Goal: Information Seeking & Learning: Learn about a topic

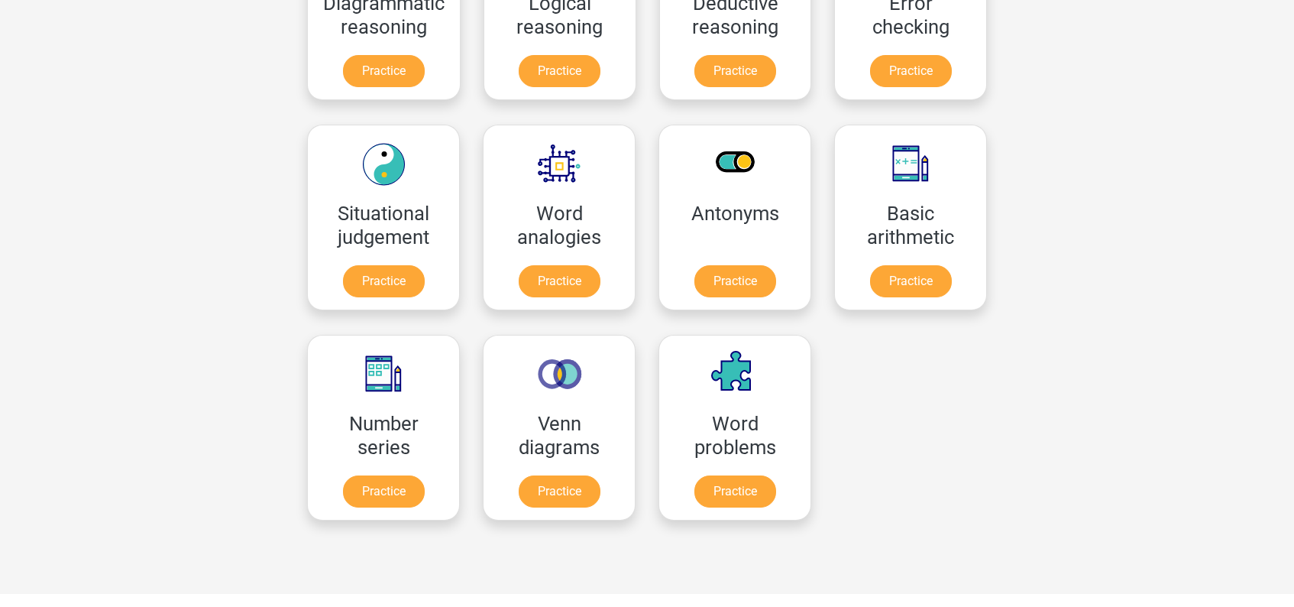
scroll to position [541, 0]
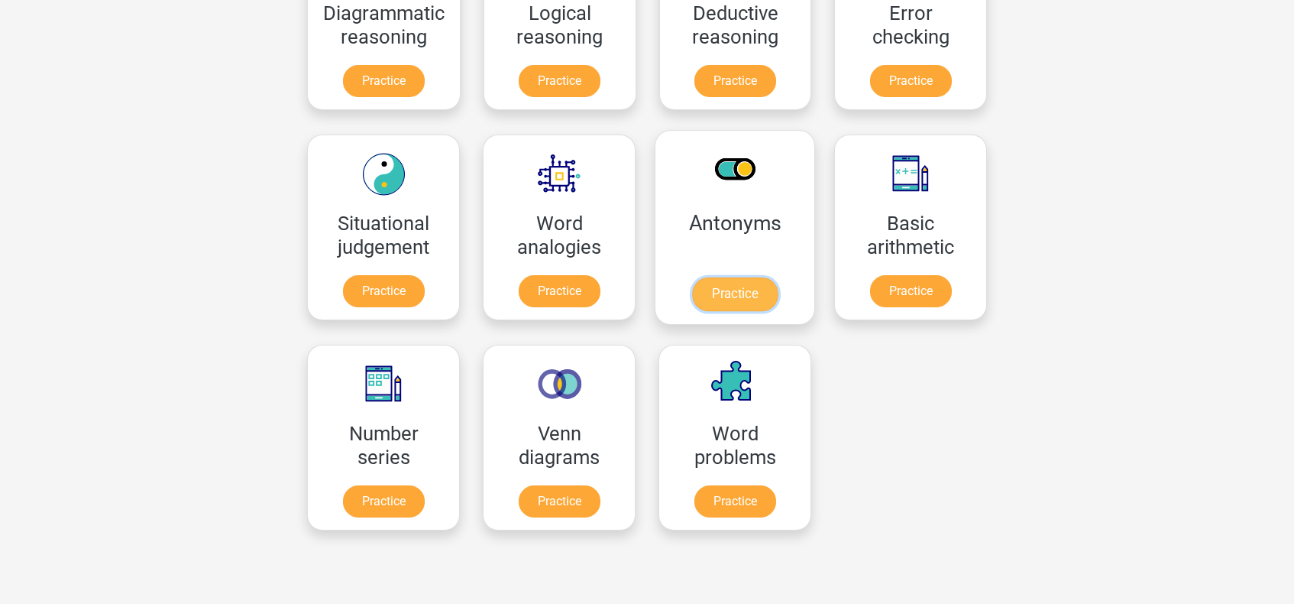
click at [735, 277] on link "Practice" at bounding box center [735, 294] width 86 height 34
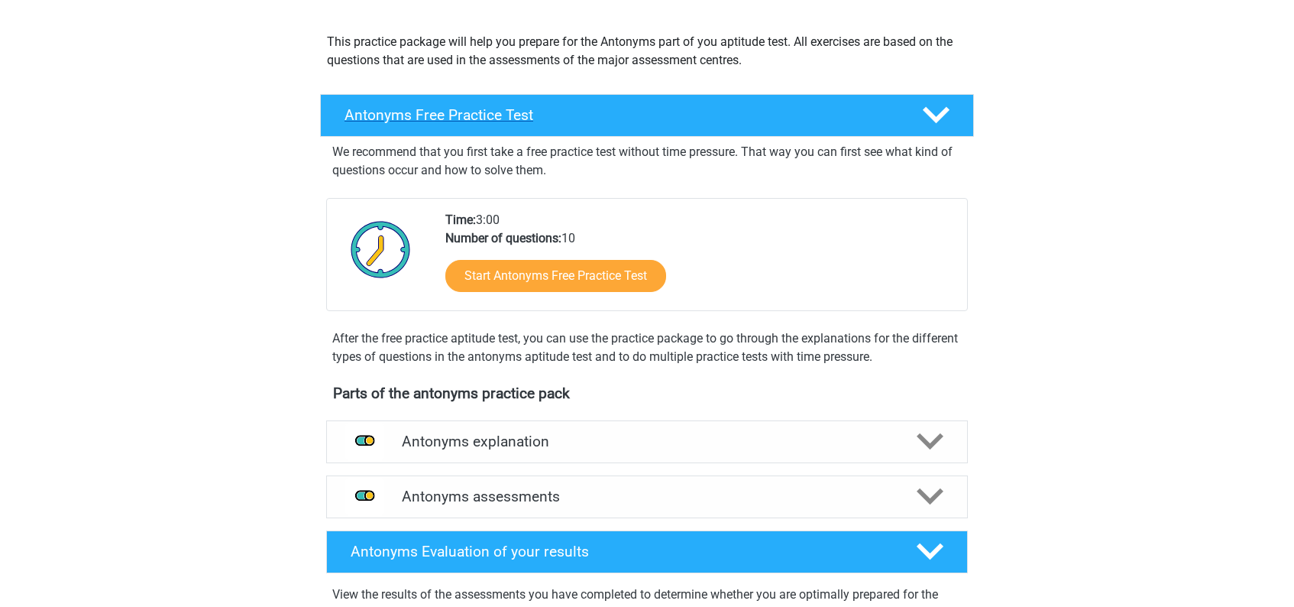
scroll to position [160, 0]
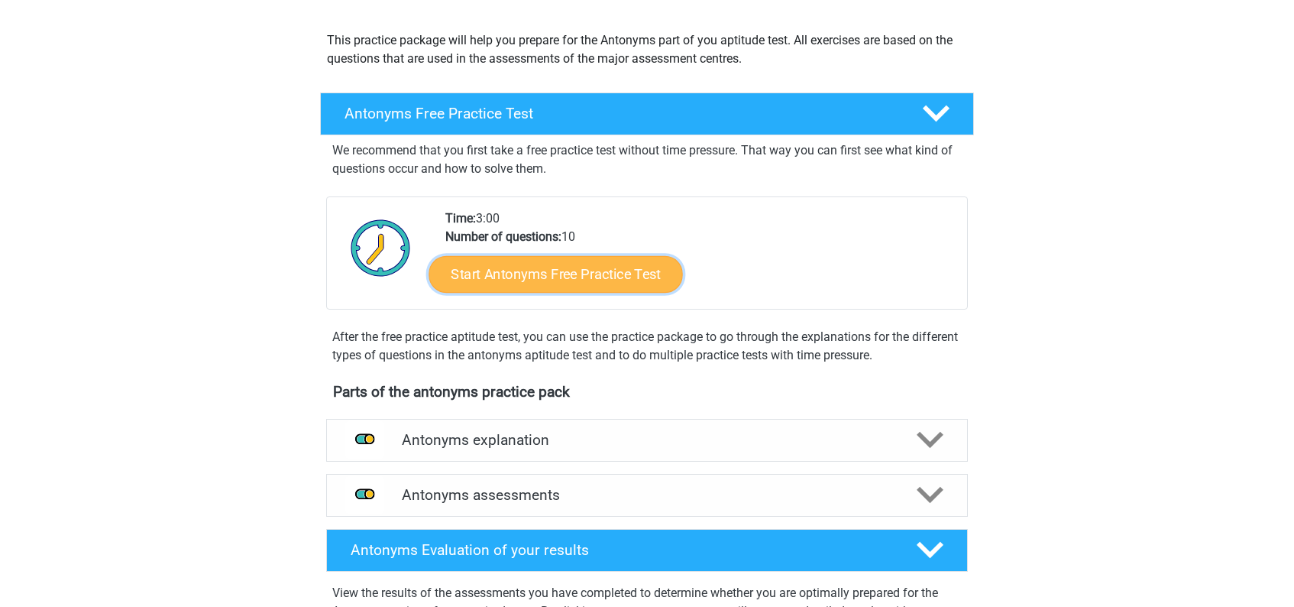
click at [610, 274] on link "Start Antonyms Free Practice Test" at bounding box center [556, 273] width 254 height 37
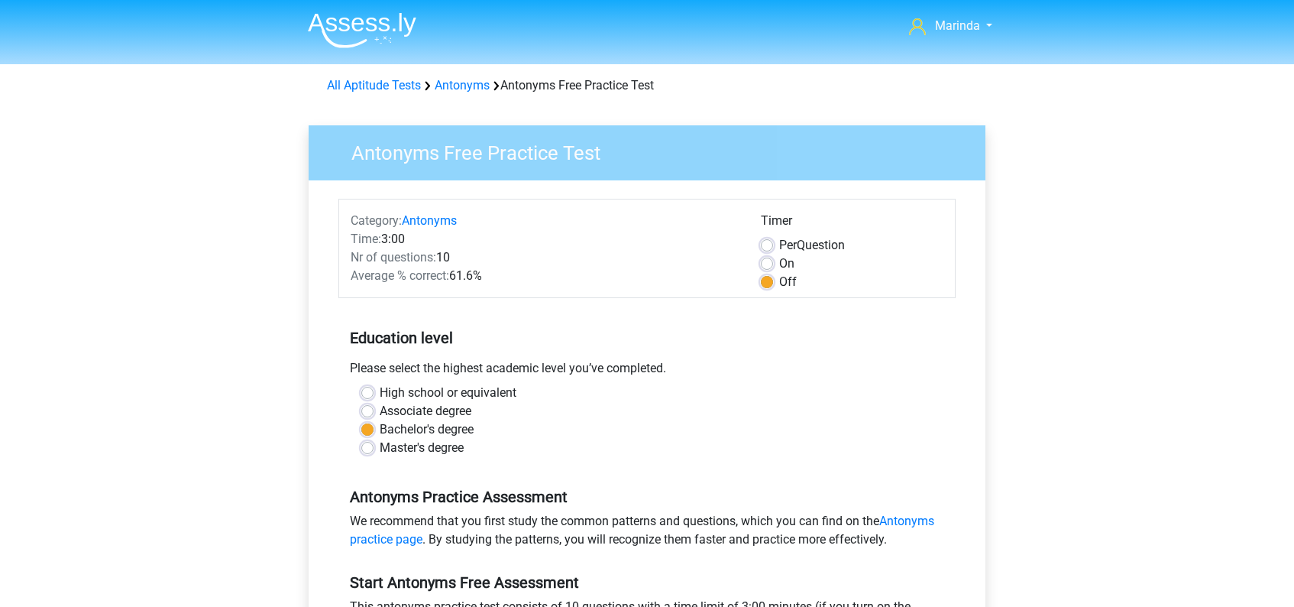
click at [779, 261] on label "On" at bounding box center [786, 263] width 15 height 18
click at [766, 261] on input "On" at bounding box center [767, 261] width 12 height 15
radio input "true"
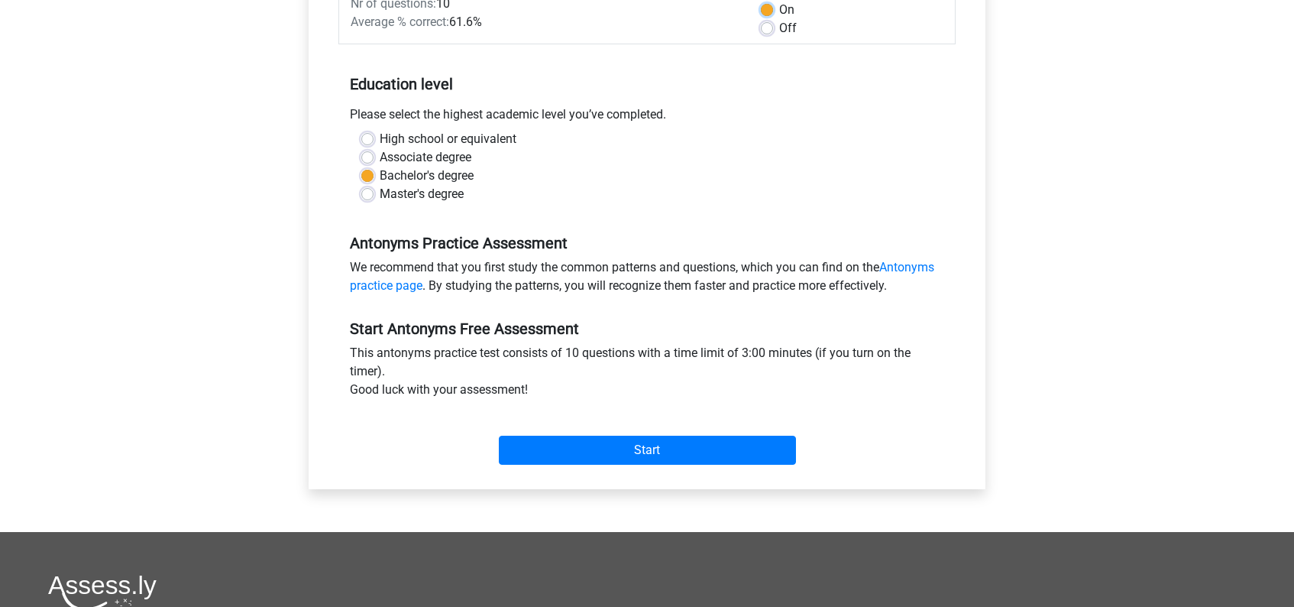
scroll to position [304, 0]
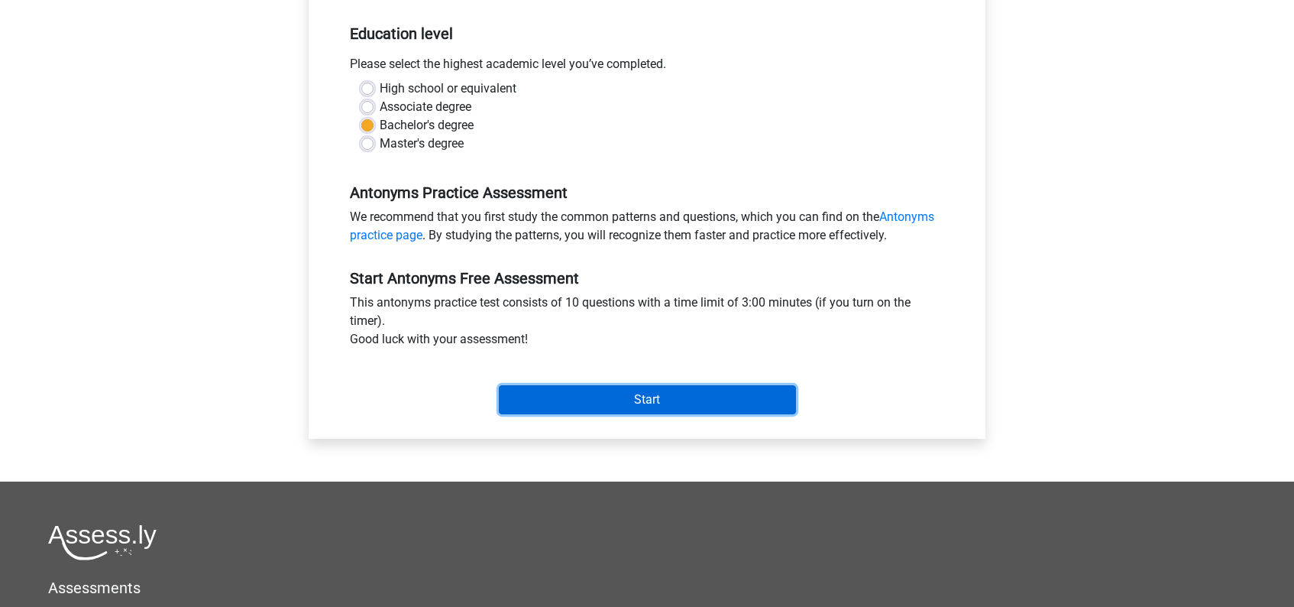
click at [665, 399] on input "Start" at bounding box center [647, 399] width 297 height 29
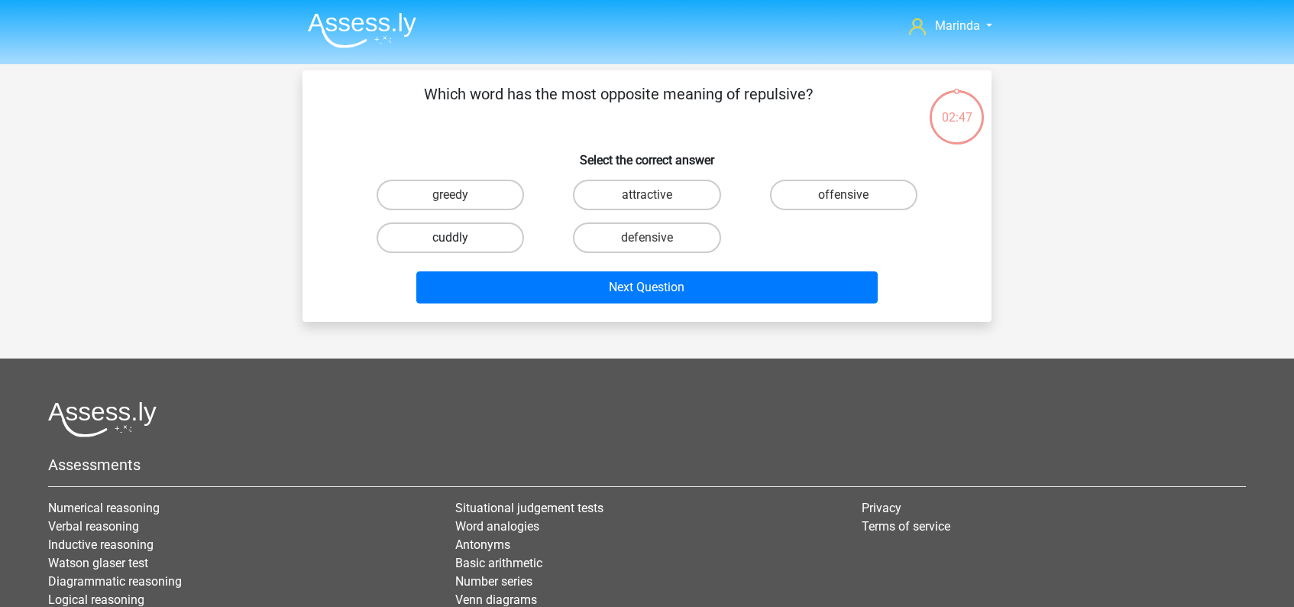
click at [478, 237] on label "cuddly" at bounding box center [450, 237] width 147 height 31
click at [461, 238] on input "cuddly" at bounding box center [456, 243] width 10 height 10
radio input "true"
click at [651, 196] on input "attractive" at bounding box center [652, 200] width 10 height 10
radio input "true"
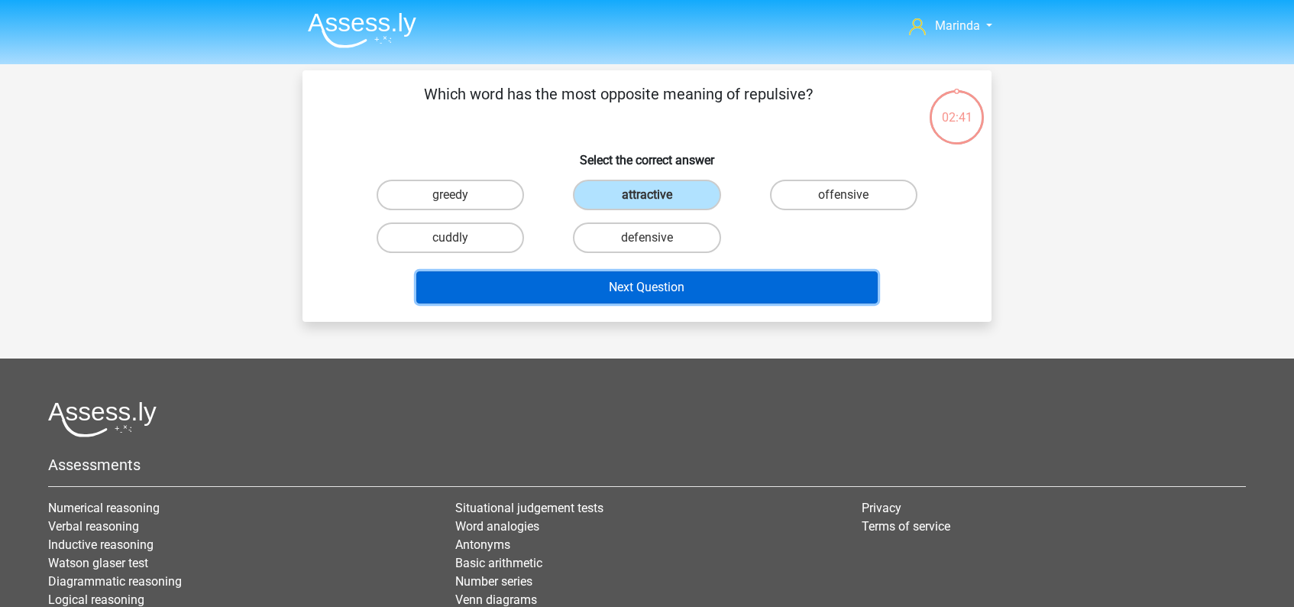
click at [697, 287] on button "Next Question" at bounding box center [647, 287] width 462 height 32
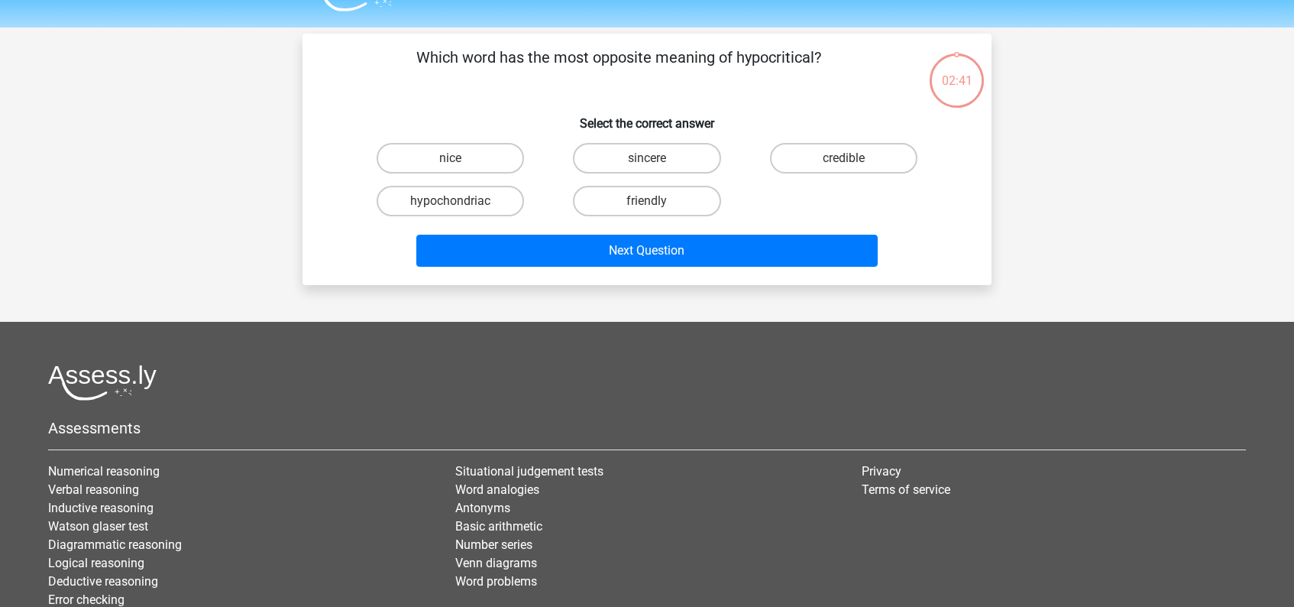
scroll to position [70, 0]
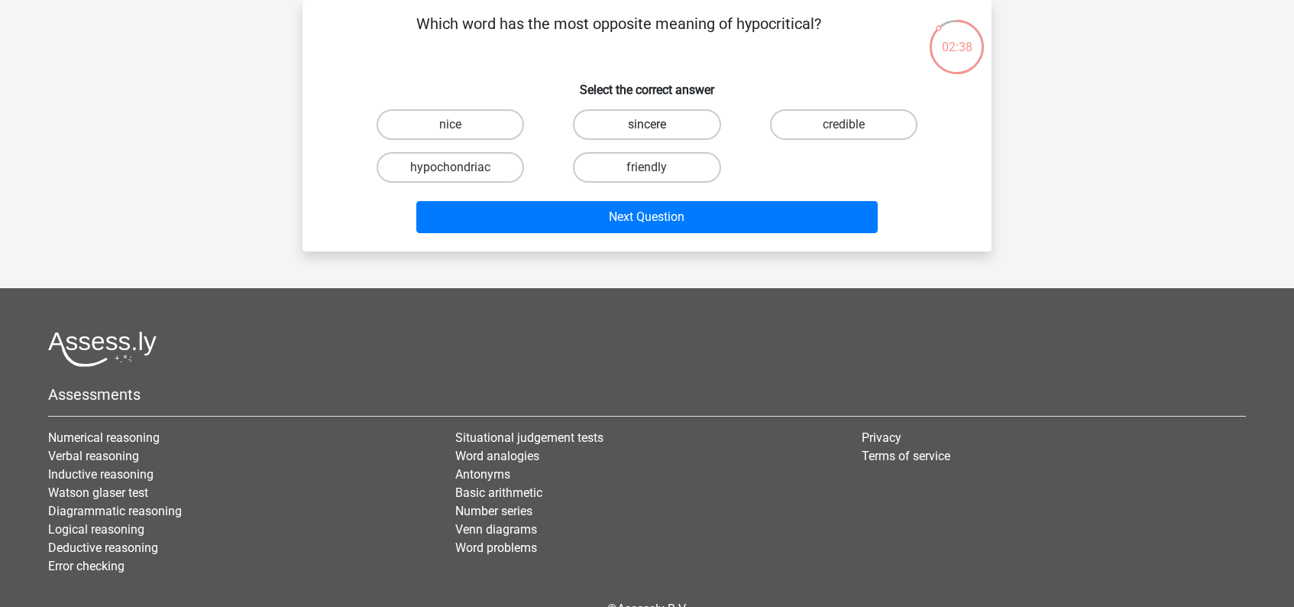
click at [669, 126] on label "sincere" at bounding box center [646, 124] width 147 height 31
click at [657, 126] on input "sincere" at bounding box center [652, 130] width 10 height 10
radio input "true"
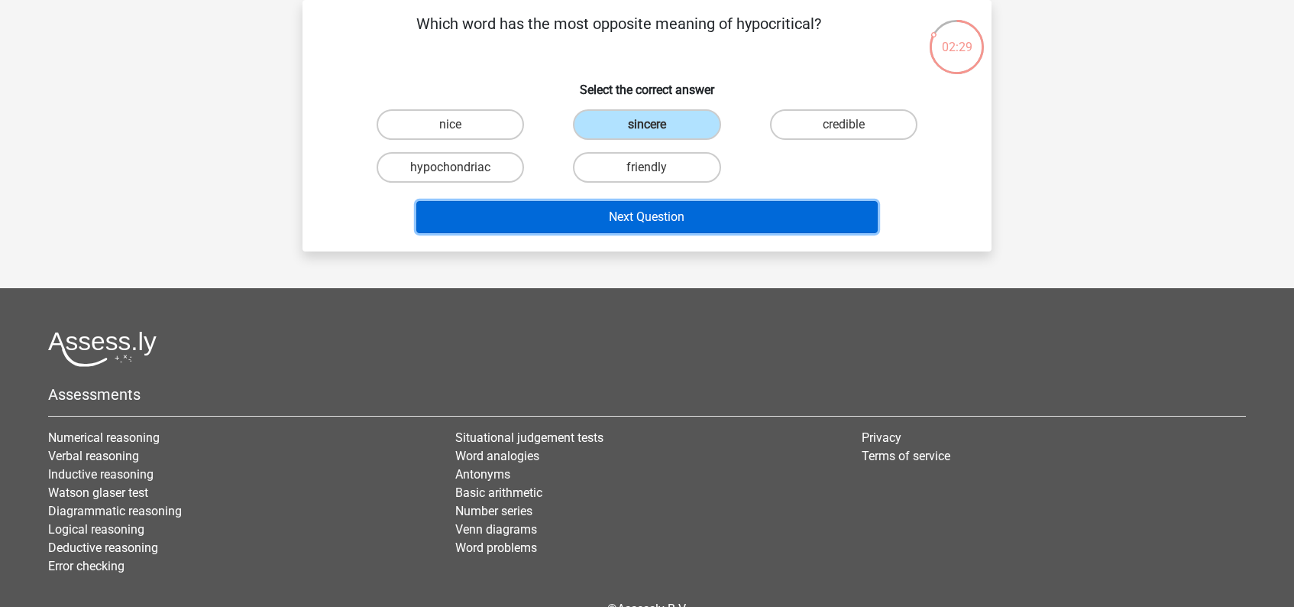
click at [646, 215] on button "Next Question" at bounding box center [647, 217] width 462 height 32
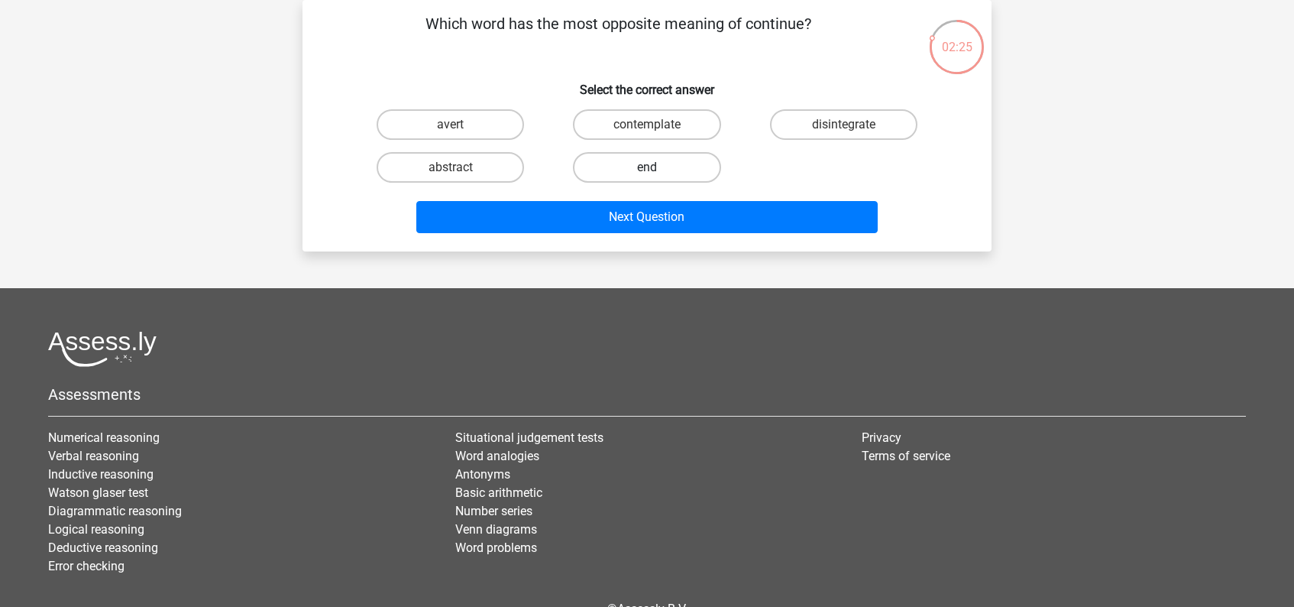
click at [644, 163] on label "end" at bounding box center [646, 167] width 147 height 31
click at [647, 167] on input "end" at bounding box center [652, 172] width 10 height 10
radio input "true"
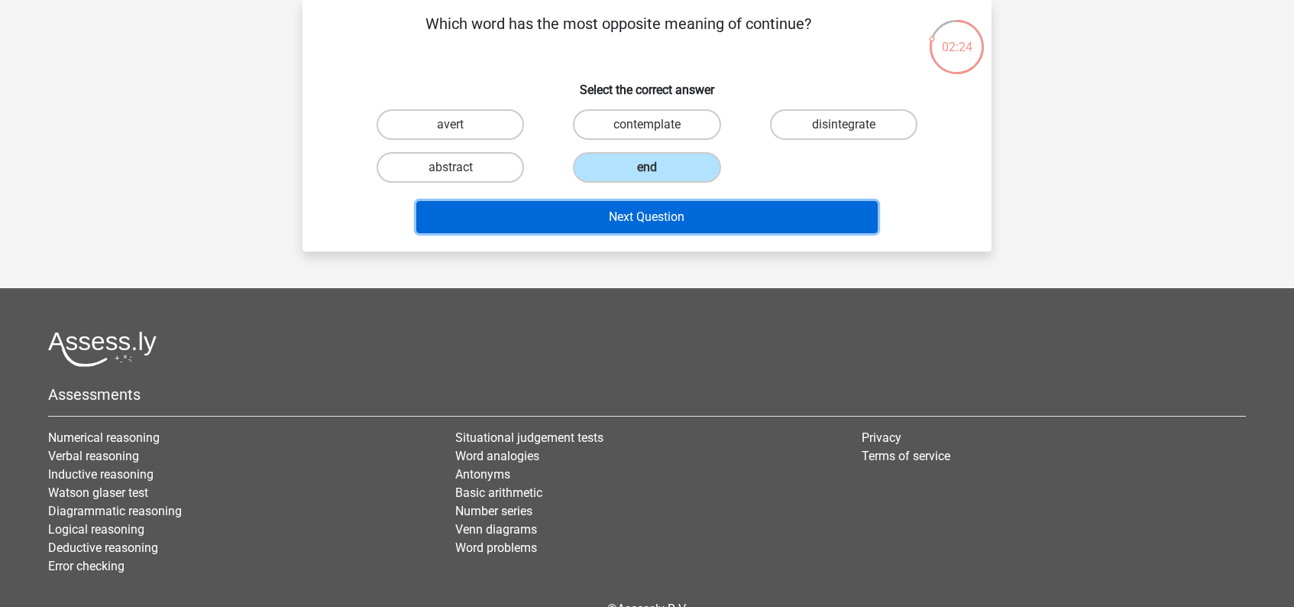
click at [641, 222] on button "Next Question" at bounding box center [647, 217] width 462 height 32
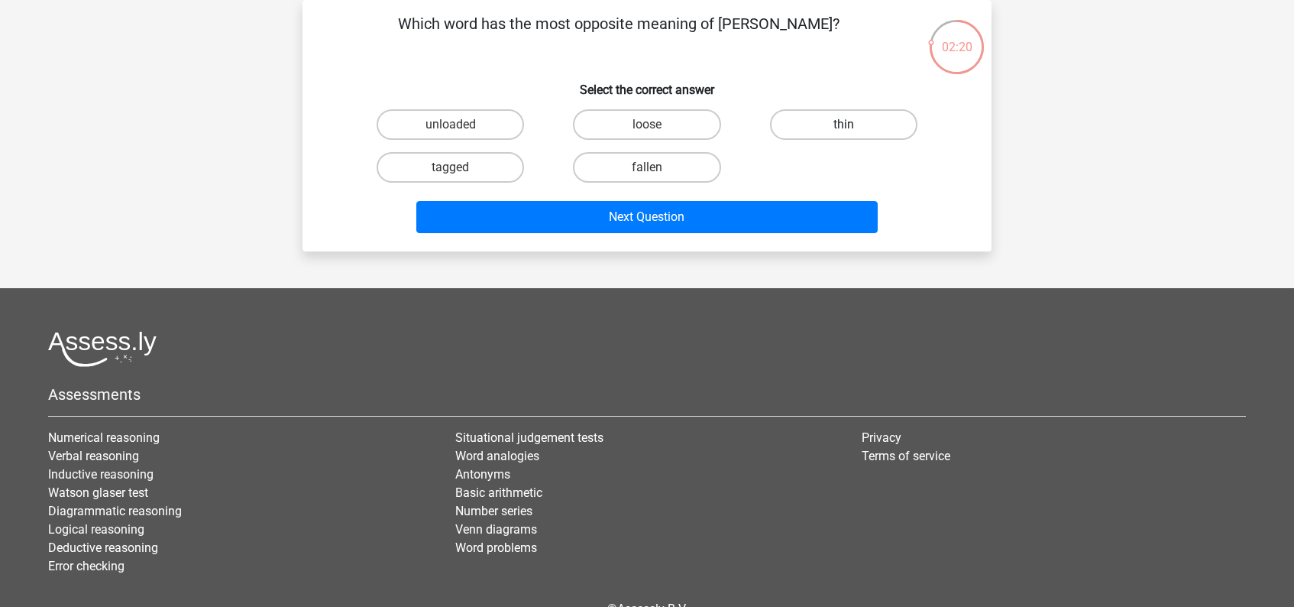
click at [821, 121] on label "thin" at bounding box center [843, 124] width 147 height 31
click at [843, 125] on input "thin" at bounding box center [848, 130] width 10 height 10
radio input "true"
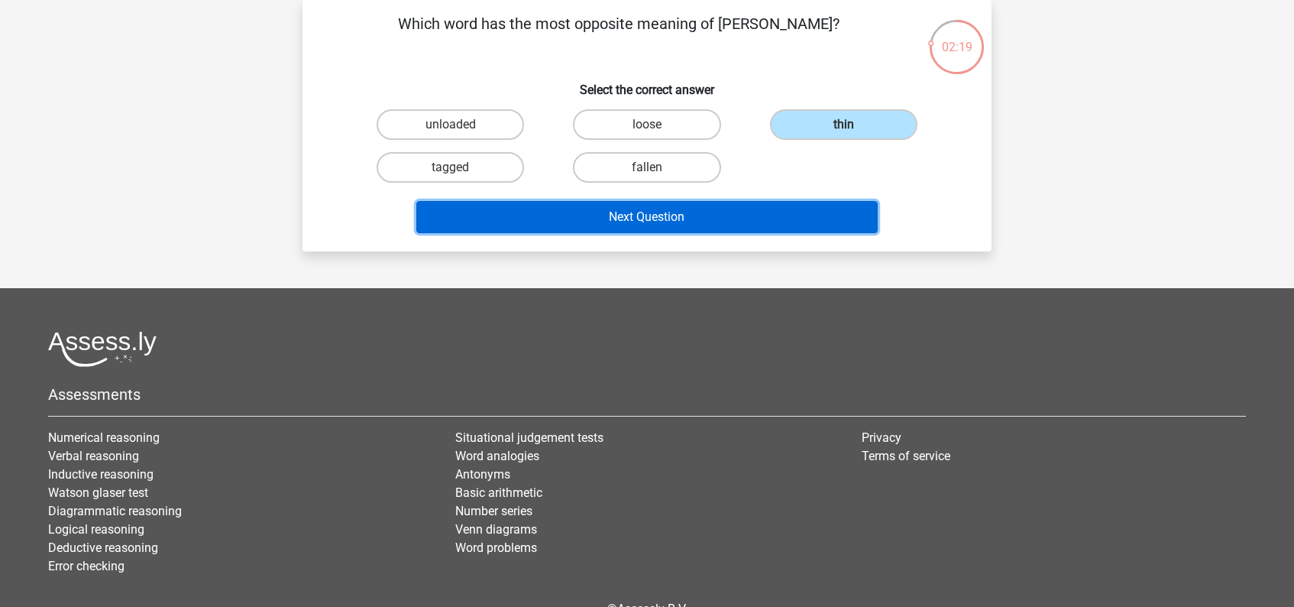
click at [648, 229] on button "Next Question" at bounding box center [647, 217] width 462 height 32
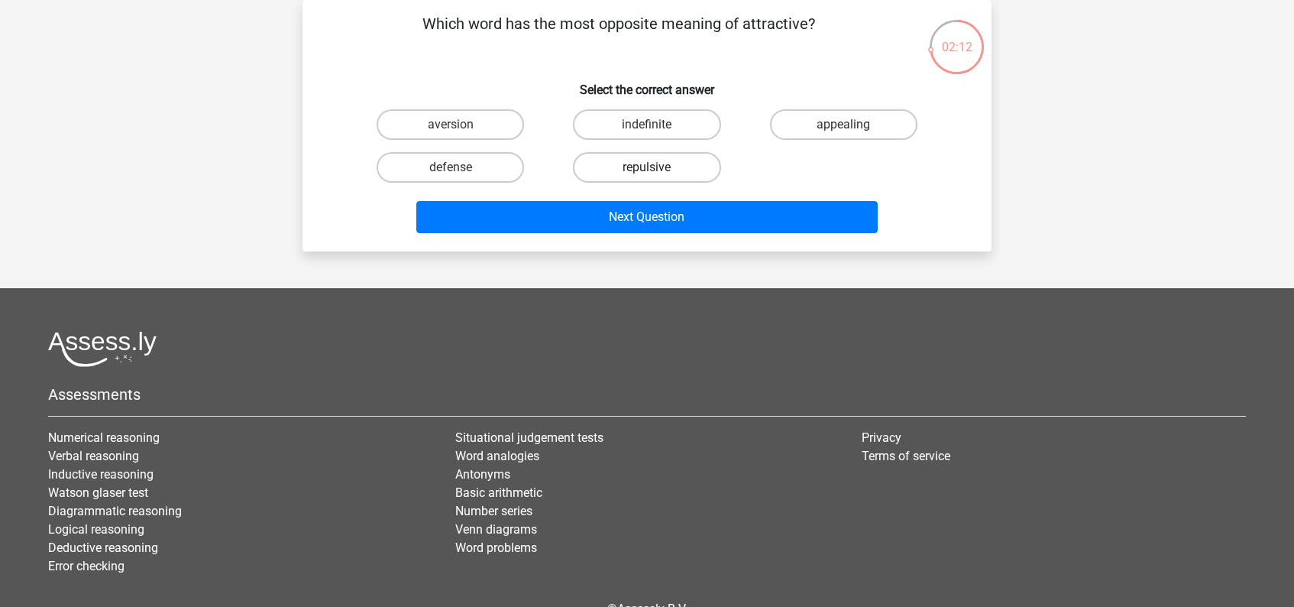
click at [664, 169] on label "repulsive" at bounding box center [646, 167] width 147 height 31
click at [657, 169] on input "repulsive" at bounding box center [652, 172] width 10 height 10
radio input "true"
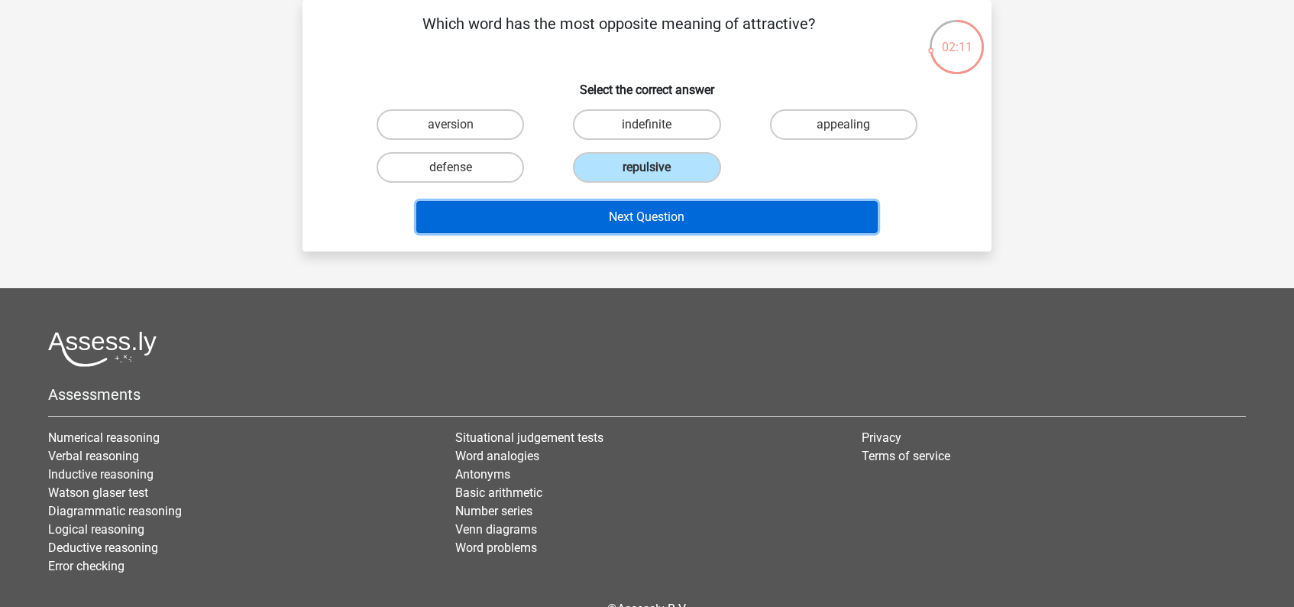
click at [643, 216] on button "Next Question" at bounding box center [647, 217] width 462 height 32
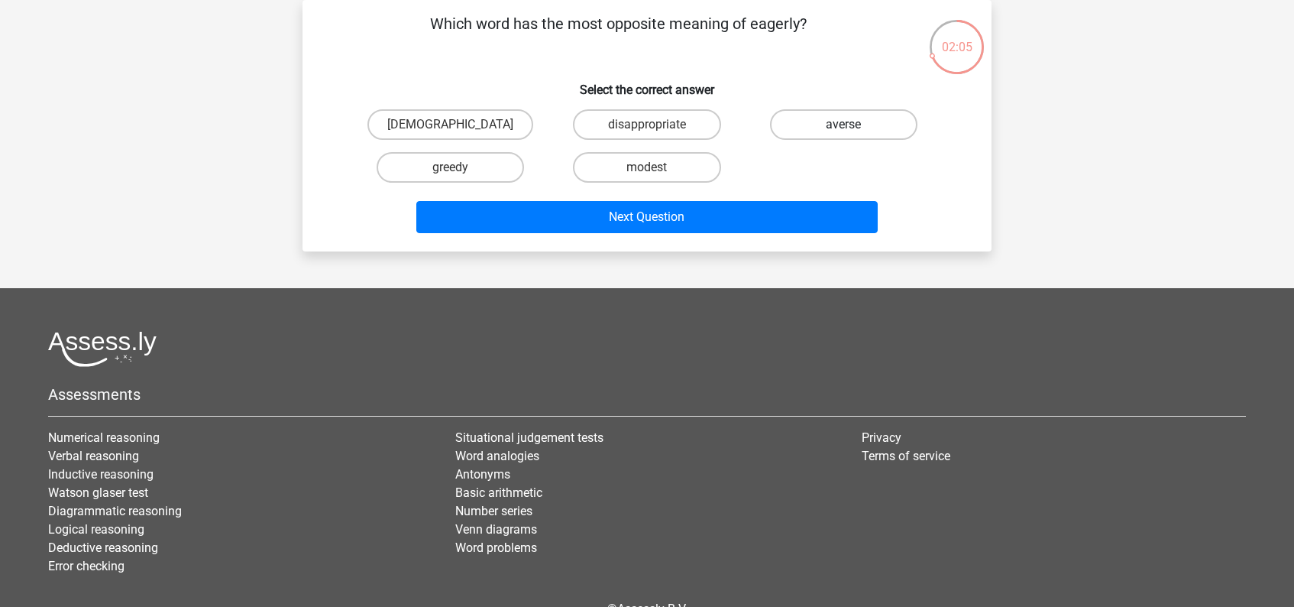
click at [828, 122] on label "averse" at bounding box center [843, 124] width 147 height 31
click at [843, 125] on input "averse" at bounding box center [848, 130] width 10 height 10
radio input "true"
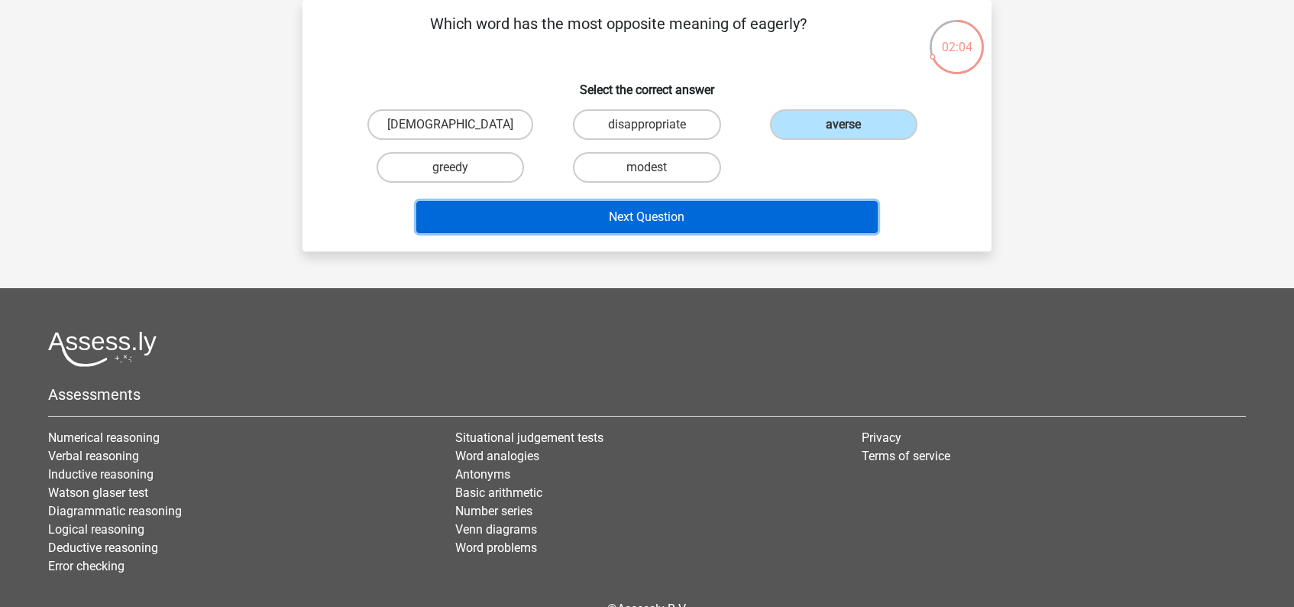
click at [676, 218] on button "Next Question" at bounding box center [647, 217] width 462 height 32
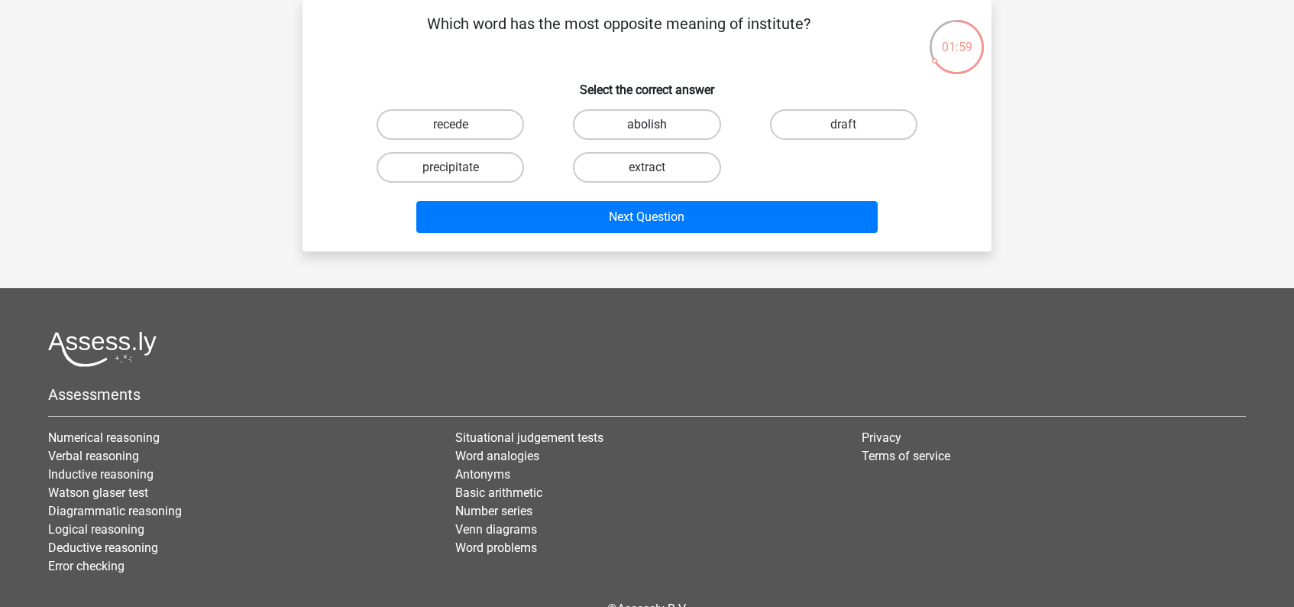
click at [664, 123] on label "abolish" at bounding box center [646, 124] width 147 height 31
click at [657, 125] on input "abolish" at bounding box center [652, 130] width 10 height 10
radio input "true"
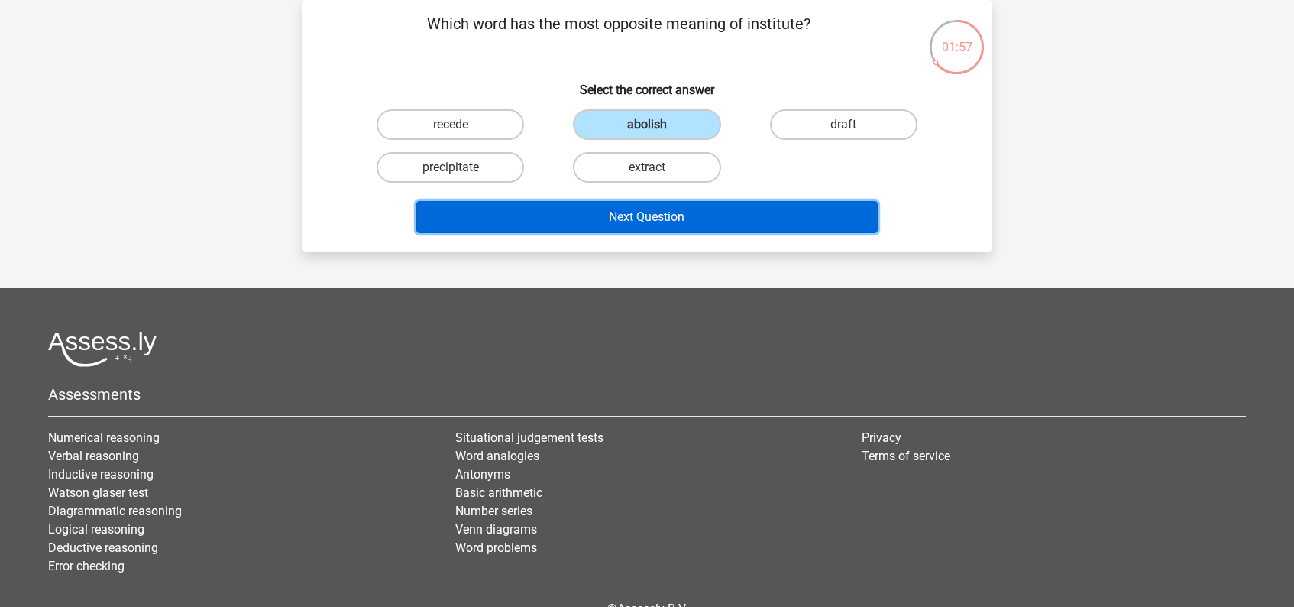
click at [646, 215] on button "Next Question" at bounding box center [647, 217] width 462 height 32
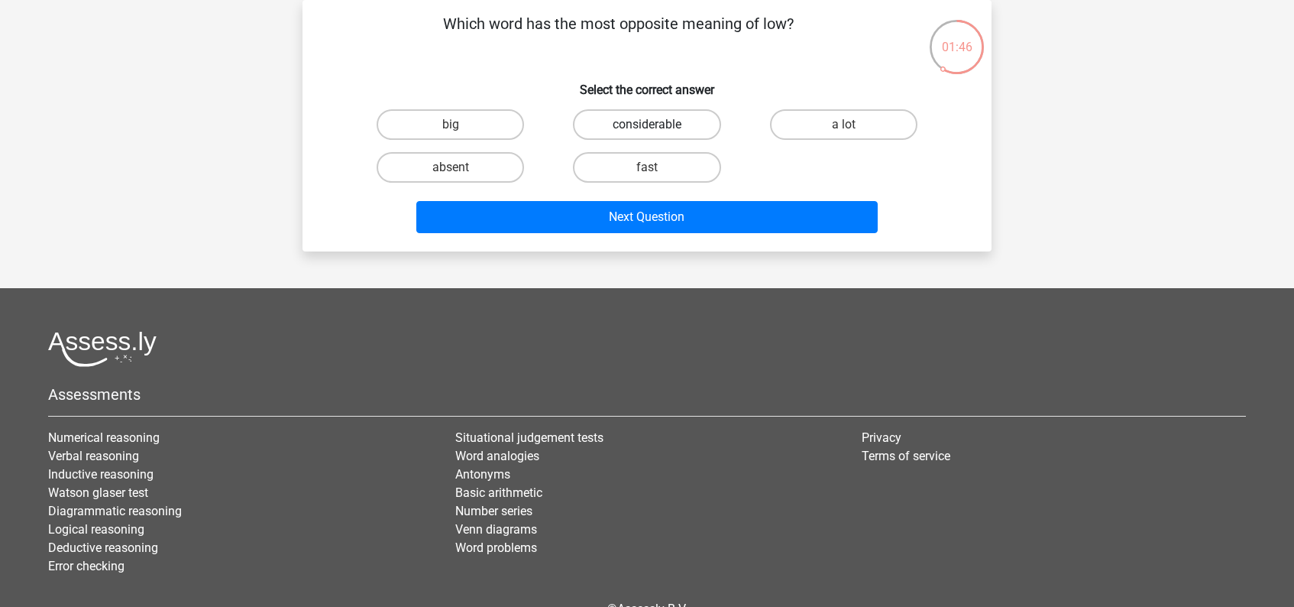
click at [648, 123] on label "considerable" at bounding box center [646, 124] width 147 height 31
click at [648, 125] on input "considerable" at bounding box center [652, 130] width 10 height 10
radio input "true"
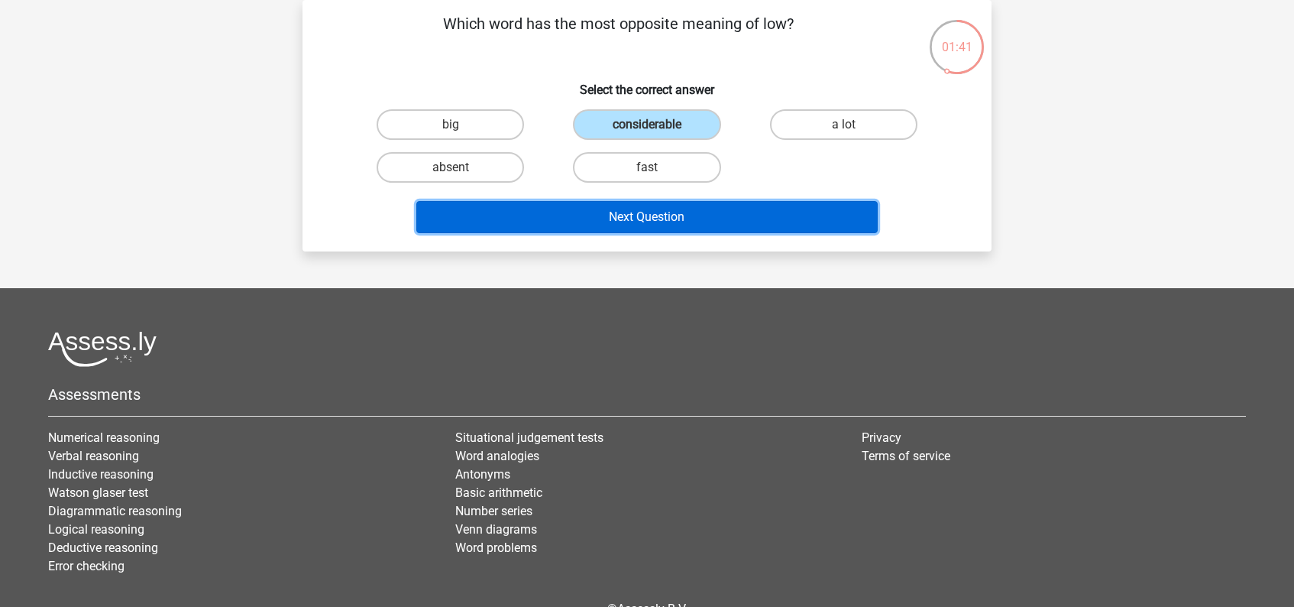
click at [656, 214] on button "Next Question" at bounding box center [647, 217] width 462 height 32
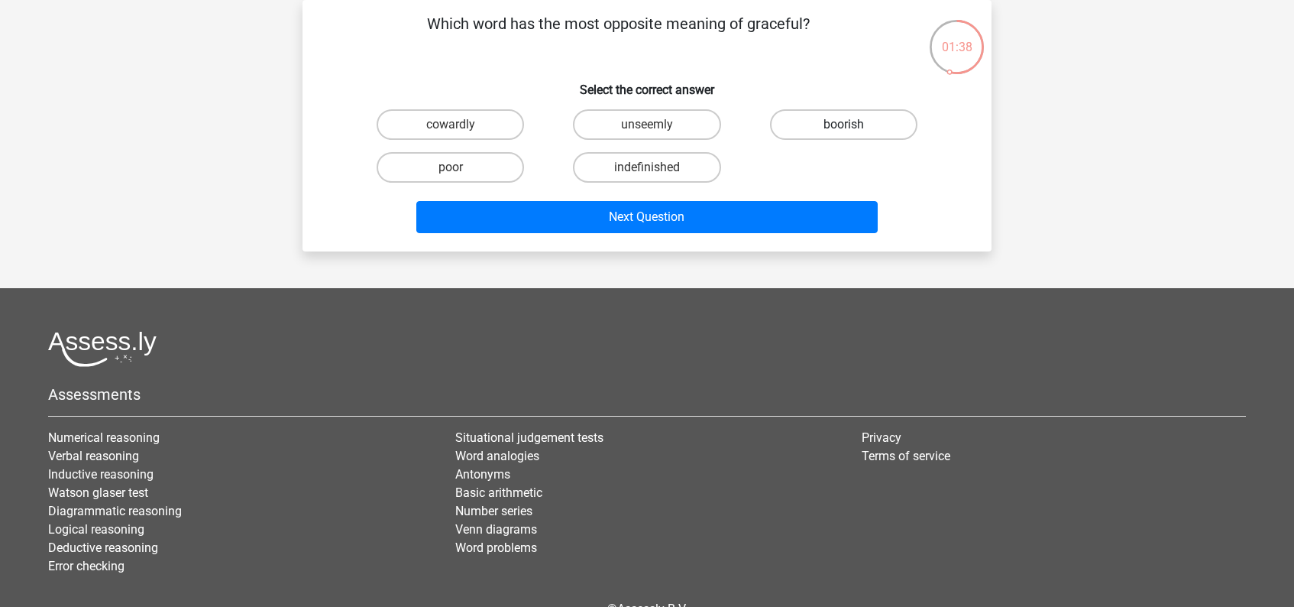
click at [811, 125] on label "boorish" at bounding box center [843, 124] width 147 height 31
click at [843, 125] on input "boorish" at bounding box center [848, 130] width 10 height 10
radio input "true"
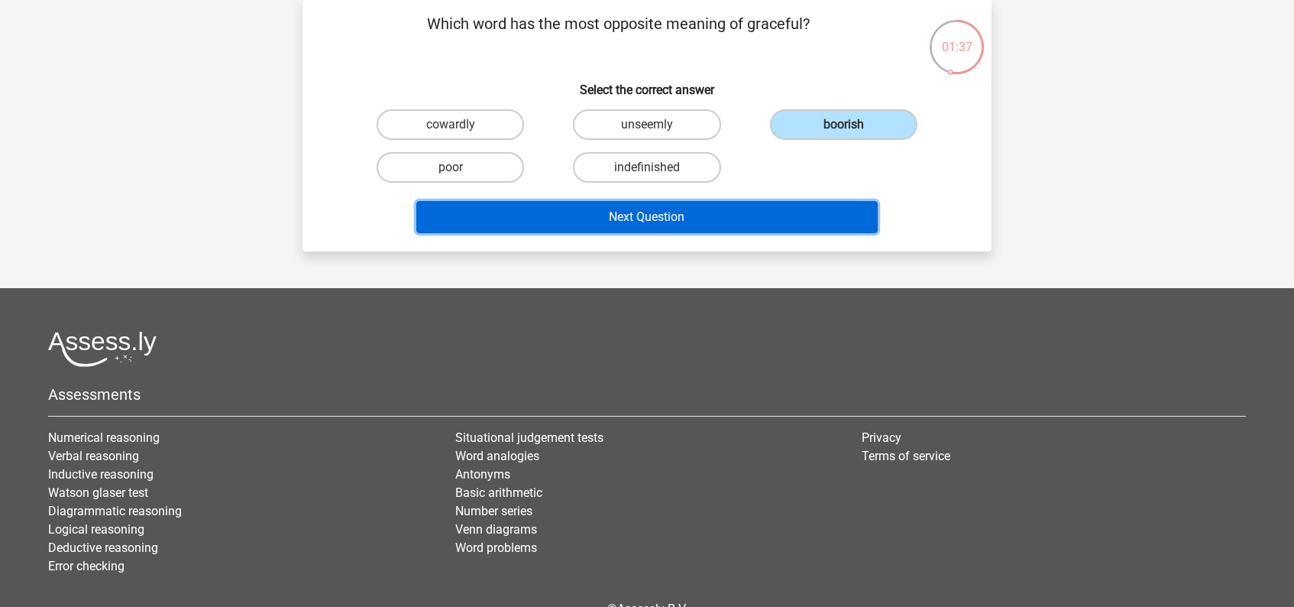
click at [656, 222] on button "Next Question" at bounding box center [647, 217] width 462 height 32
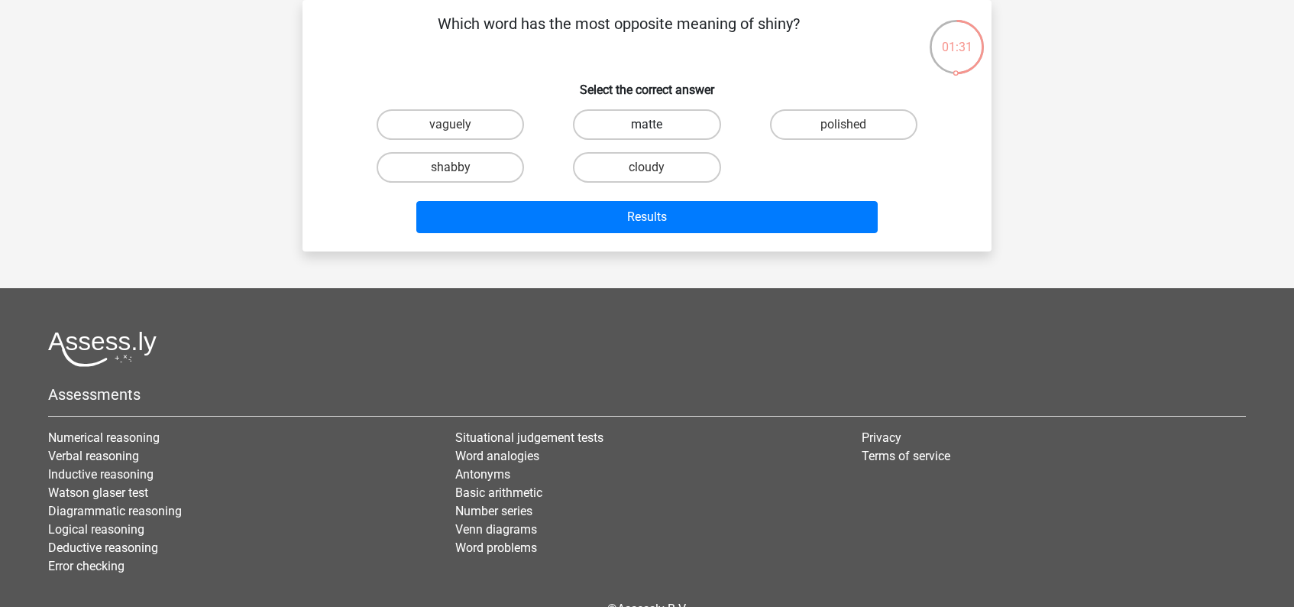
click at [659, 128] on label "matte" at bounding box center [646, 124] width 147 height 31
click at [657, 128] on input "matte" at bounding box center [652, 130] width 10 height 10
radio input "true"
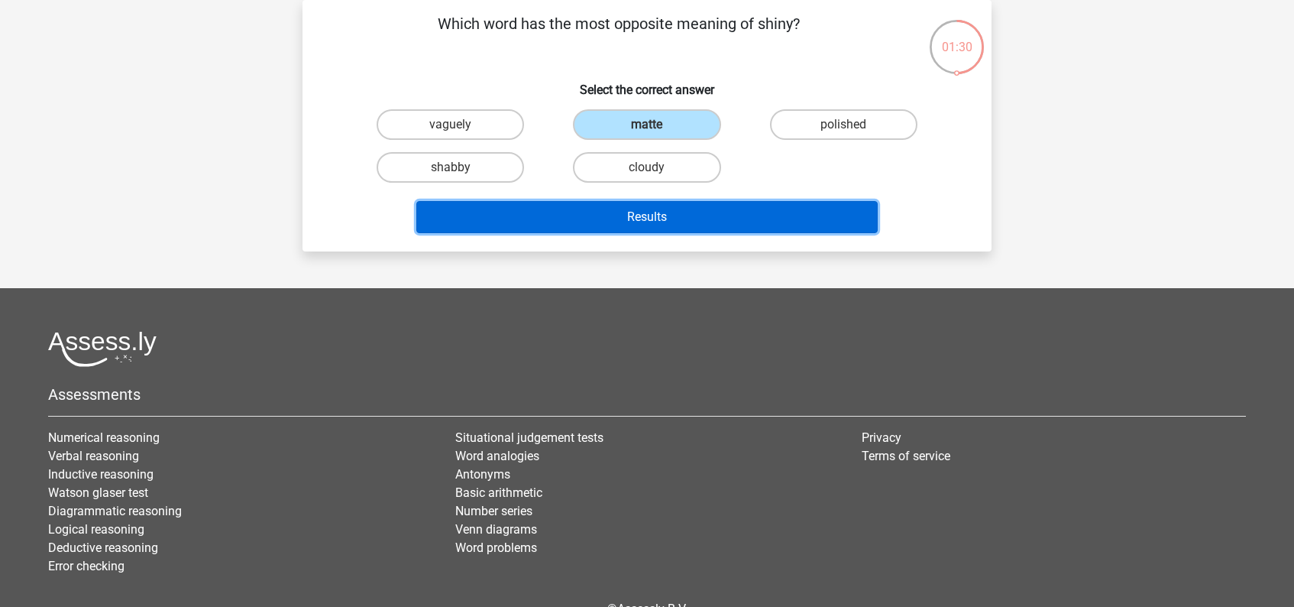
click at [665, 215] on button "Results" at bounding box center [647, 217] width 462 height 32
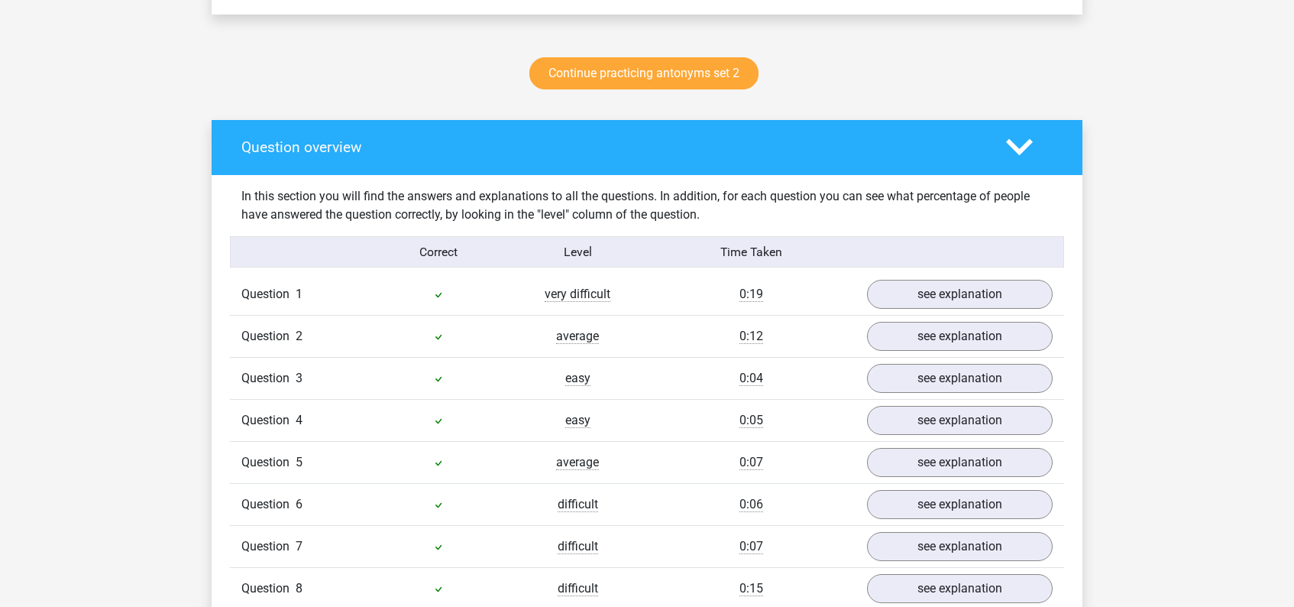
scroll to position [778, 0]
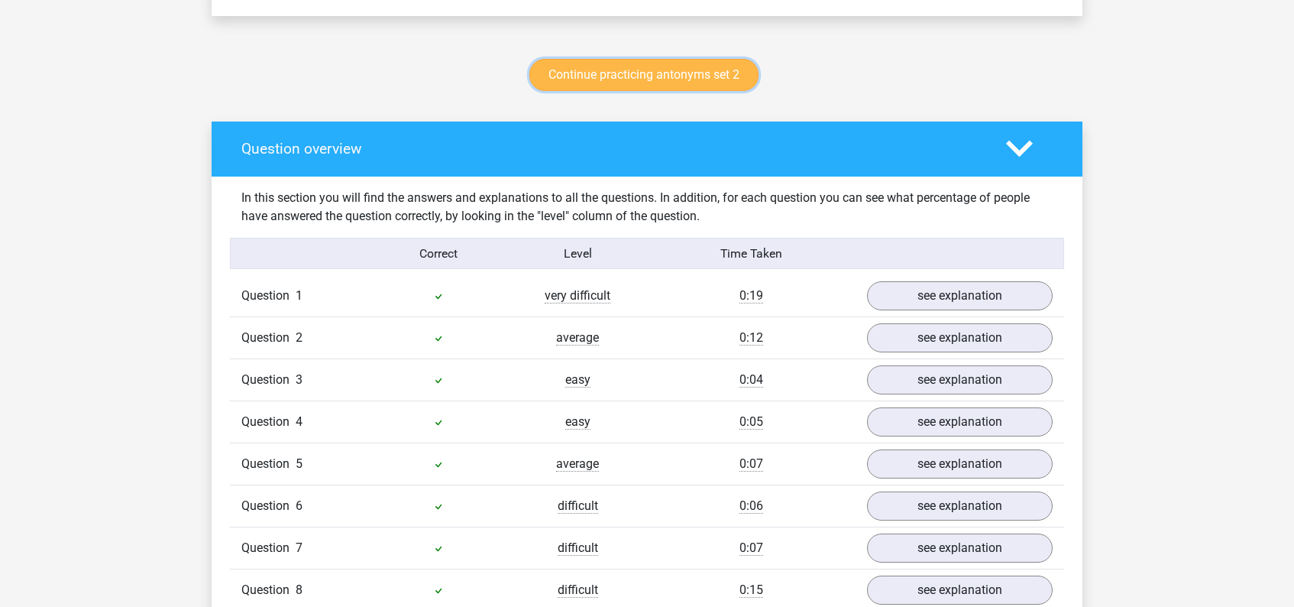
click at [670, 70] on link "Continue practicing antonyms set 2" at bounding box center [643, 75] width 229 height 32
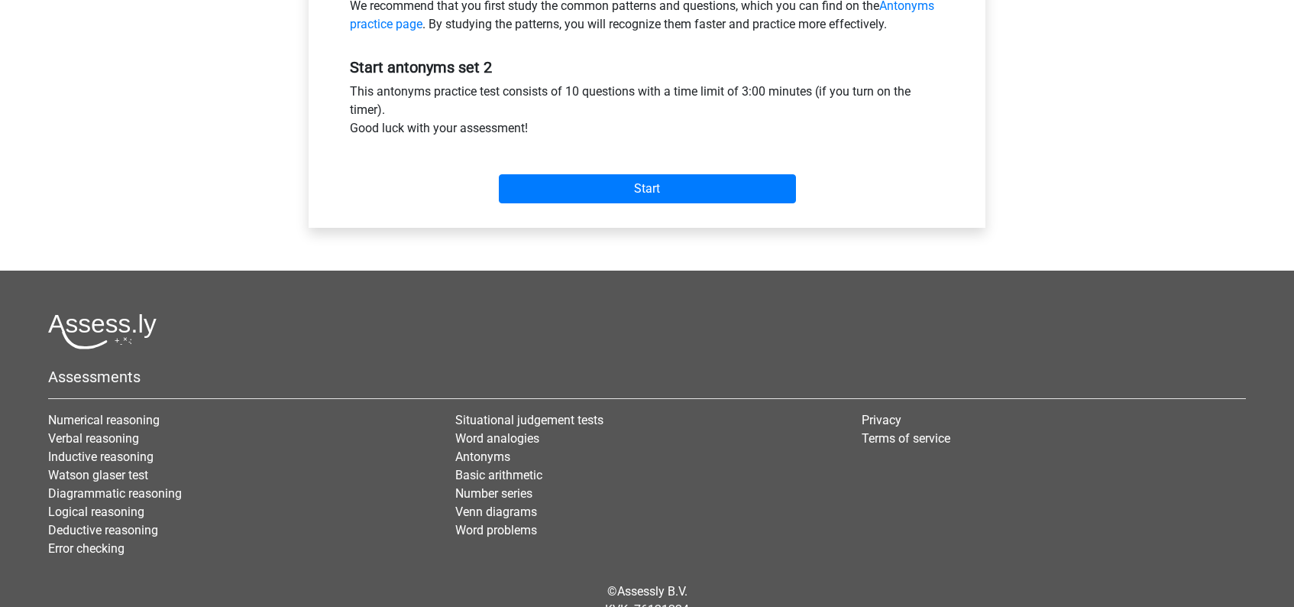
scroll to position [518, 0]
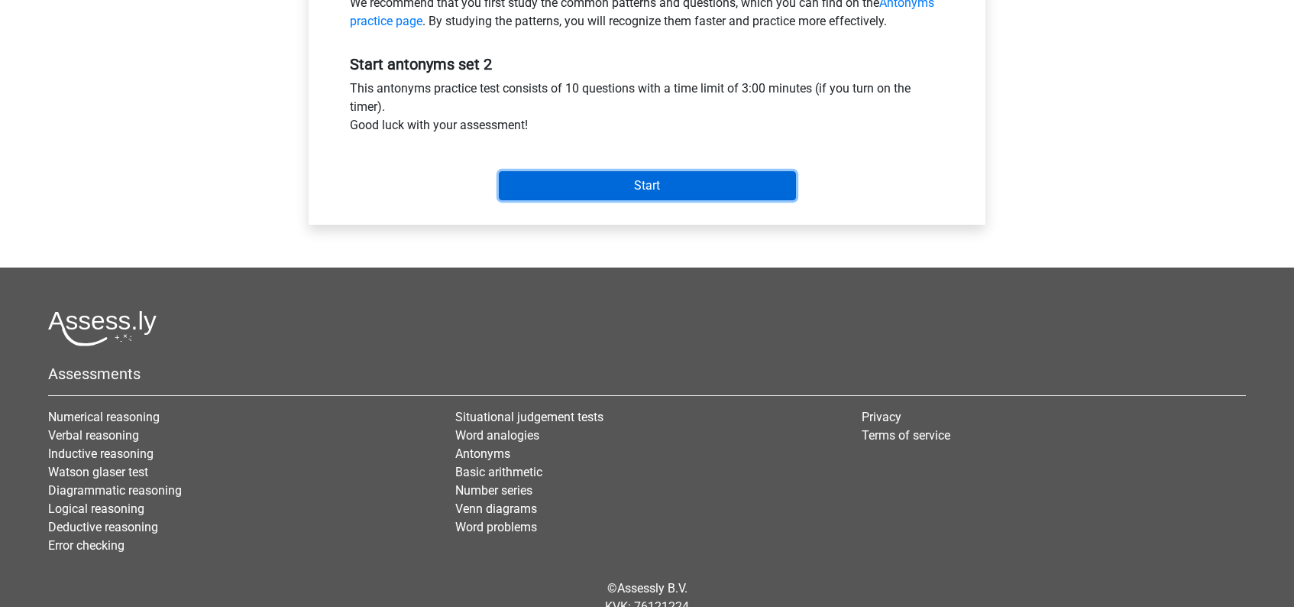
click at [662, 176] on input "Start" at bounding box center [647, 185] width 297 height 29
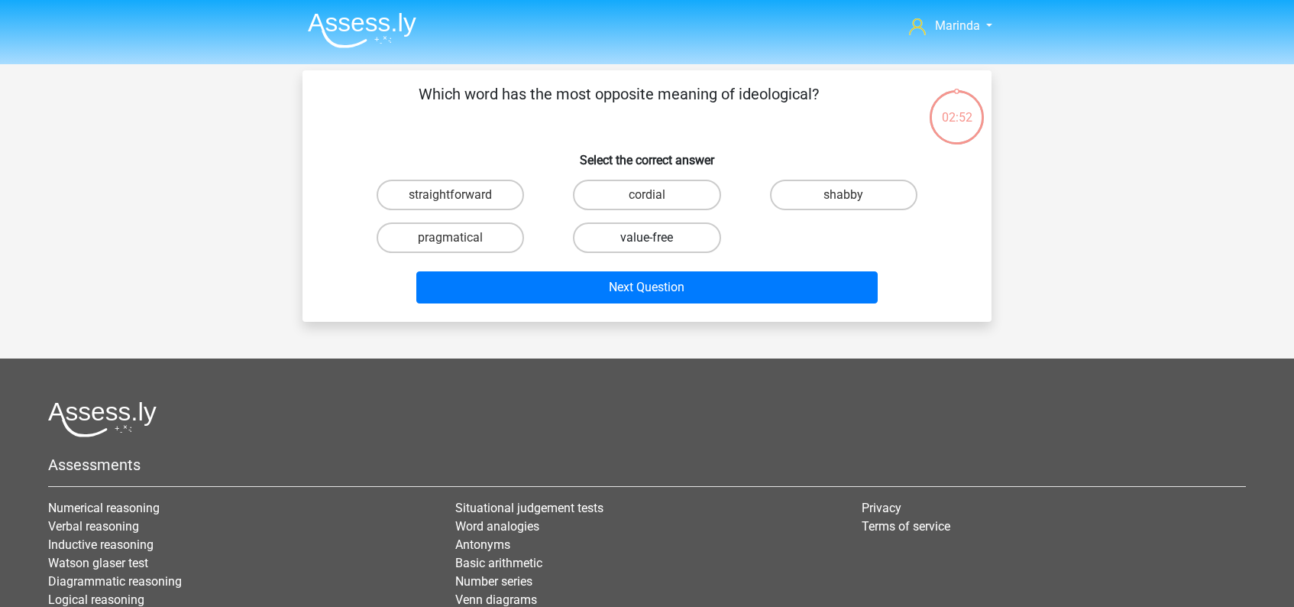
click at [652, 236] on label "value-free" at bounding box center [646, 237] width 147 height 31
click at [652, 238] on input "value-free" at bounding box center [652, 243] width 10 height 10
radio input "true"
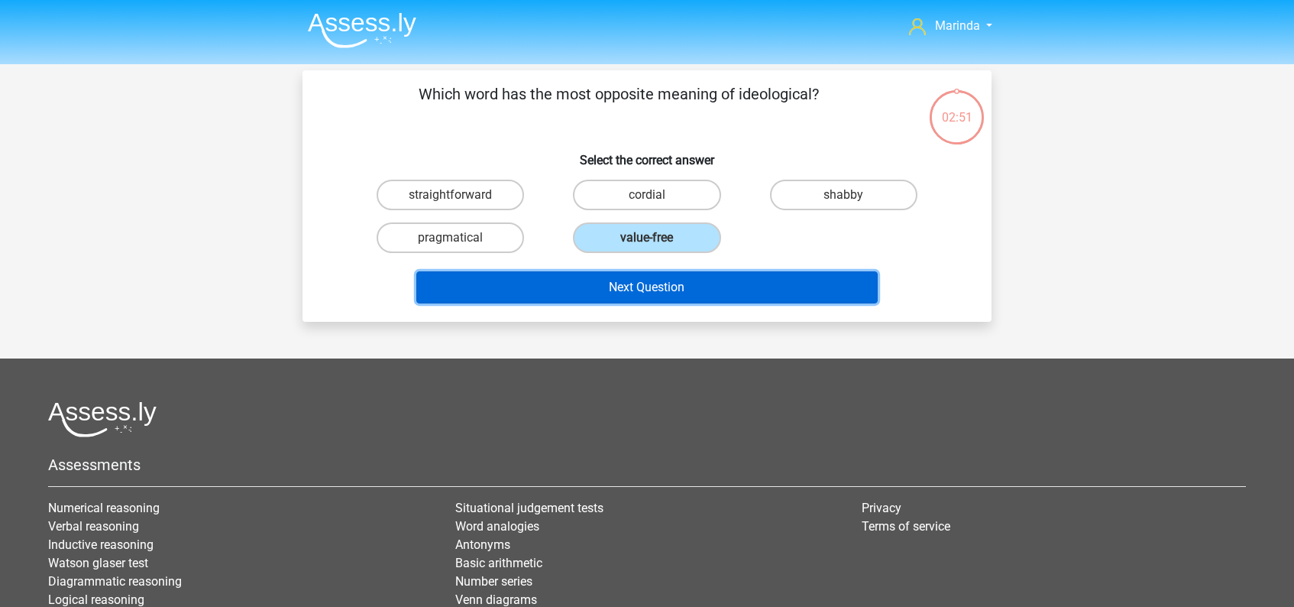
click at [665, 292] on button "Next Question" at bounding box center [647, 287] width 462 height 32
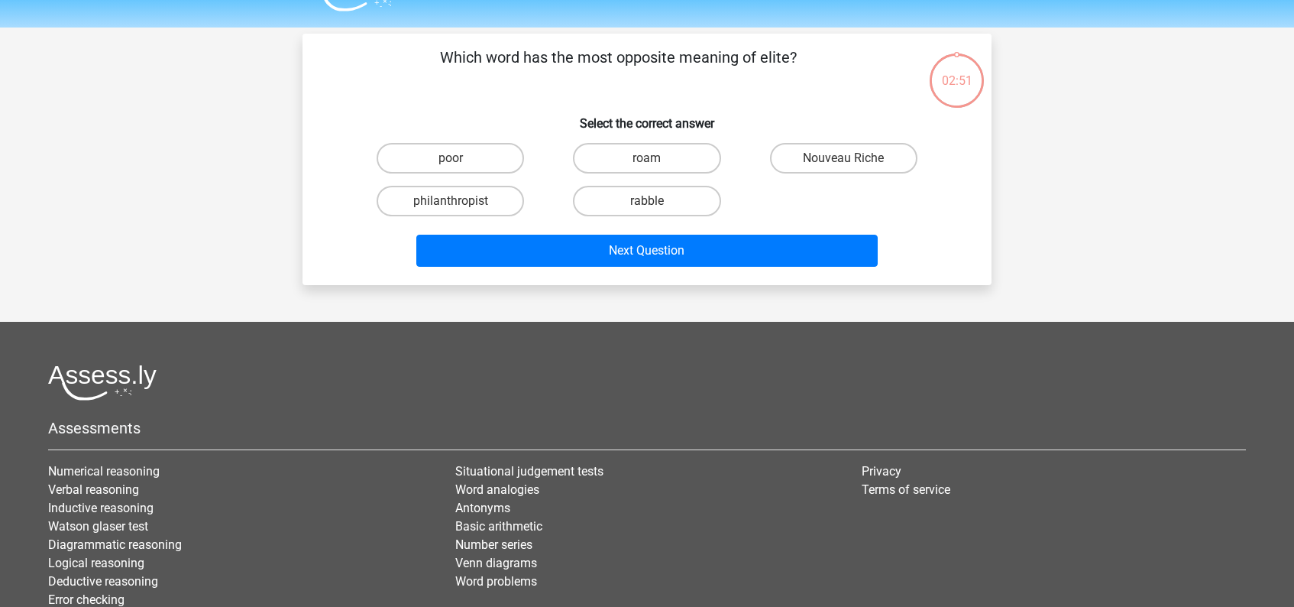
scroll to position [70, 0]
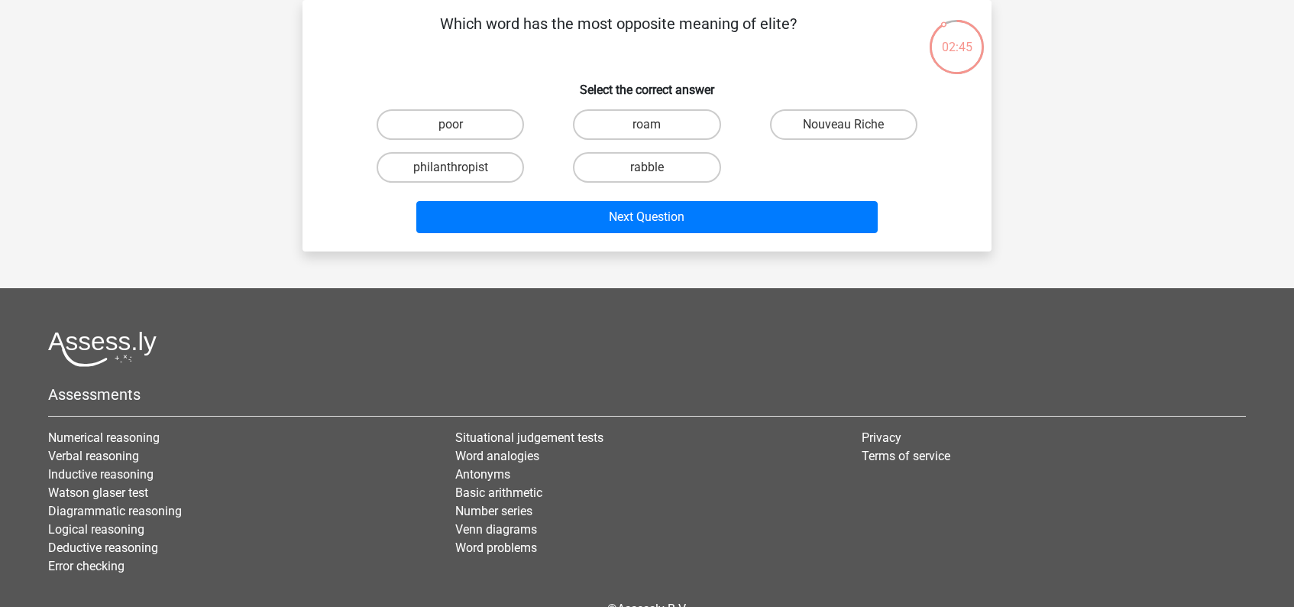
click at [649, 168] on input "rabble" at bounding box center [652, 172] width 10 height 10
radio input "true"
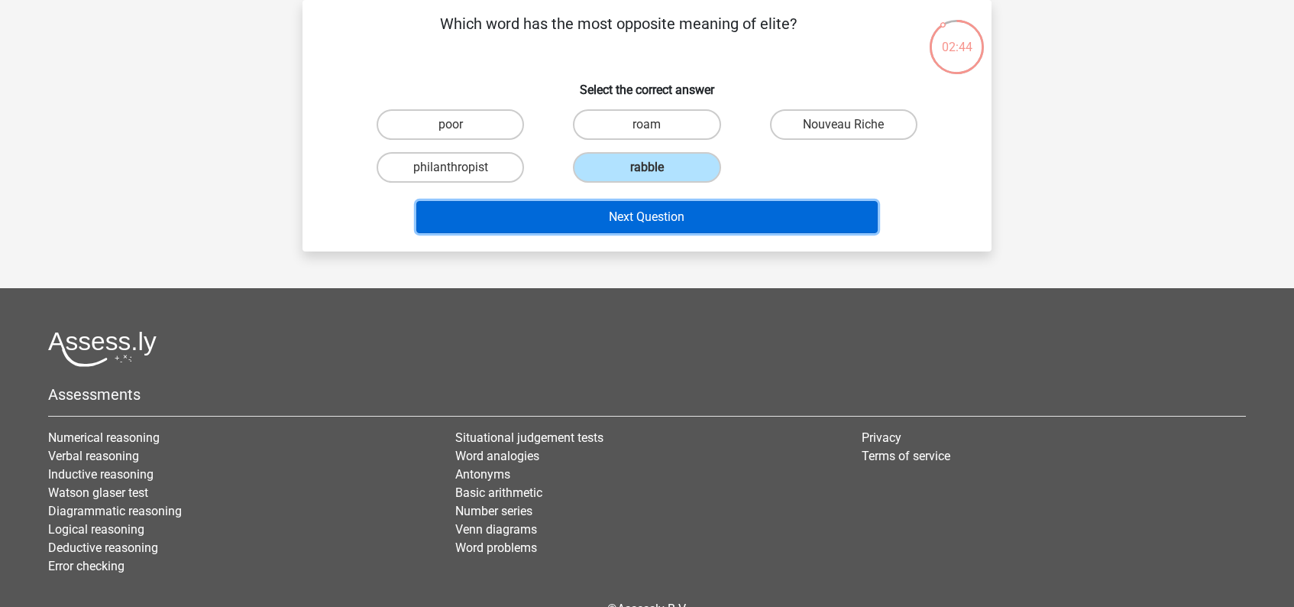
click at [643, 218] on button "Next Question" at bounding box center [647, 217] width 462 height 32
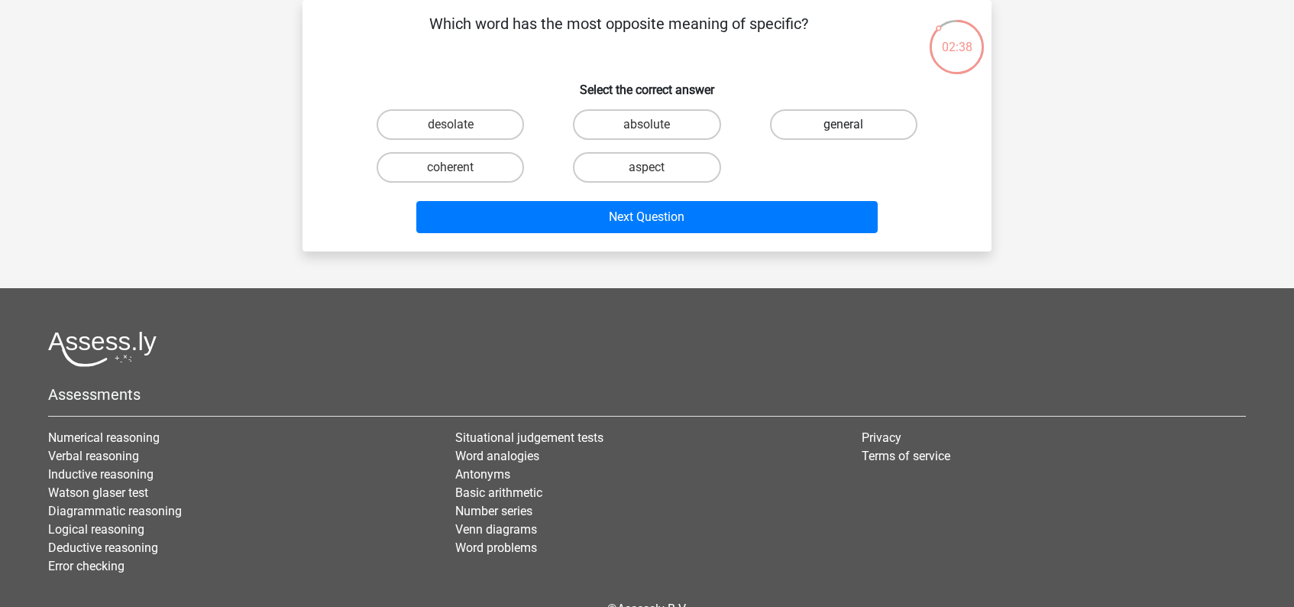
click at [847, 122] on label "general" at bounding box center [843, 124] width 147 height 31
click at [847, 125] on input "general" at bounding box center [848, 130] width 10 height 10
radio input "true"
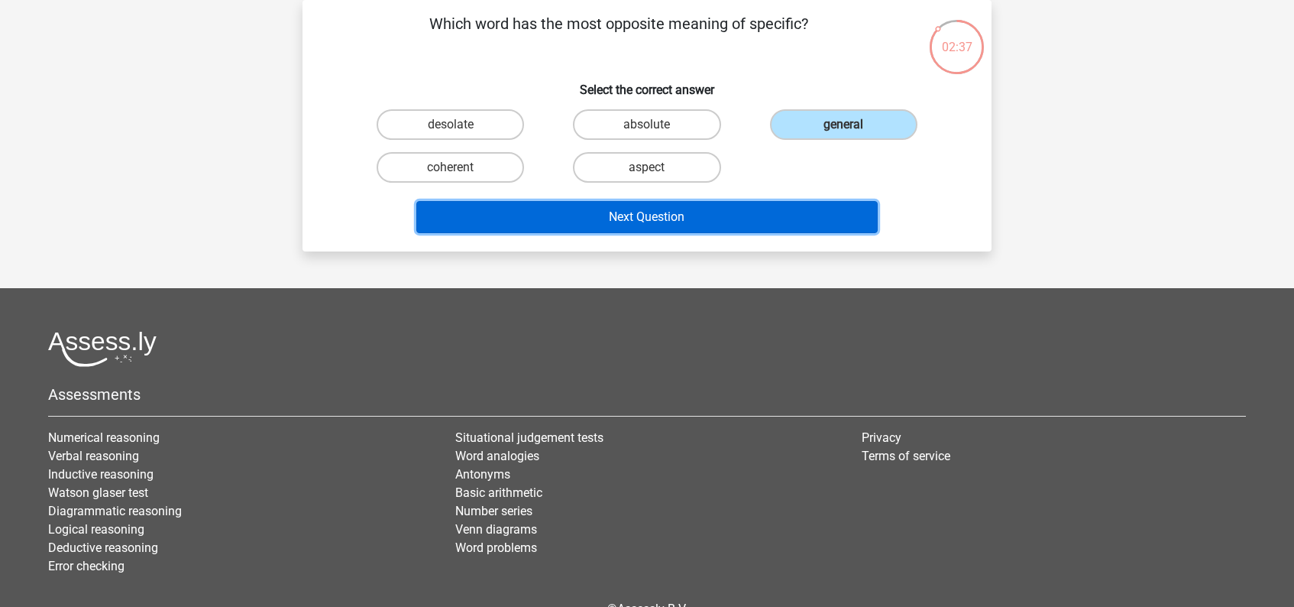
click at [662, 219] on button "Next Question" at bounding box center [647, 217] width 462 height 32
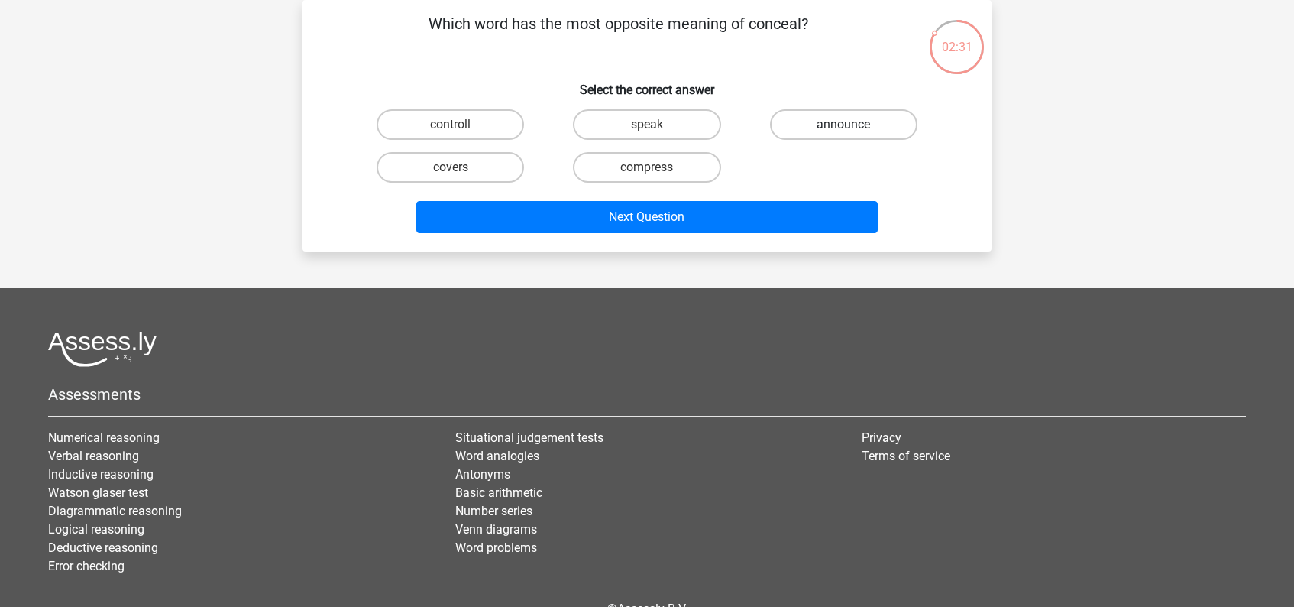
click at [818, 129] on label "announce" at bounding box center [843, 124] width 147 height 31
click at [843, 129] on input "announce" at bounding box center [848, 130] width 10 height 10
radio input "true"
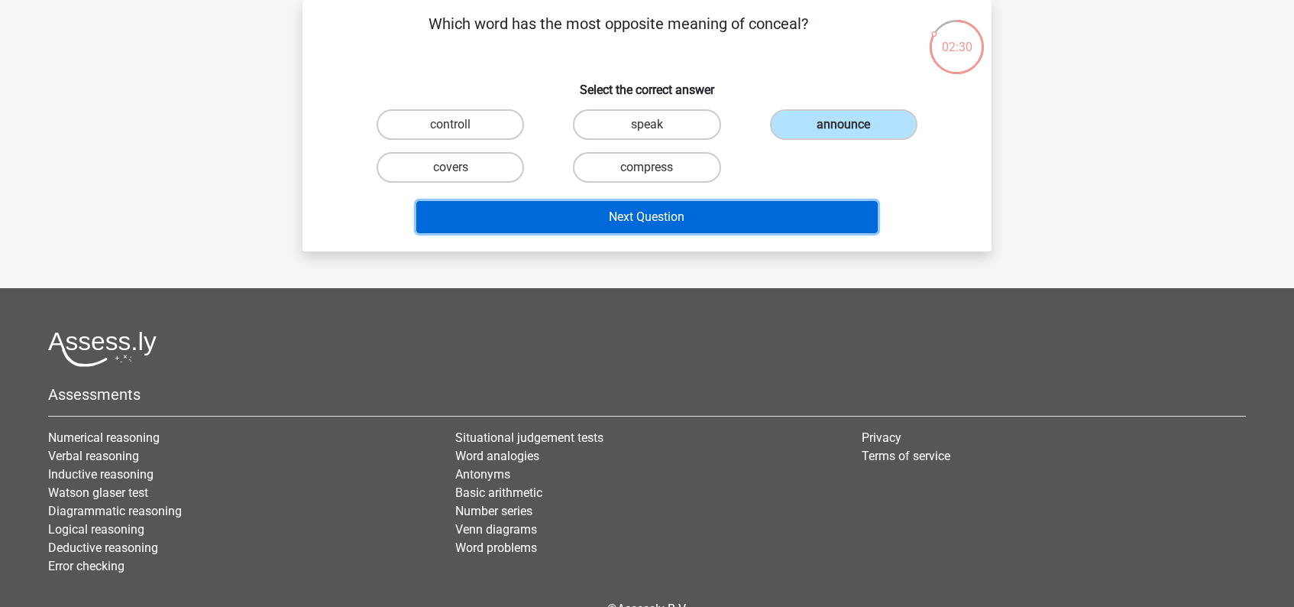
click at [664, 212] on button "Next Question" at bounding box center [647, 217] width 462 height 32
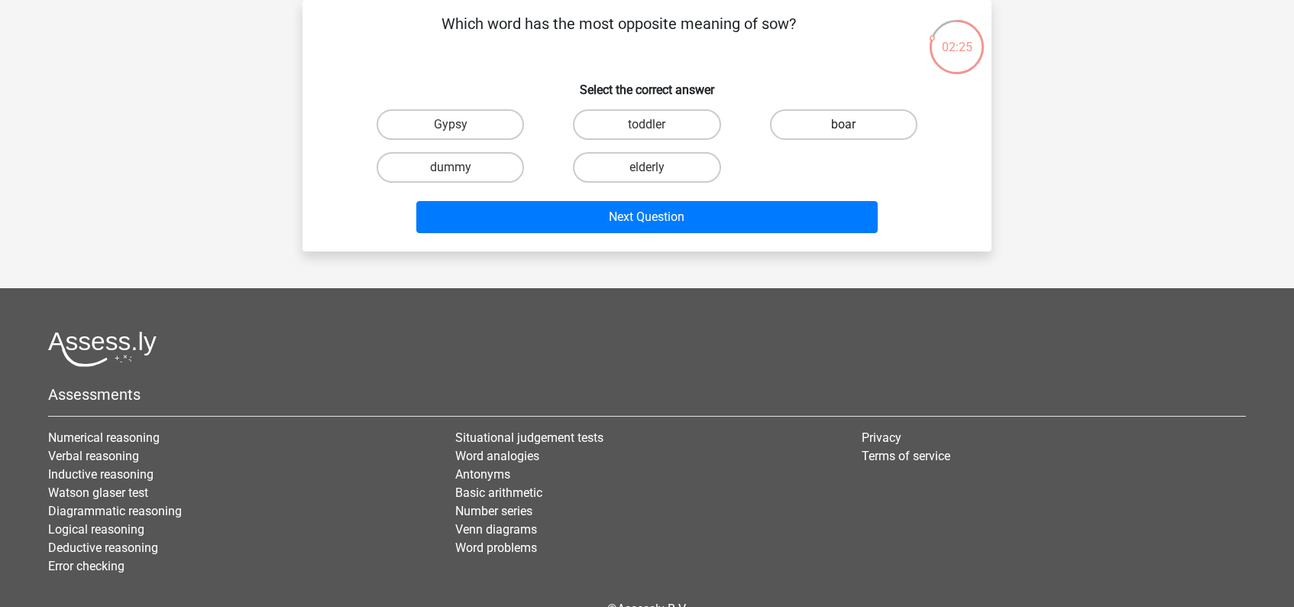
click at [866, 121] on label "boar" at bounding box center [843, 124] width 147 height 31
click at [853, 125] on input "boar" at bounding box center [848, 130] width 10 height 10
radio input "true"
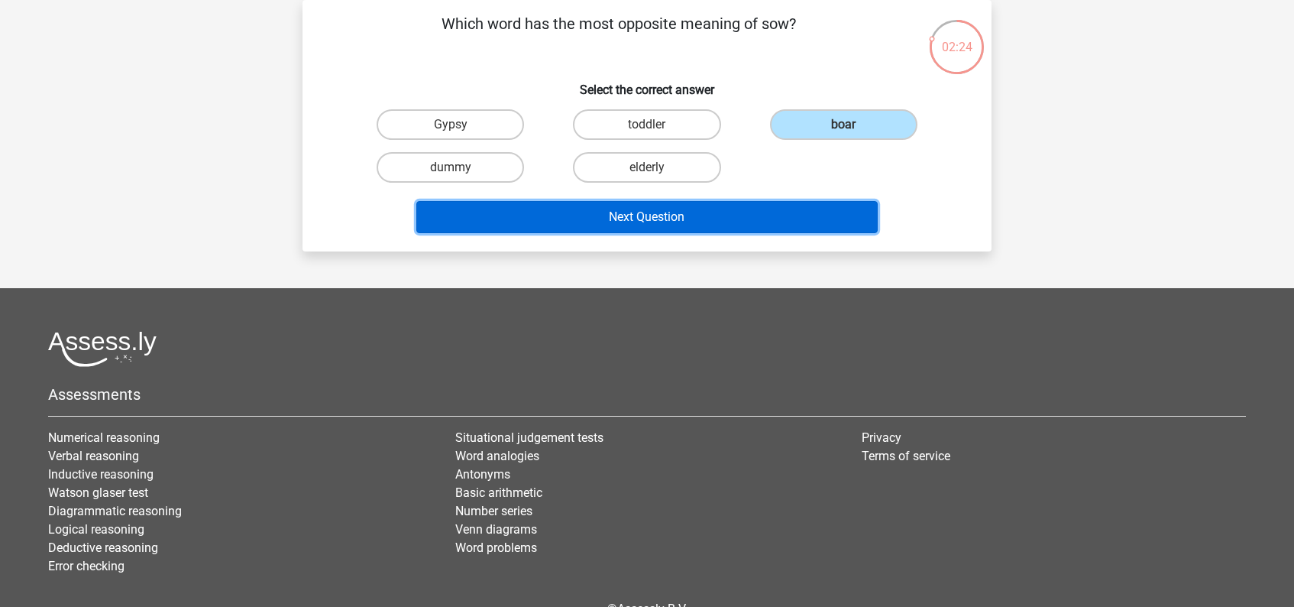
click at [675, 220] on button "Next Question" at bounding box center [647, 217] width 462 height 32
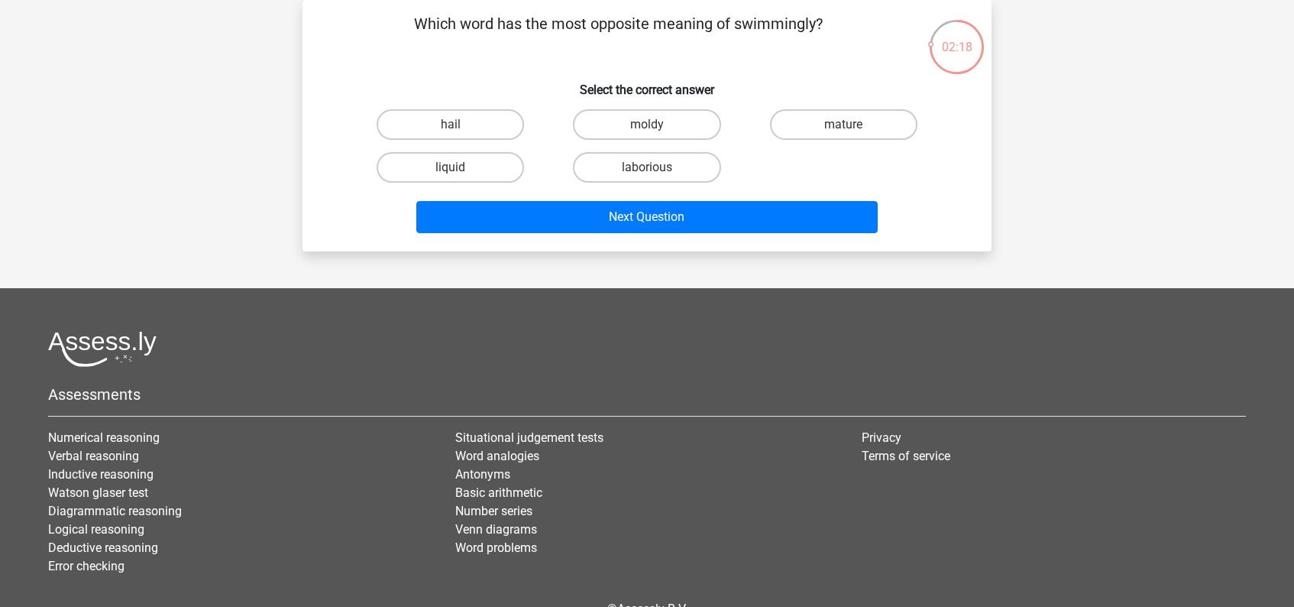
click at [651, 169] on input "laborious" at bounding box center [652, 172] width 10 height 10
radio input "true"
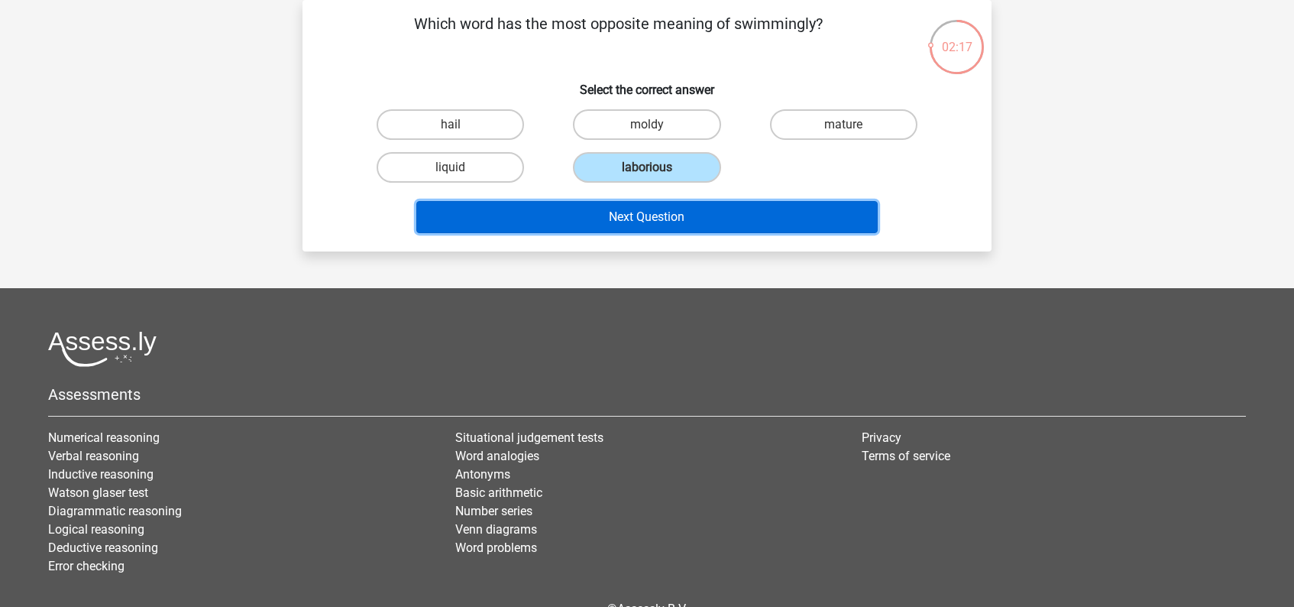
click at [648, 215] on button "Next Question" at bounding box center [647, 217] width 462 height 32
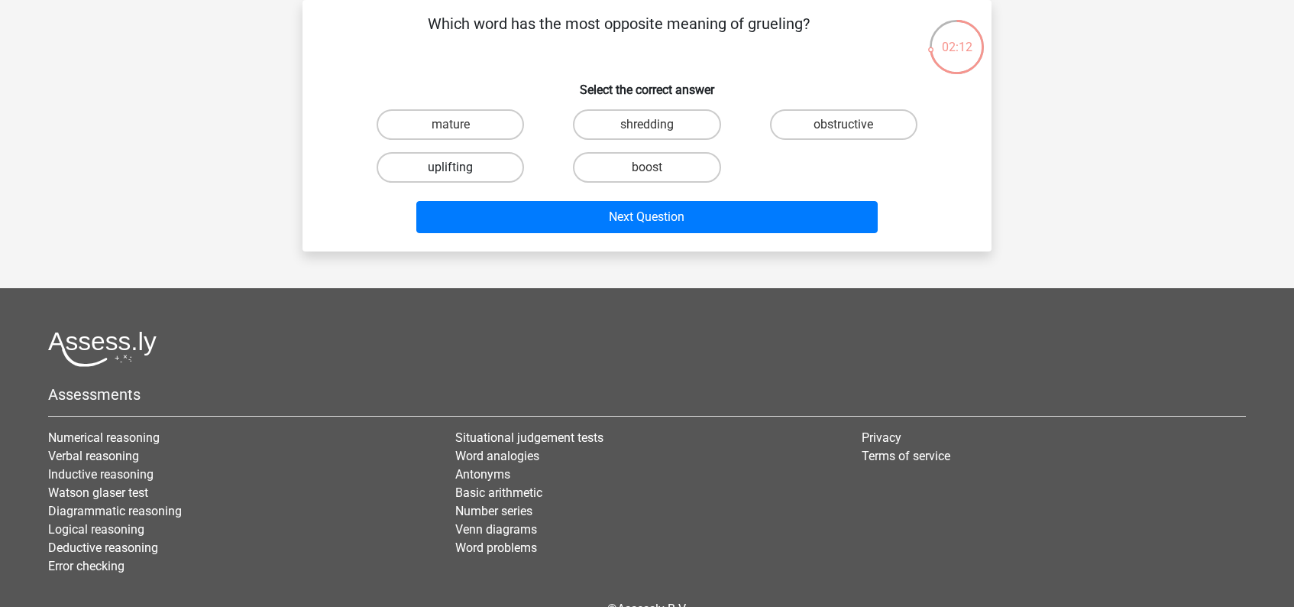
click at [474, 171] on label "uplifting" at bounding box center [450, 167] width 147 height 31
click at [461, 171] on input "uplifting" at bounding box center [456, 172] width 10 height 10
radio input "true"
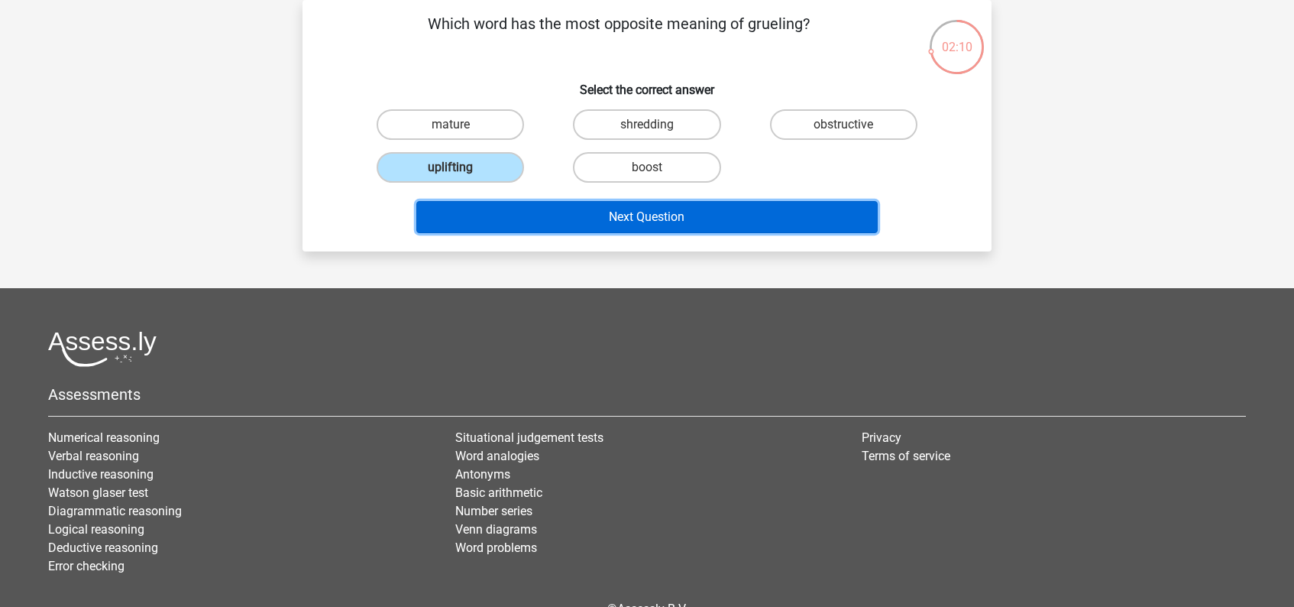
click at [659, 225] on button "Next Question" at bounding box center [647, 217] width 462 height 32
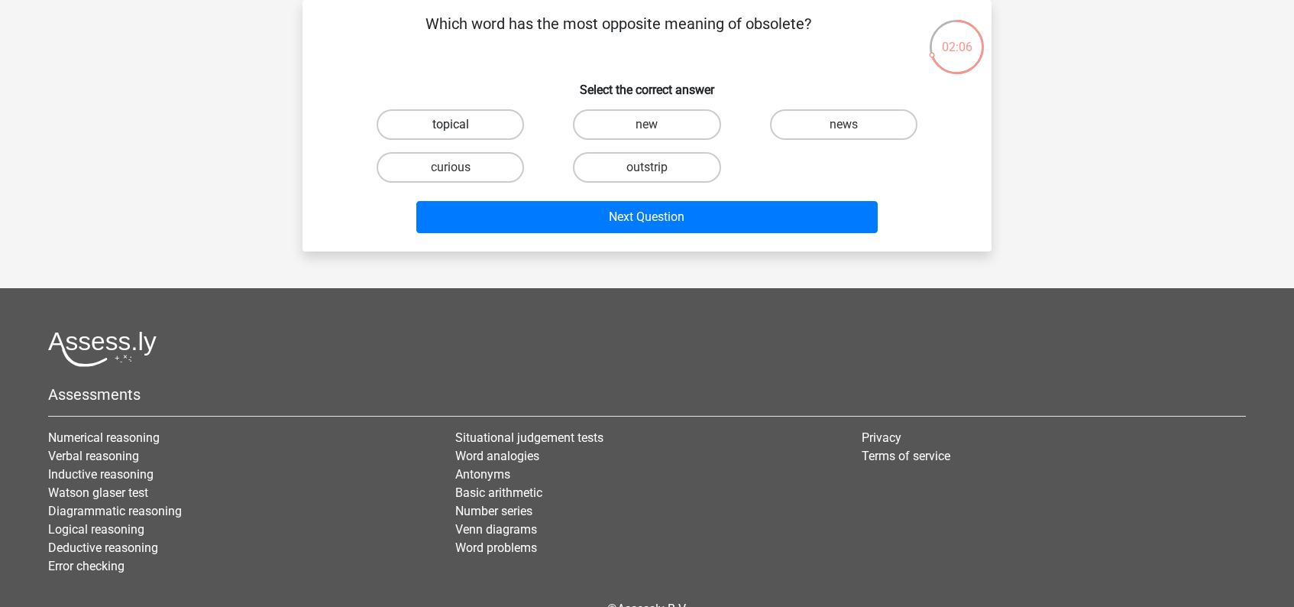
click at [491, 128] on label "topical" at bounding box center [450, 124] width 147 height 31
click at [461, 128] on input "topical" at bounding box center [456, 130] width 10 height 10
radio input "true"
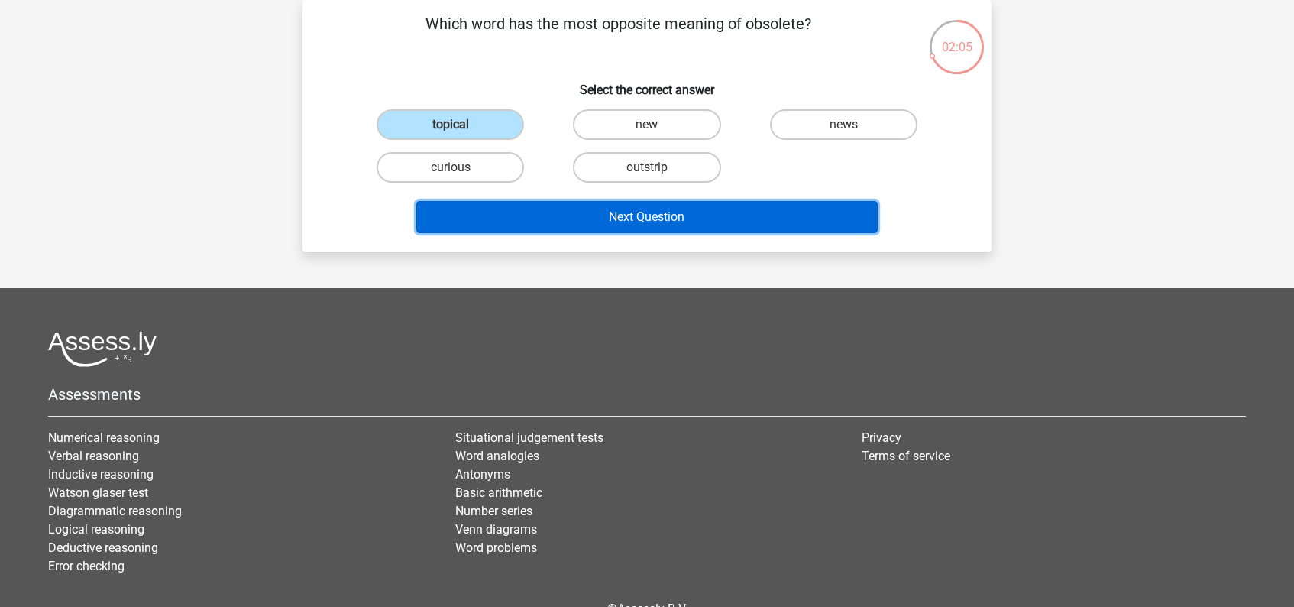
click at [663, 222] on button "Next Question" at bounding box center [647, 217] width 462 height 32
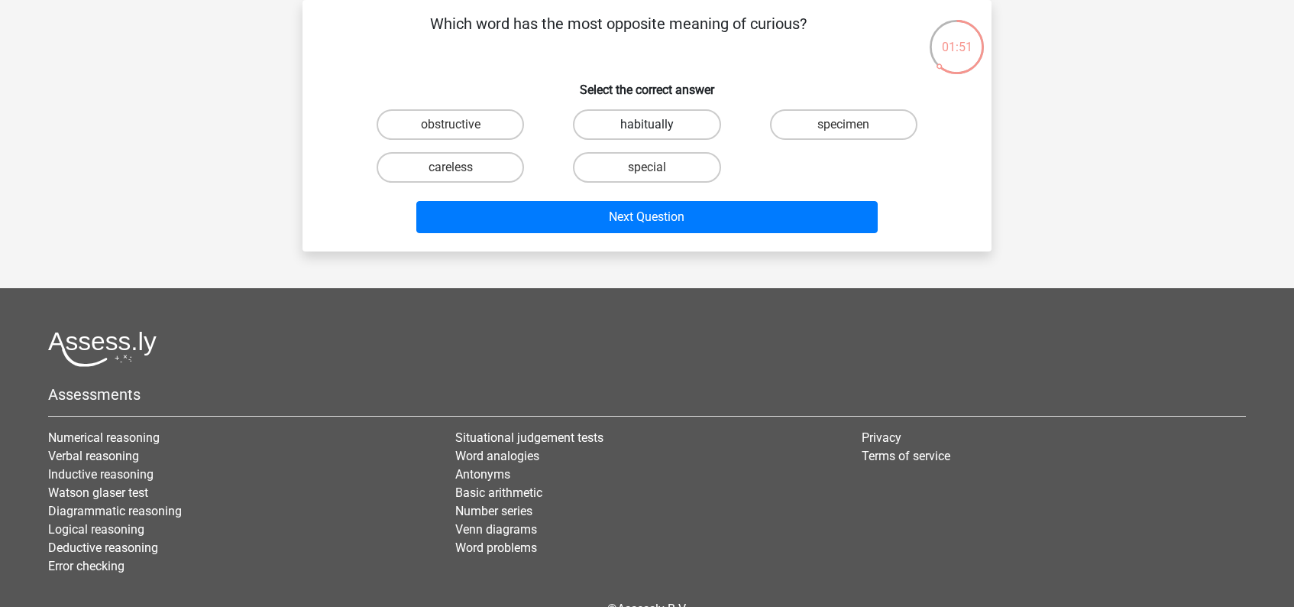
click at [660, 128] on label "habitually" at bounding box center [646, 124] width 147 height 31
click at [657, 128] on input "habitually" at bounding box center [652, 130] width 10 height 10
radio input "true"
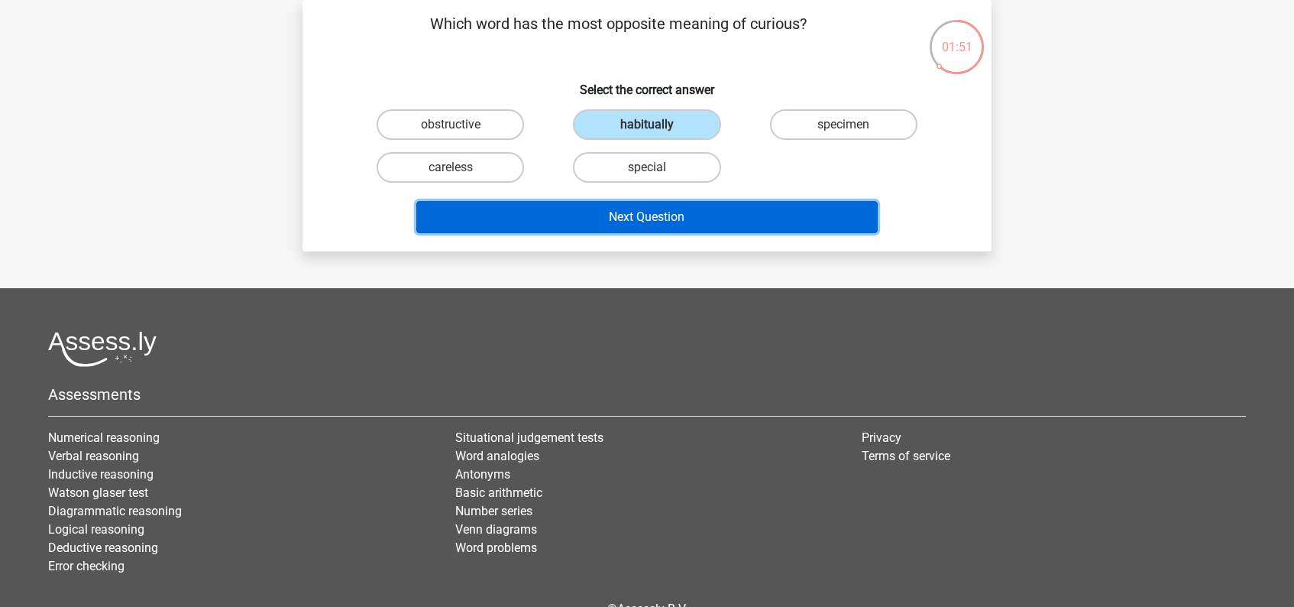
click at [660, 209] on button "Next Question" at bounding box center [647, 217] width 462 height 32
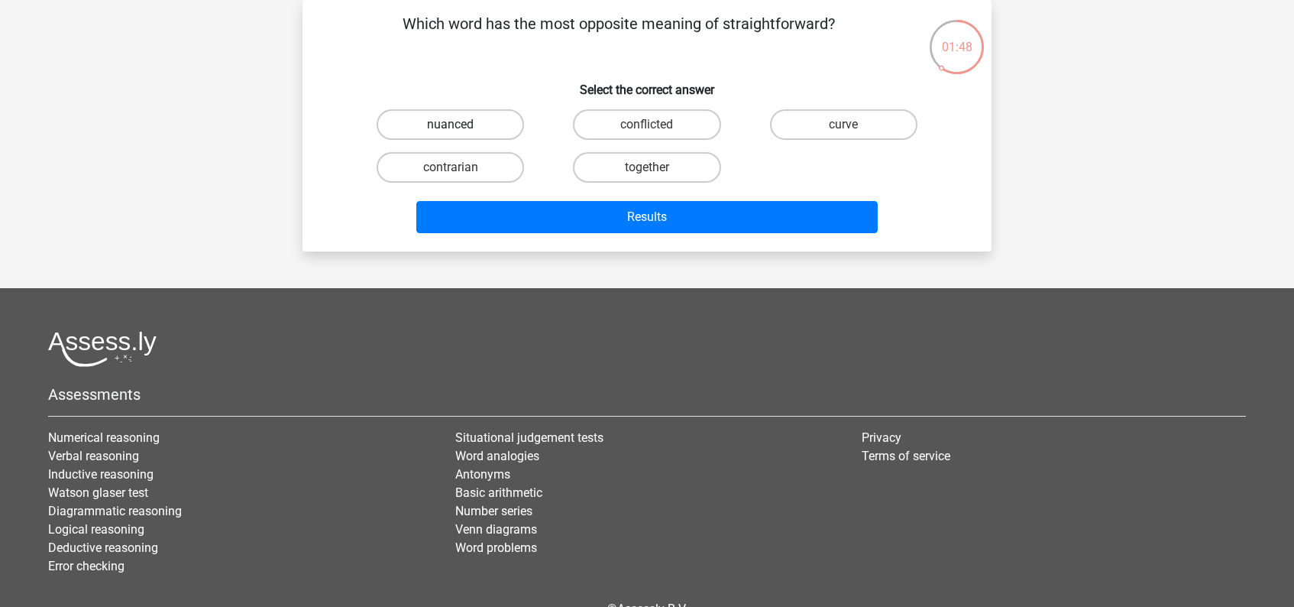
click at [479, 122] on label "nuanced" at bounding box center [450, 124] width 147 height 31
click at [461, 125] on input "nuanced" at bounding box center [456, 130] width 10 height 10
radio input "true"
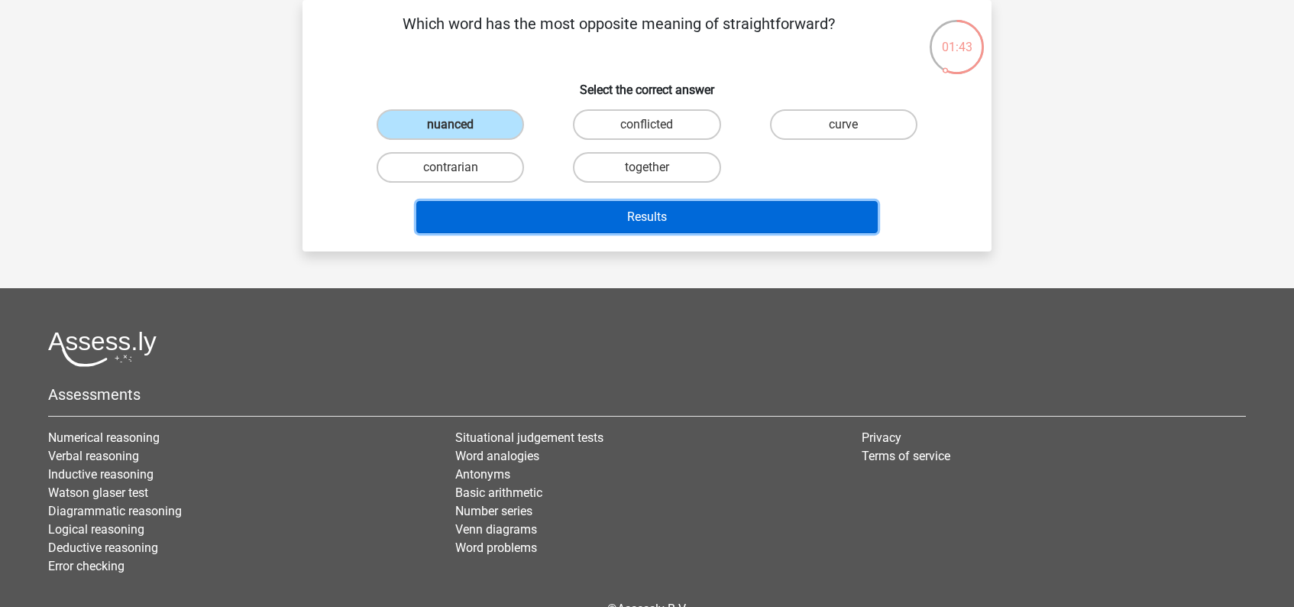
click at [630, 222] on button "Results" at bounding box center [647, 217] width 462 height 32
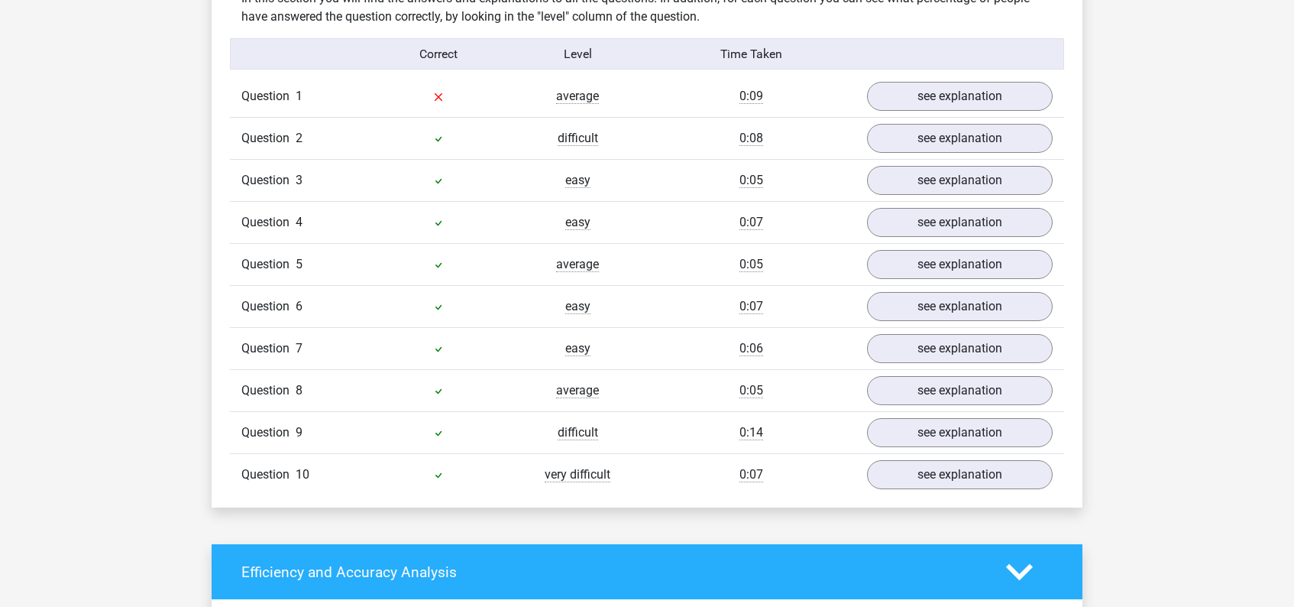
scroll to position [1022, 0]
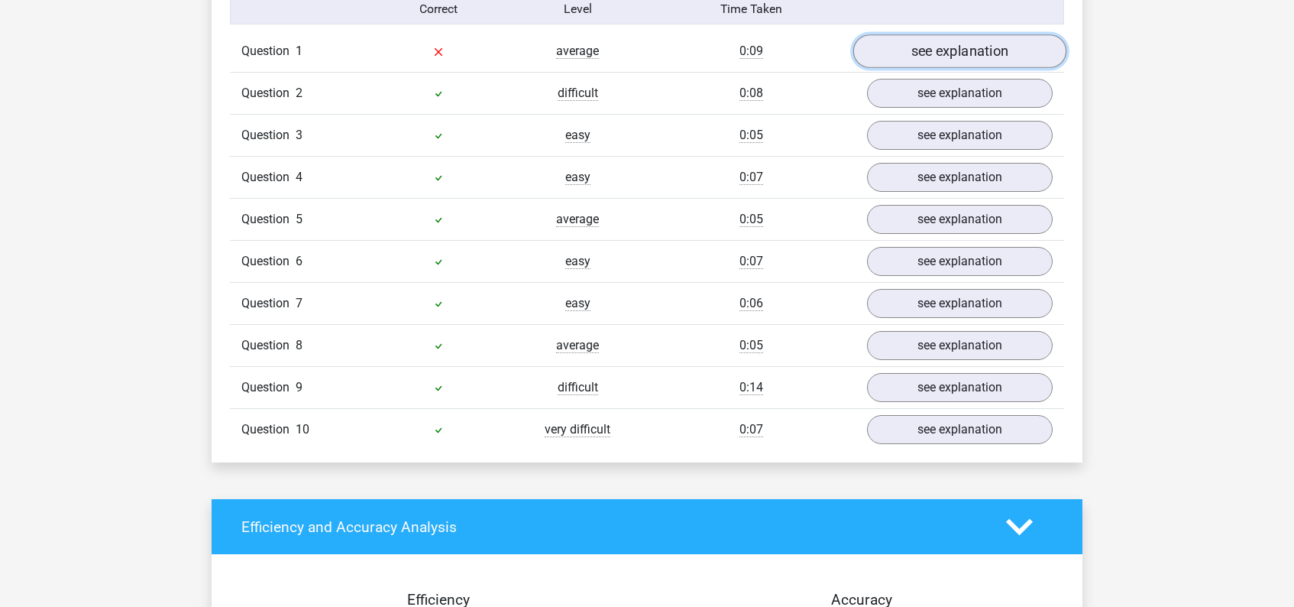
click at [945, 50] on link "see explanation" at bounding box center [959, 52] width 213 height 34
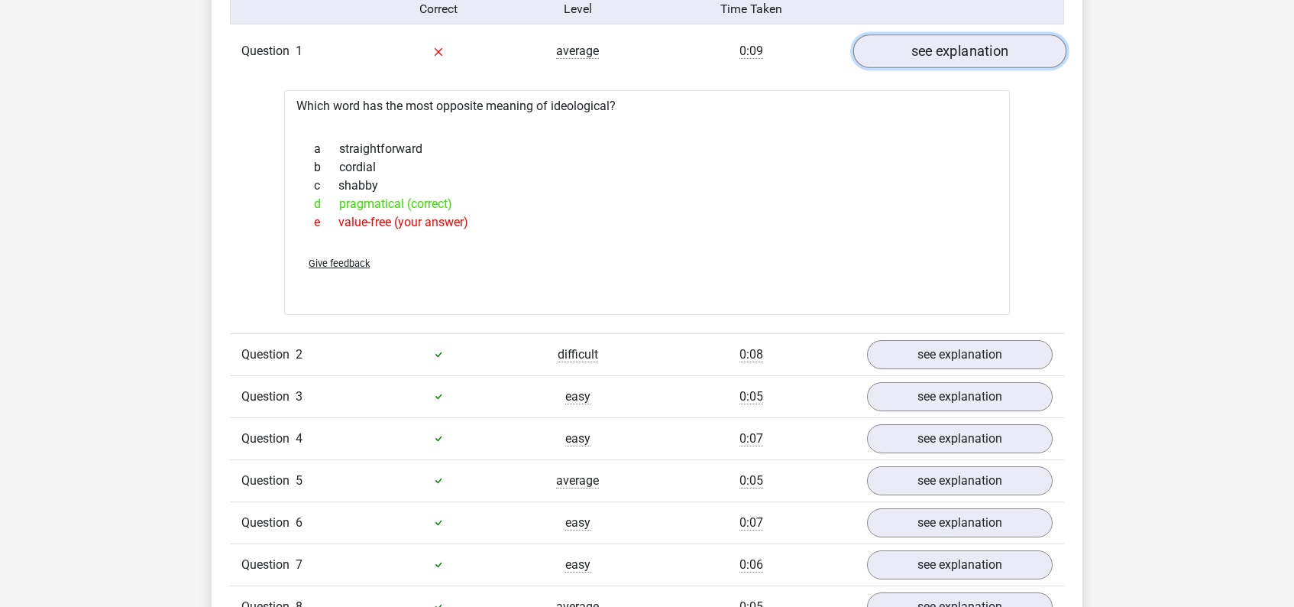
click at [949, 57] on link "see explanation" at bounding box center [959, 52] width 213 height 34
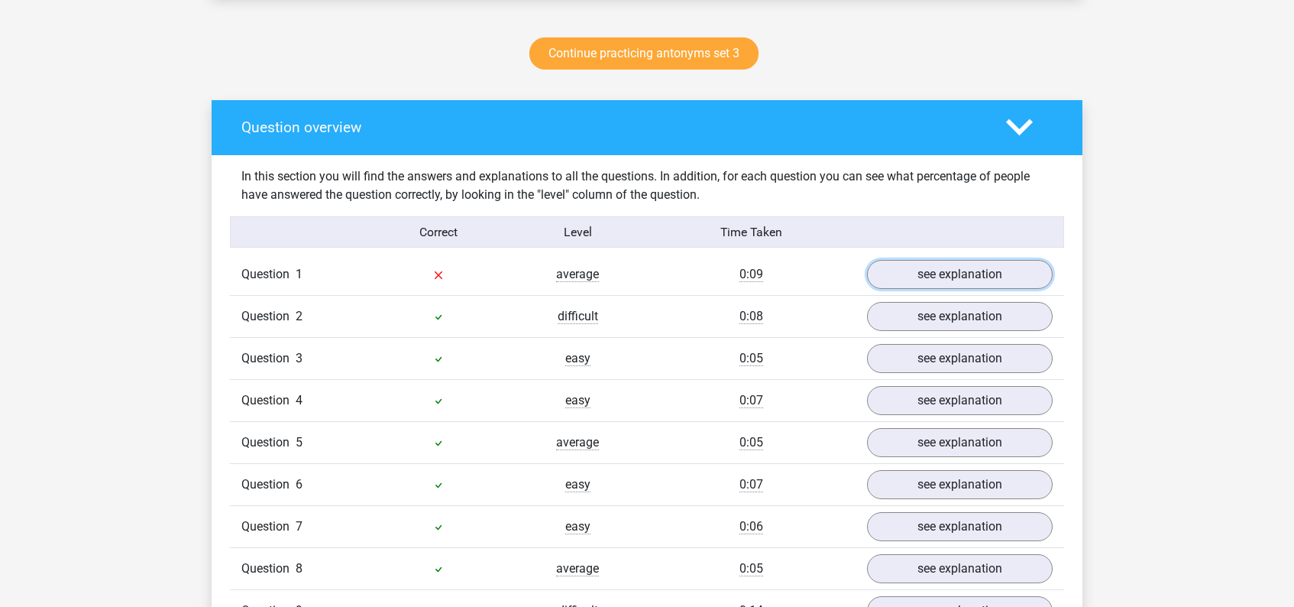
scroll to position [800, 0]
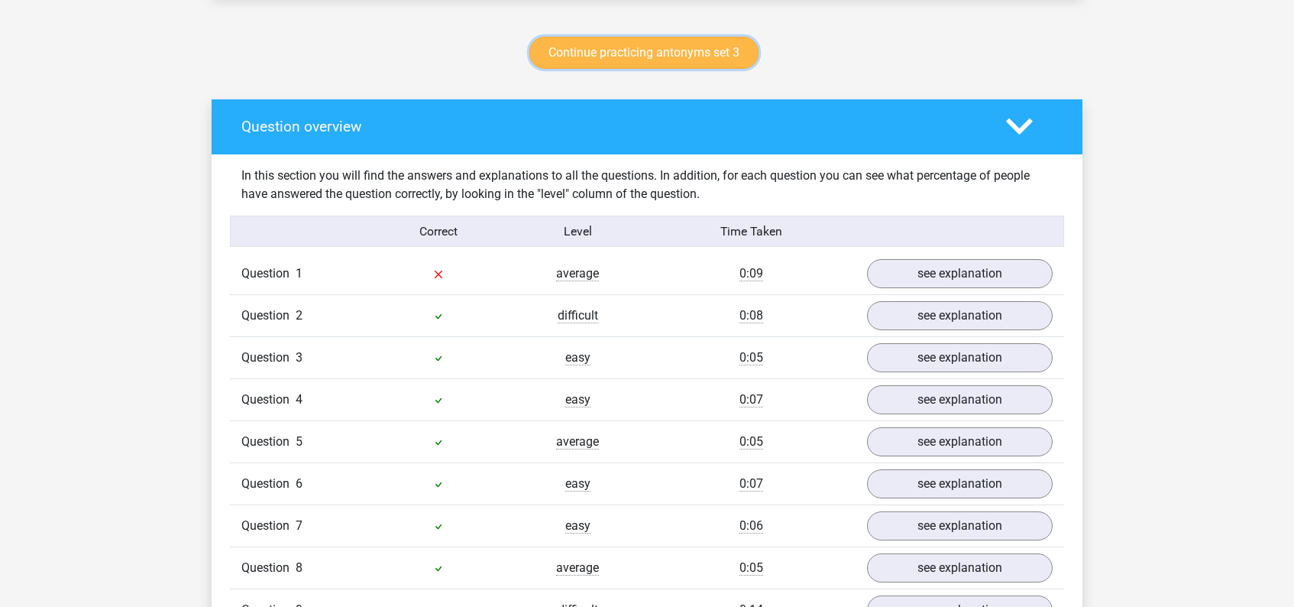
click at [641, 43] on link "Continue practicing antonyms set 3" at bounding box center [643, 53] width 229 height 32
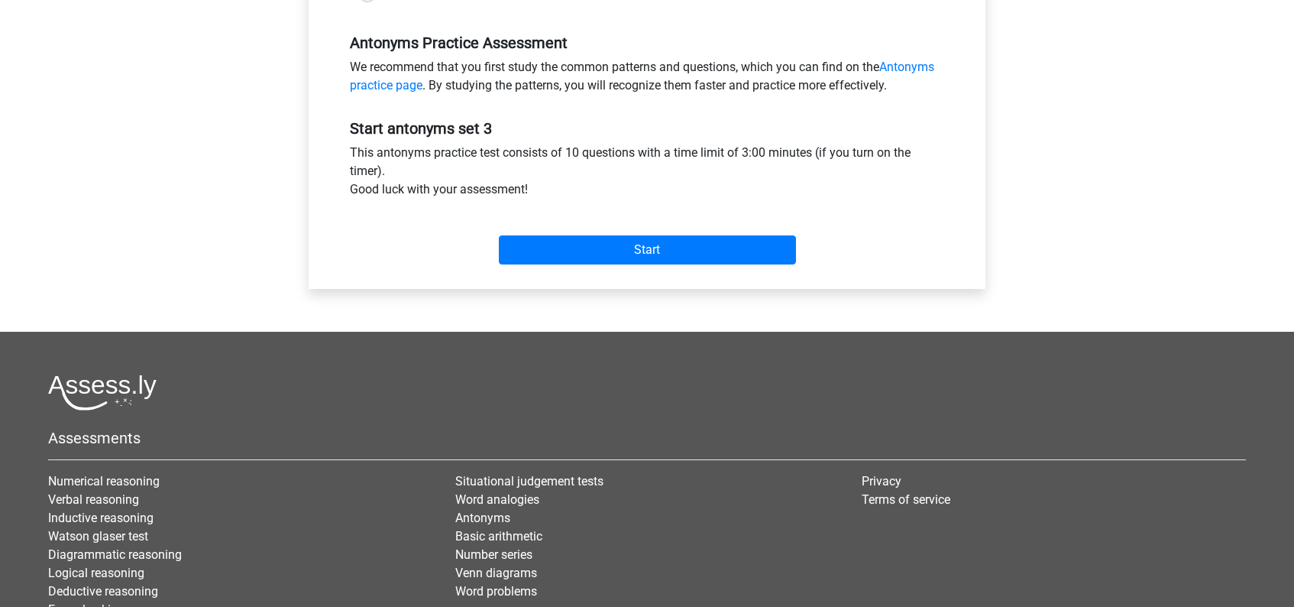
scroll to position [461, 0]
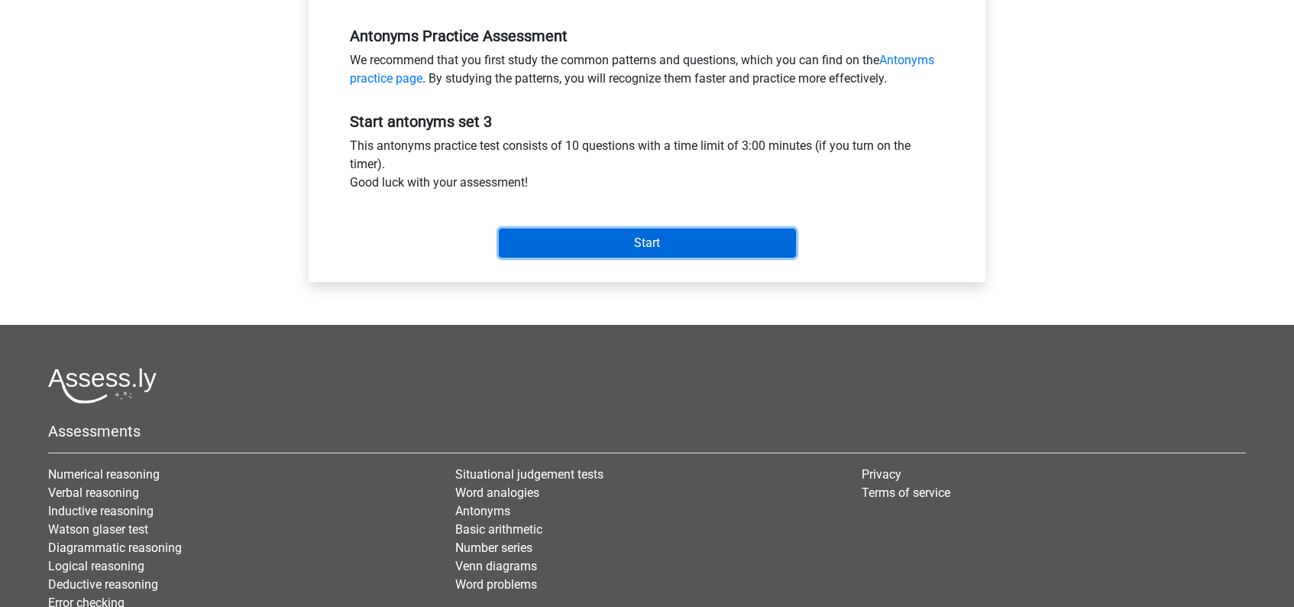
click at [656, 251] on input "Start" at bounding box center [647, 242] width 297 height 29
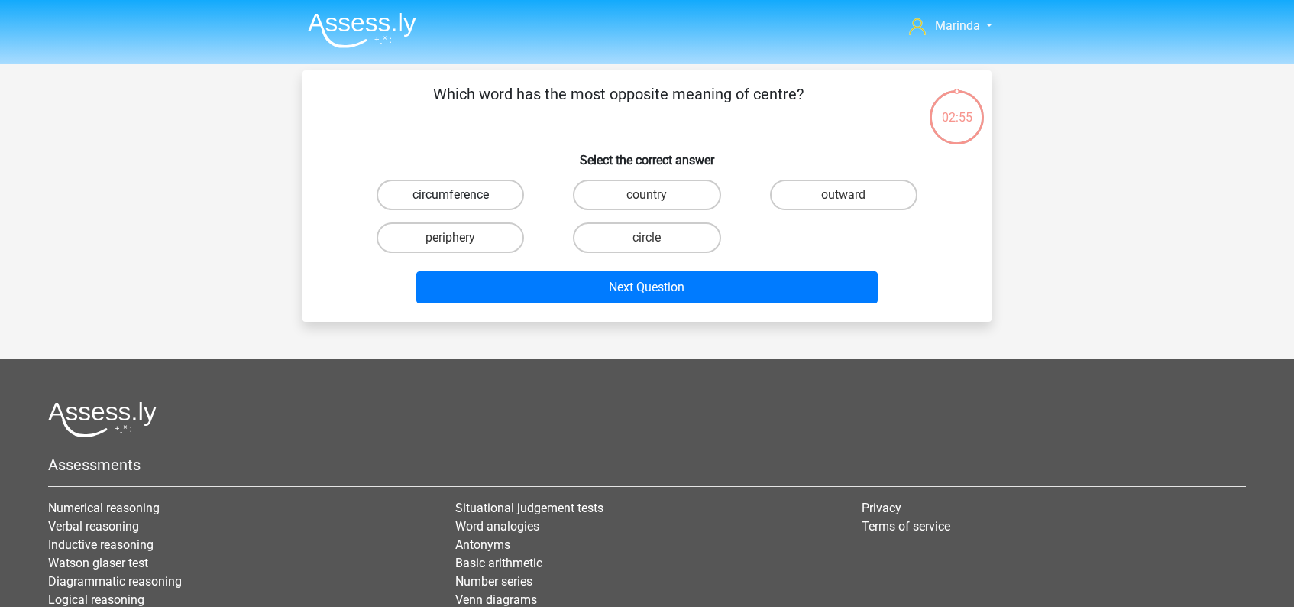
click at [479, 194] on label "circumference" at bounding box center [450, 195] width 147 height 31
click at [461, 195] on input "circumference" at bounding box center [456, 200] width 10 height 10
radio input "true"
click at [461, 239] on label "periphery" at bounding box center [450, 237] width 147 height 31
click at [461, 239] on input "periphery" at bounding box center [456, 243] width 10 height 10
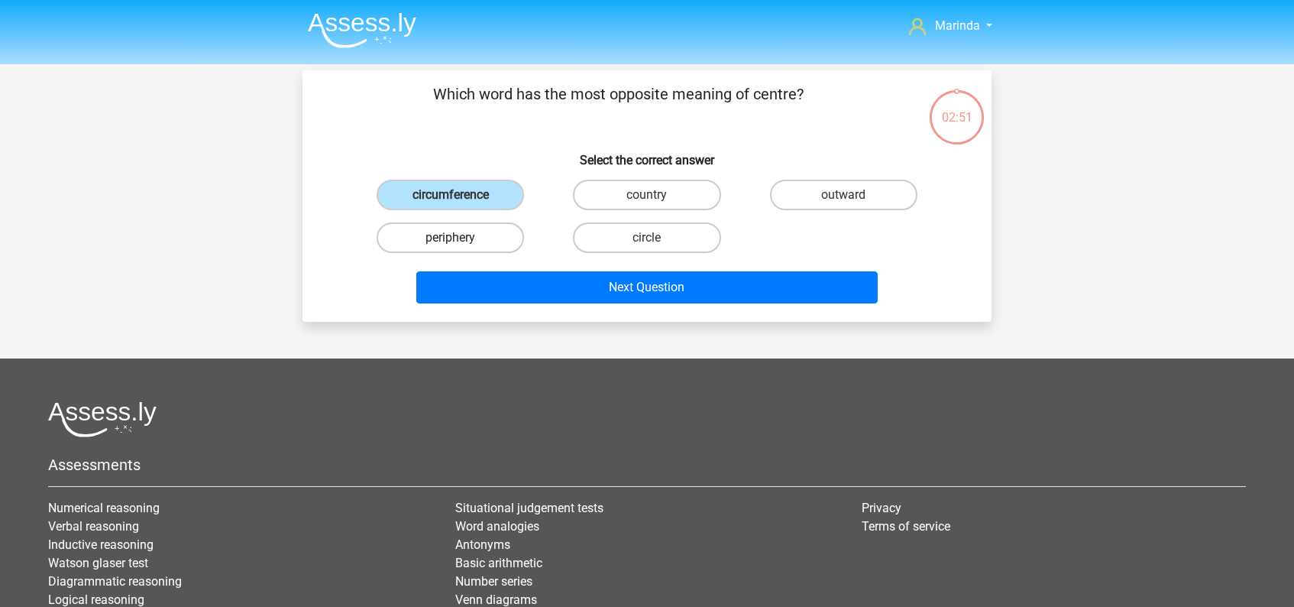
radio input "true"
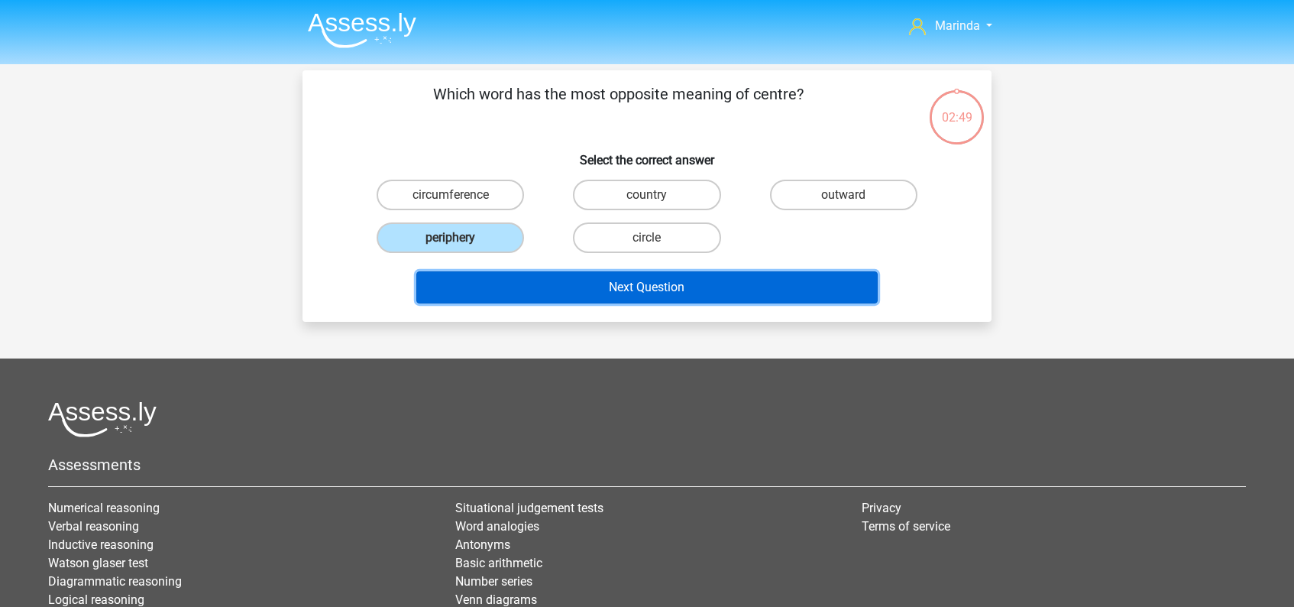
click at [659, 293] on button "Next Question" at bounding box center [647, 287] width 462 height 32
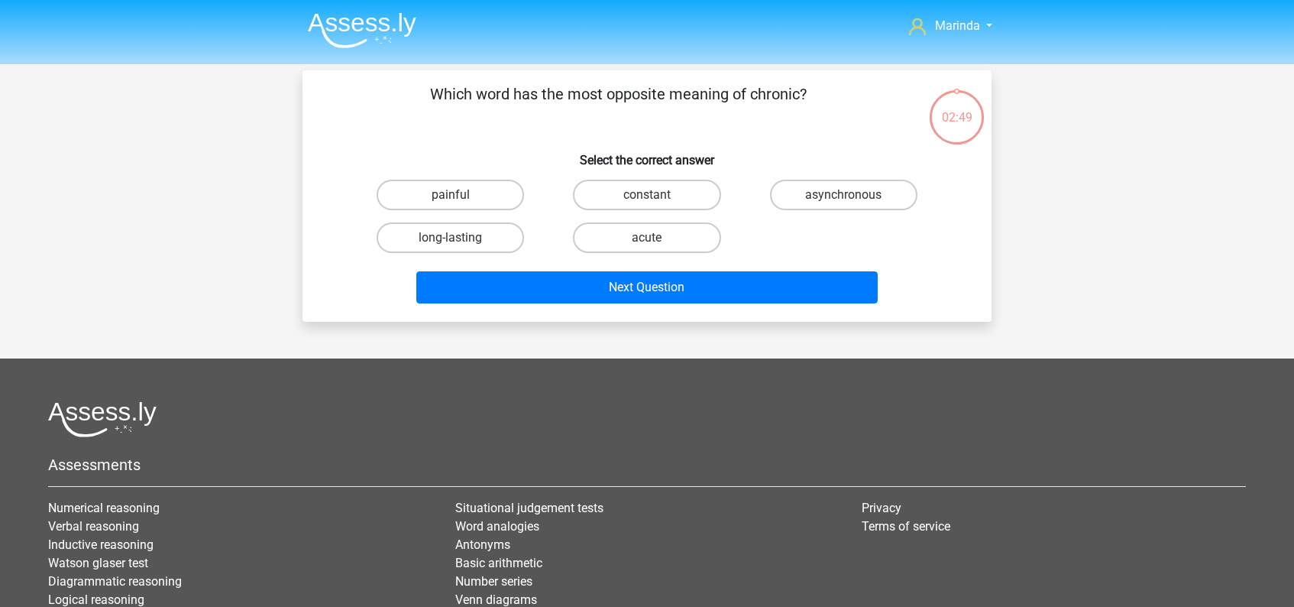
scroll to position [70, 0]
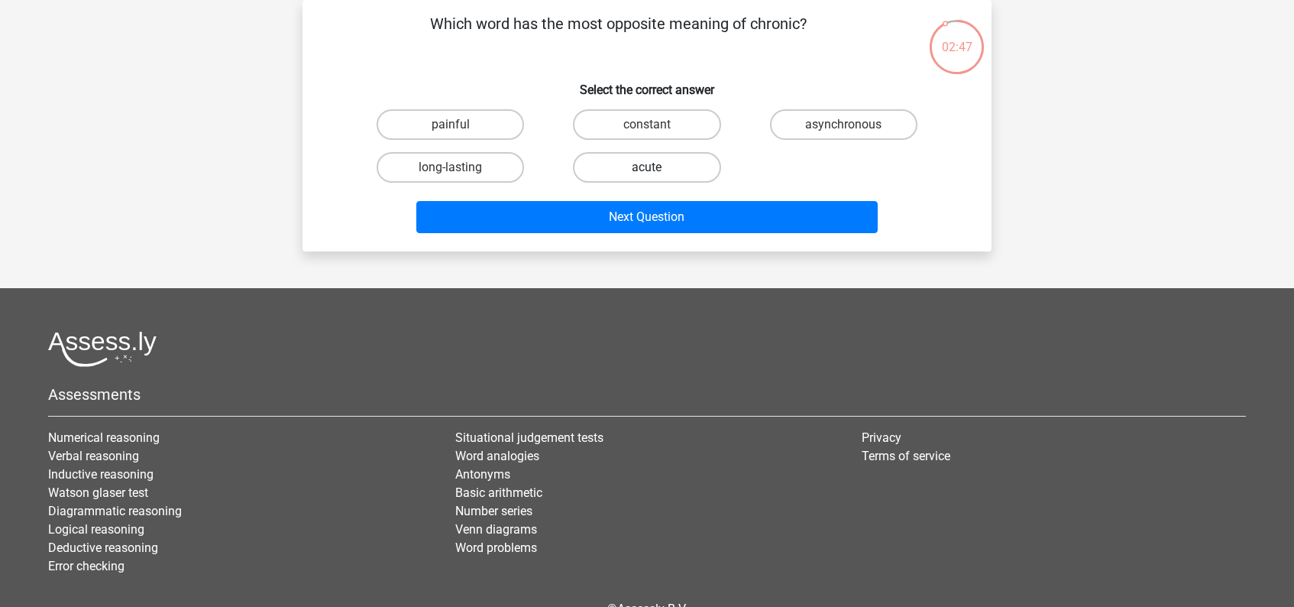
click at [656, 177] on label "acute" at bounding box center [646, 167] width 147 height 31
click at [656, 177] on input "acute" at bounding box center [652, 172] width 10 height 10
radio input "true"
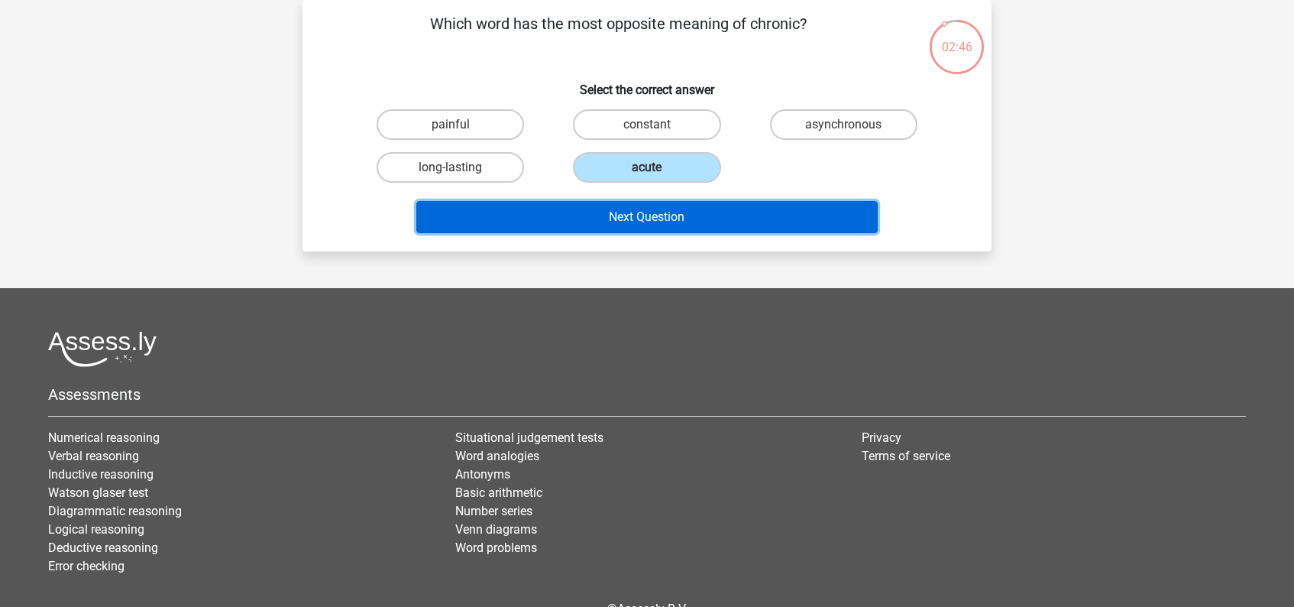
click at [654, 215] on button "Next Question" at bounding box center [647, 217] width 462 height 32
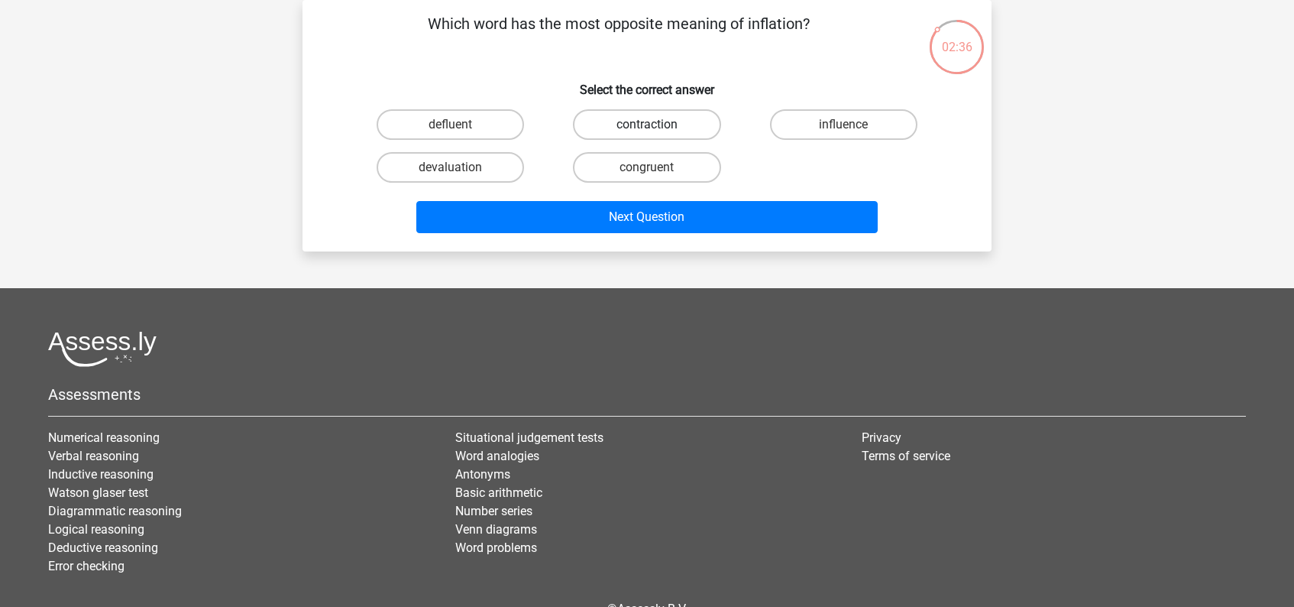
click at [659, 130] on label "contraction" at bounding box center [646, 124] width 147 height 31
click at [657, 130] on input "contraction" at bounding box center [652, 130] width 10 height 10
radio input "true"
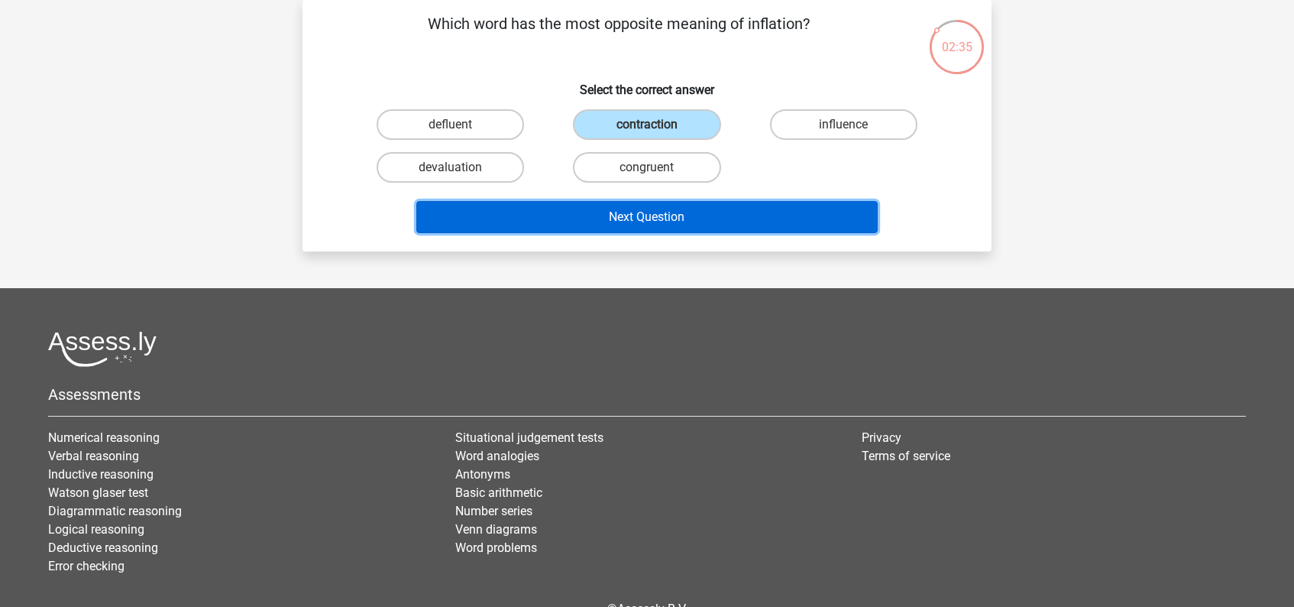
click at [650, 212] on button "Next Question" at bounding box center [647, 217] width 462 height 32
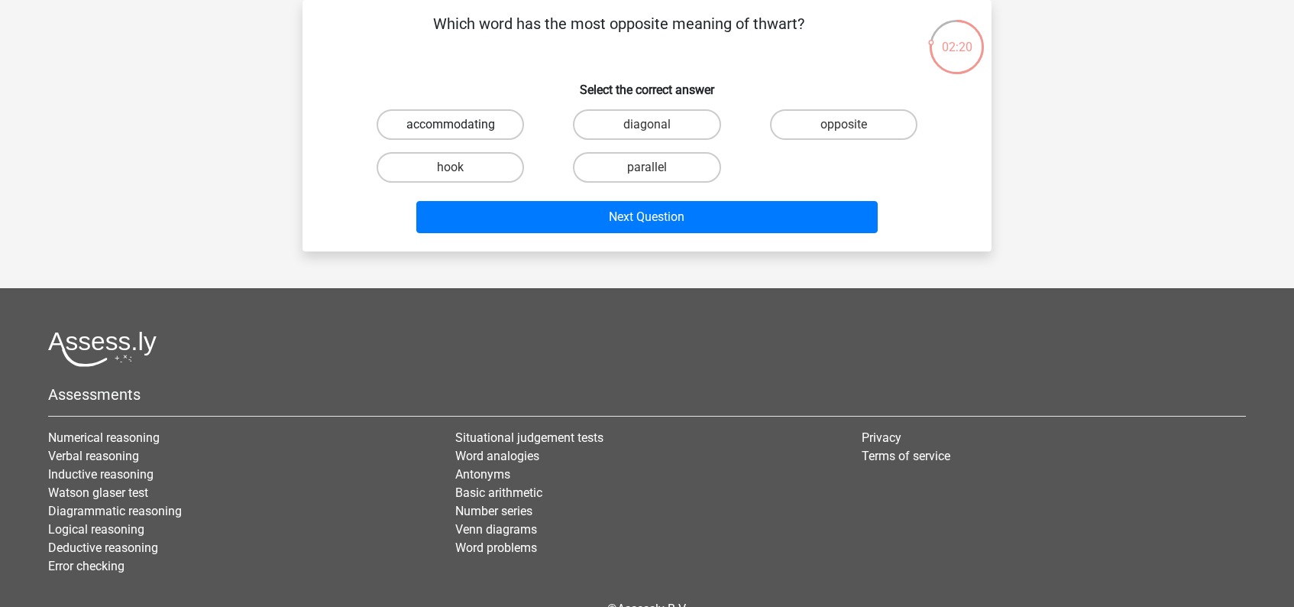
click at [479, 129] on label "accommodating" at bounding box center [450, 124] width 147 height 31
click at [461, 129] on input "accommodating" at bounding box center [456, 130] width 10 height 10
radio input "true"
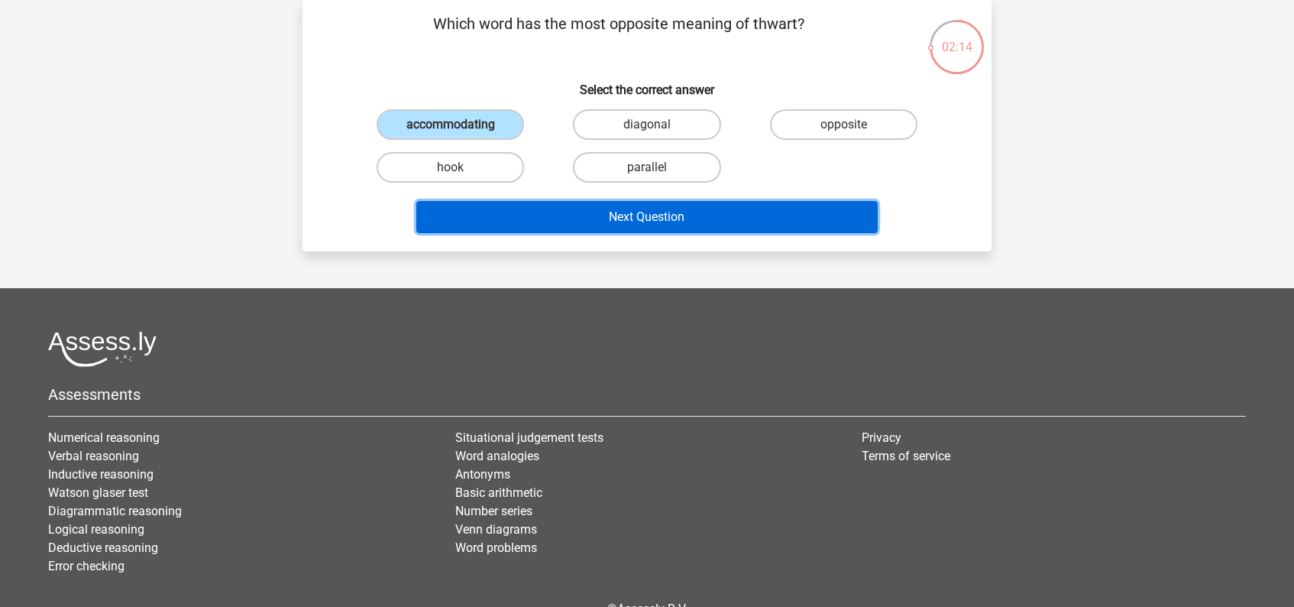
click at [662, 216] on button "Next Question" at bounding box center [647, 217] width 462 height 32
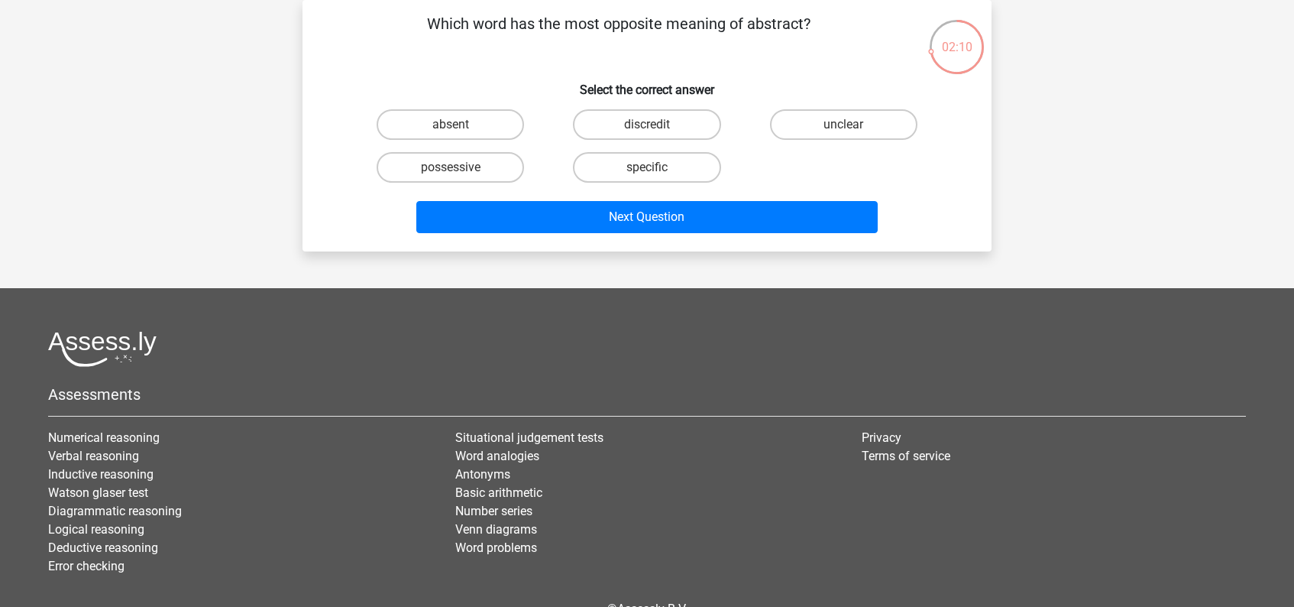
click at [656, 167] on input "specific" at bounding box center [652, 172] width 10 height 10
radio input "true"
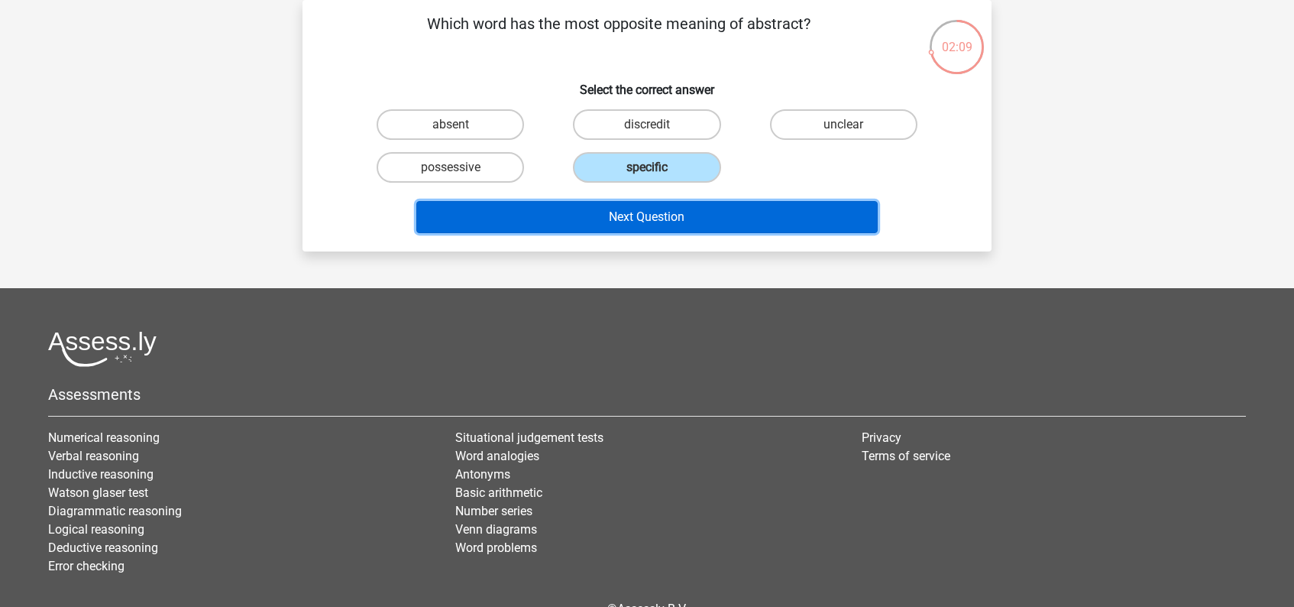
click at [678, 219] on button "Next Question" at bounding box center [647, 217] width 462 height 32
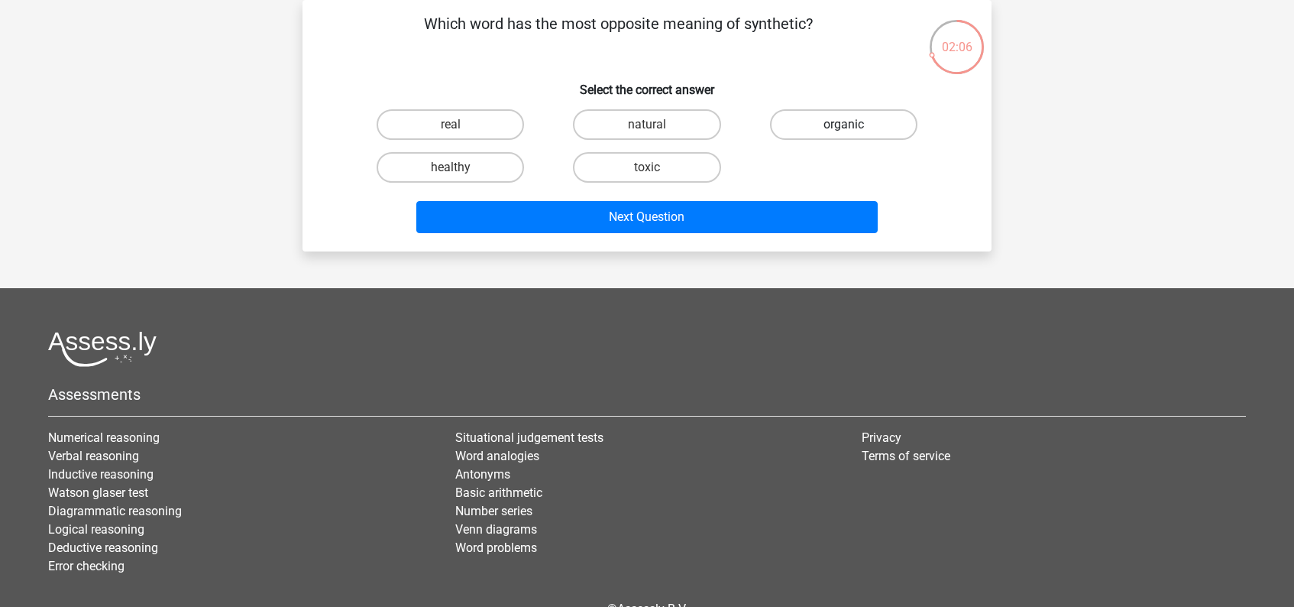
click at [834, 123] on label "organic" at bounding box center [843, 124] width 147 height 31
click at [843, 125] on input "organic" at bounding box center [848, 130] width 10 height 10
radio input "true"
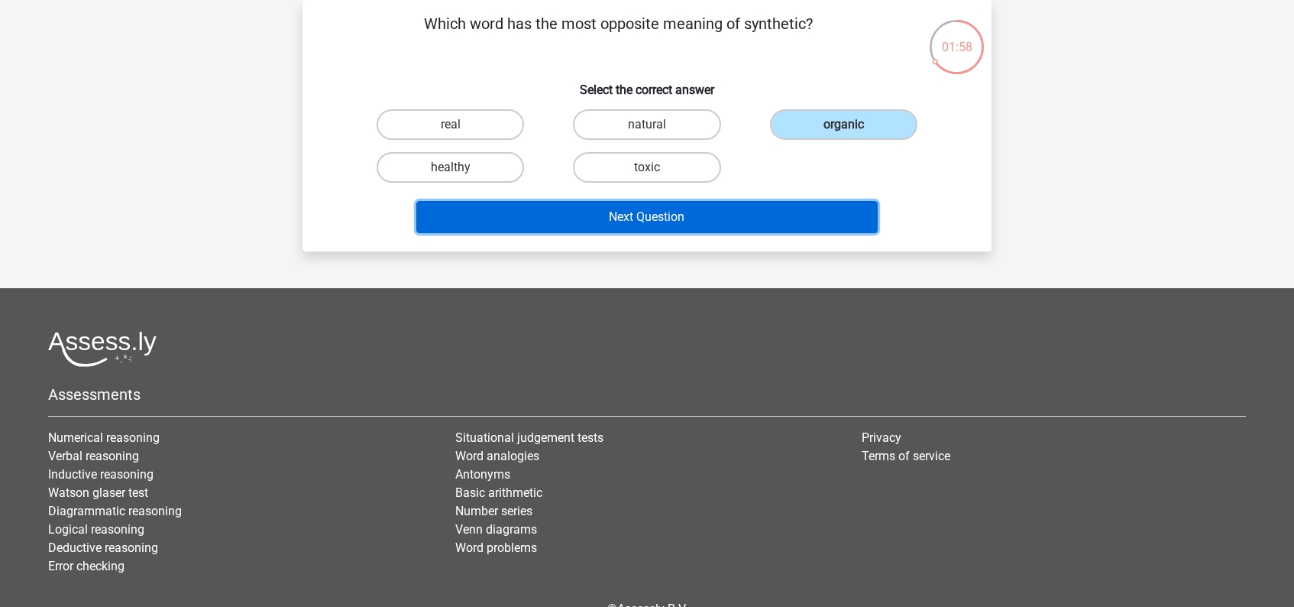
click at [656, 216] on button "Next Question" at bounding box center [647, 217] width 462 height 32
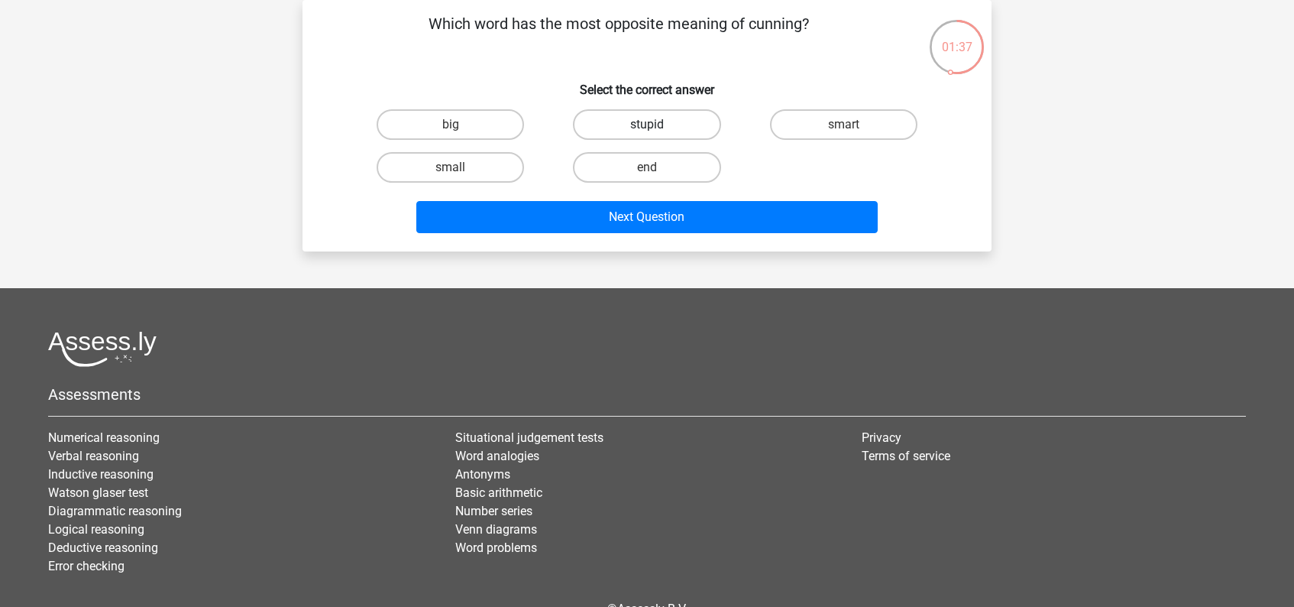
click at [659, 125] on label "stupid" at bounding box center [646, 124] width 147 height 31
click at [657, 125] on input "stupid" at bounding box center [652, 130] width 10 height 10
radio input "true"
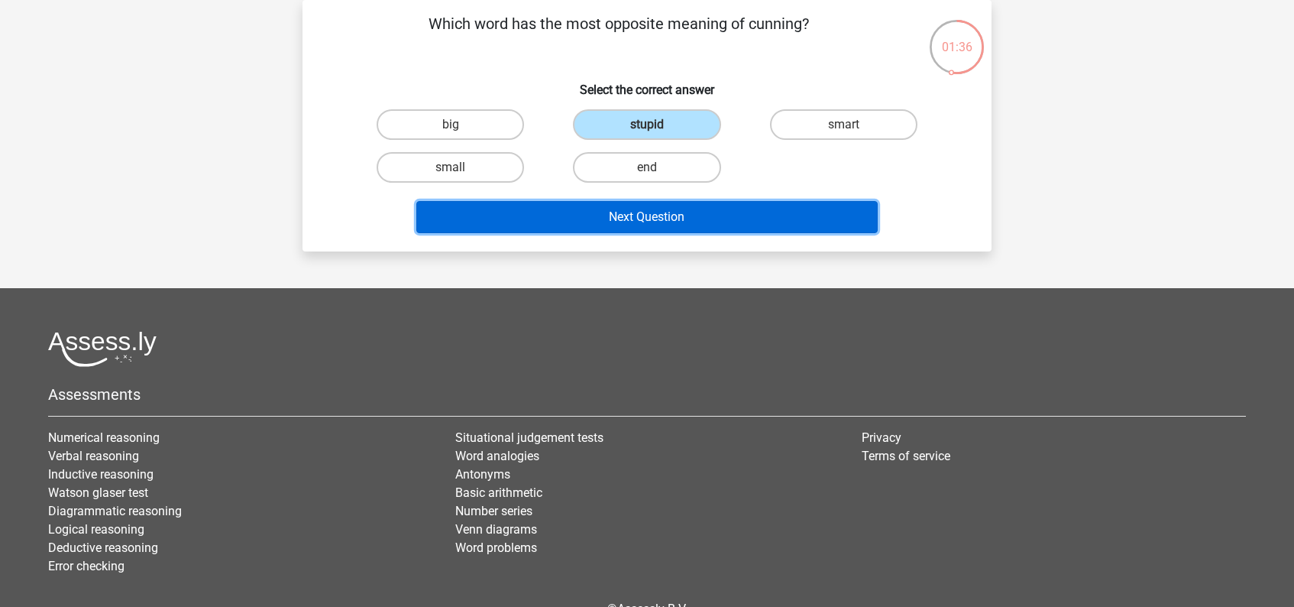
click at [654, 225] on button "Next Question" at bounding box center [647, 217] width 462 height 32
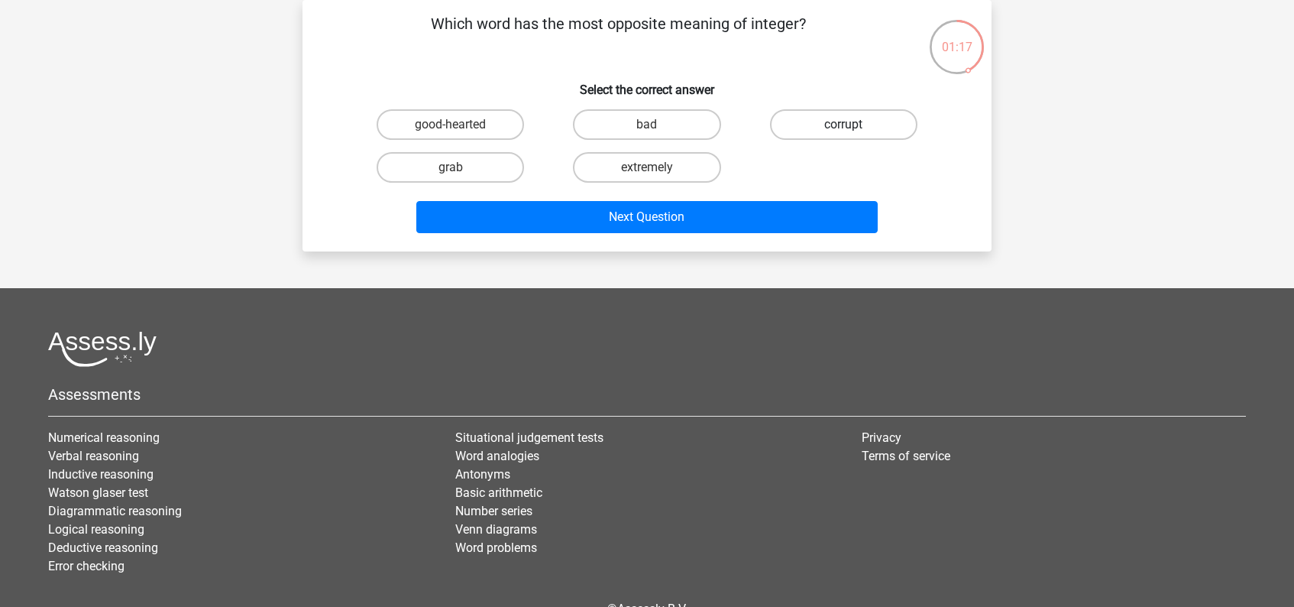
click at [827, 128] on label "corrupt" at bounding box center [843, 124] width 147 height 31
click at [843, 128] on input "corrupt" at bounding box center [848, 130] width 10 height 10
radio input "true"
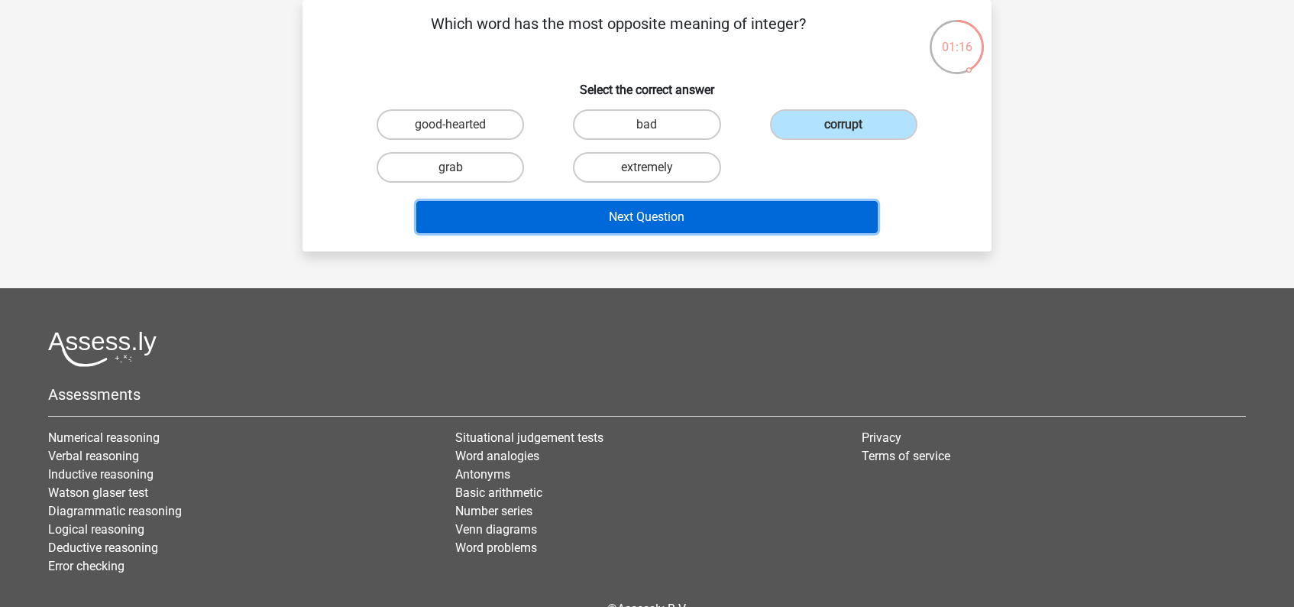
click at [636, 219] on button "Next Question" at bounding box center [647, 217] width 462 height 32
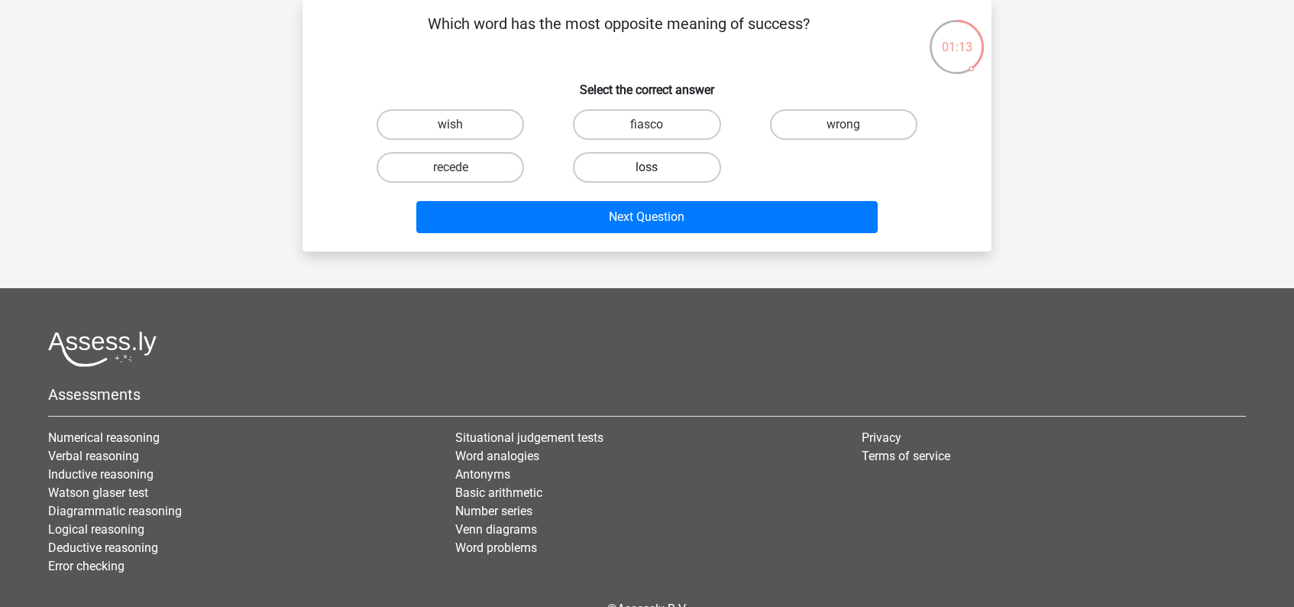
click at [649, 166] on label "loss" at bounding box center [646, 167] width 147 height 31
click at [649, 167] on input "loss" at bounding box center [652, 172] width 10 height 10
radio input "true"
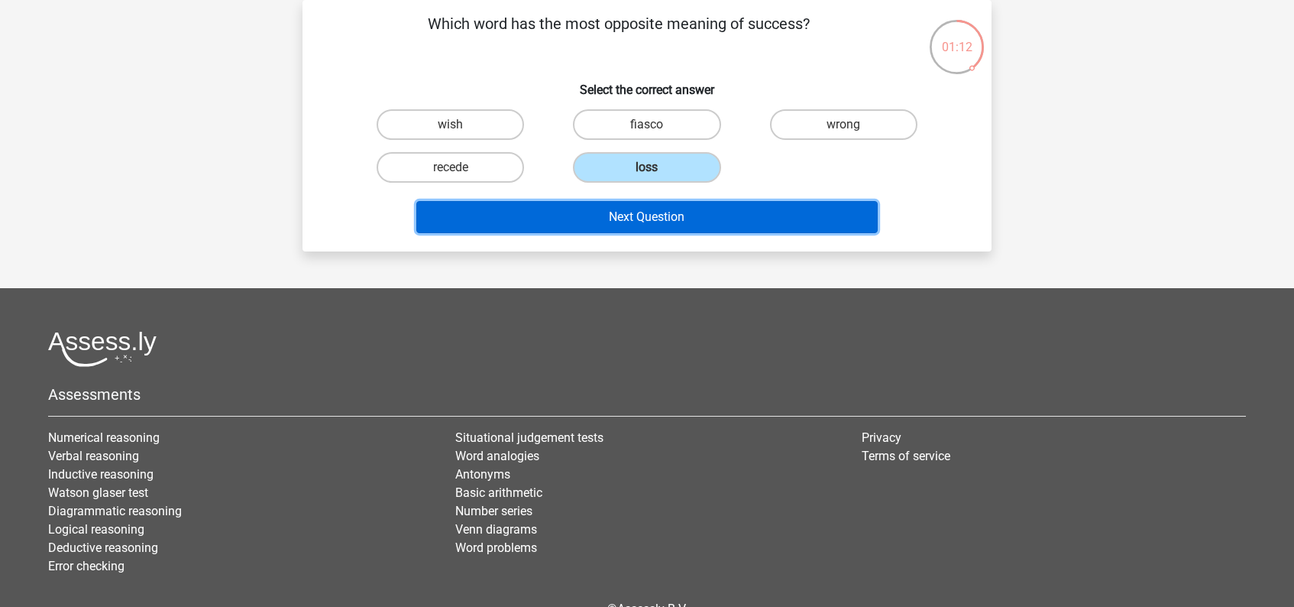
click at [656, 222] on button "Next Question" at bounding box center [647, 217] width 462 height 32
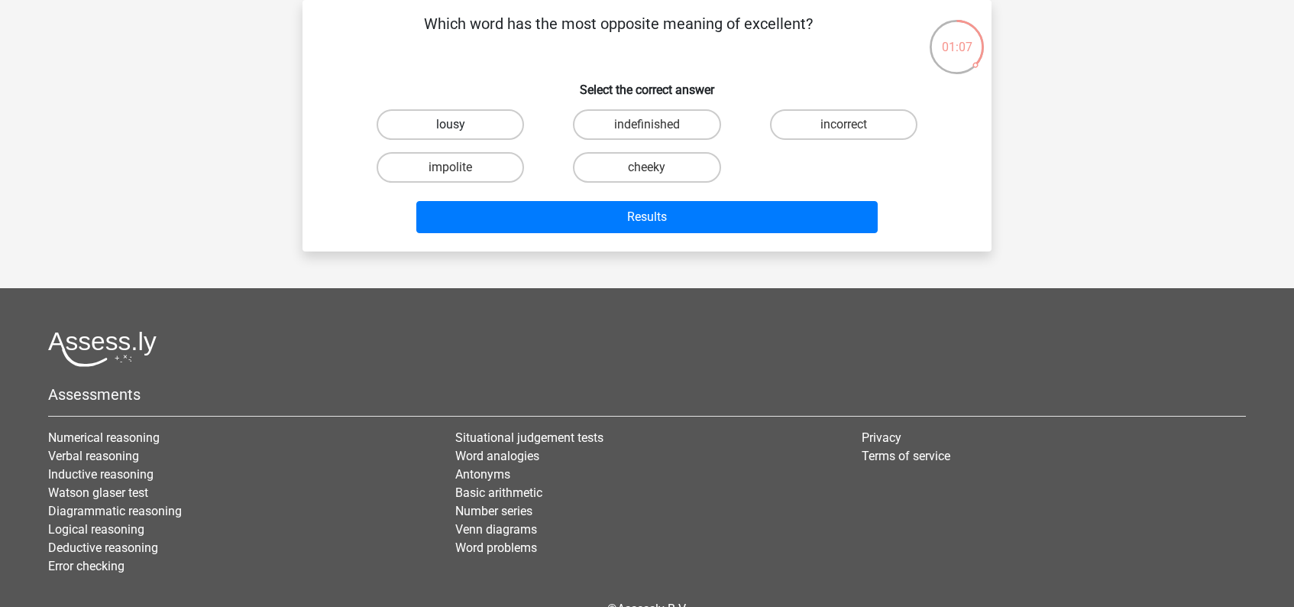
click at [478, 128] on label "lousy" at bounding box center [450, 124] width 147 height 31
click at [461, 128] on input "lousy" at bounding box center [456, 130] width 10 height 10
radio input "true"
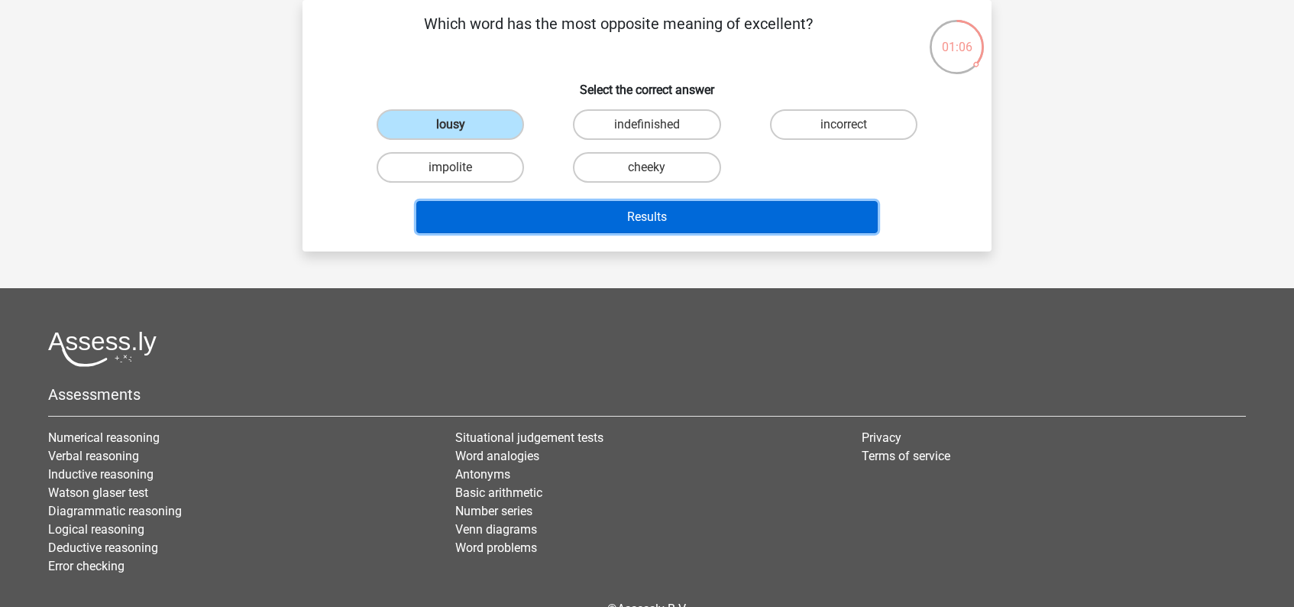
click at [630, 216] on button "Results" at bounding box center [647, 217] width 462 height 32
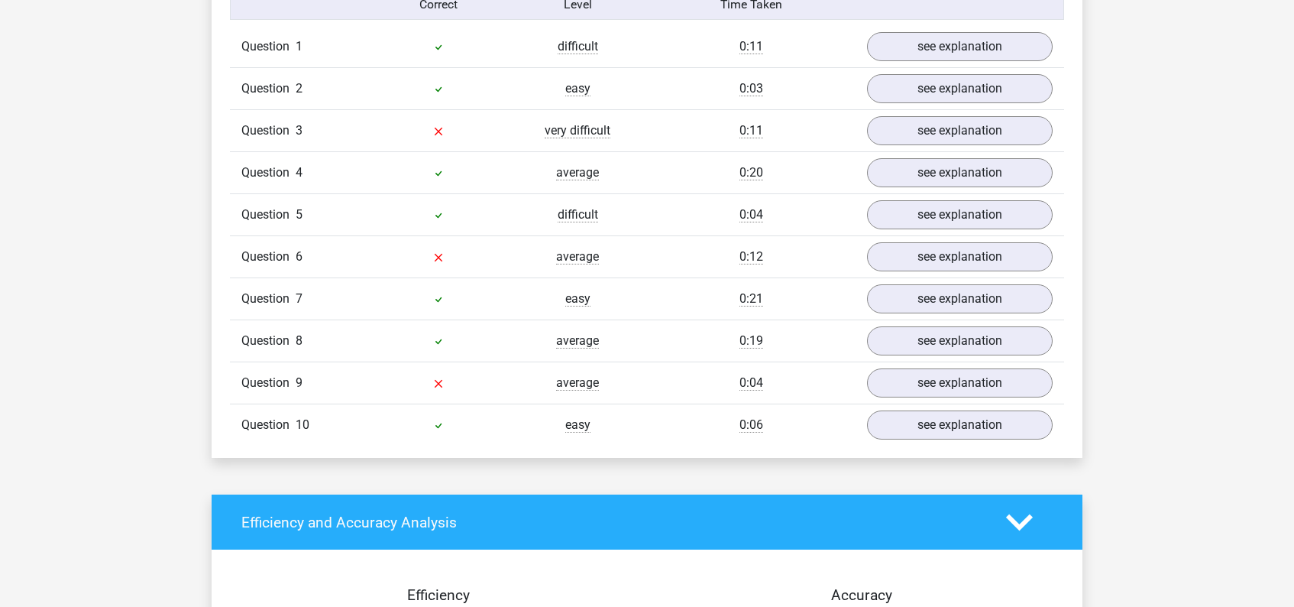
scroll to position [1034, 0]
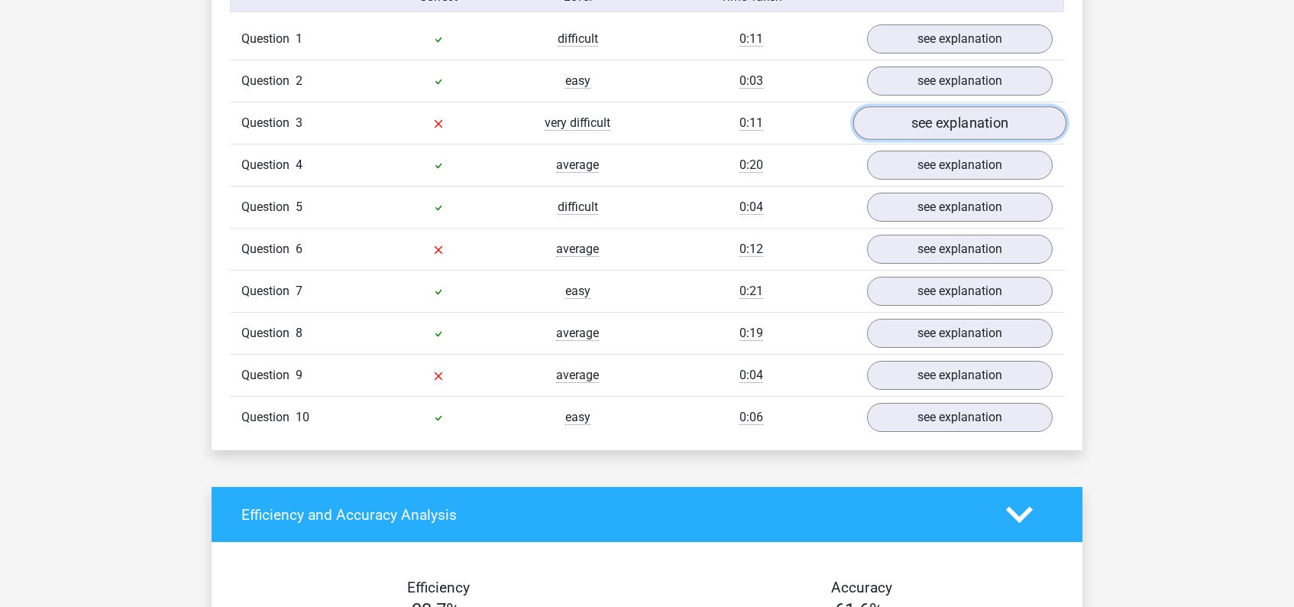
click at [933, 121] on link "see explanation" at bounding box center [959, 124] width 213 height 34
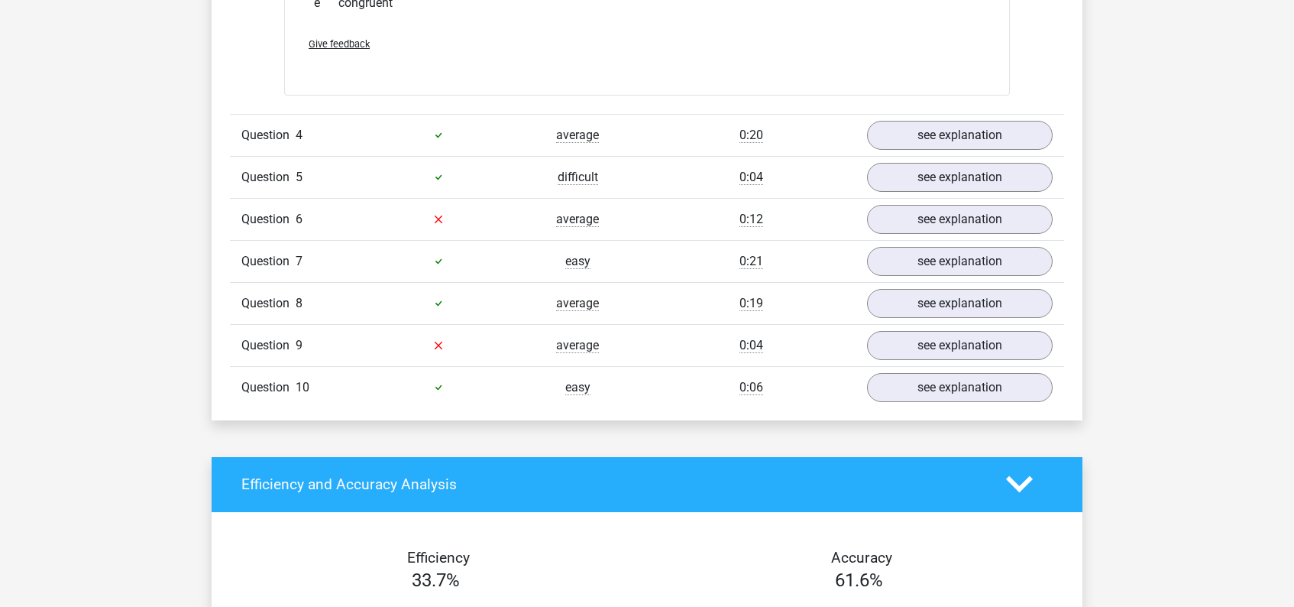
scroll to position [1355, 0]
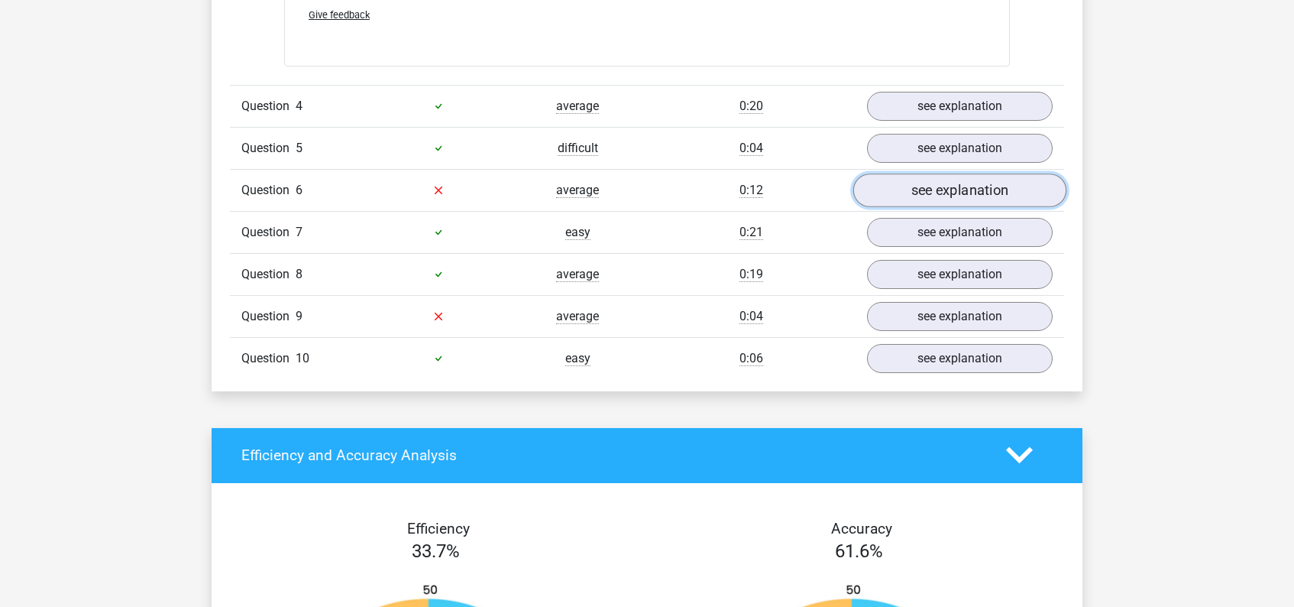
click at [949, 197] on link "see explanation" at bounding box center [959, 190] width 213 height 34
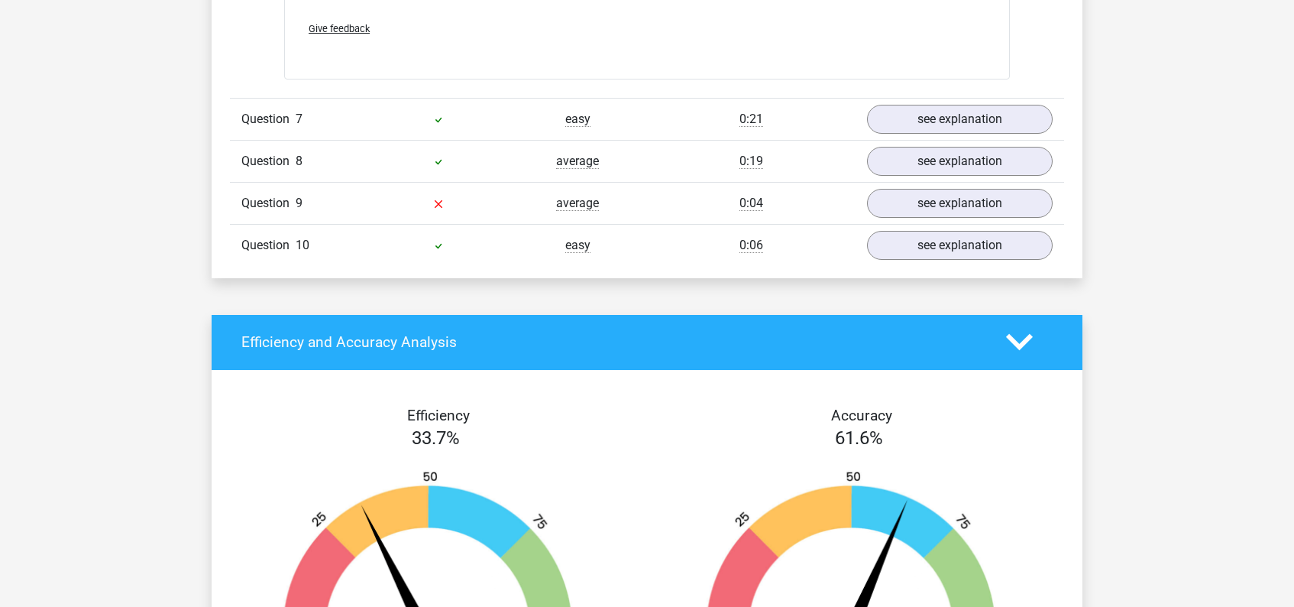
scroll to position [1747, 0]
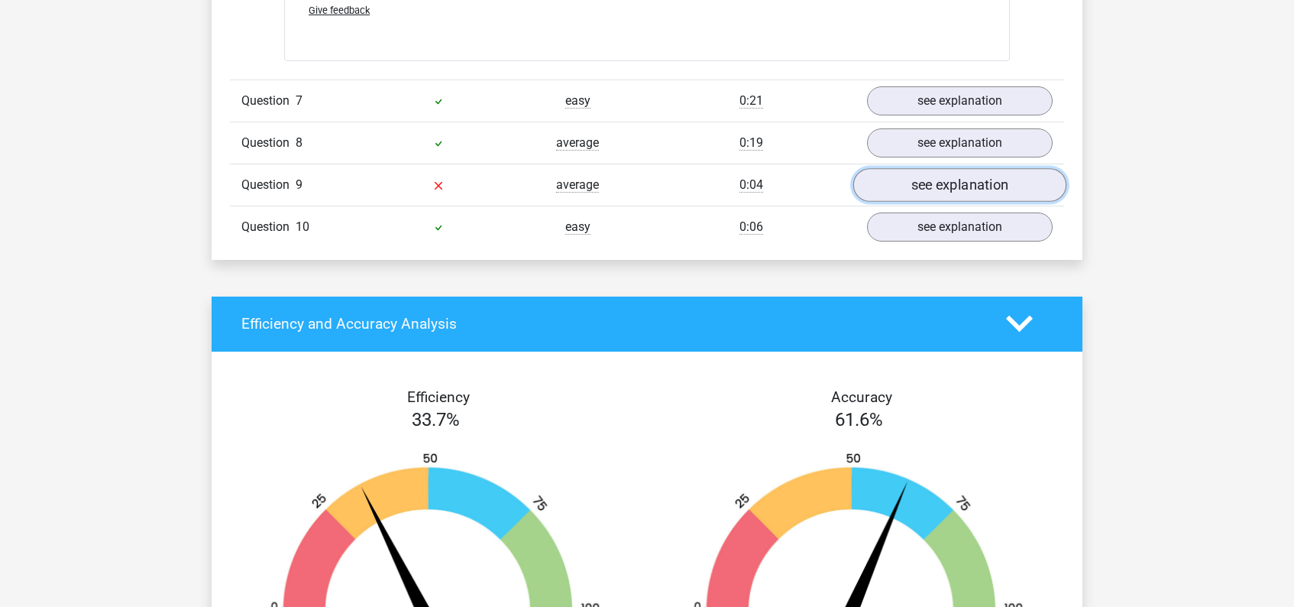
click at [930, 183] on link "see explanation" at bounding box center [959, 185] width 213 height 34
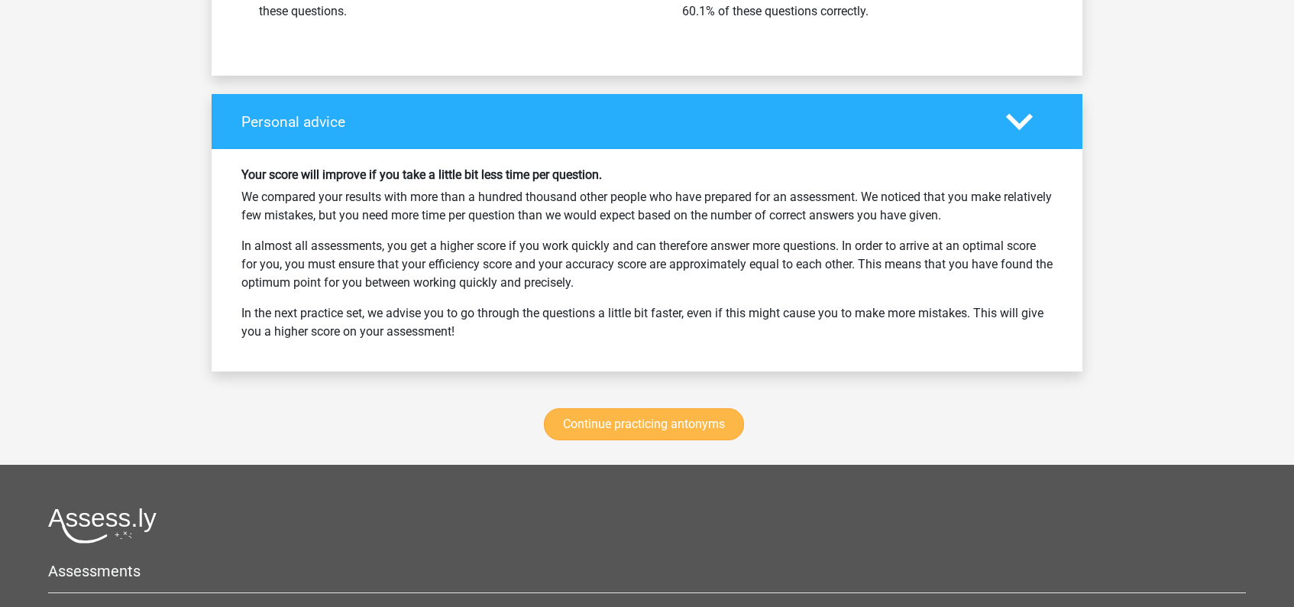
scroll to position [2722, 0]
click at [649, 423] on link "Continue practicing antonyms" at bounding box center [644, 425] width 200 height 32
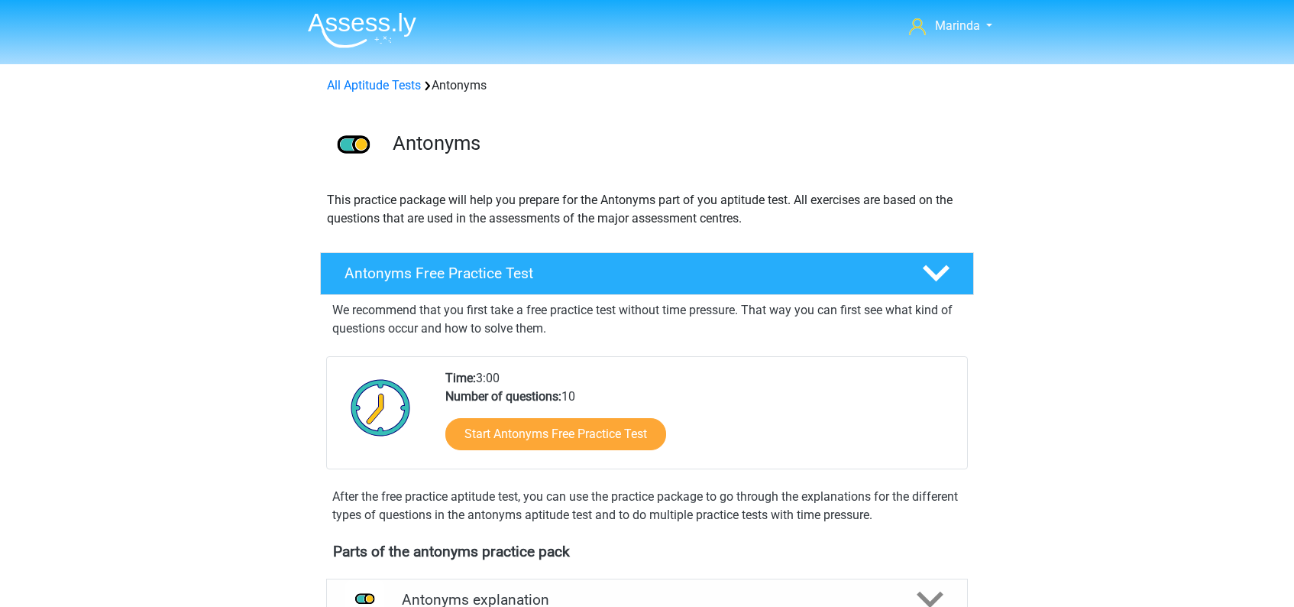
scroll to position [627, 0]
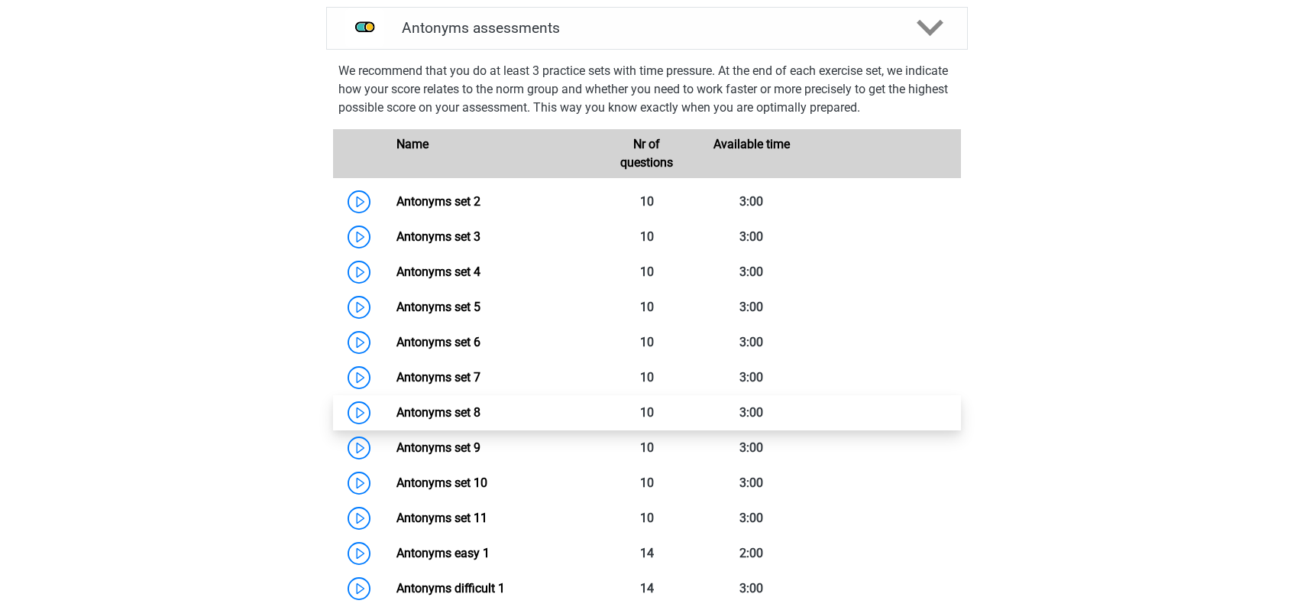
click at [481, 413] on link "Antonyms set 8" at bounding box center [439, 412] width 84 height 15
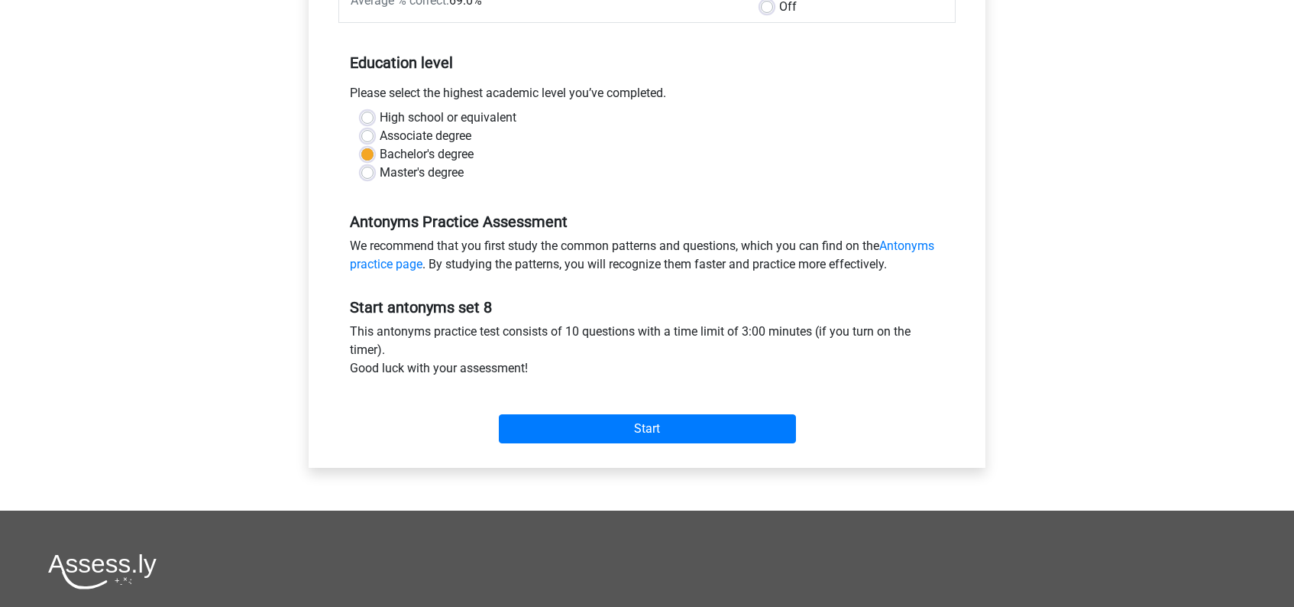
scroll to position [292, 0]
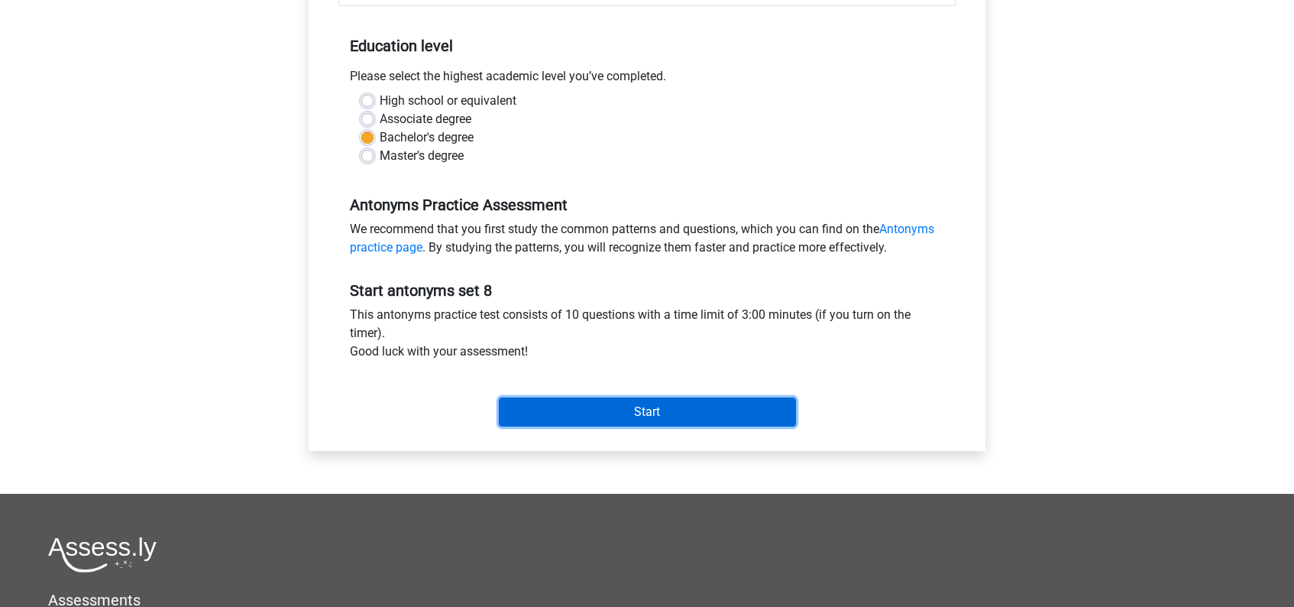
click at [605, 406] on input "Start" at bounding box center [647, 411] width 297 height 29
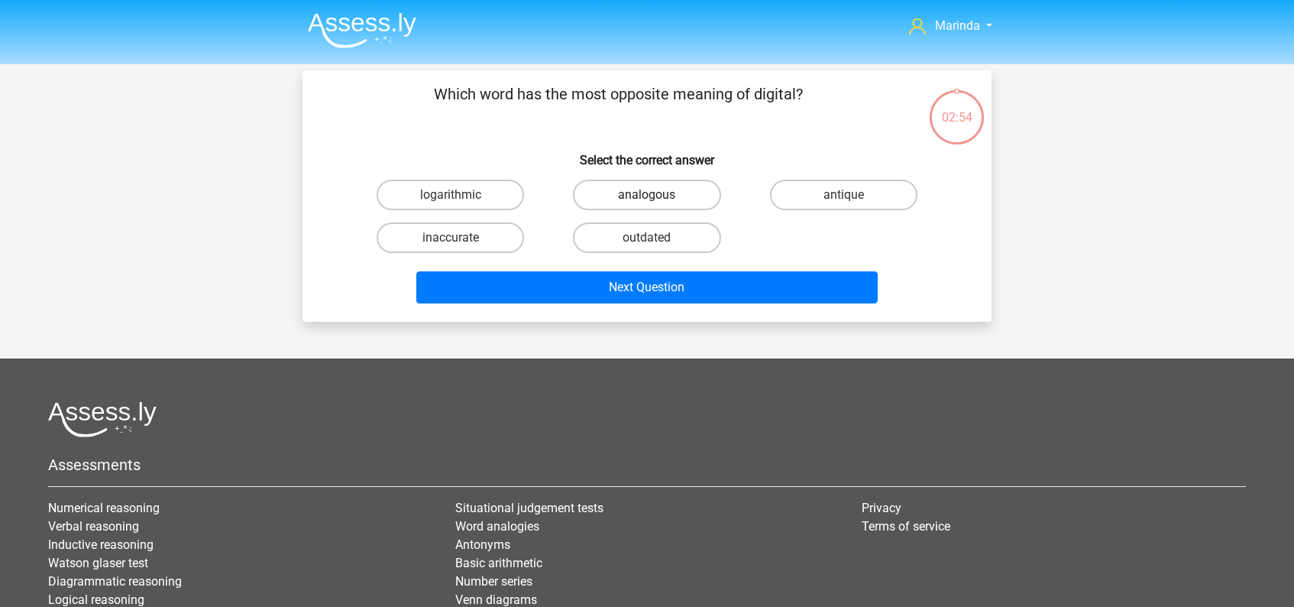
click at [690, 190] on label "analogous" at bounding box center [646, 195] width 147 height 31
click at [657, 195] on input "analogous" at bounding box center [652, 200] width 10 height 10
radio input "true"
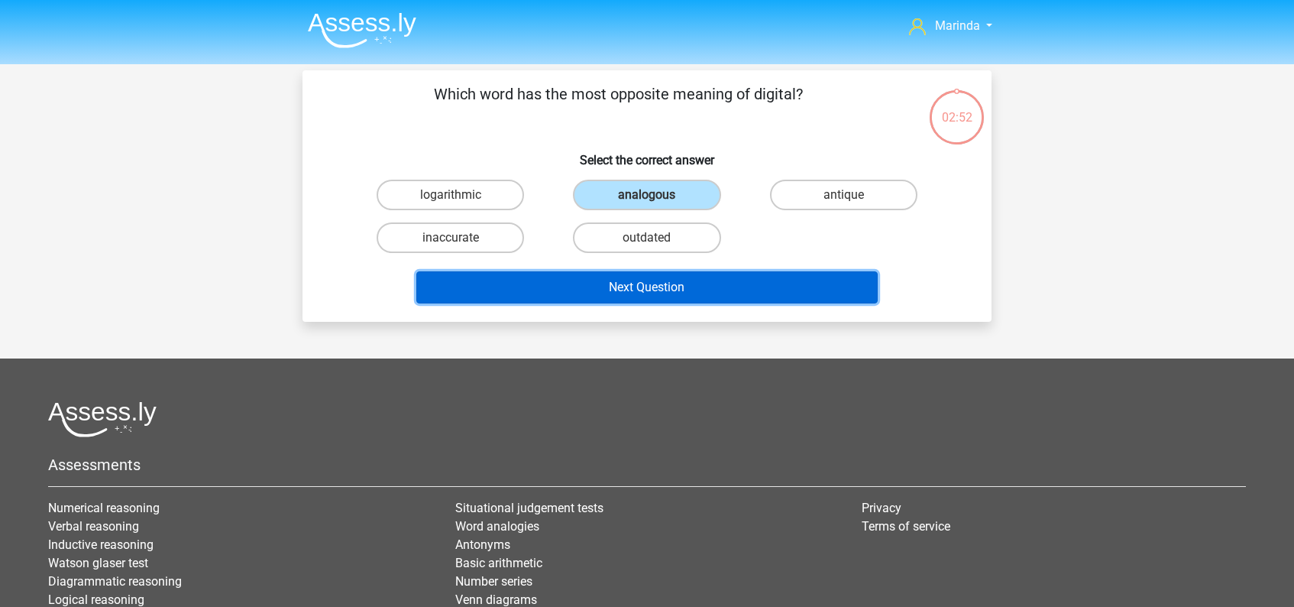
click at [652, 292] on button "Next Question" at bounding box center [647, 287] width 462 height 32
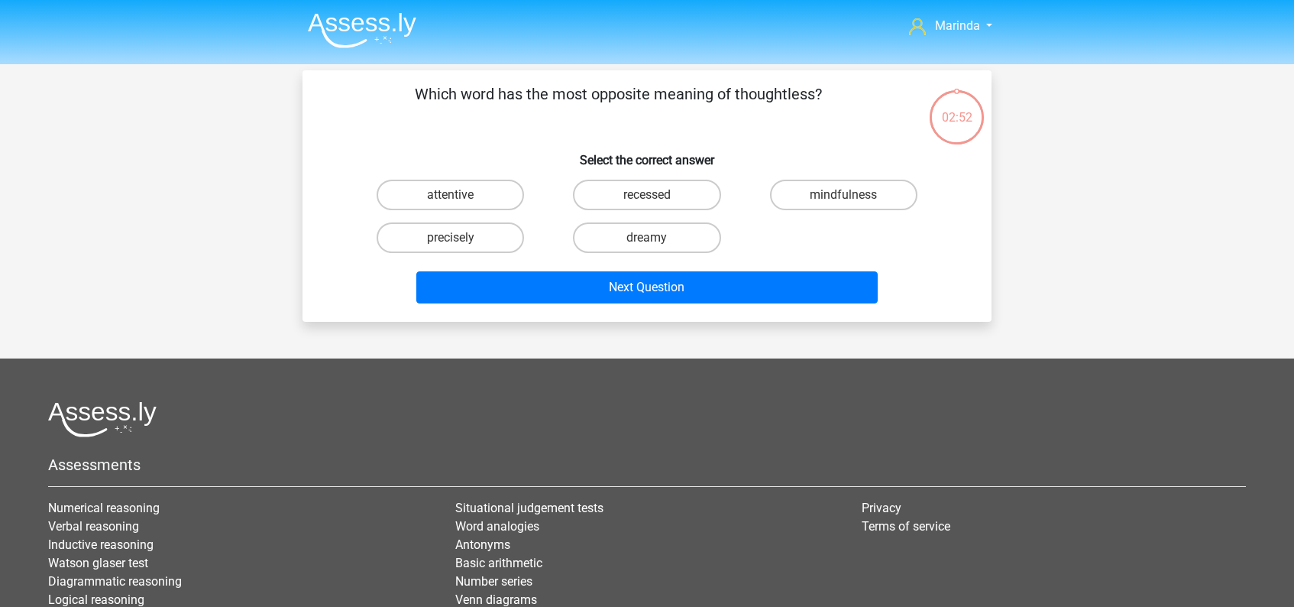
scroll to position [70, 0]
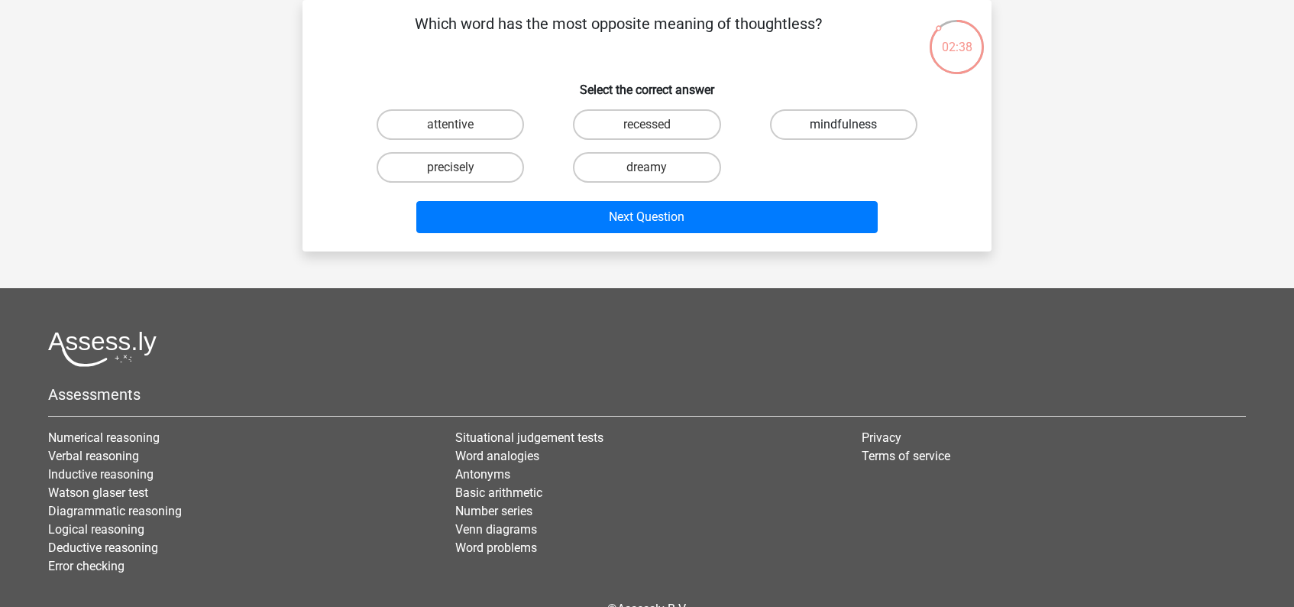
click at [837, 122] on label "mindfulness" at bounding box center [843, 124] width 147 height 31
click at [843, 125] on input "mindfulness" at bounding box center [848, 130] width 10 height 10
radio input "true"
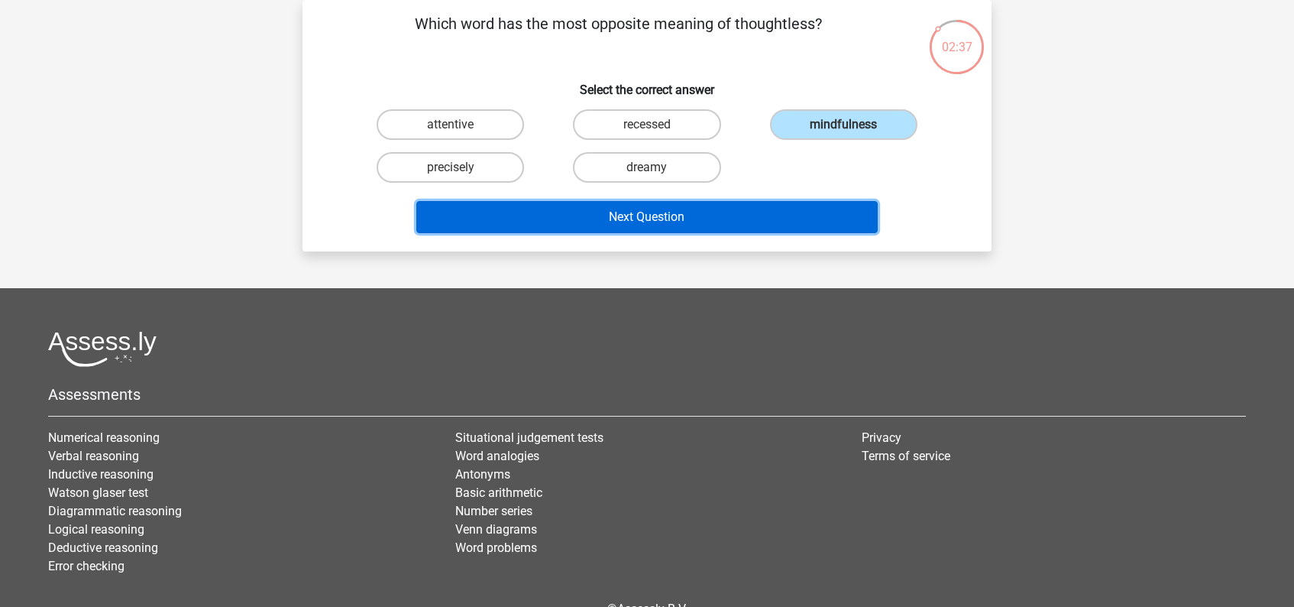
click at [672, 224] on button "Next Question" at bounding box center [647, 217] width 462 height 32
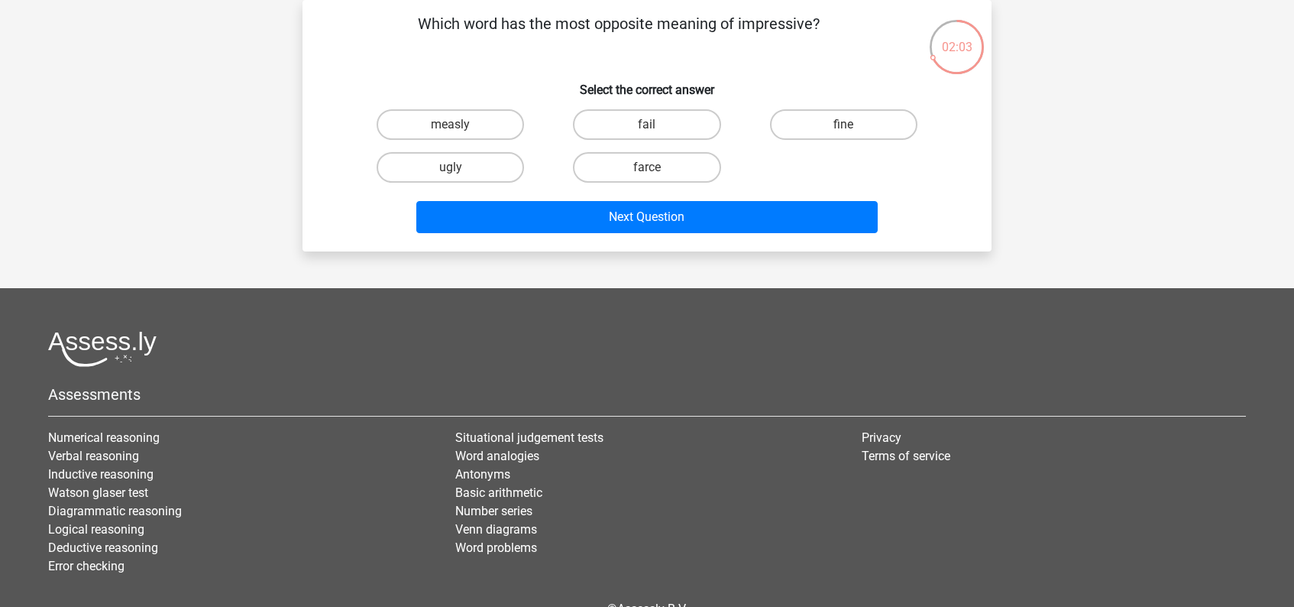
click at [655, 130] on input "fail" at bounding box center [652, 130] width 10 height 10
radio input "true"
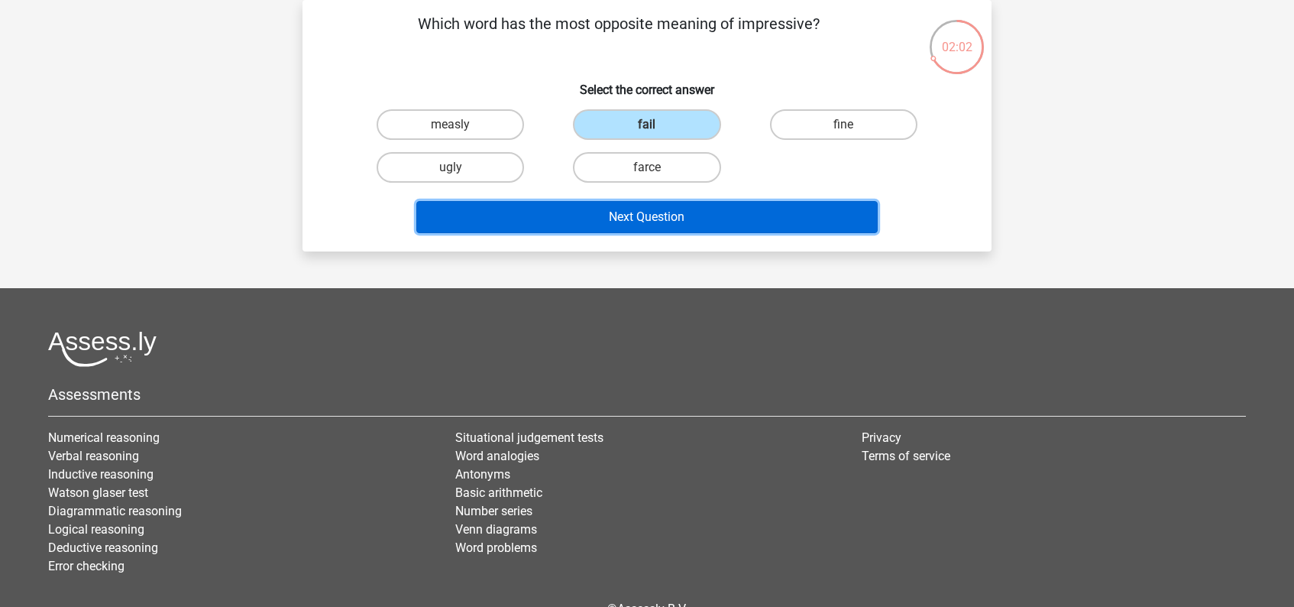
click at [664, 218] on button "Next Question" at bounding box center [647, 217] width 462 height 32
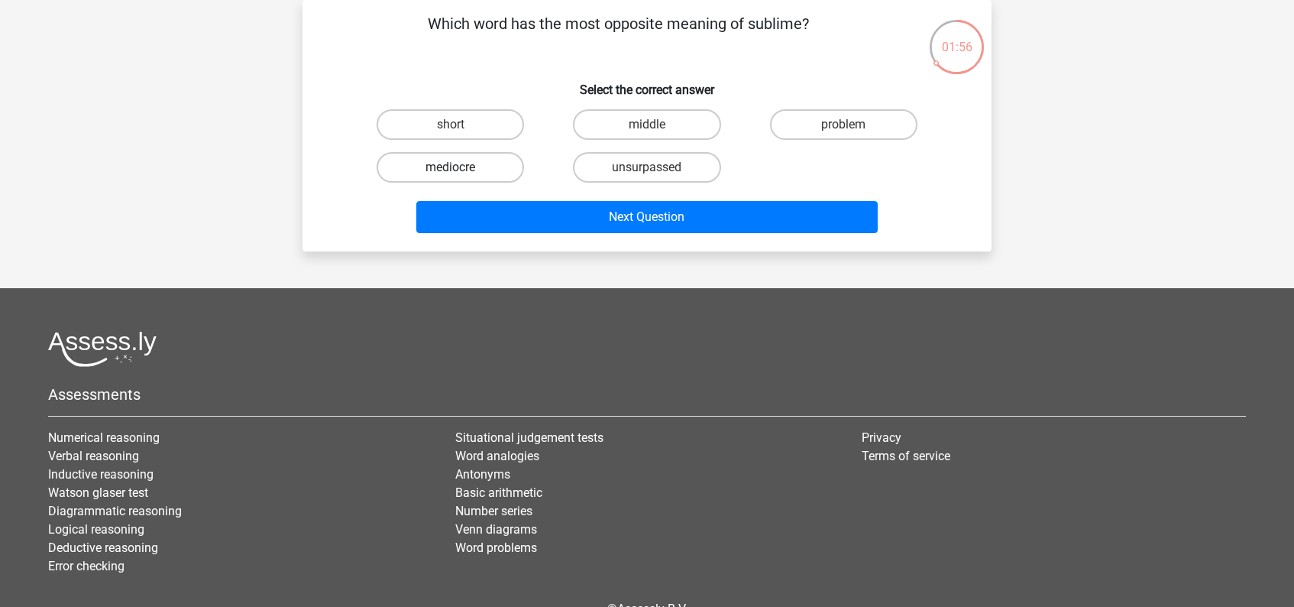
click at [479, 170] on label "mediocre" at bounding box center [450, 167] width 147 height 31
click at [461, 170] on input "mediocre" at bounding box center [456, 172] width 10 height 10
radio input "true"
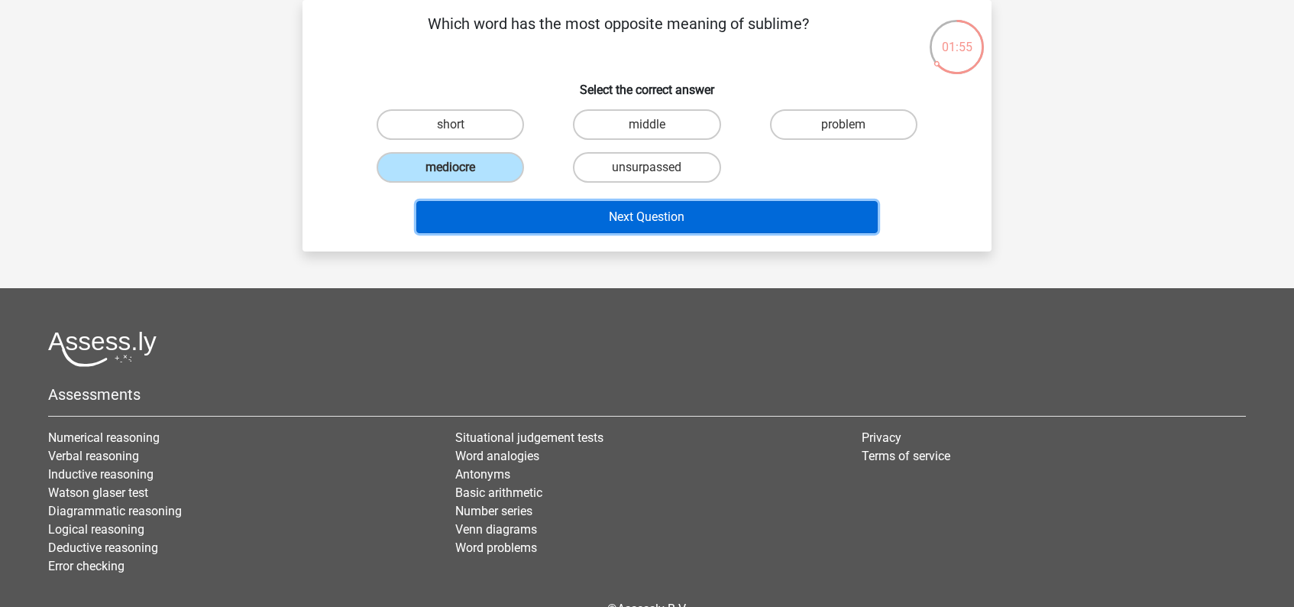
click at [643, 226] on button "Next Question" at bounding box center [647, 217] width 462 height 32
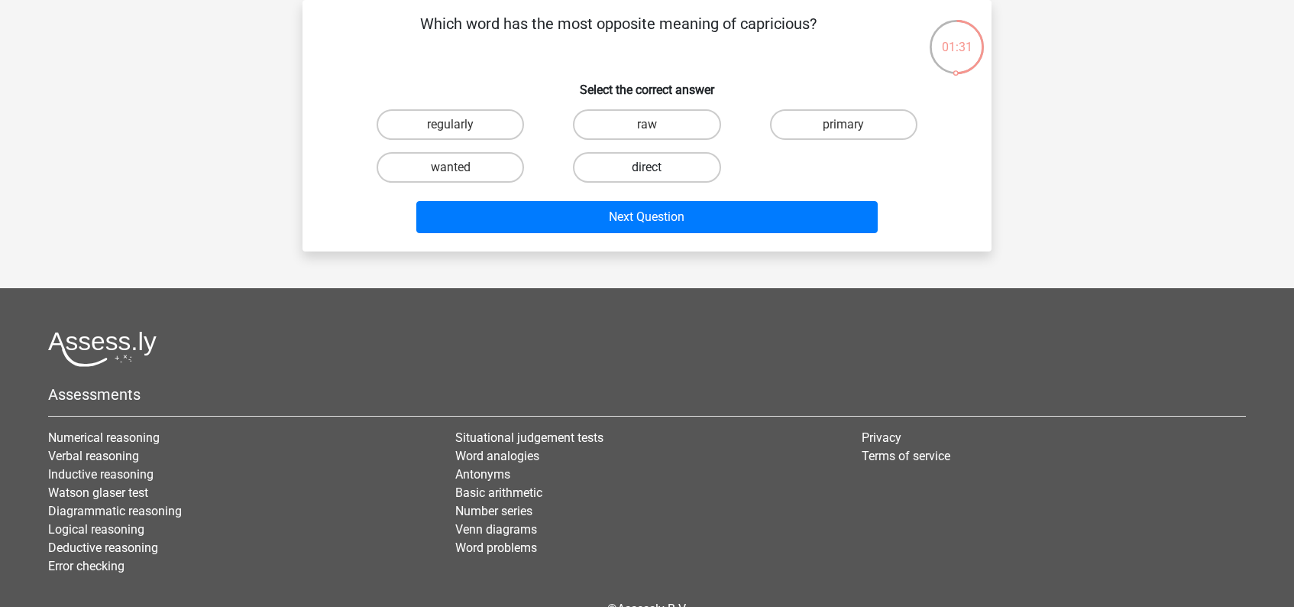
click at [651, 166] on label "direct" at bounding box center [646, 167] width 147 height 31
click at [651, 167] on input "direct" at bounding box center [652, 172] width 10 height 10
radio input "true"
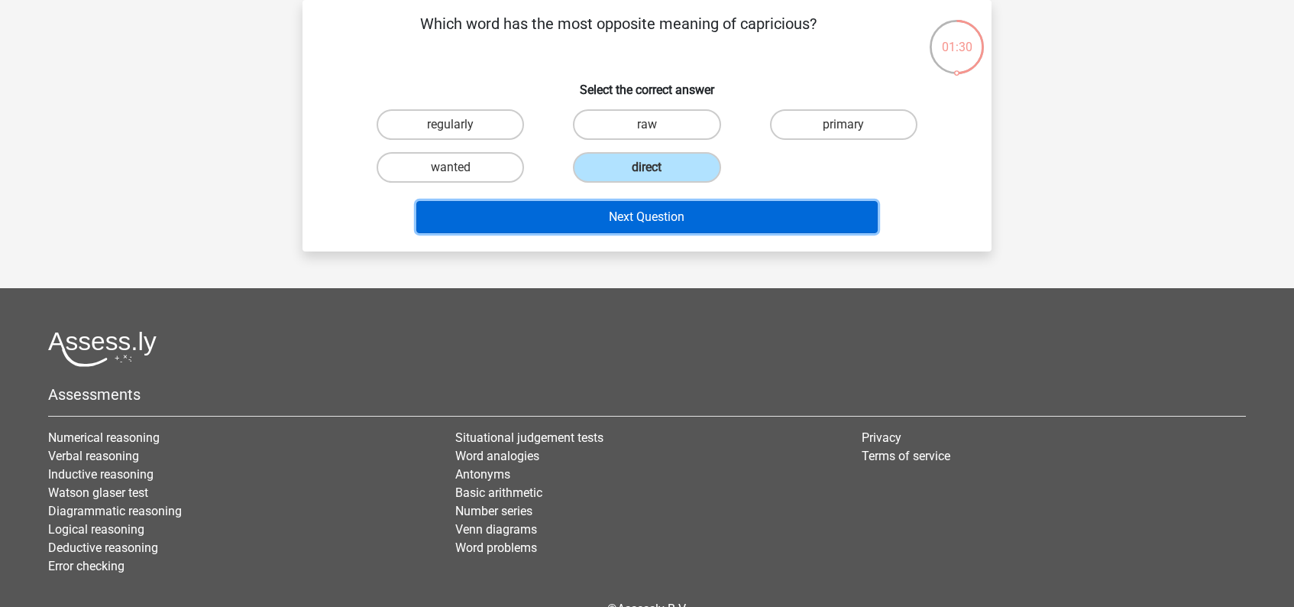
click at [677, 215] on button "Next Question" at bounding box center [647, 217] width 462 height 32
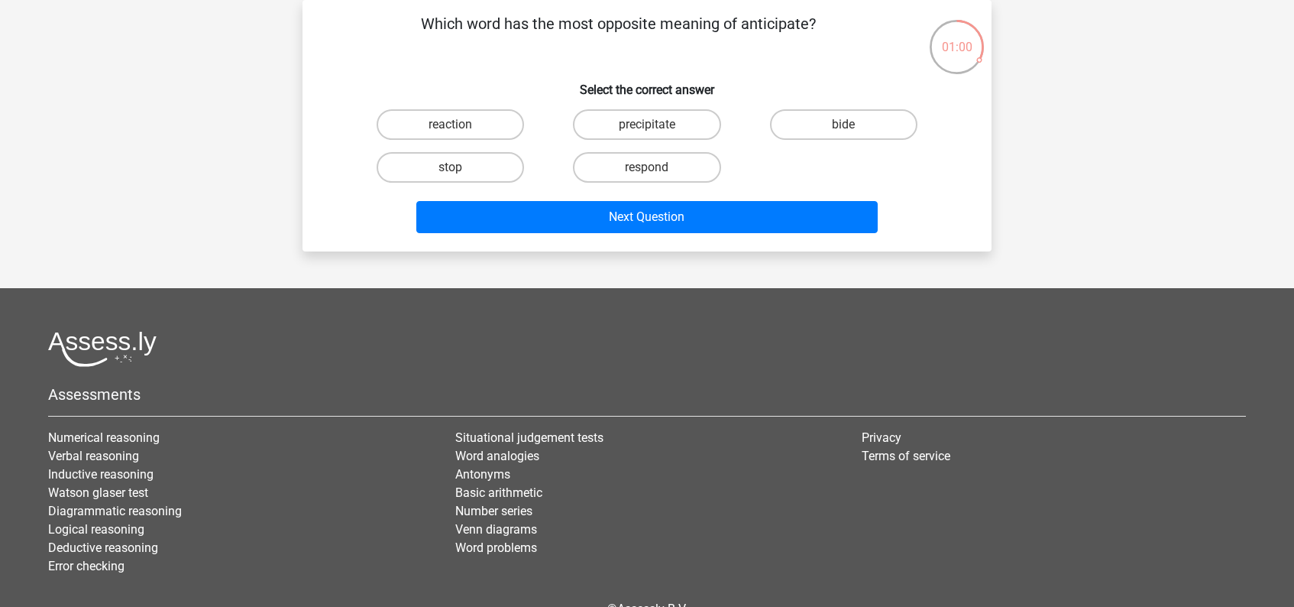
click at [851, 128] on input "bide" at bounding box center [848, 130] width 10 height 10
radio input "true"
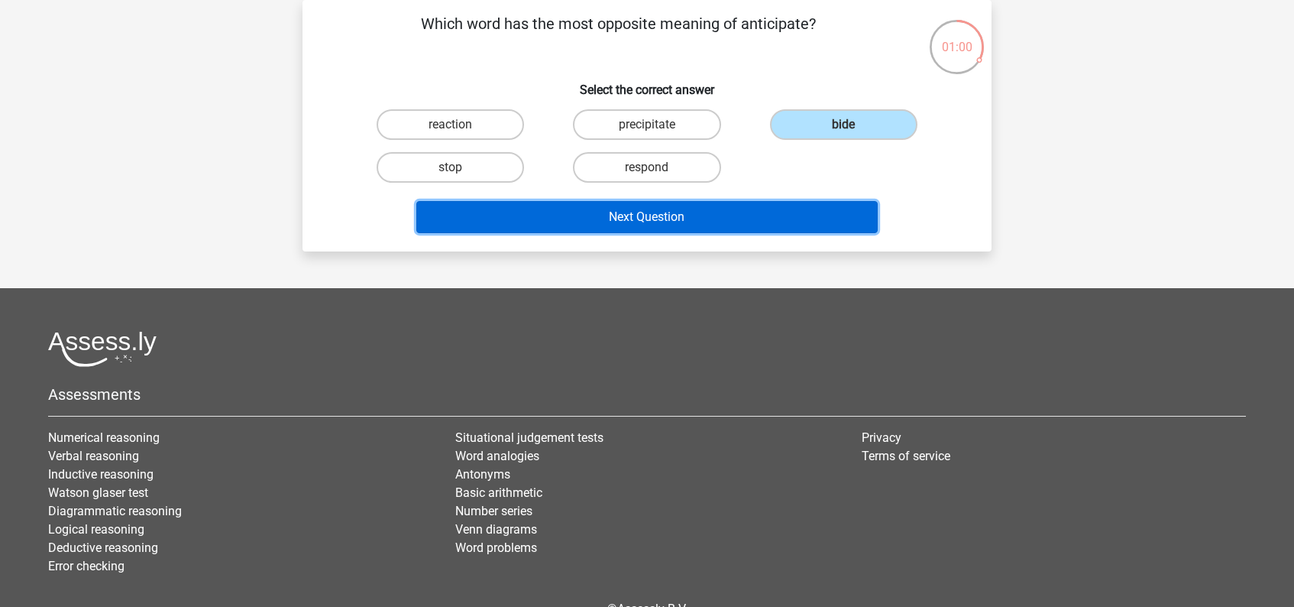
click at [656, 217] on button "Next Question" at bounding box center [647, 217] width 462 height 32
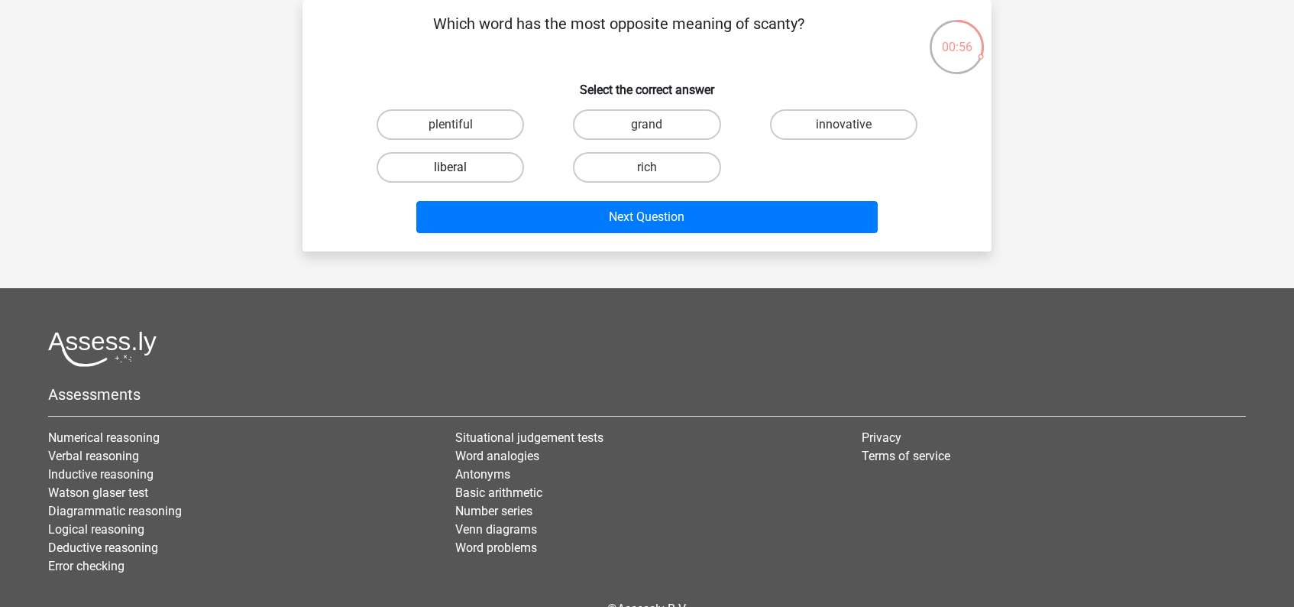
click at [474, 180] on label "liberal" at bounding box center [450, 167] width 147 height 31
click at [461, 177] on input "liberal" at bounding box center [456, 172] width 10 height 10
radio input "true"
click at [467, 125] on label "plentiful" at bounding box center [450, 124] width 147 height 31
click at [461, 125] on input "plentiful" at bounding box center [456, 130] width 10 height 10
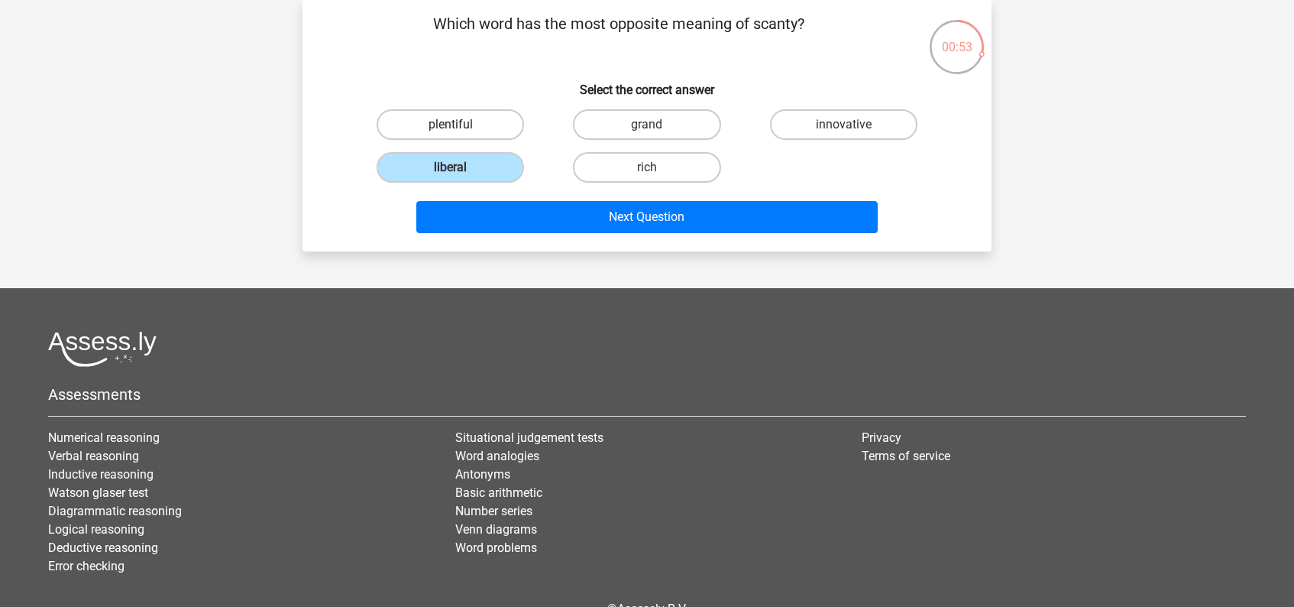
radio input "true"
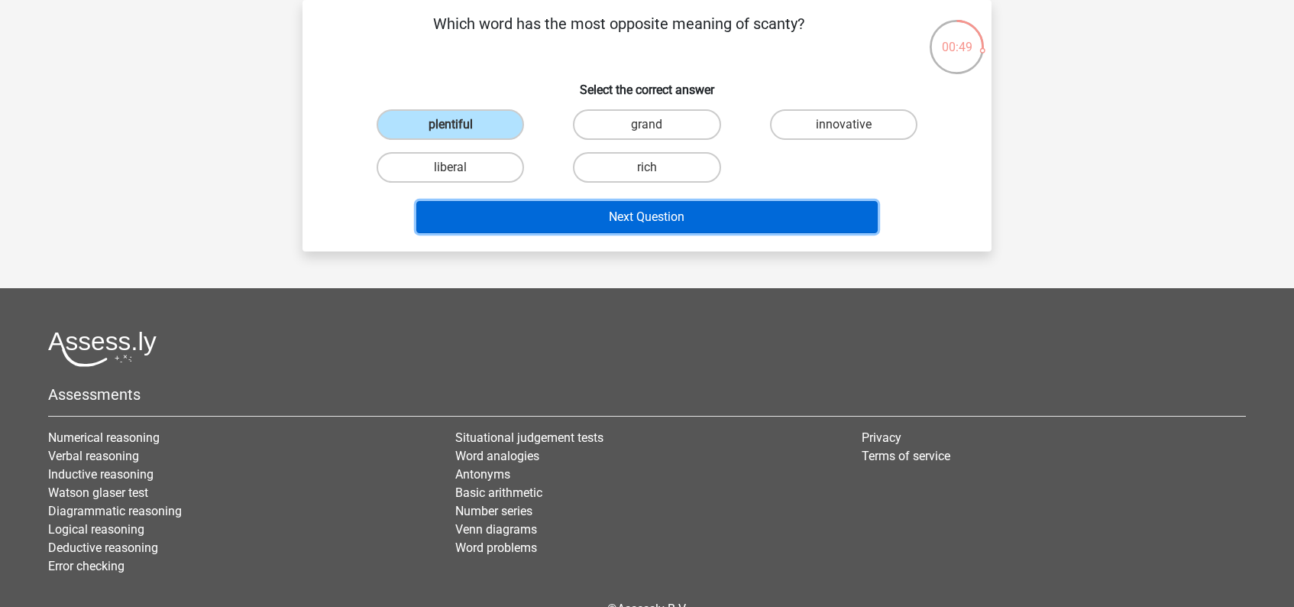
click at [664, 215] on button "Next Question" at bounding box center [647, 217] width 462 height 32
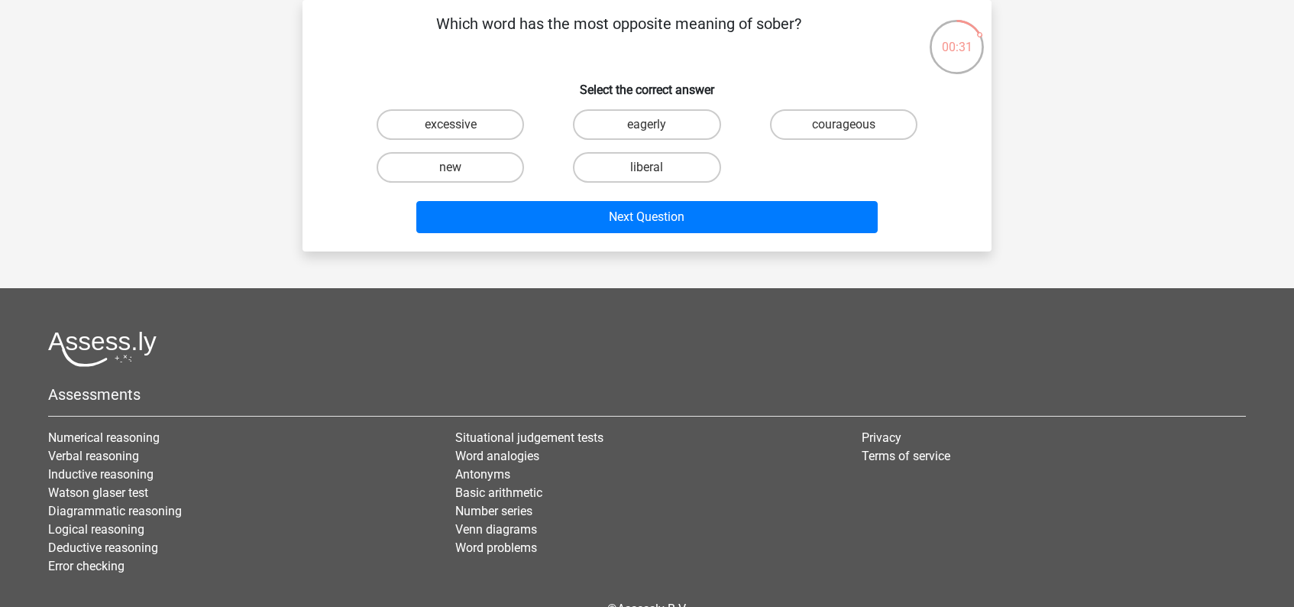
click at [647, 171] on input "liberal" at bounding box center [652, 172] width 10 height 10
radio input "true"
click at [472, 131] on label "excessive" at bounding box center [450, 124] width 147 height 31
click at [461, 131] on input "excessive" at bounding box center [456, 130] width 10 height 10
radio input "true"
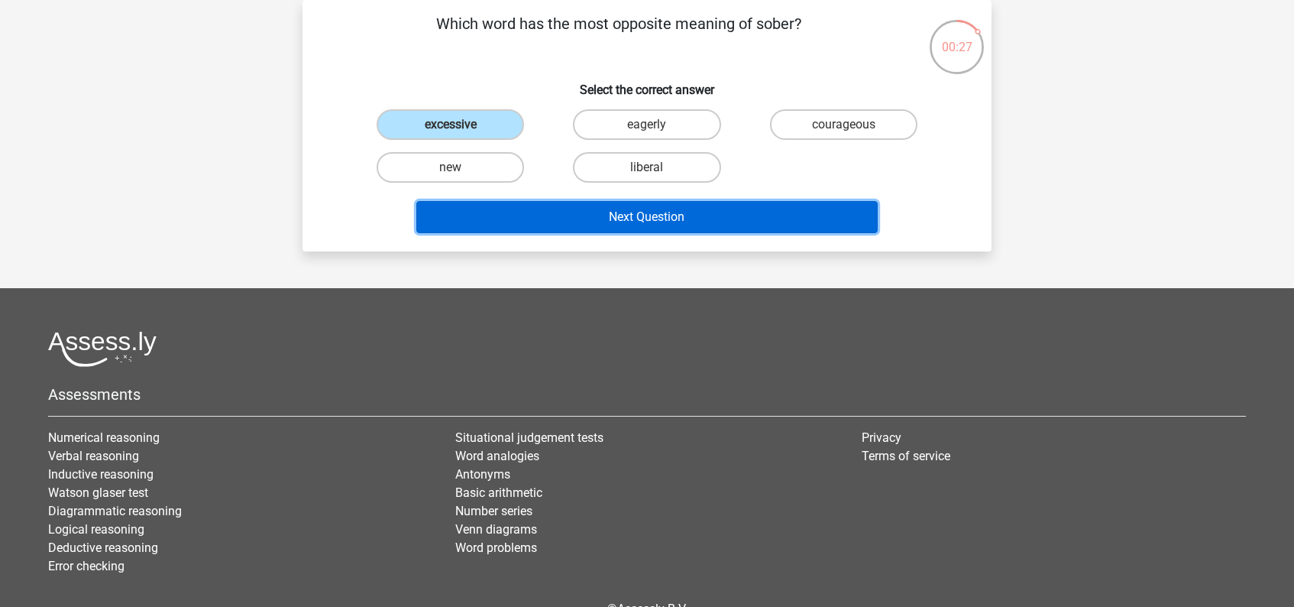
click at [640, 210] on button "Next Question" at bounding box center [647, 217] width 462 height 32
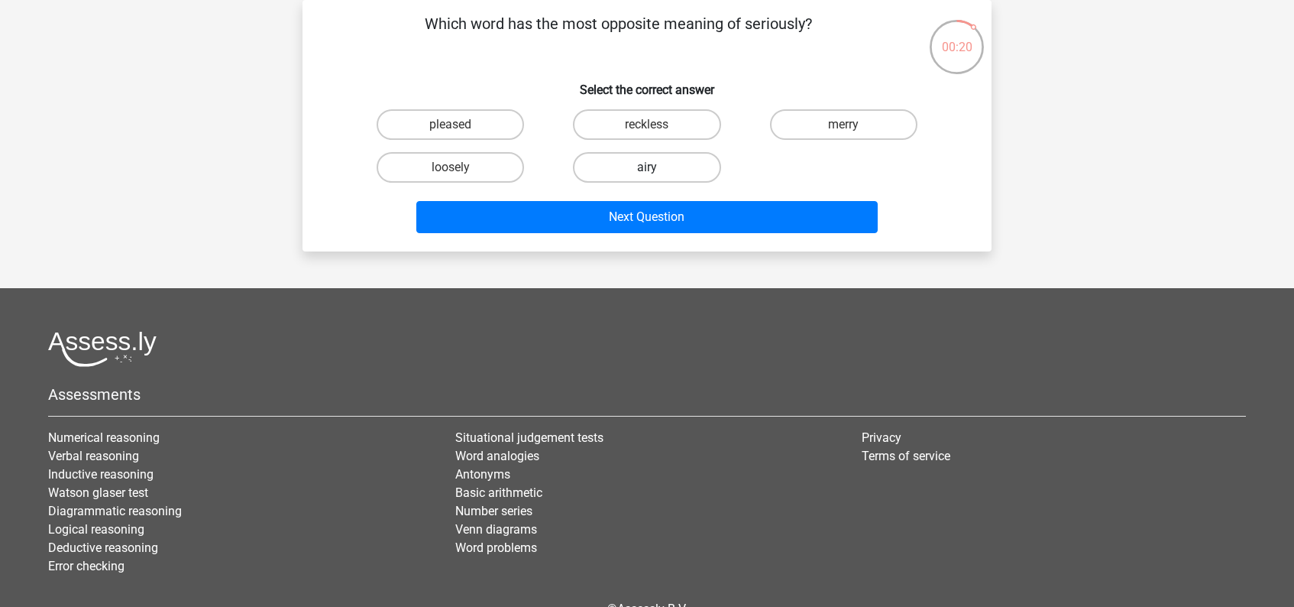
click at [669, 165] on label "airy" at bounding box center [646, 167] width 147 height 31
click at [657, 167] on input "airy" at bounding box center [652, 172] width 10 height 10
radio input "true"
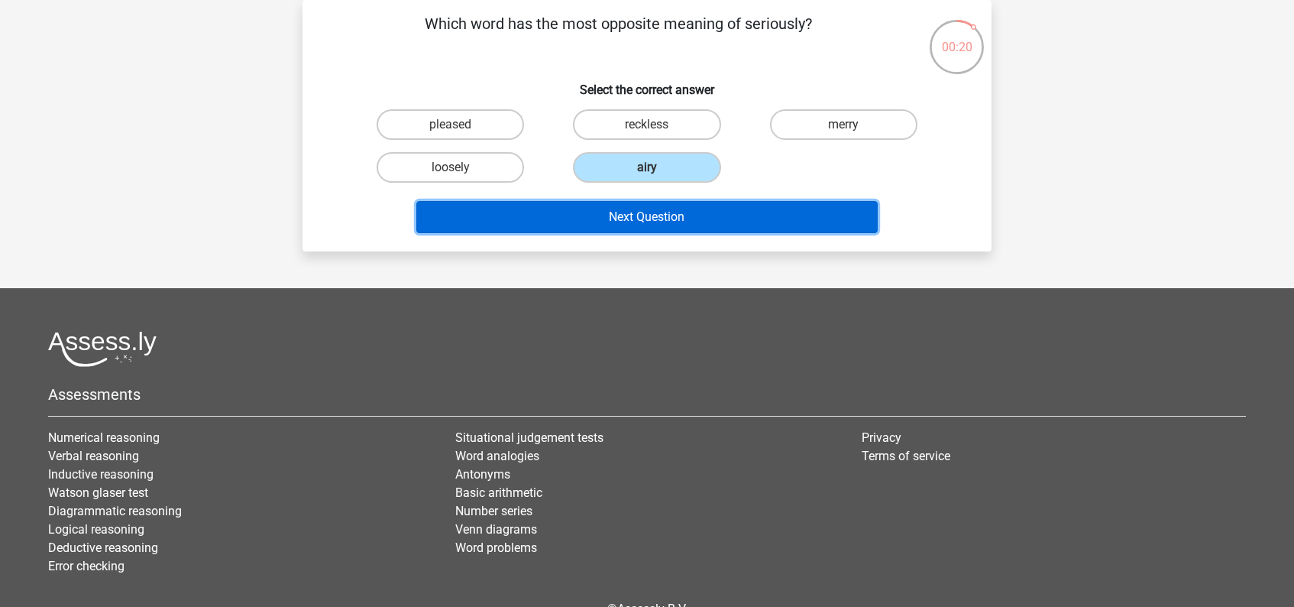
click at [662, 221] on button "Next Question" at bounding box center [647, 217] width 462 height 32
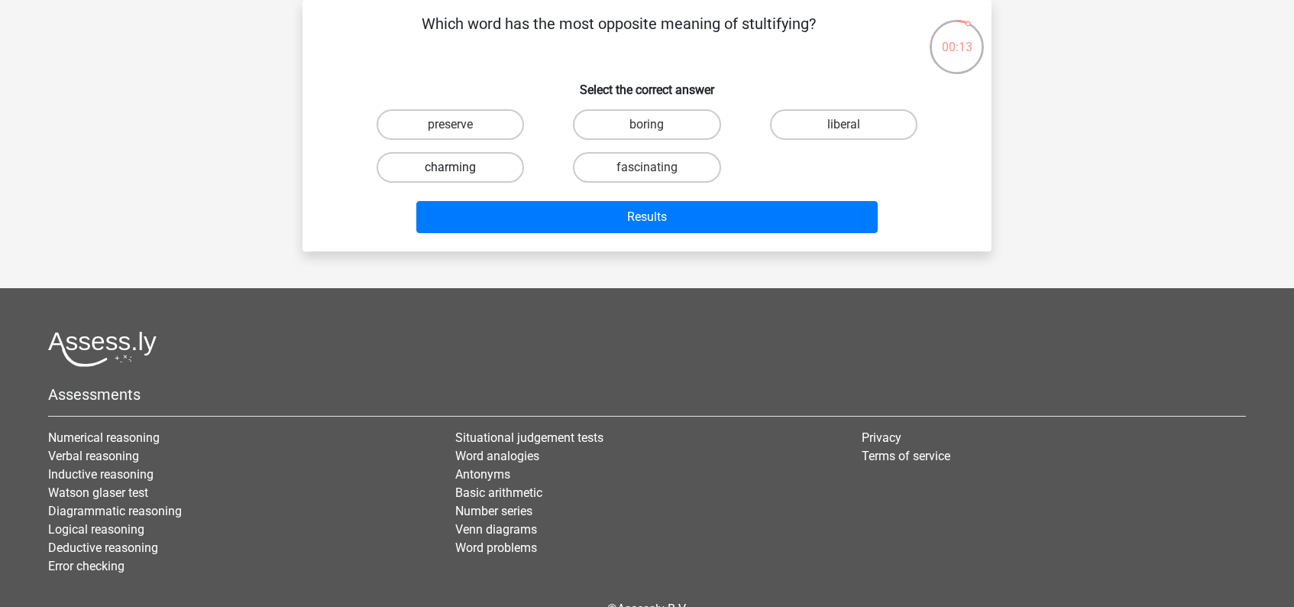
click at [449, 167] on label "charming" at bounding box center [450, 167] width 147 height 31
click at [451, 167] on input "charming" at bounding box center [456, 172] width 10 height 10
radio input "true"
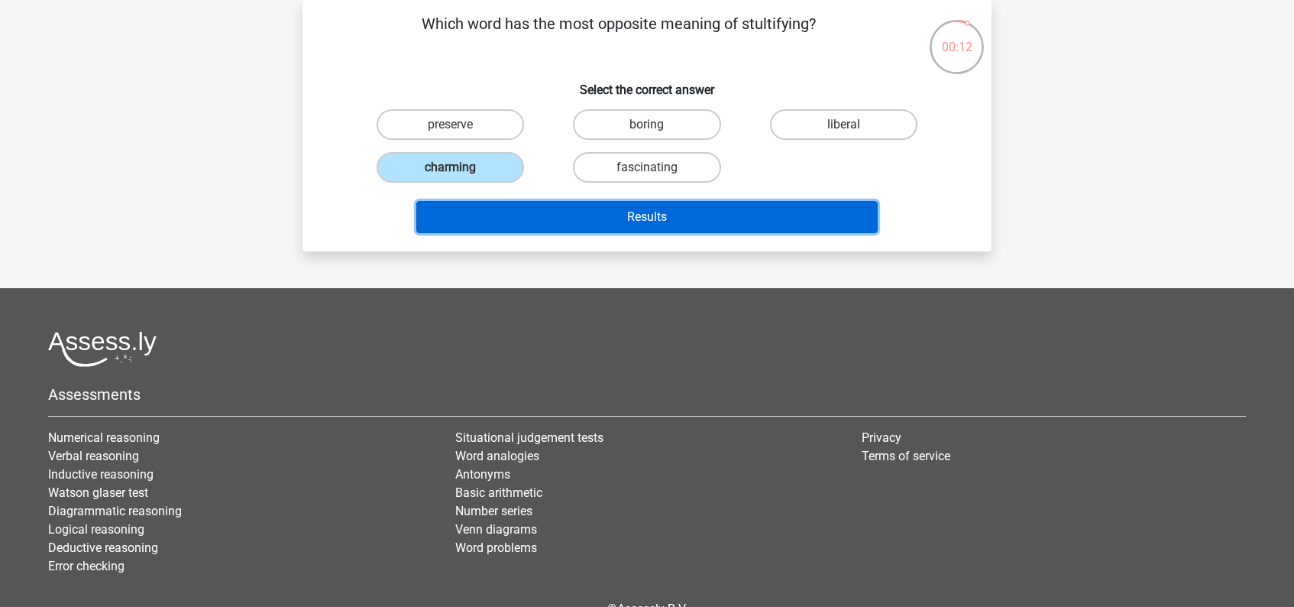
click at [654, 217] on button "Results" at bounding box center [647, 217] width 462 height 32
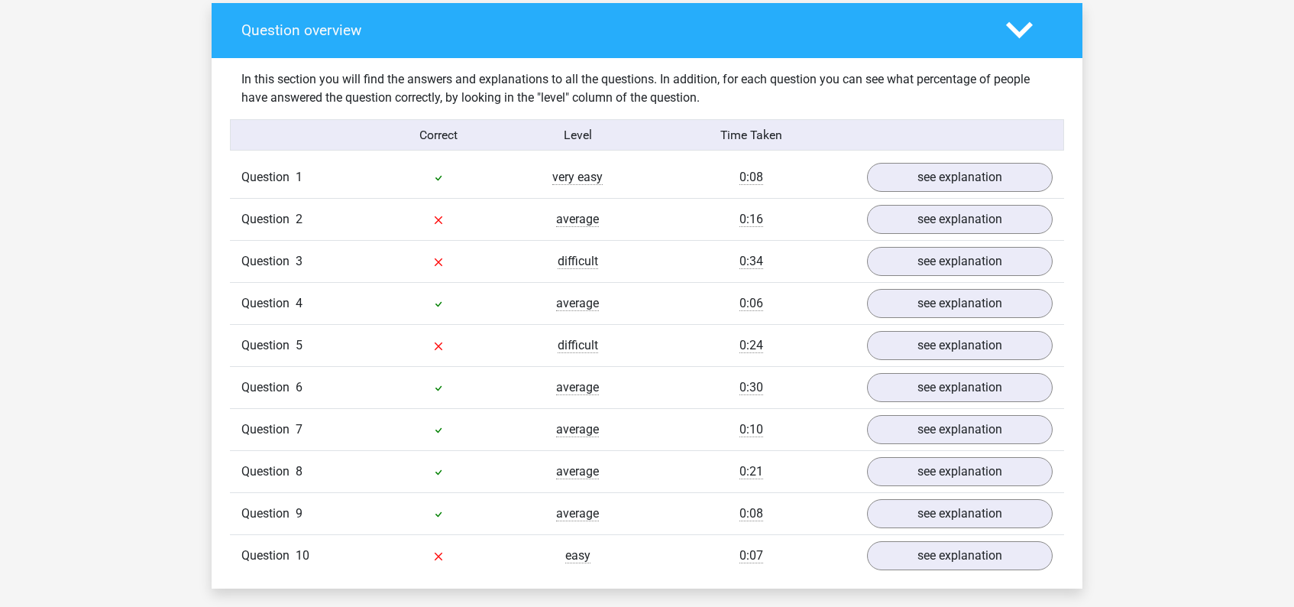
scroll to position [898, 0]
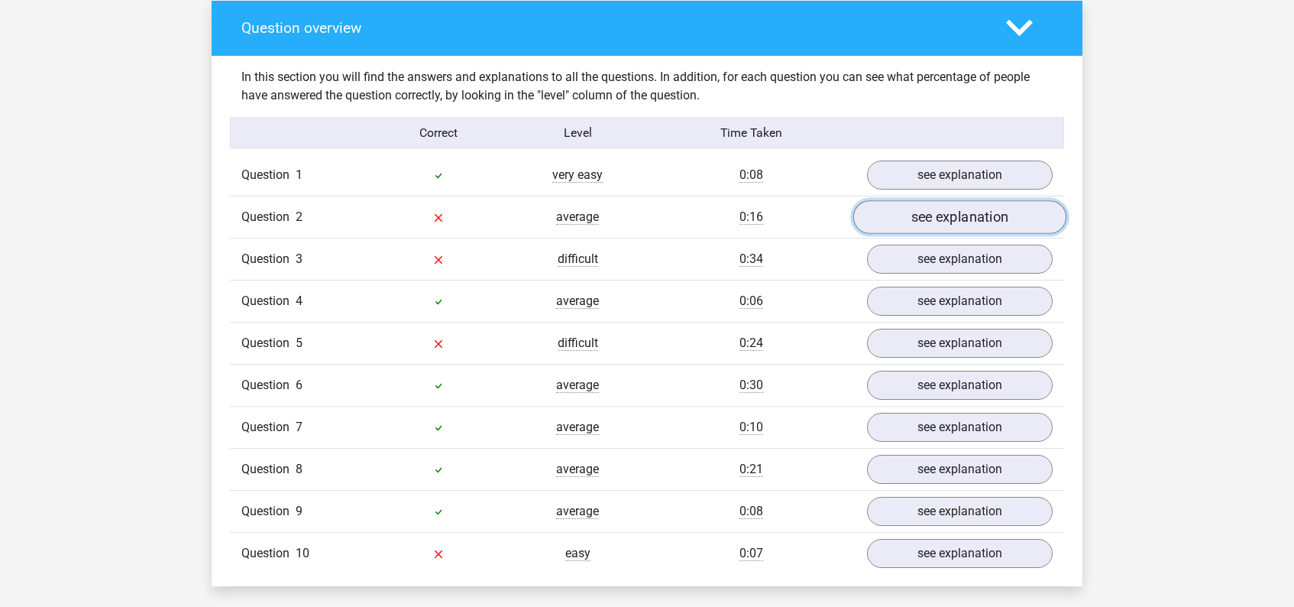
click at [952, 212] on link "see explanation" at bounding box center [959, 218] width 213 height 34
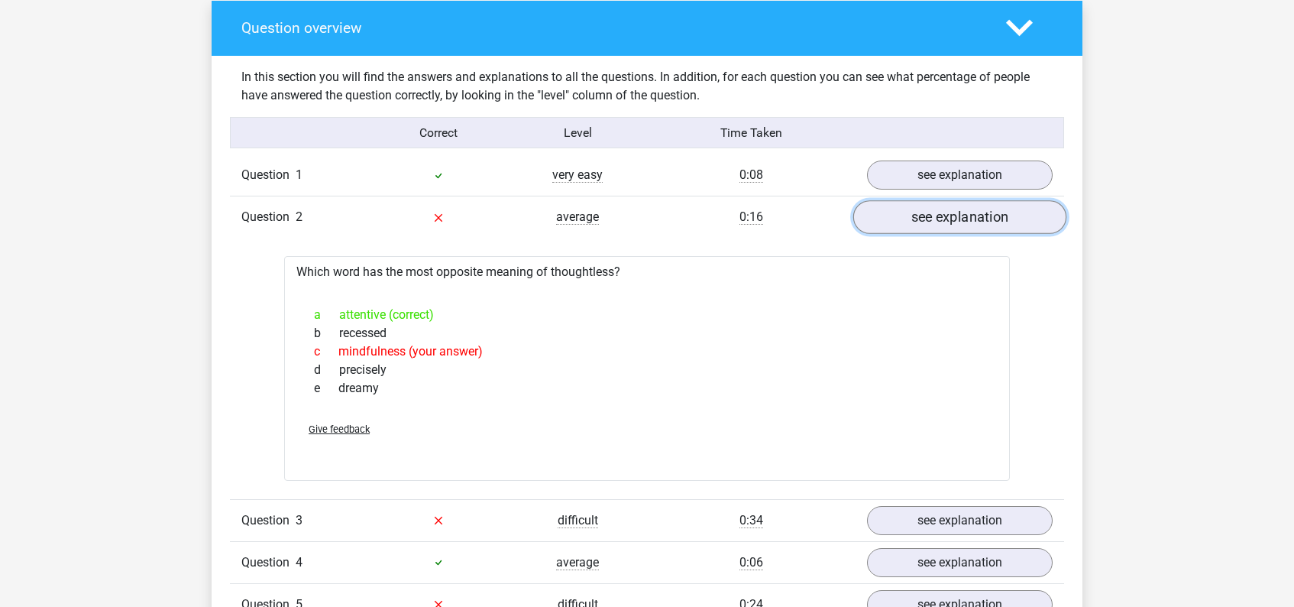
click at [953, 218] on link "see explanation" at bounding box center [959, 218] width 213 height 34
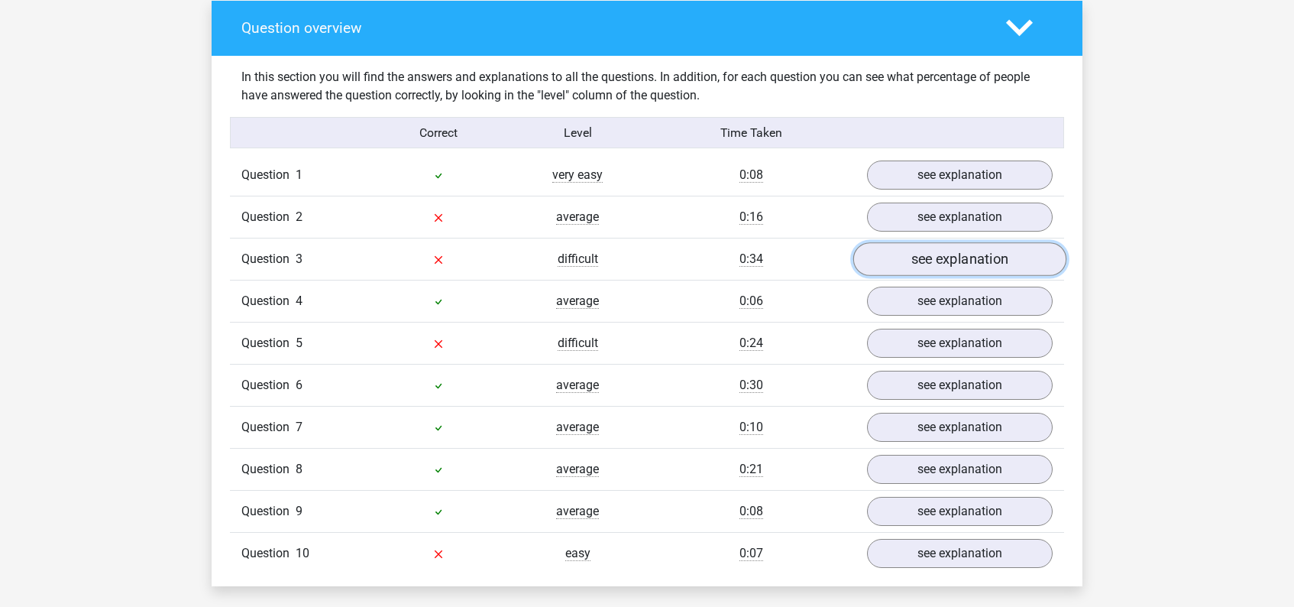
click at [967, 258] on link "see explanation" at bounding box center [959, 260] width 213 height 34
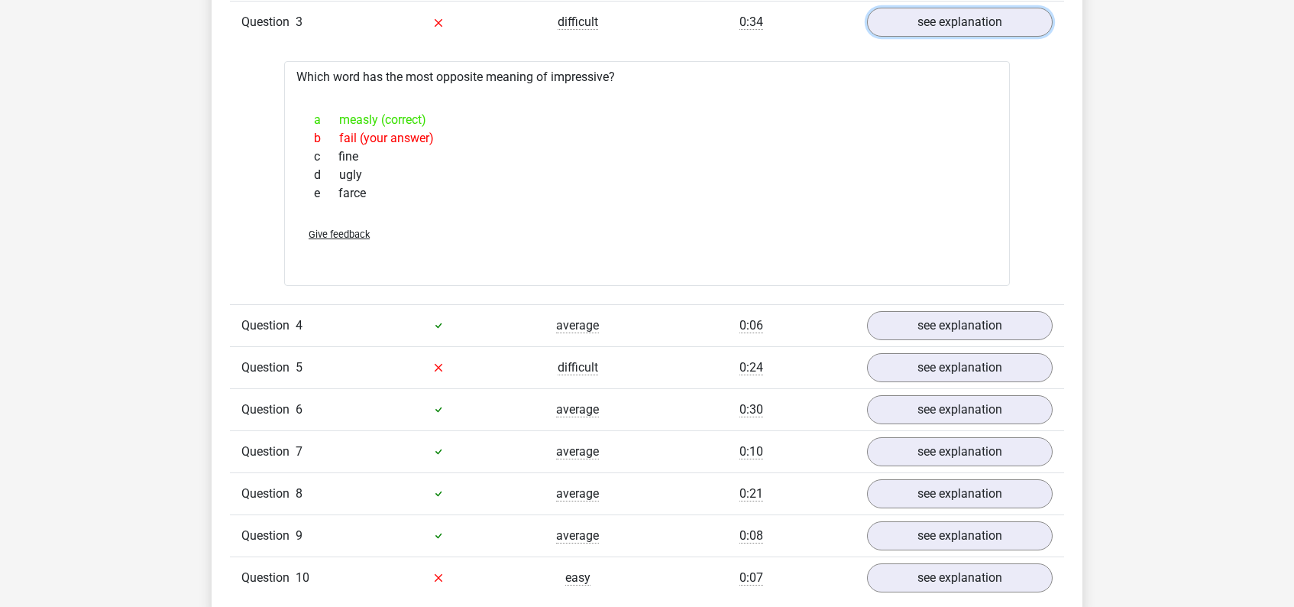
scroll to position [1136, 0]
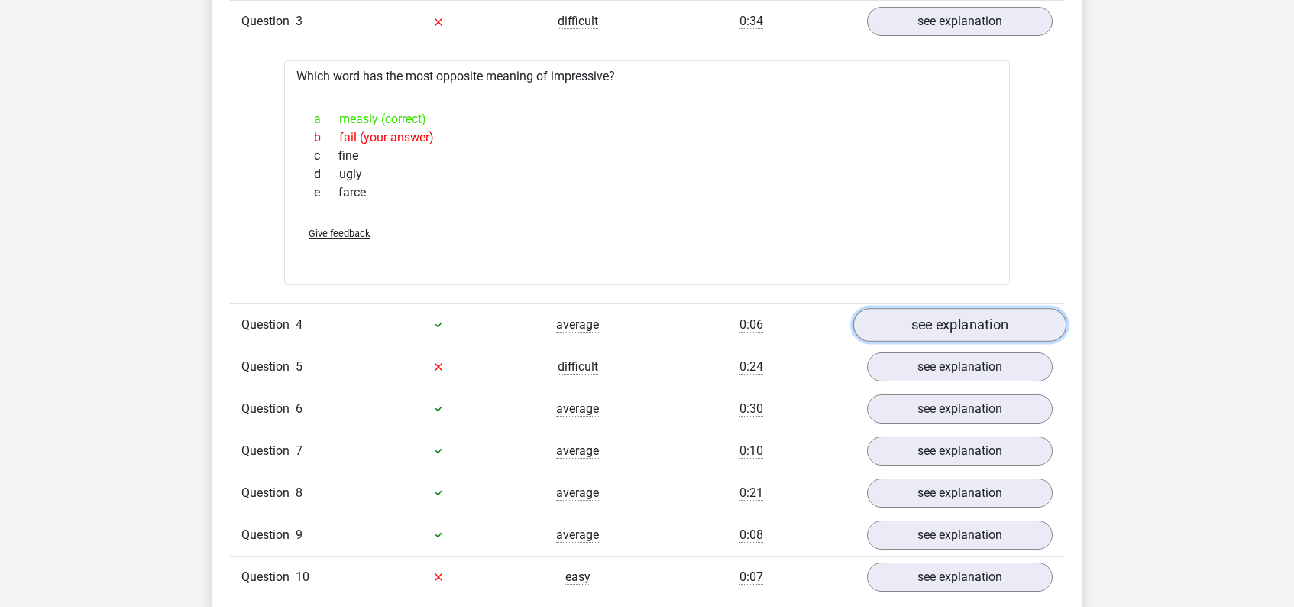
click at [955, 330] on link "see explanation" at bounding box center [959, 325] width 213 height 34
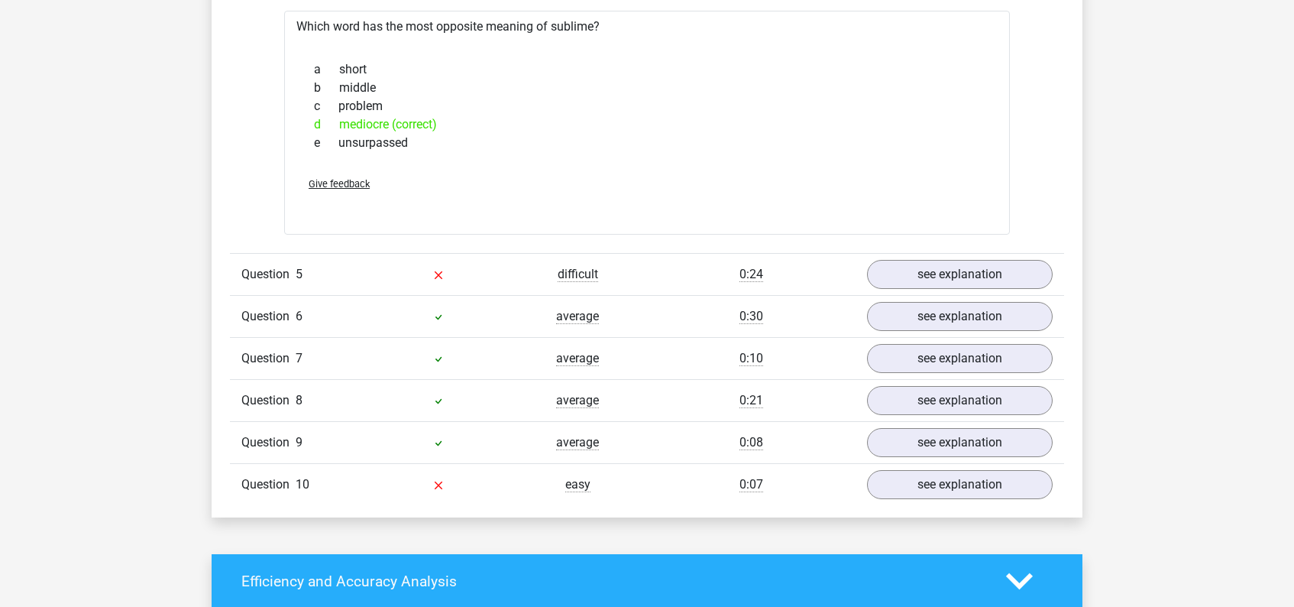
scroll to position [1501, 0]
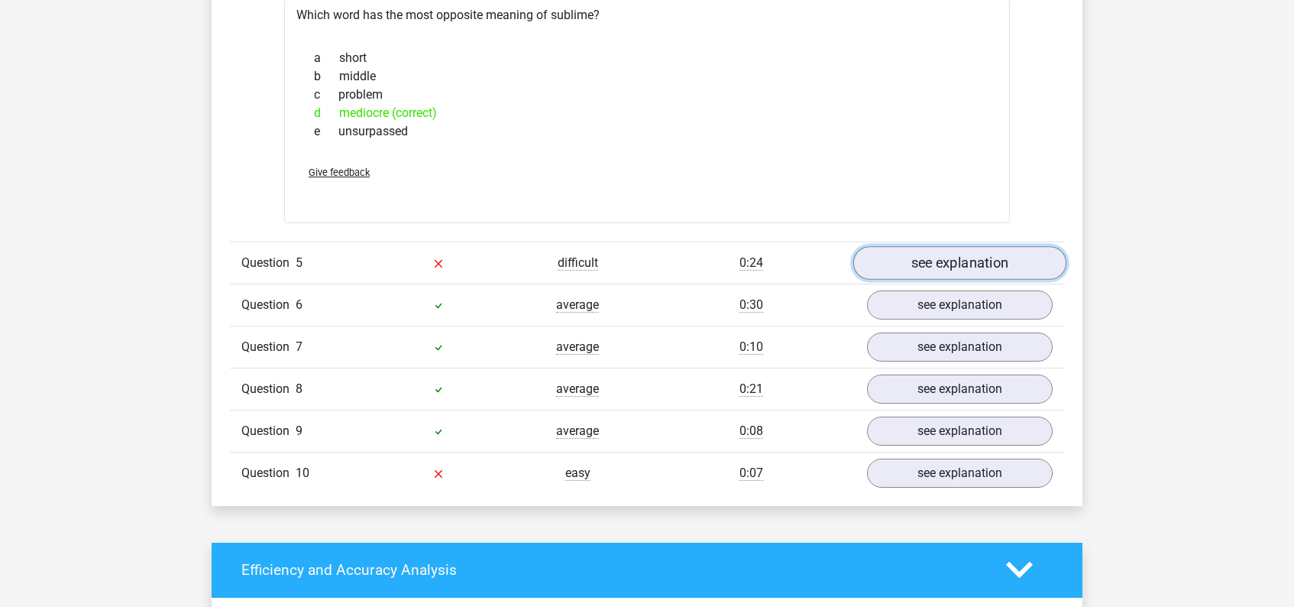
click at [959, 265] on link "see explanation" at bounding box center [959, 263] width 213 height 34
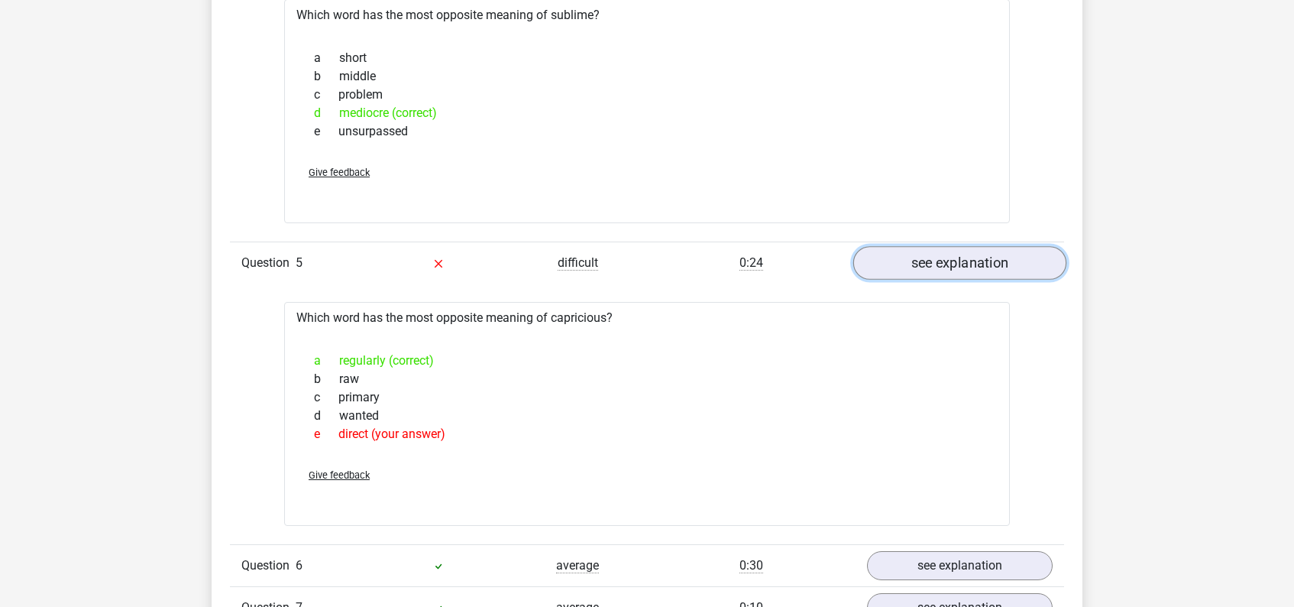
click at [960, 262] on link "see explanation" at bounding box center [959, 263] width 213 height 34
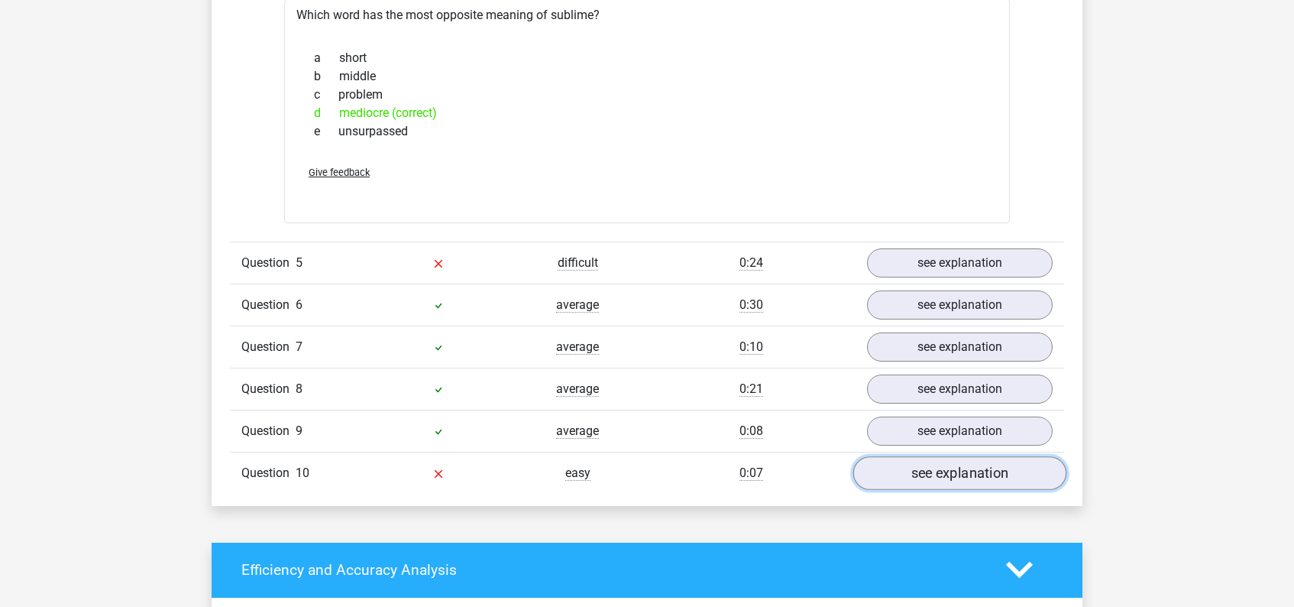
click at [950, 478] on link "see explanation" at bounding box center [959, 473] width 213 height 34
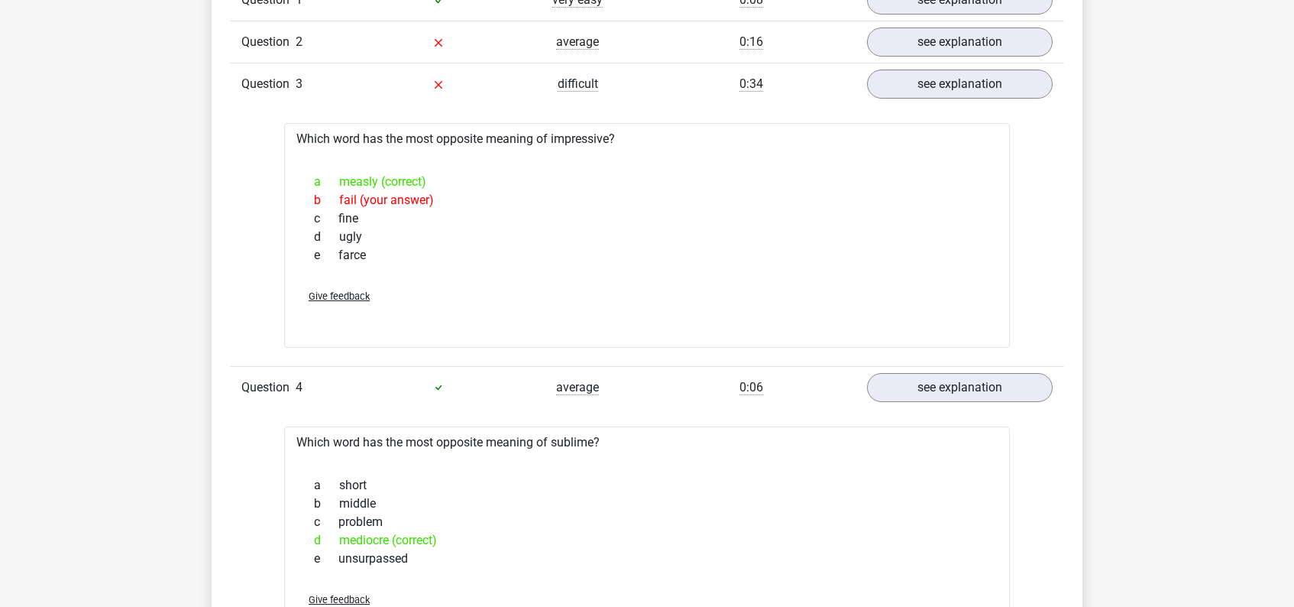
scroll to position [1069, 0]
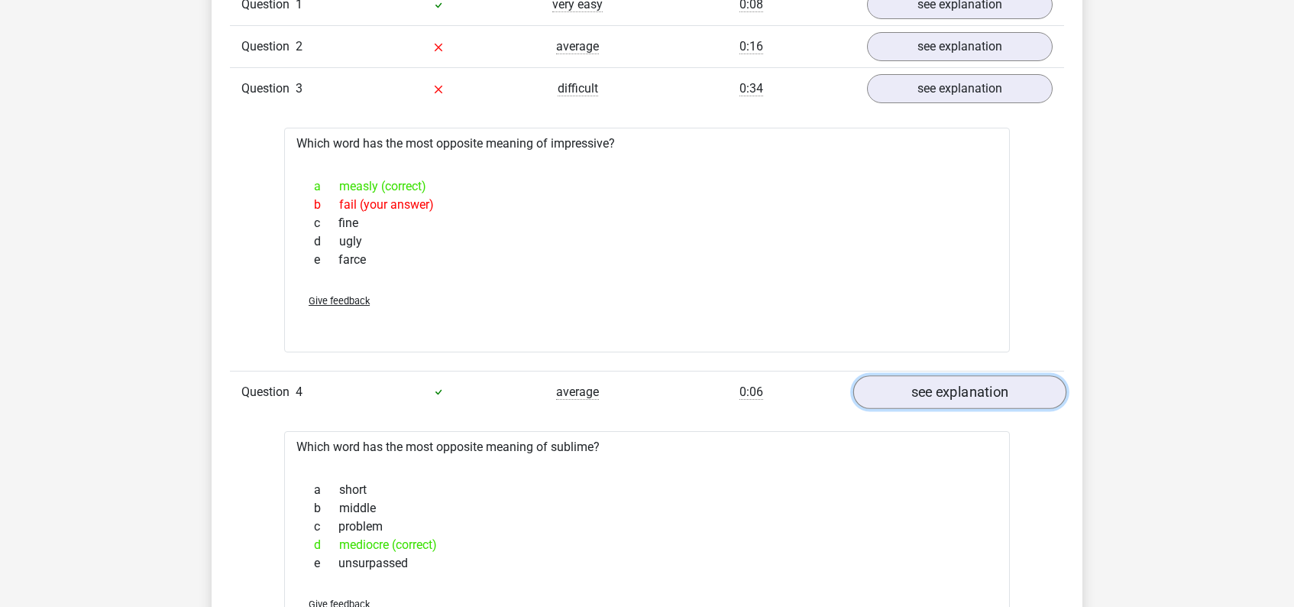
click at [967, 397] on link "see explanation" at bounding box center [959, 392] width 213 height 34
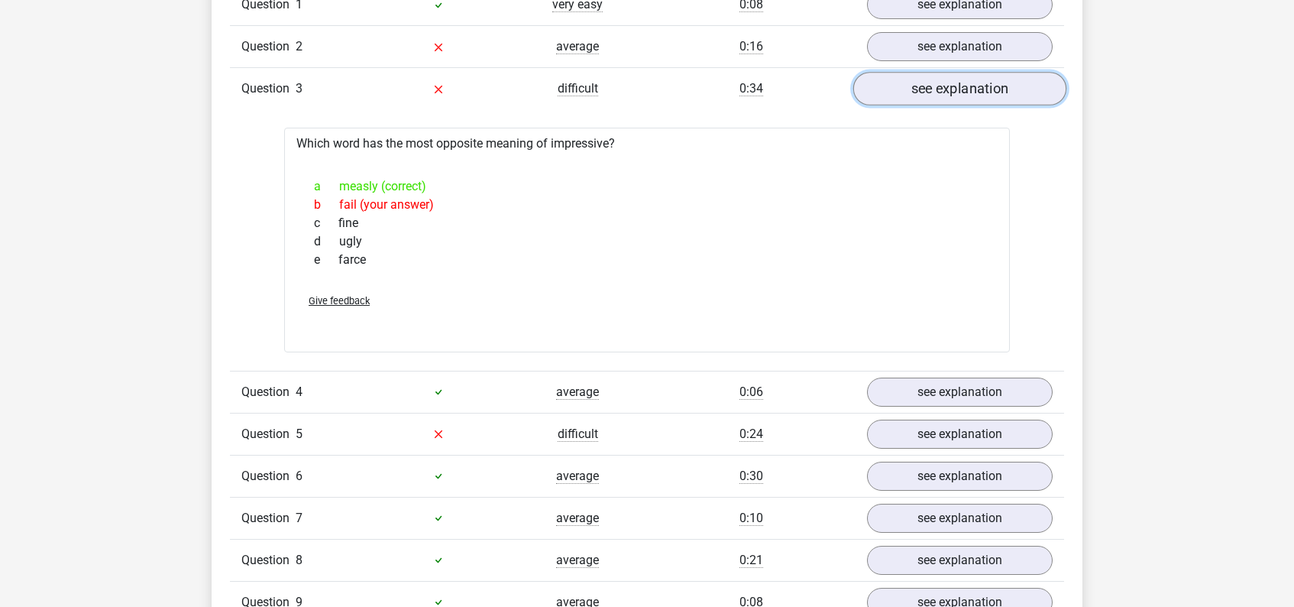
click at [959, 94] on link "see explanation" at bounding box center [959, 90] width 213 height 34
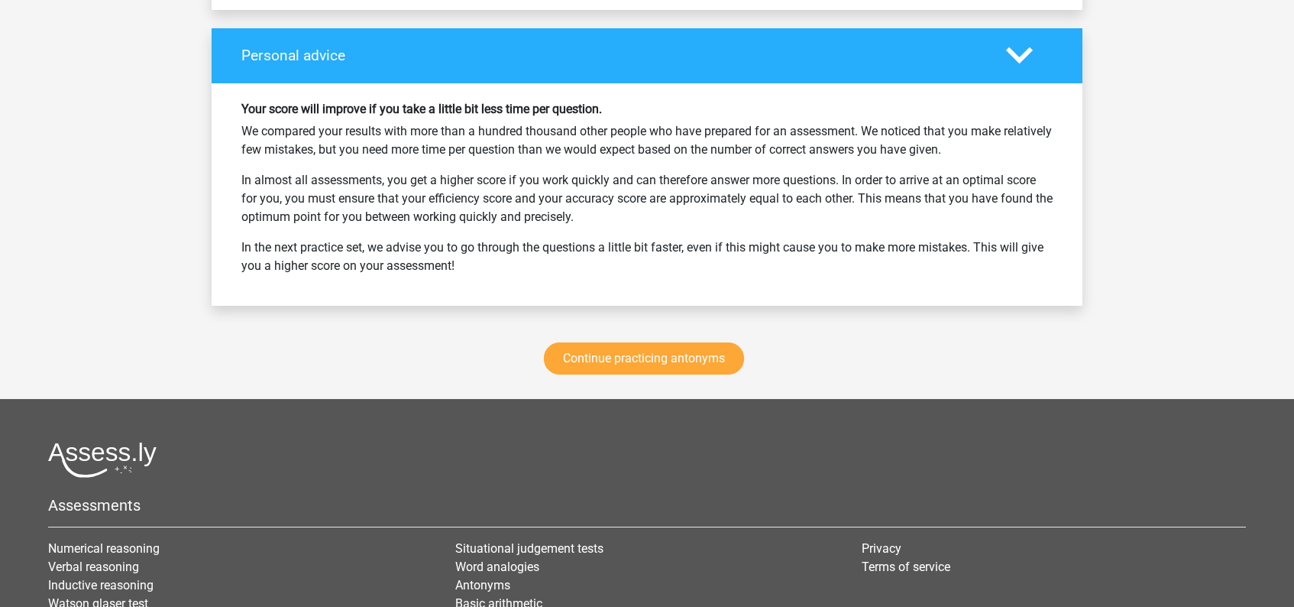
scroll to position [2277, 0]
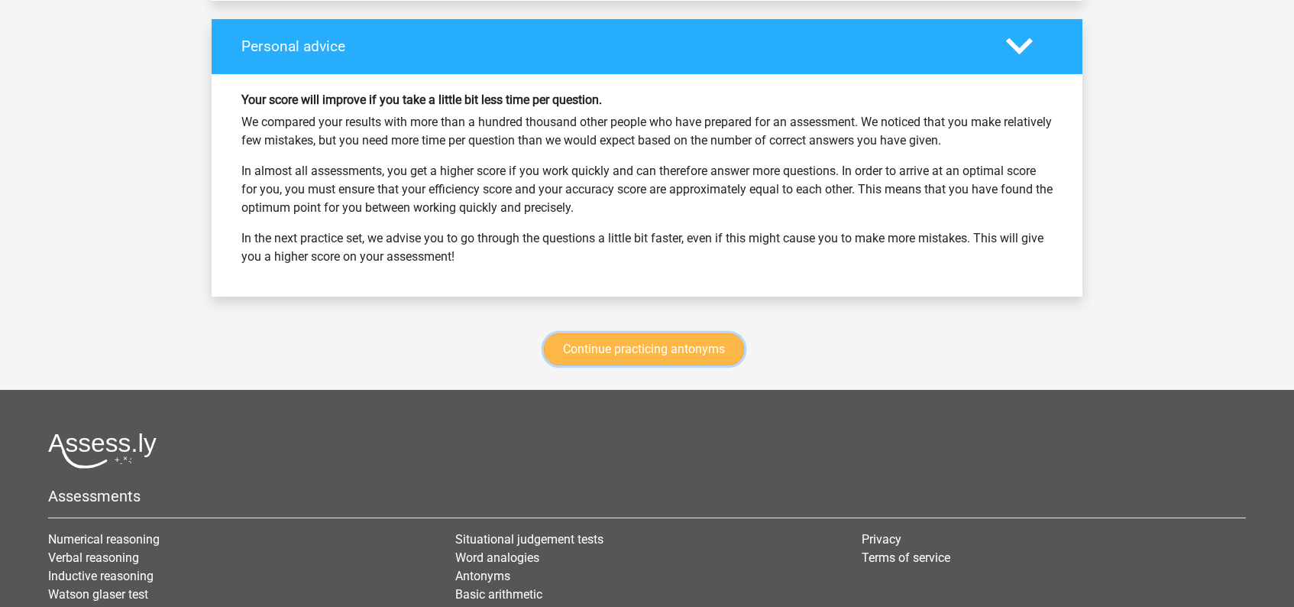
click at [643, 359] on link "Continue practicing antonyms" at bounding box center [644, 349] width 200 height 32
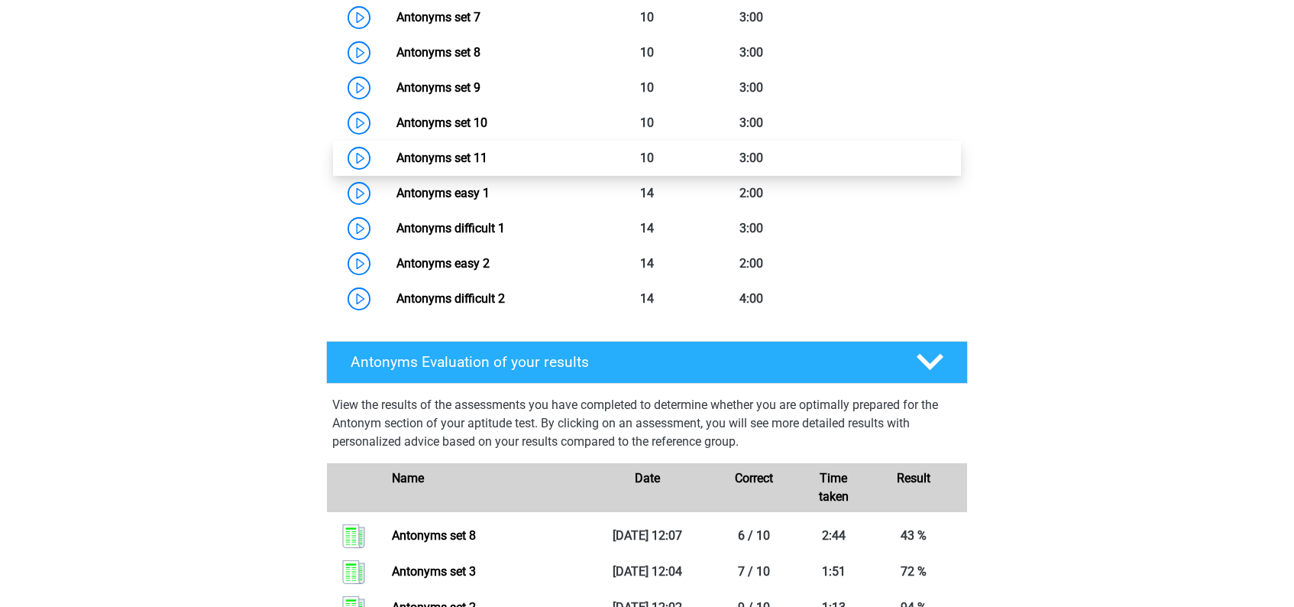
scroll to position [992, 0]
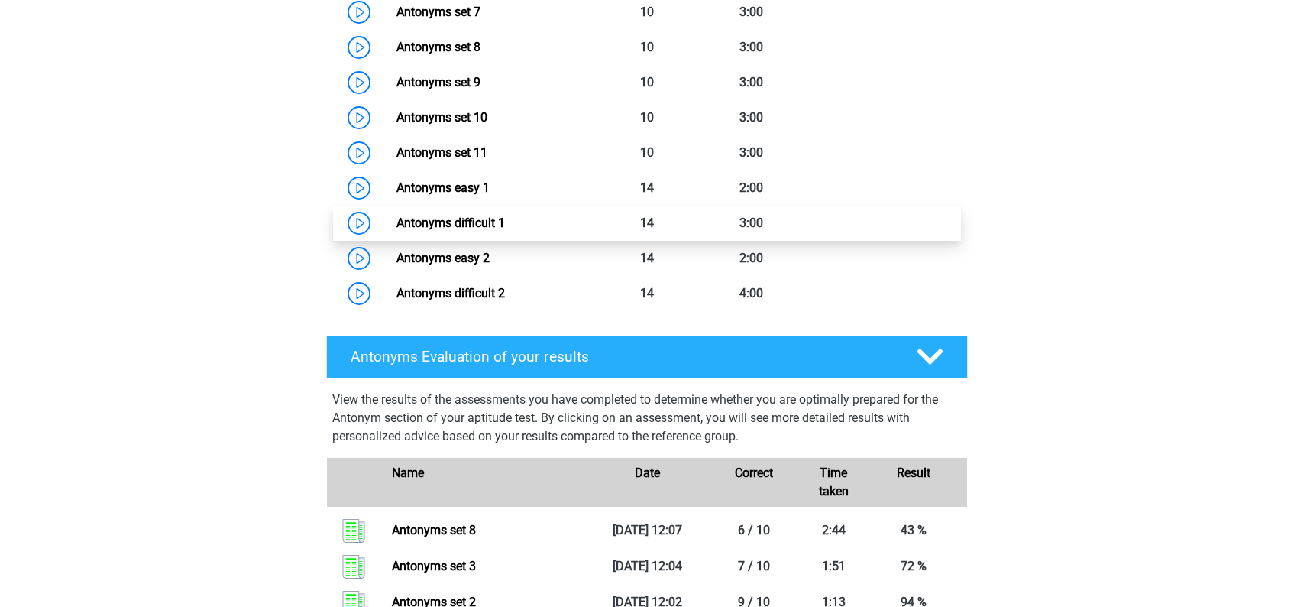
click at [474, 225] on link "Antonyms difficult 1" at bounding box center [451, 222] width 108 height 15
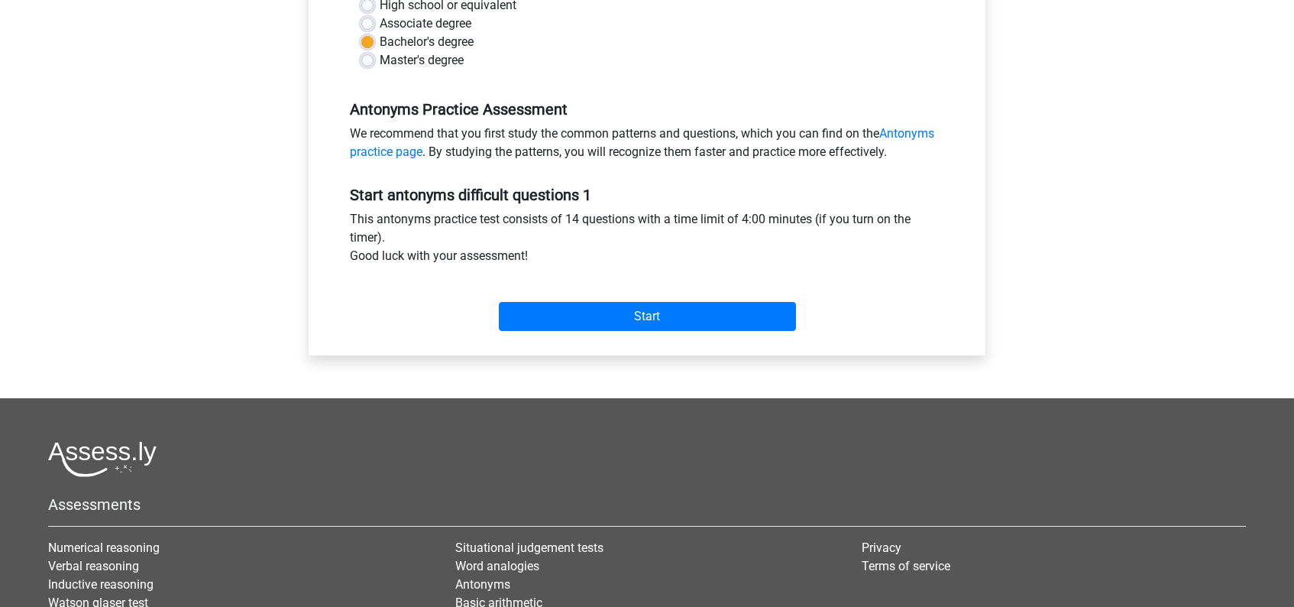
scroll to position [442, 0]
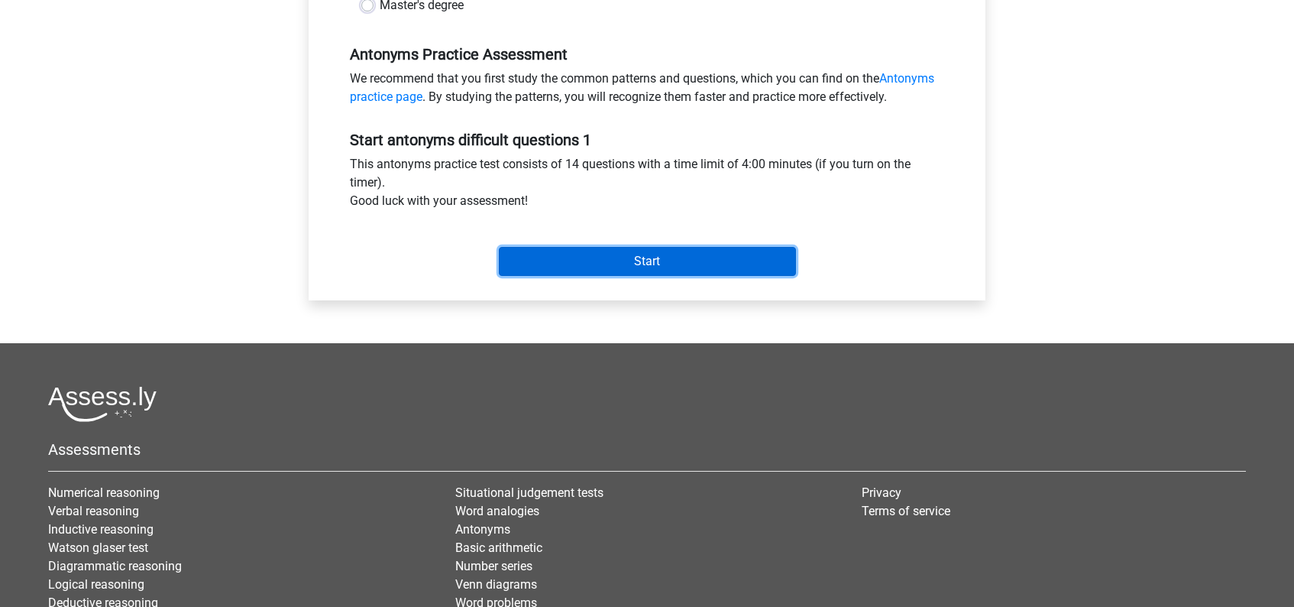
click at [659, 261] on input "Start" at bounding box center [647, 261] width 297 height 29
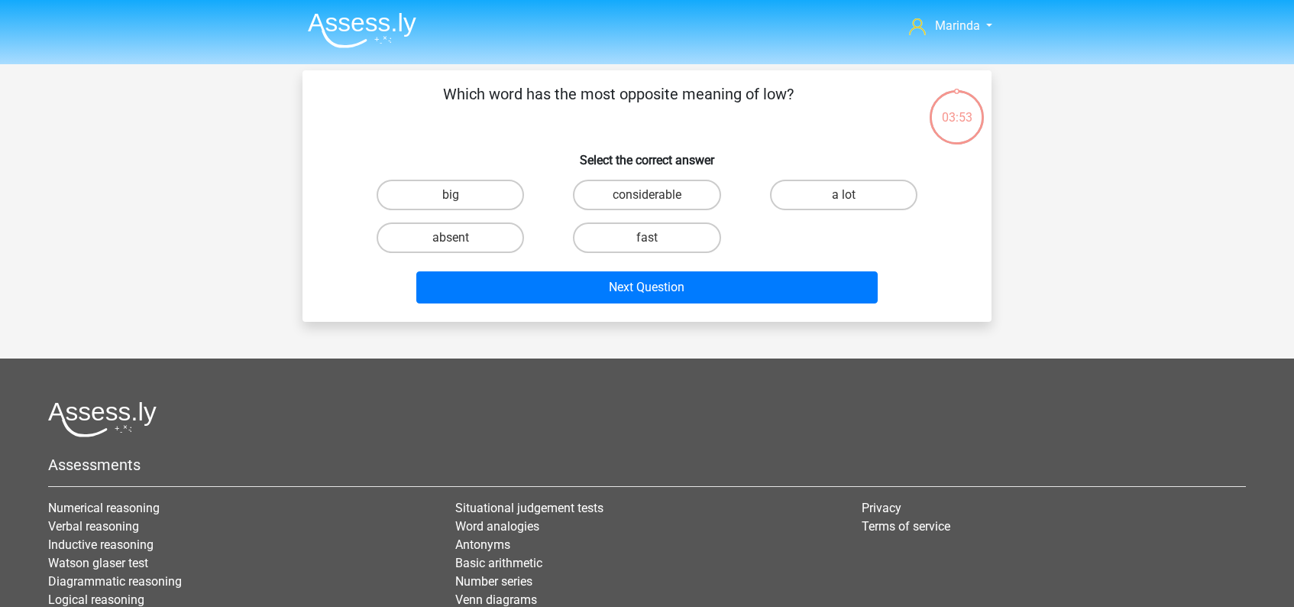
click at [655, 199] on input "considerable" at bounding box center [652, 200] width 10 height 10
radio input "true"
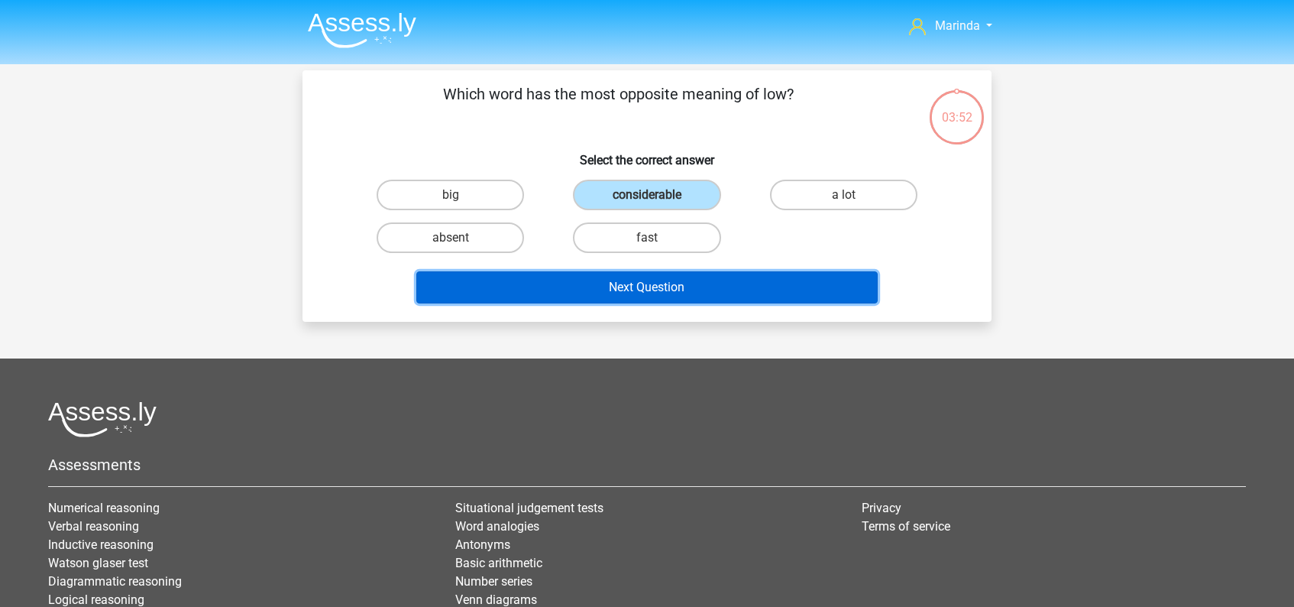
click at [651, 291] on button "Next Question" at bounding box center [647, 287] width 462 height 32
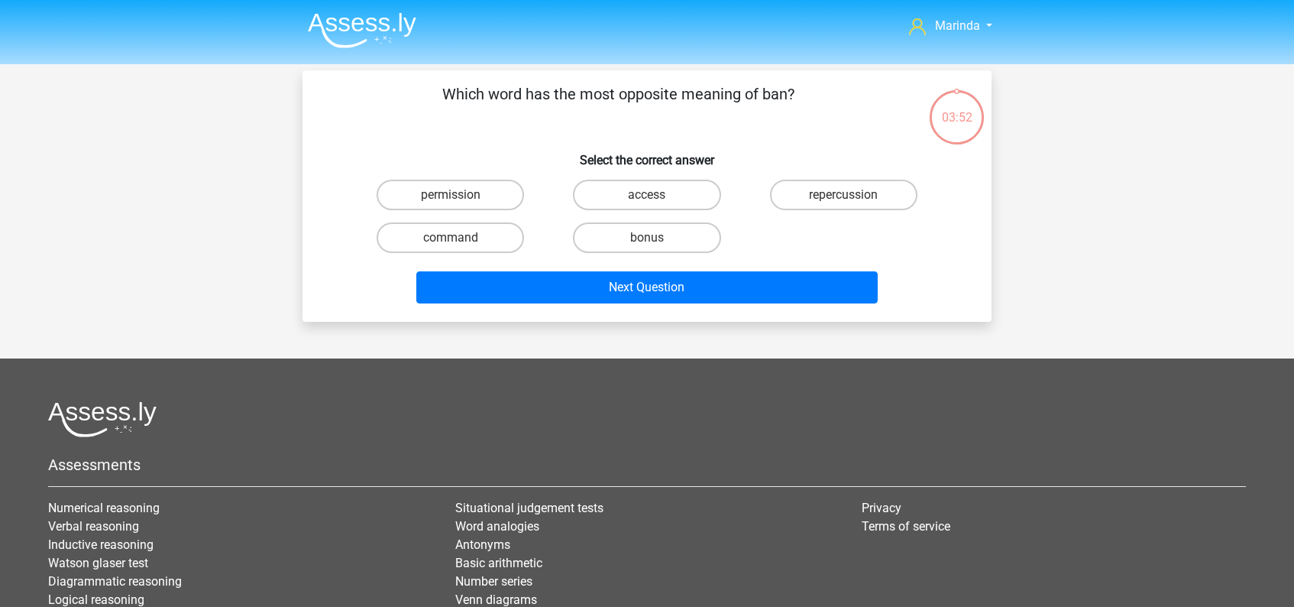
scroll to position [70, 0]
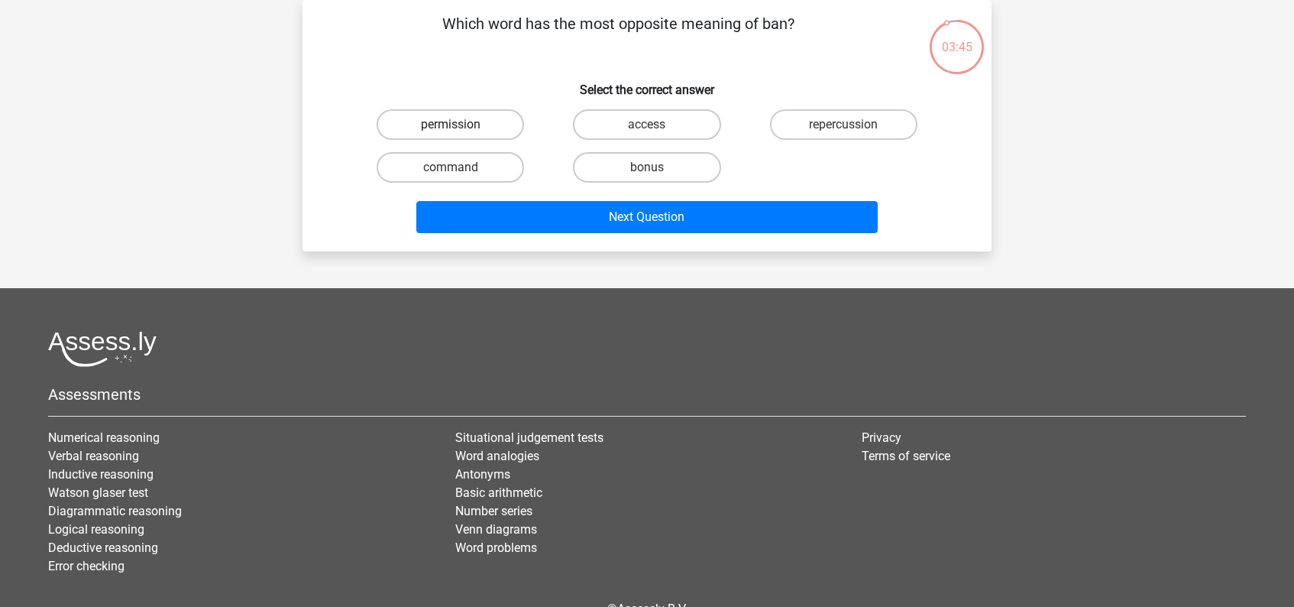
click at [468, 124] on label "permission" at bounding box center [450, 124] width 147 height 31
click at [461, 125] on input "permission" at bounding box center [456, 130] width 10 height 10
radio input "true"
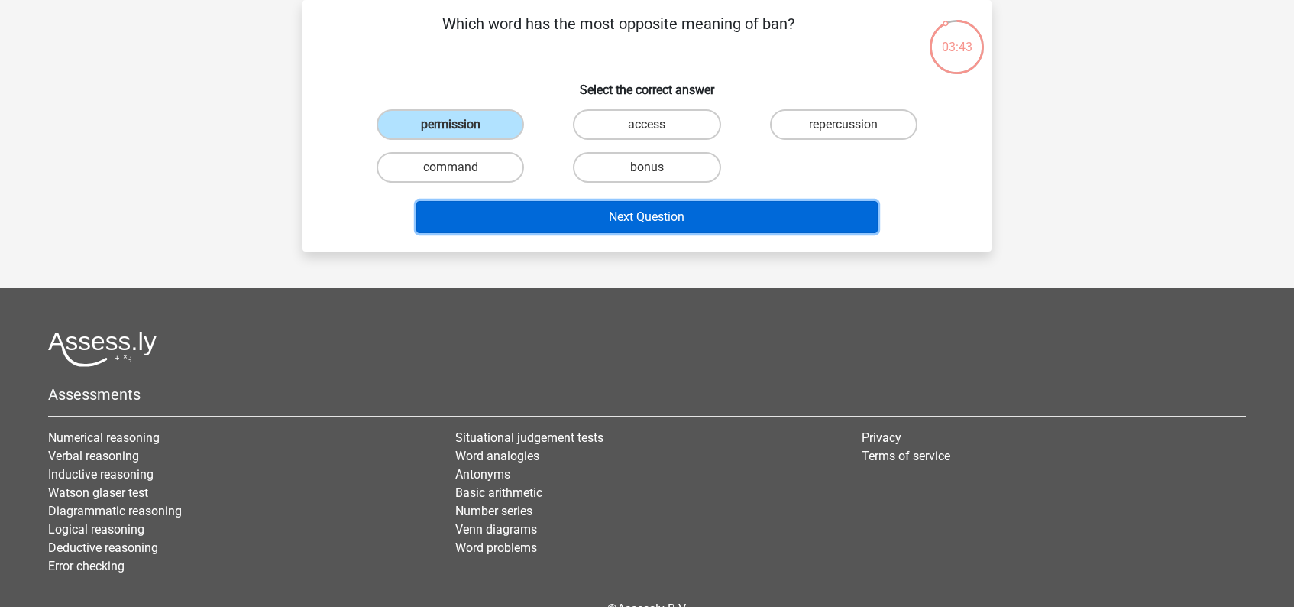
click at [679, 217] on button "Next Question" at bounding box center [647, 217] width 462 height 32
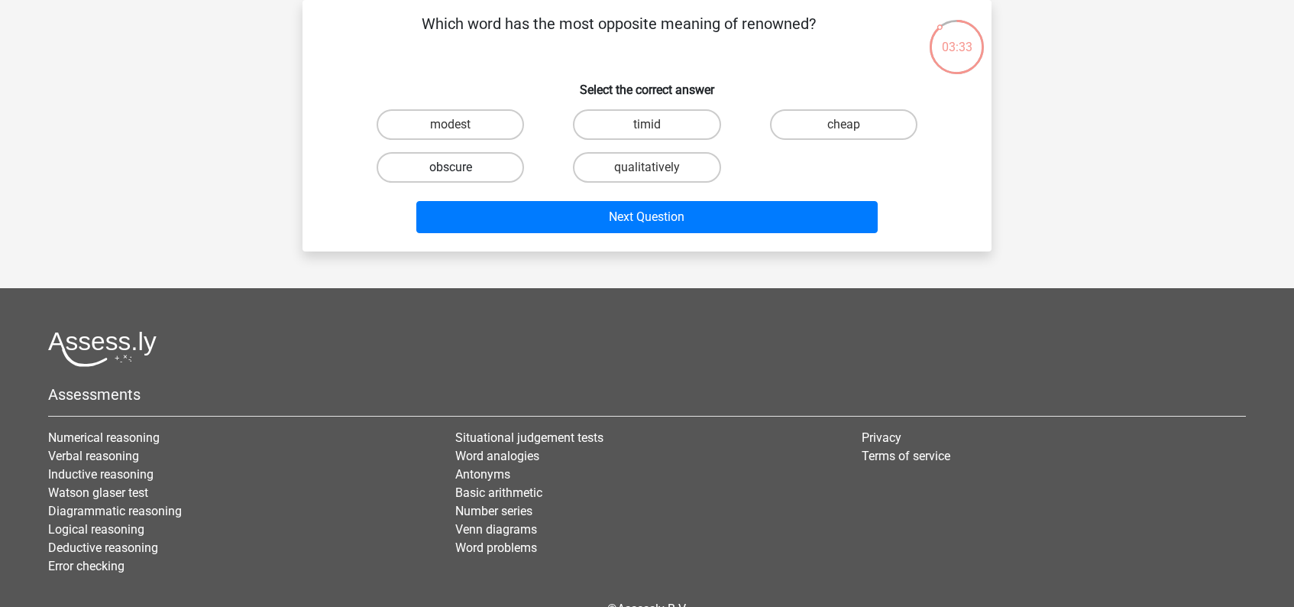
click at [476, 171] on label "obscure" at bounding box center [450, 167] width 147 height 31
click at [461, 171] on input "obscure" at bounding box center [456, 172] width 10 height 10
radio input "true"
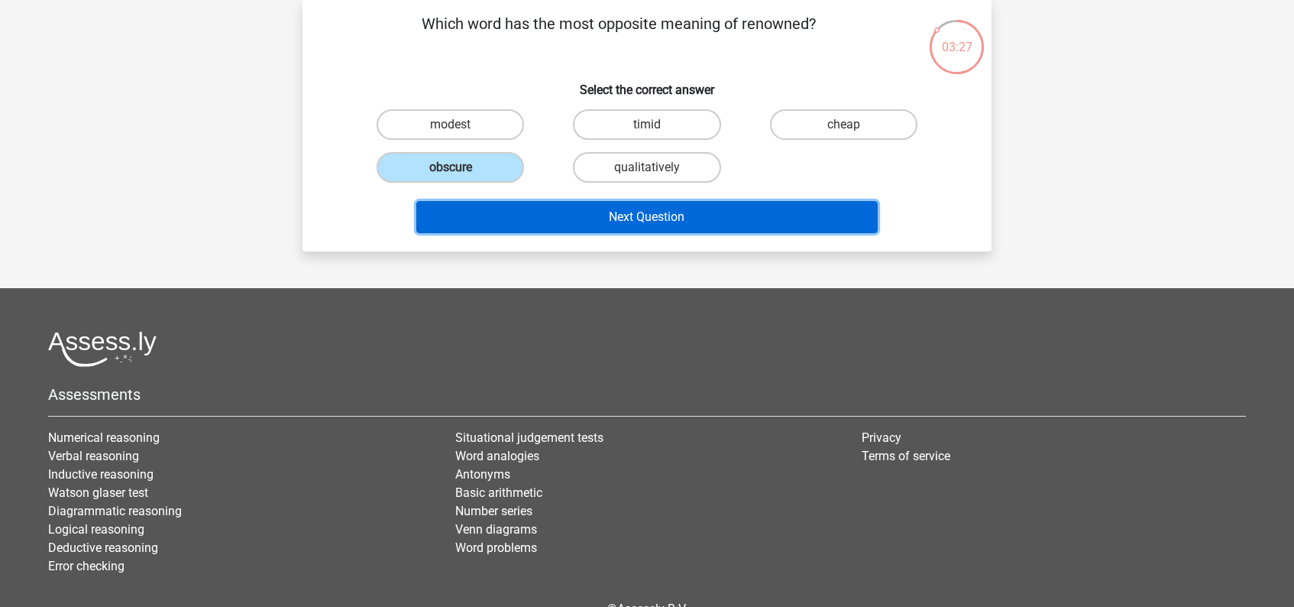
click at [652, 218] on button "Next Question" at bounding box center [647, 217] width 462 height 32
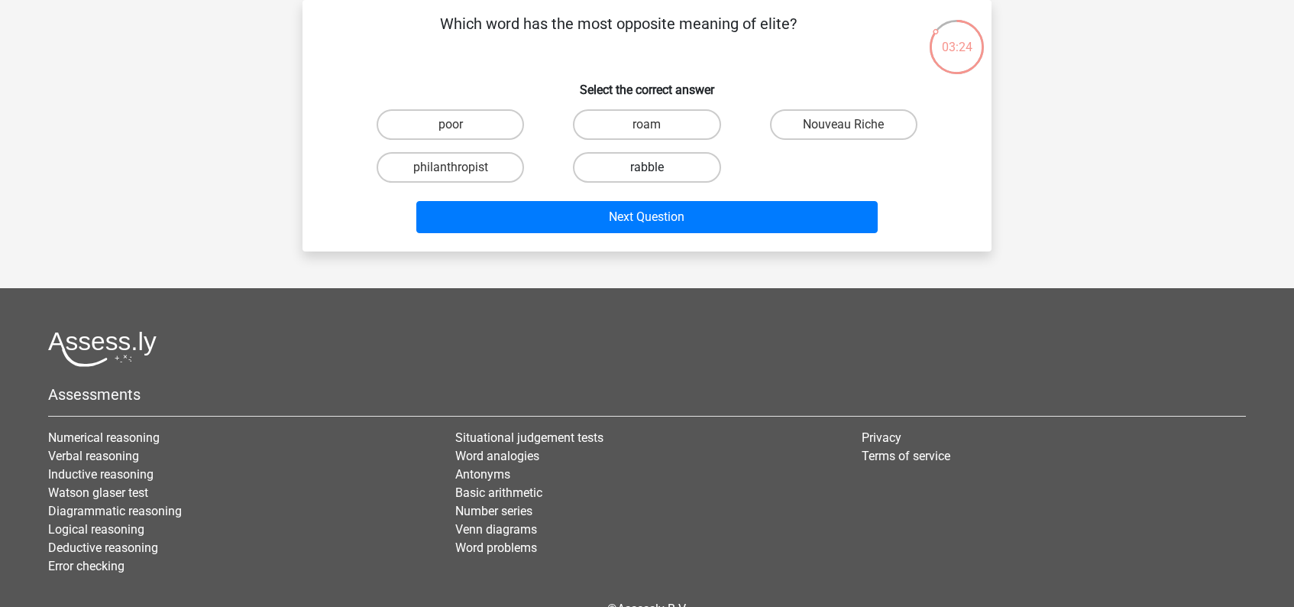
click at [651, 166] on label "rabble" at bounding box center [646, 167] width 147 height 31
click at [651, 167] on input "rabble" at bounding box center [652, 172] width 10 height 10
radio input "true"
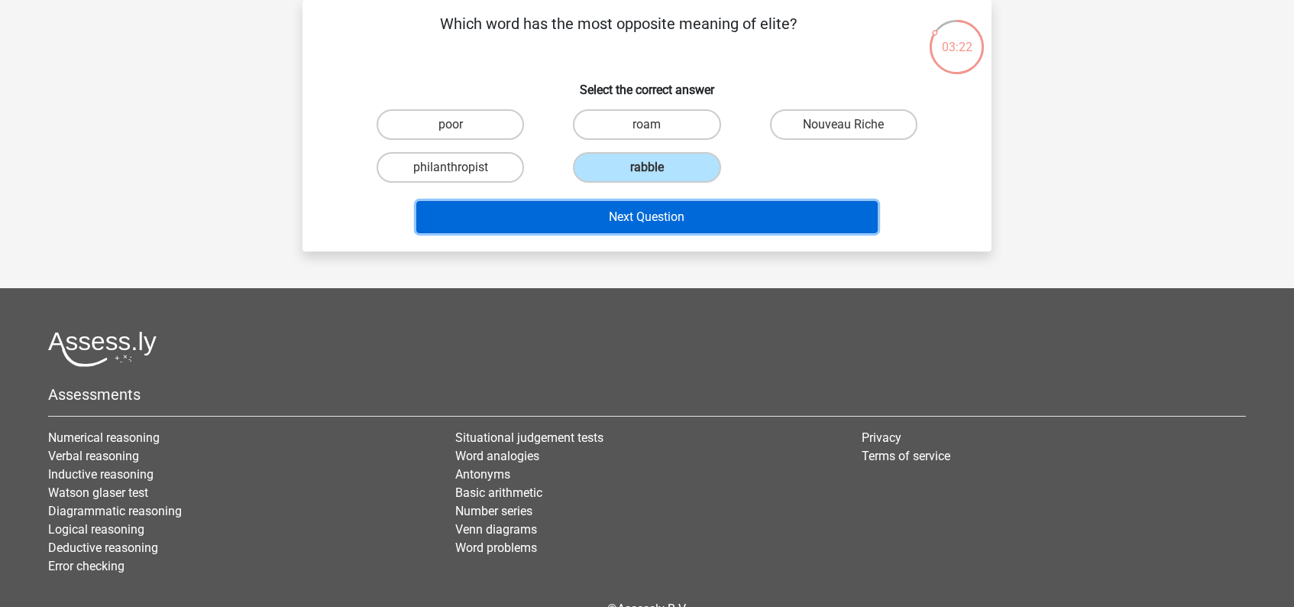
click at [657, 225] on button "Next Question" at bounding box center [647, 217] width 462 height 32
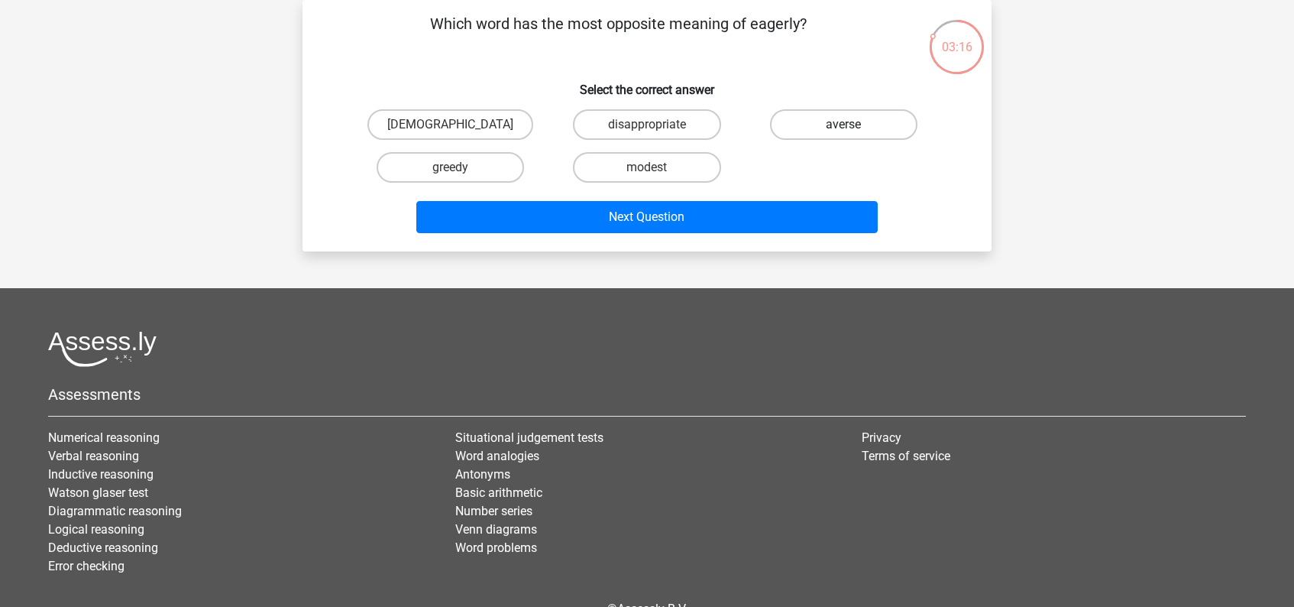
click at [832, 124] on label "averse" at bounding box center [843, 124] width 147 height 31
click at [843, 125] on input "averse" at bounding box center [848, 130] width 10 height 10
radio input "true"
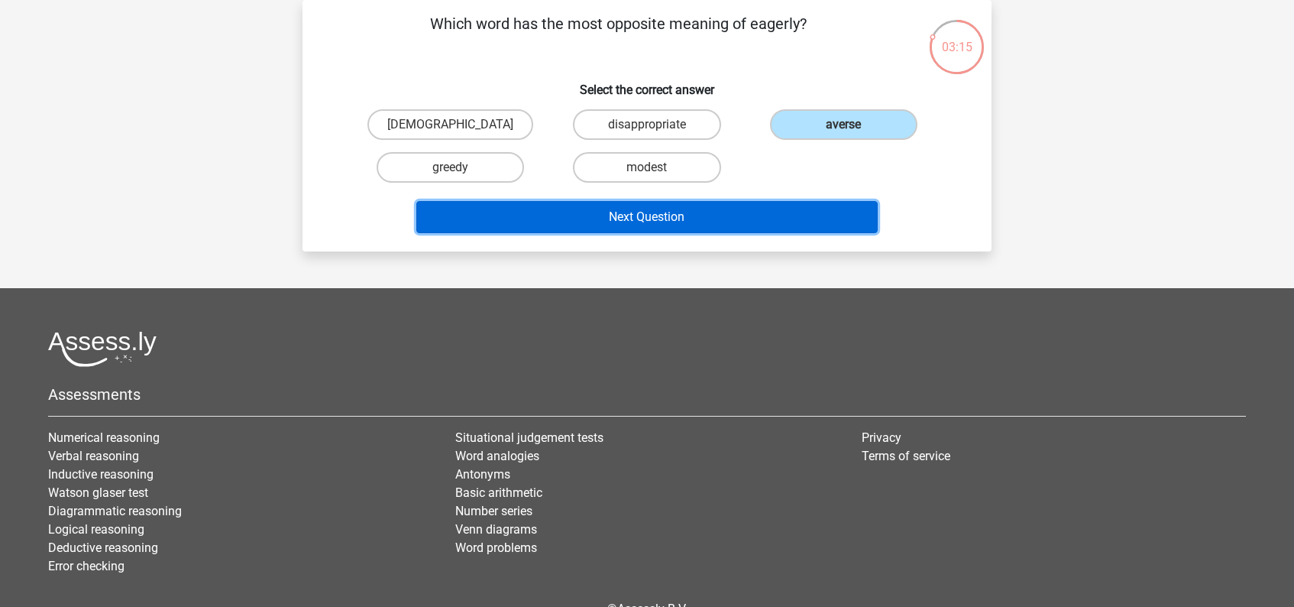
click at [641, 219] on button "Next Question" at bounding box center [647, 217] width 462 height 32
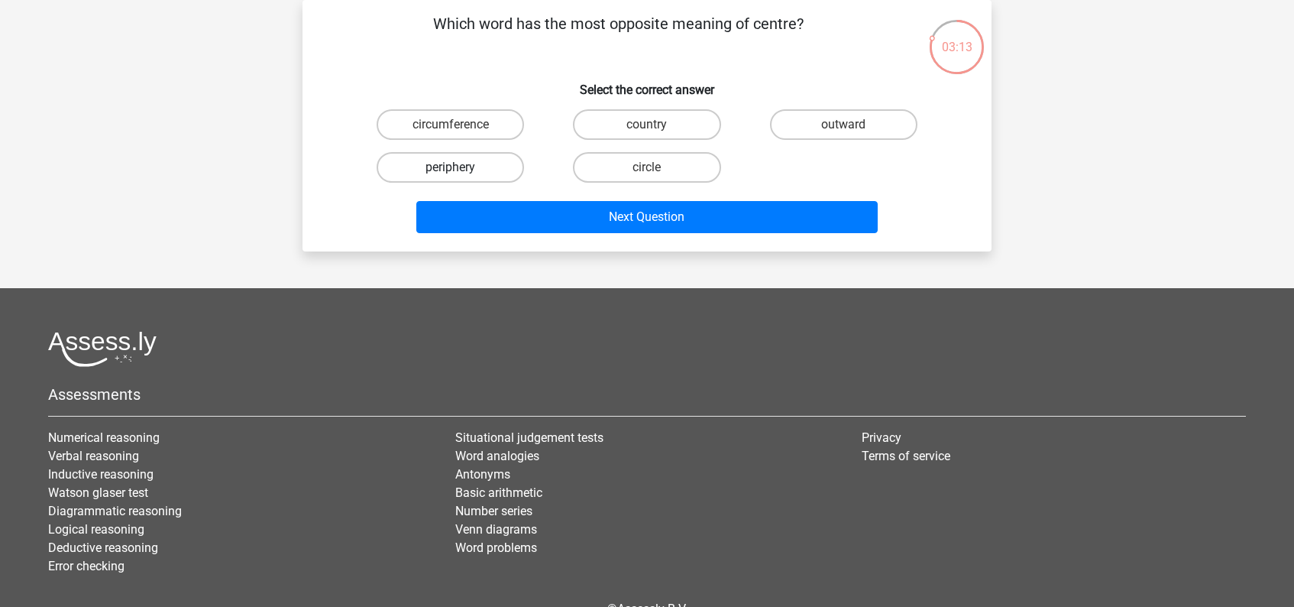
click at [486, 166] on label "periphery" at bounding box center [450, 167] width 147 height 31
click at [461, 167] on input "periphery" at bounding box center [456, 172] width 10 height 10
radio input "true"
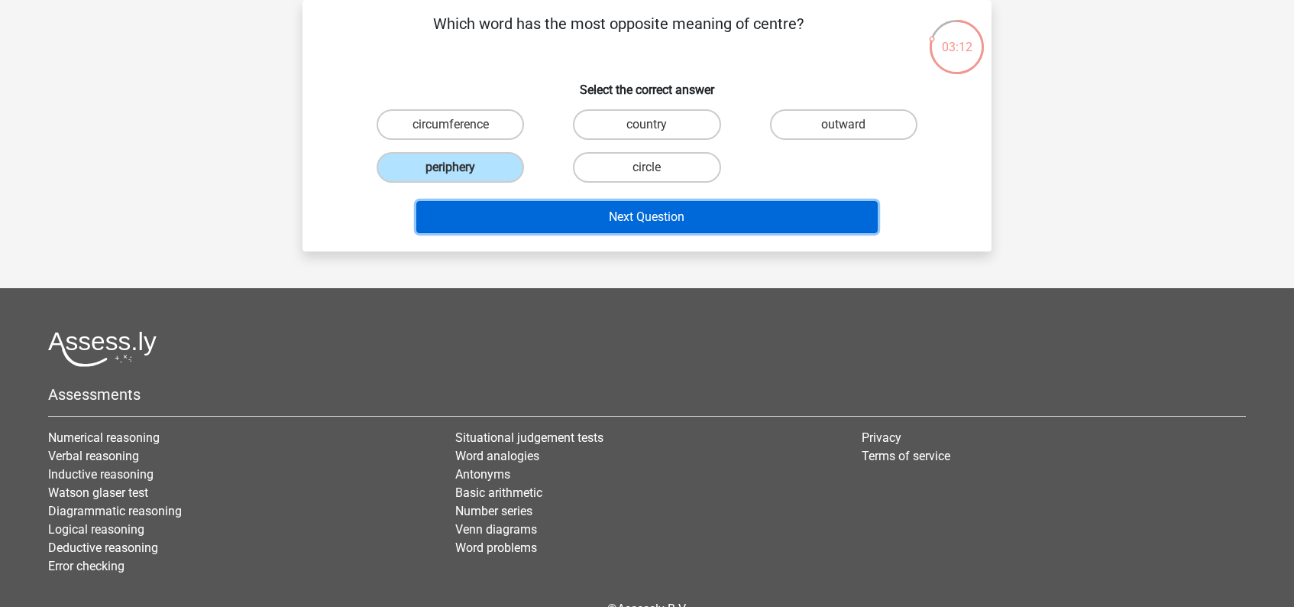
click at [646, 217] on button "Next Question" at bounding box center [647, 217] width 462 height 32
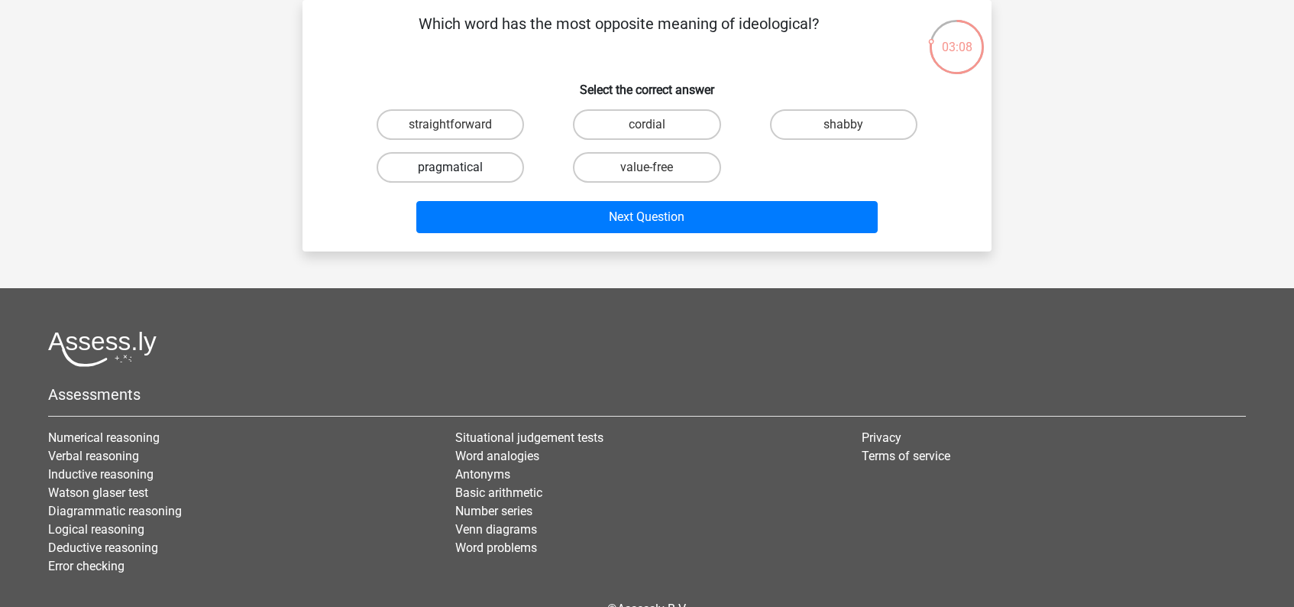
click at [455, 165] on label "pragmatical" at bounding box center [450, 167] width 147 height 31
click at [455, 167] on input "pragmatical" at bounding box center [456, 172] width 10 height 10
radio input "true"
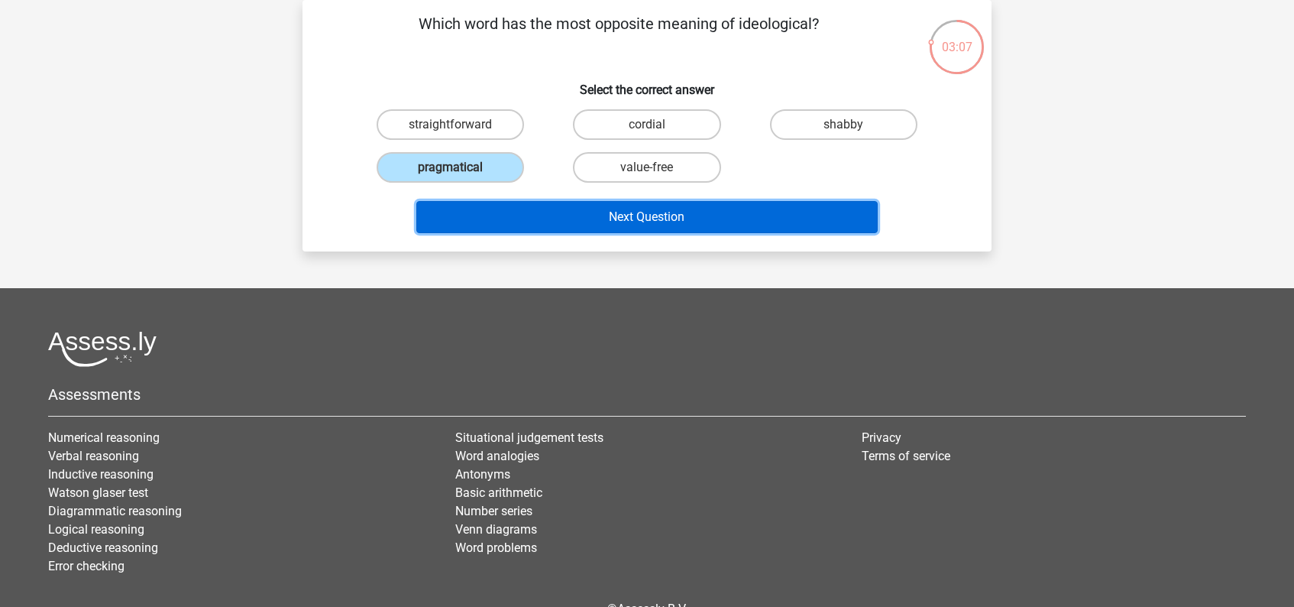
click at [634, 212] on button "Next Question" at bounding box center [647, 217] width 462 height 32
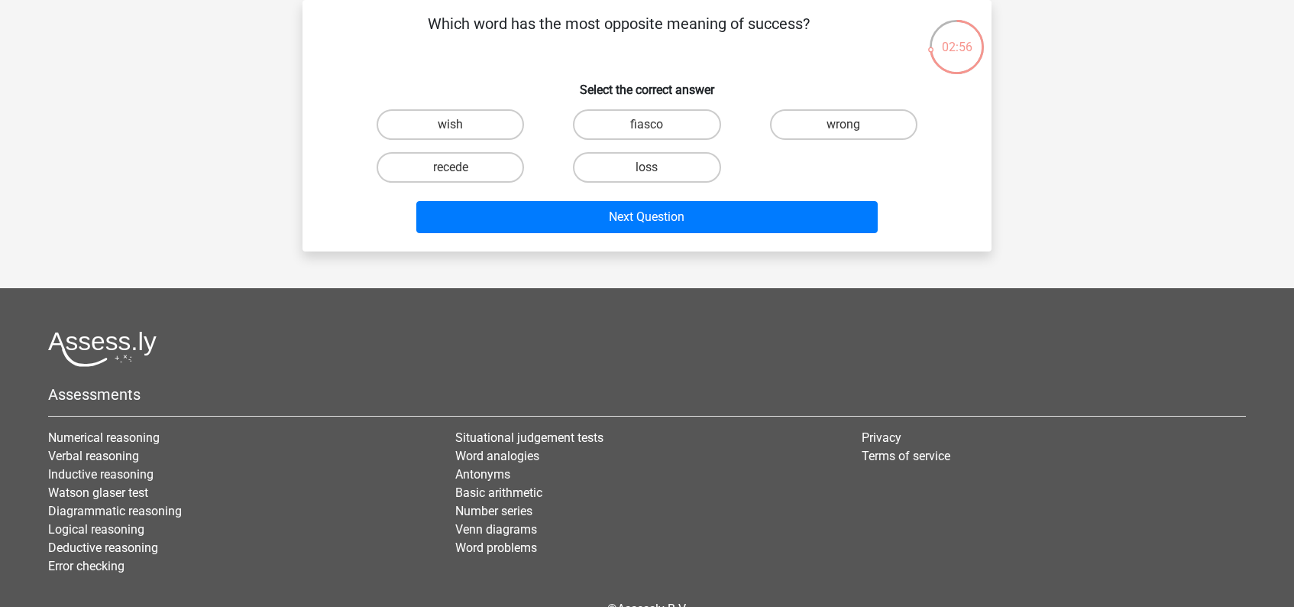
click at [651, 127] on input "fiasco" at bounding box center [652, 130] width 10 height 10
radio input "true"
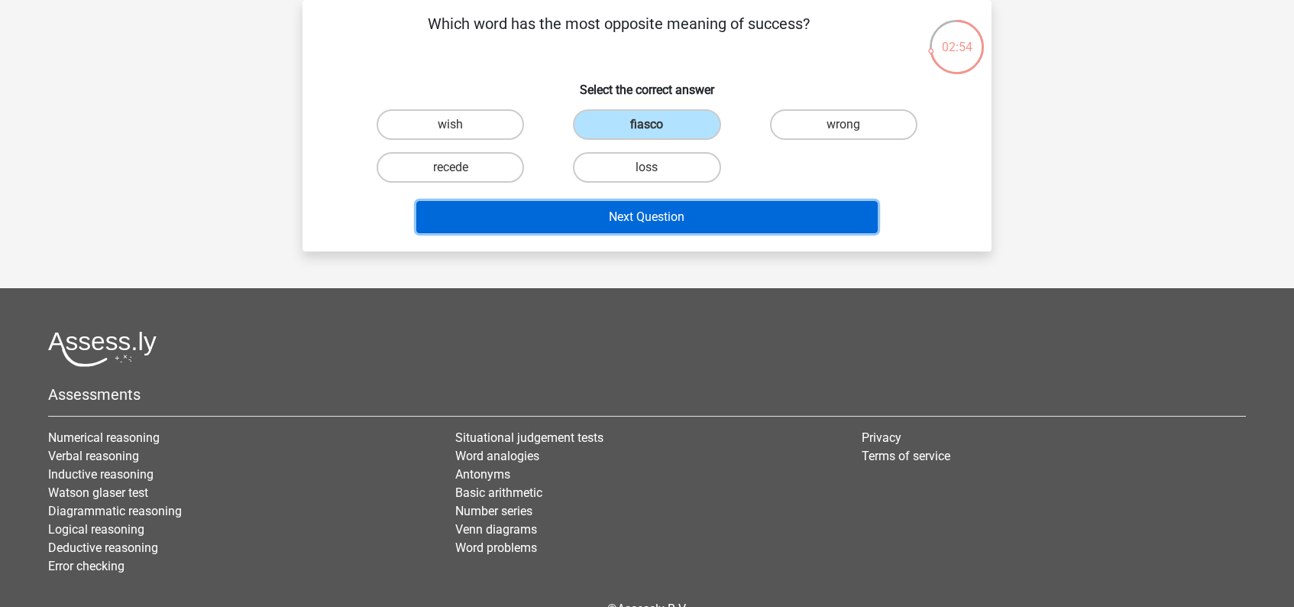
click at [655, 221] on button "Next Question" at bounding box center [647, 217] width 462 height 32
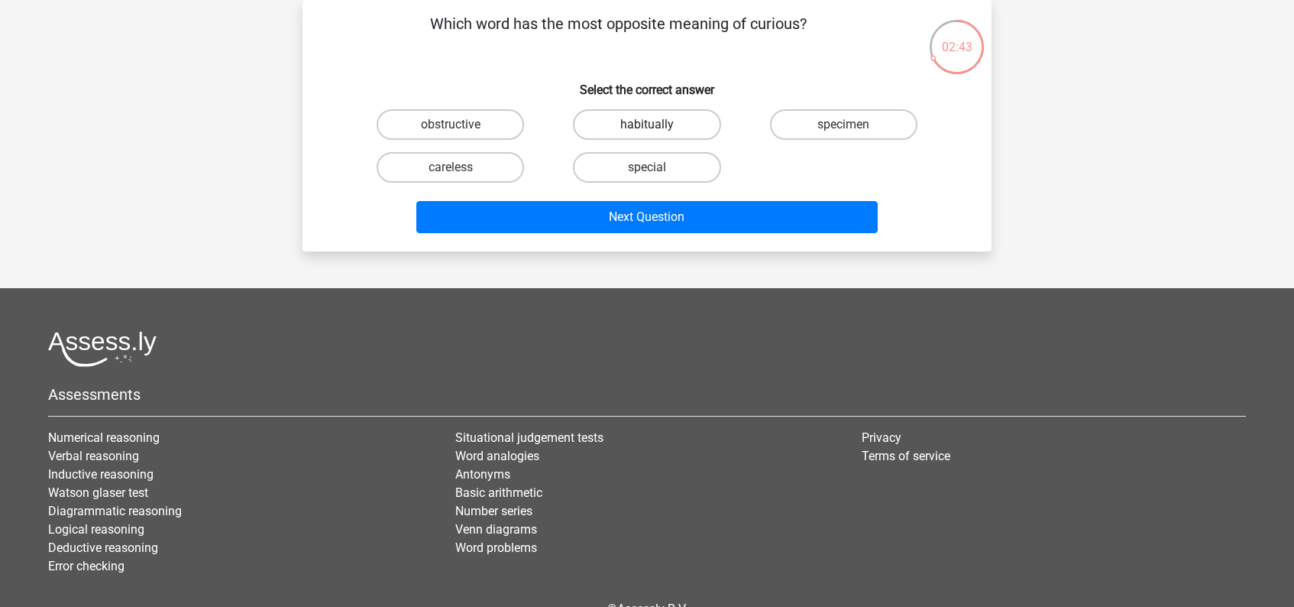
click at [642, 125] on label "habitually" at bounding box center [646, 124] width 147 height 31
click at [647, 125] on input "habitually" at bounding box center [652, 130] width 10 height 10
radio input "true"
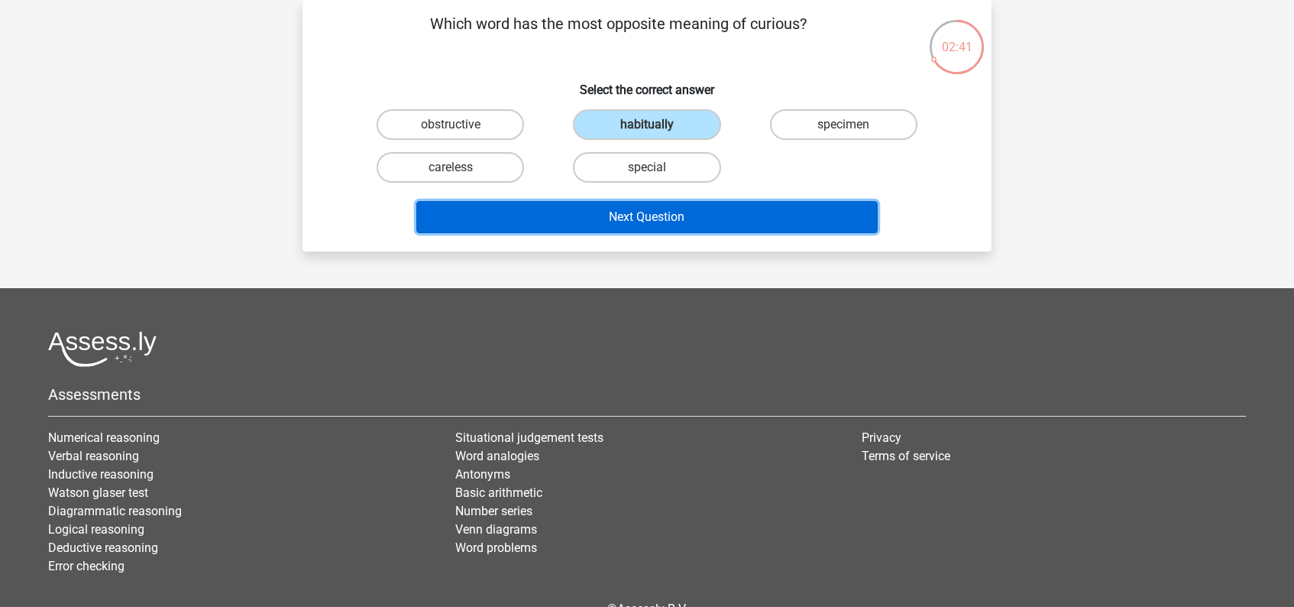
click at [664, 219] on button "Next Question" at bounding box center [647, 217] width 462 height 32
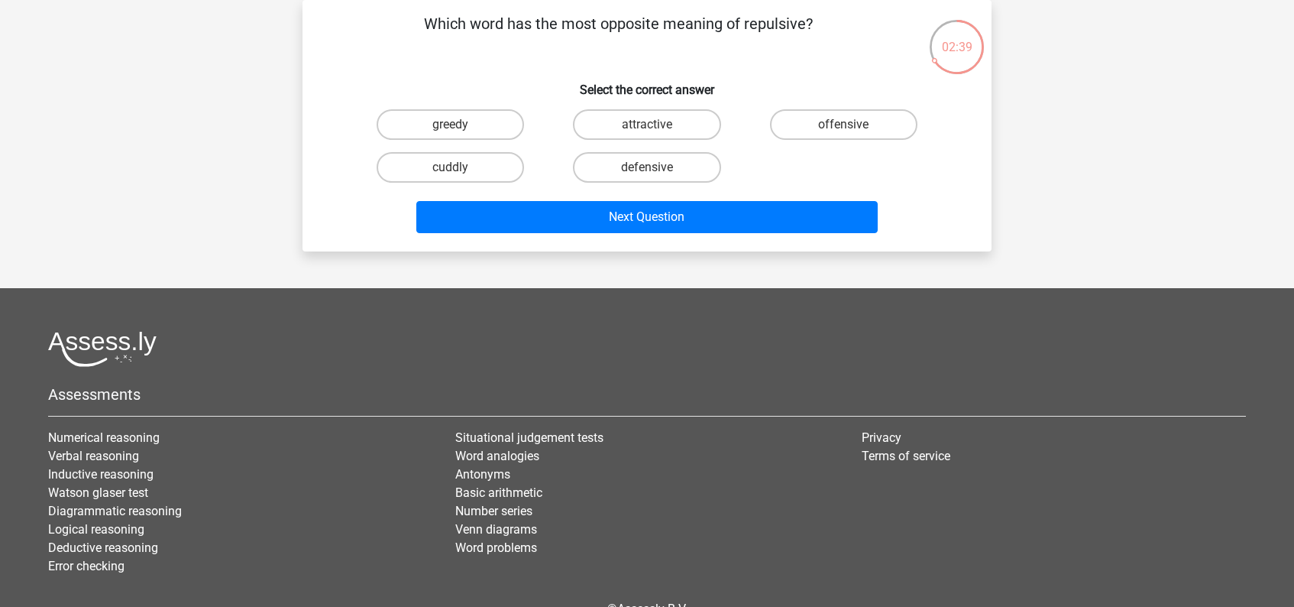
click at [647, 126] on input "attractive" at bounding box center [652, 130] width 10 height 10
radio input "true"
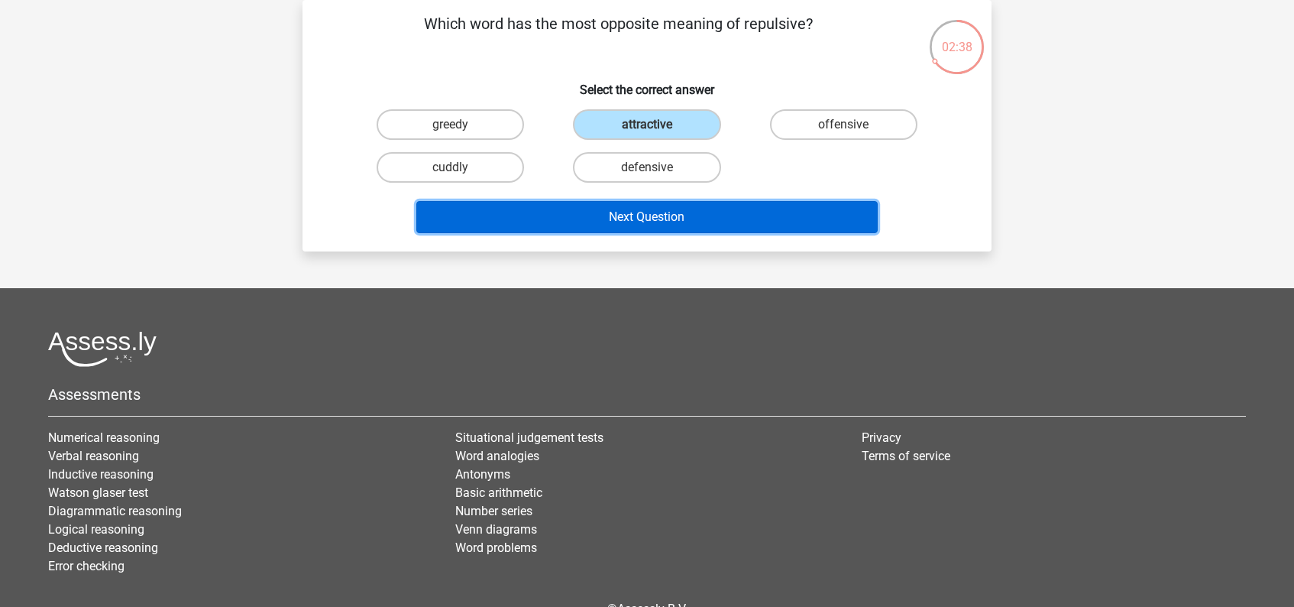
click at [662, 225] on button "Next Question" at bounding box center [647, 217] width 462 height 32
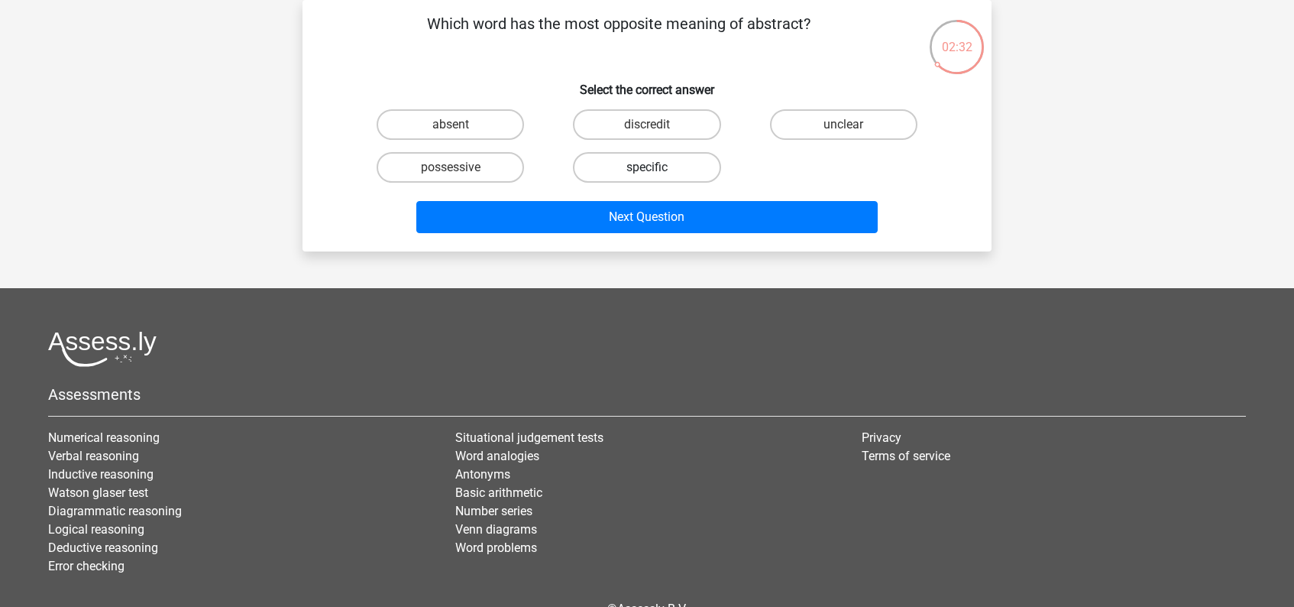
click at [638, 167] on label "specific" at bounding box center [646, 167] width 147 height 31
click at [647, 167] on input "specific" at bounding box center [652, 172] width 10 height 10
radio input "true"
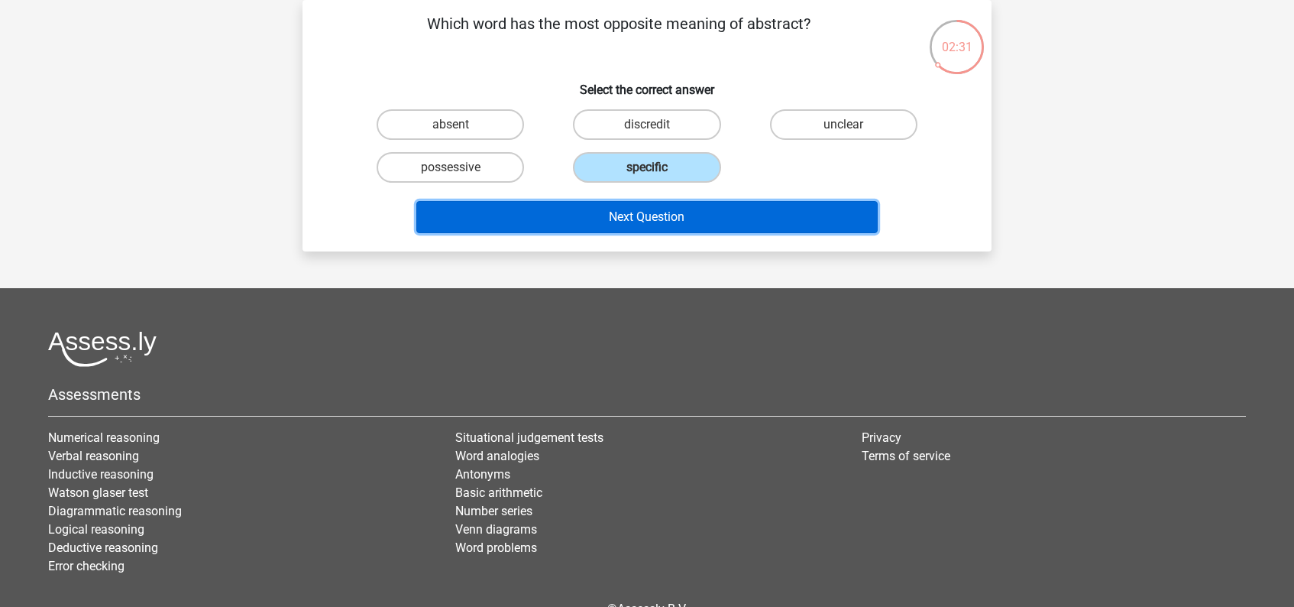
click at [642, 221] on button "Next Question" at bounding box center [647, 217] width 462 height 32
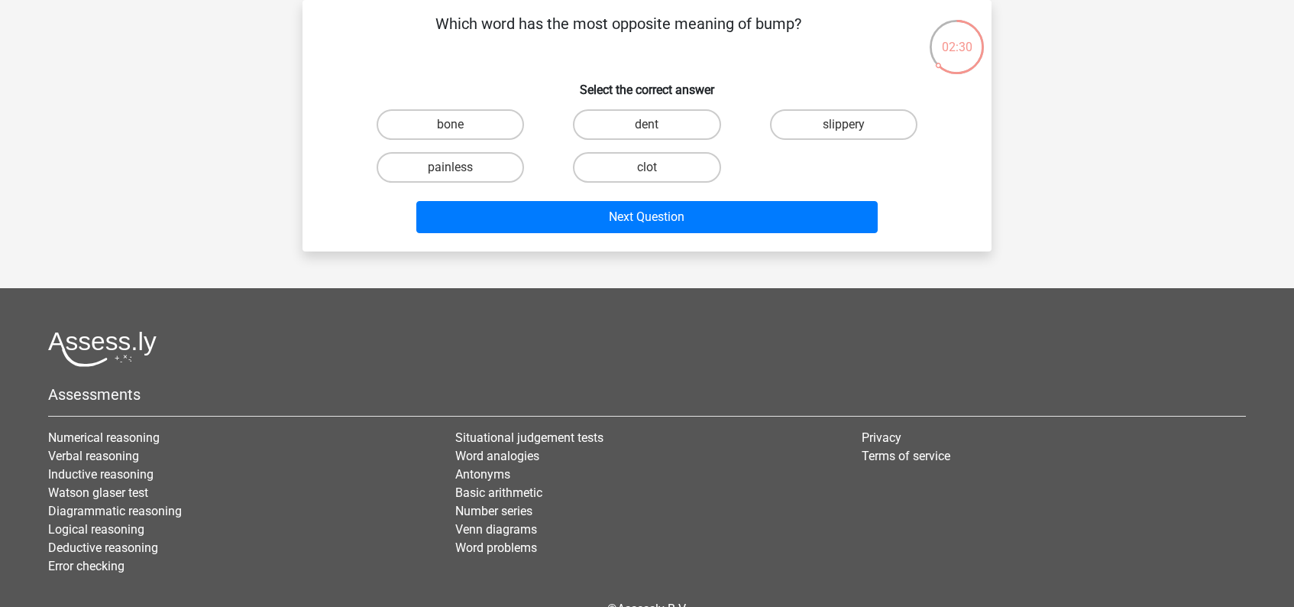
click at [652, 128] on input "dent" at bounding box center [652, 130] width 10 height 10
radio input "true"
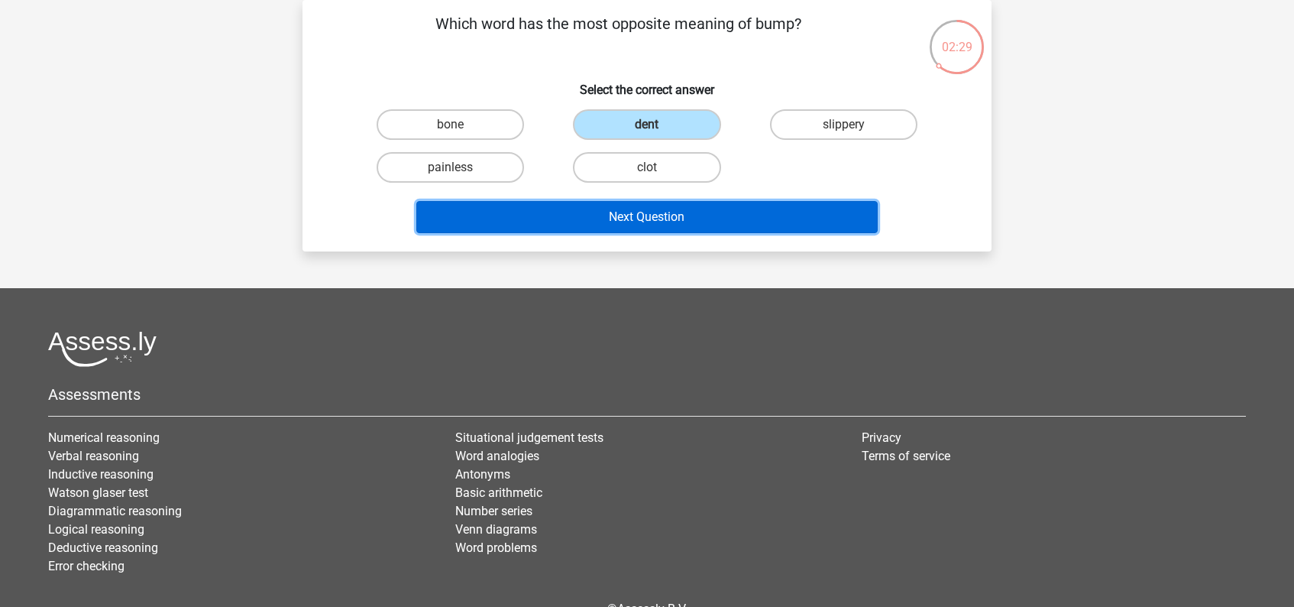
click at [652, 219] on button "Next Question" at bounding box center [647, 217] width 462 height 32
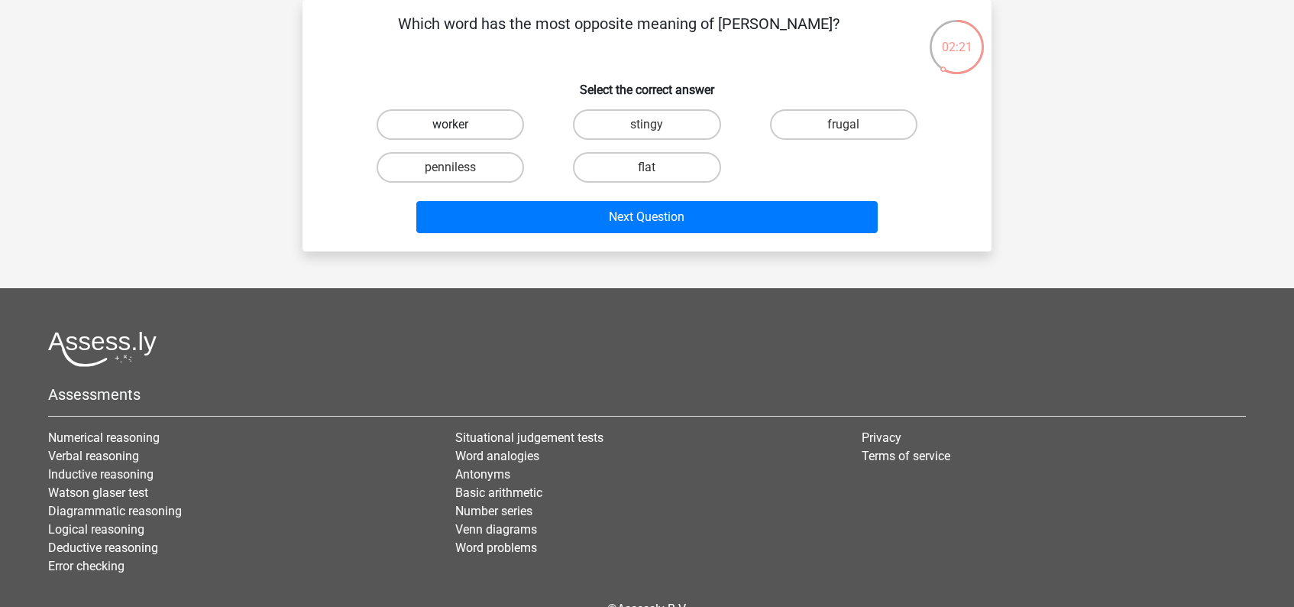
click at [474, 121] on label "worker" at bounding box center [450, 124] width 147 height 31
click at [461, 125] on input "worker" at bounding box center [456, 130] width 10 height 10
radio input "true"
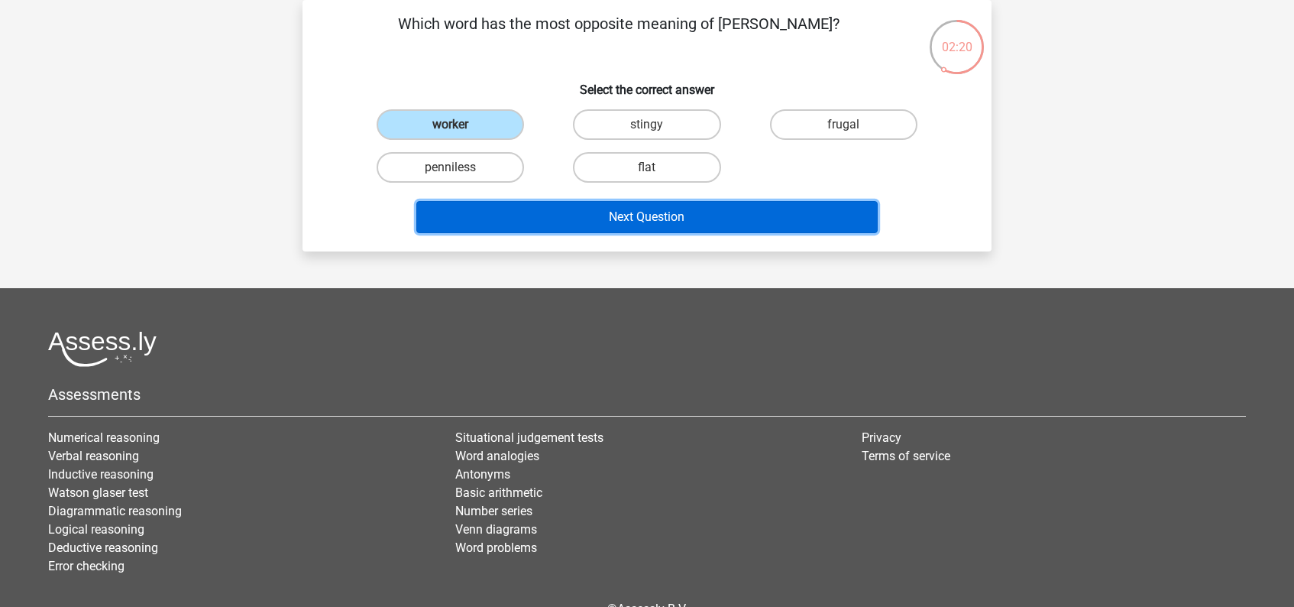
click at [677, 217] on button "Next Question" at bounding box center [647, 217] width 462 height 32
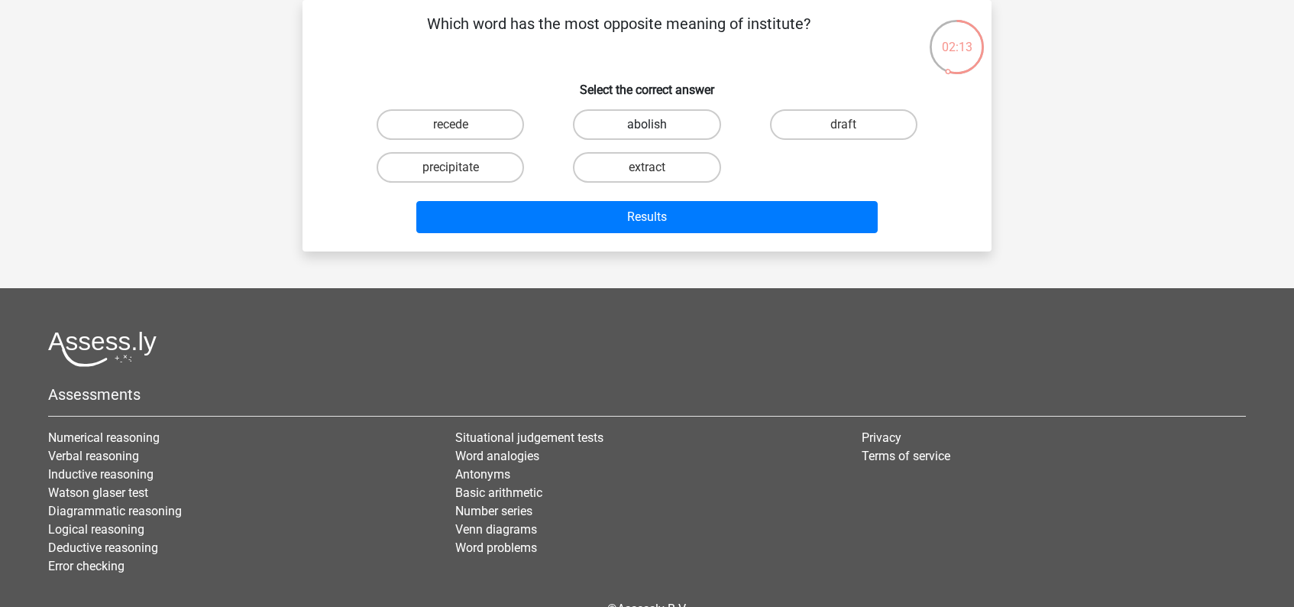
click at [656, 121] on label "abolish" at bounding box center [646, 124] width 147 height 31
click at [656, 125] on input "abolish" at bounding box center [652, 130] width 10 height 10
radio input "true"
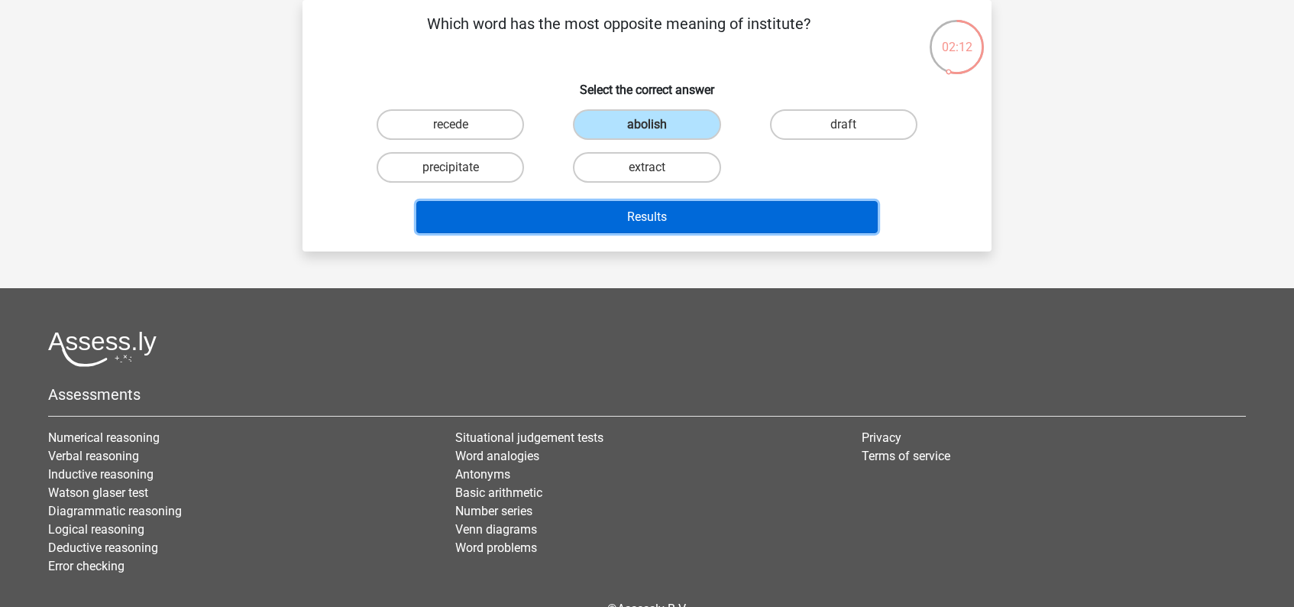
click at [677, 221] on button "Results" at bounding box center [647, 217] width 462 height 32
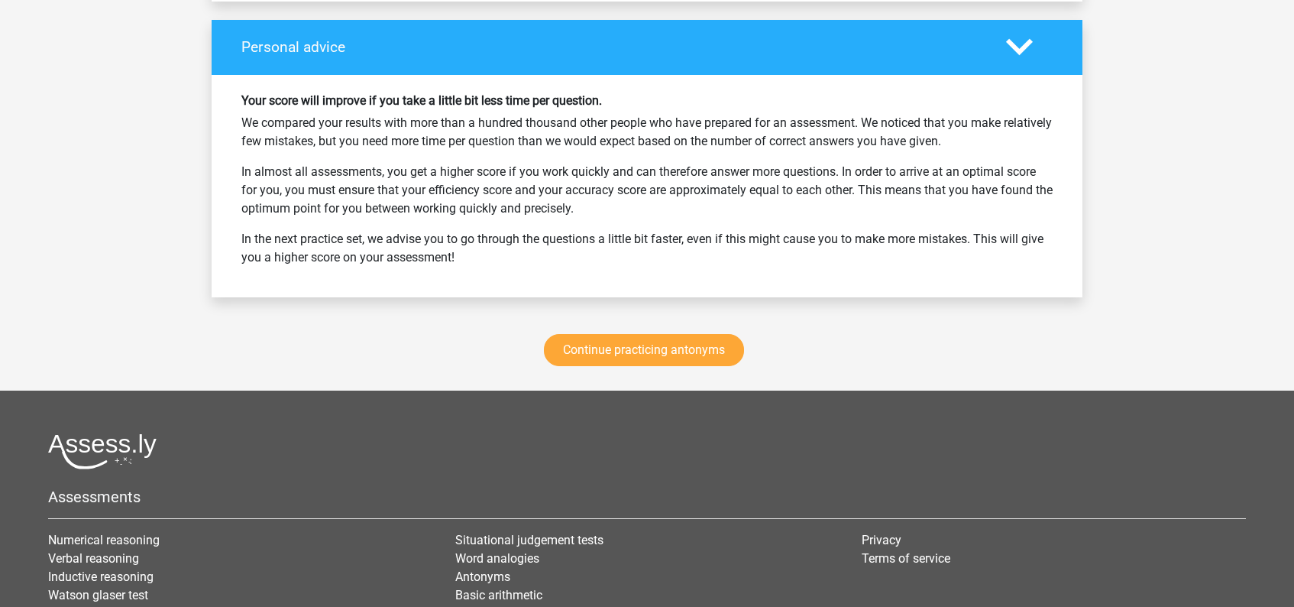
scroll to position [2220, 0]
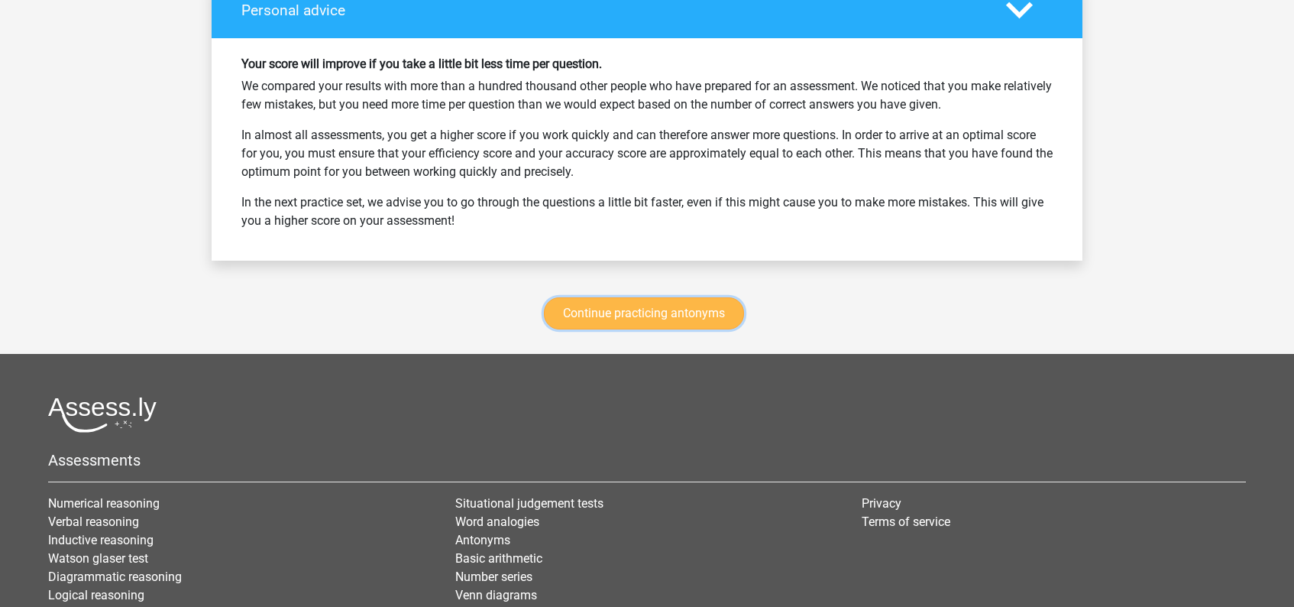
click at [657, 313] on link "Continue practicing antonyms" at bounding box center [644, 313] width 200 height 32
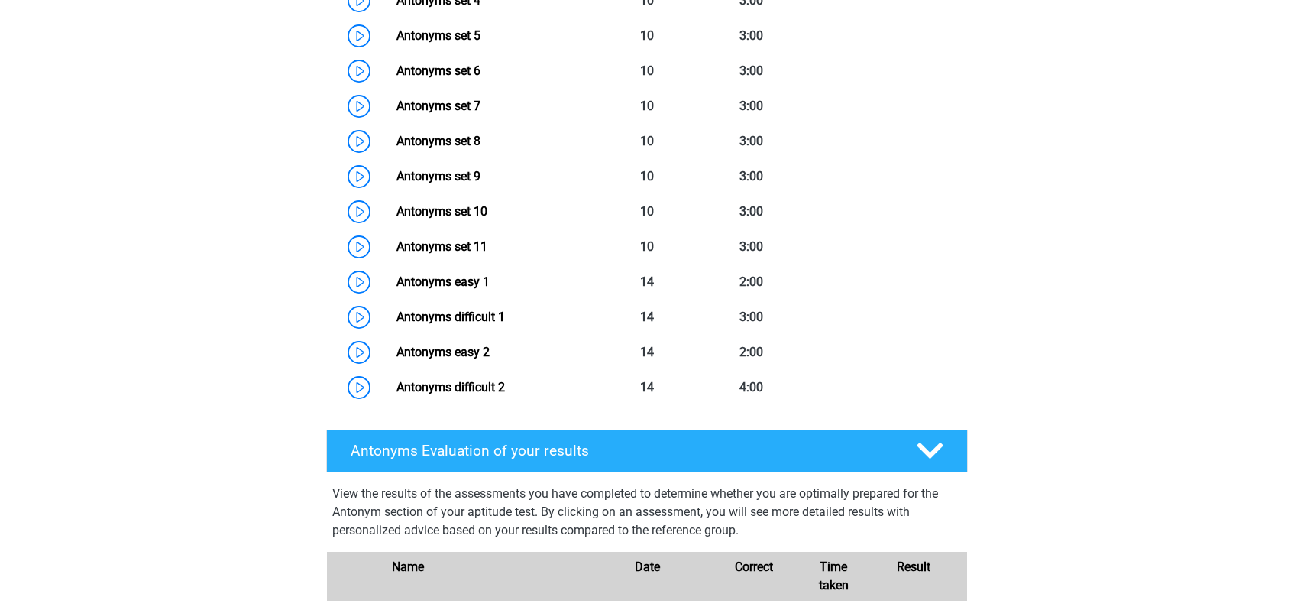
scroll to position [902, 0]
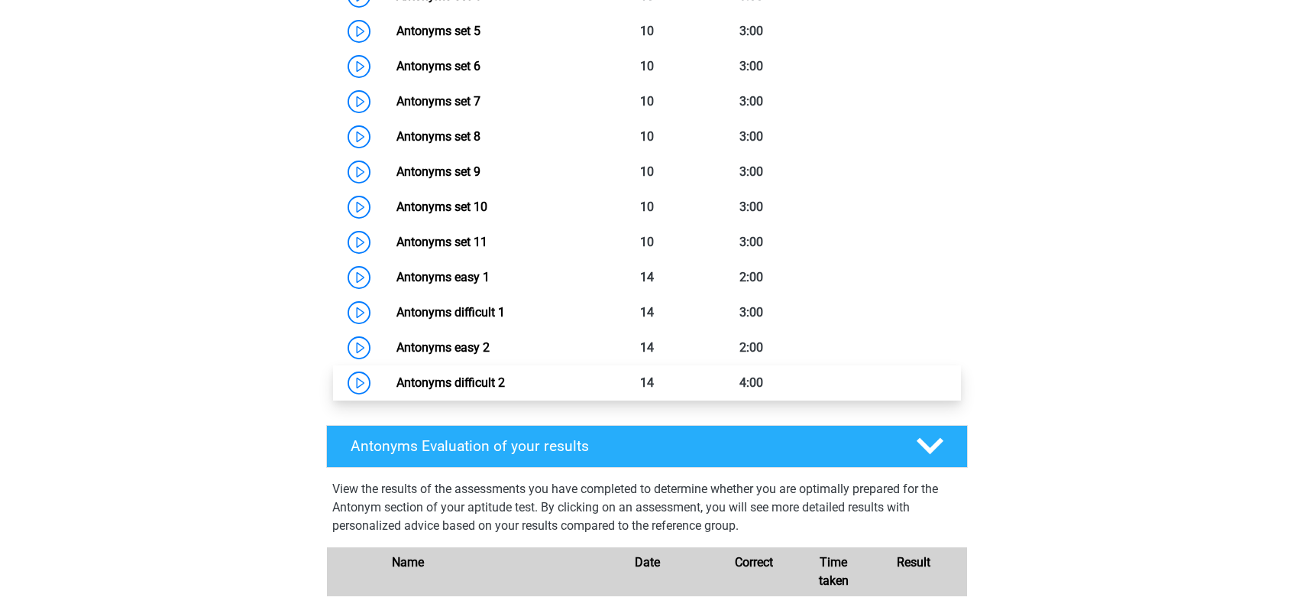
click at [463, 384] on link "Antonyms difficult 2" at bounding box center [451, 382] width 108 height 15
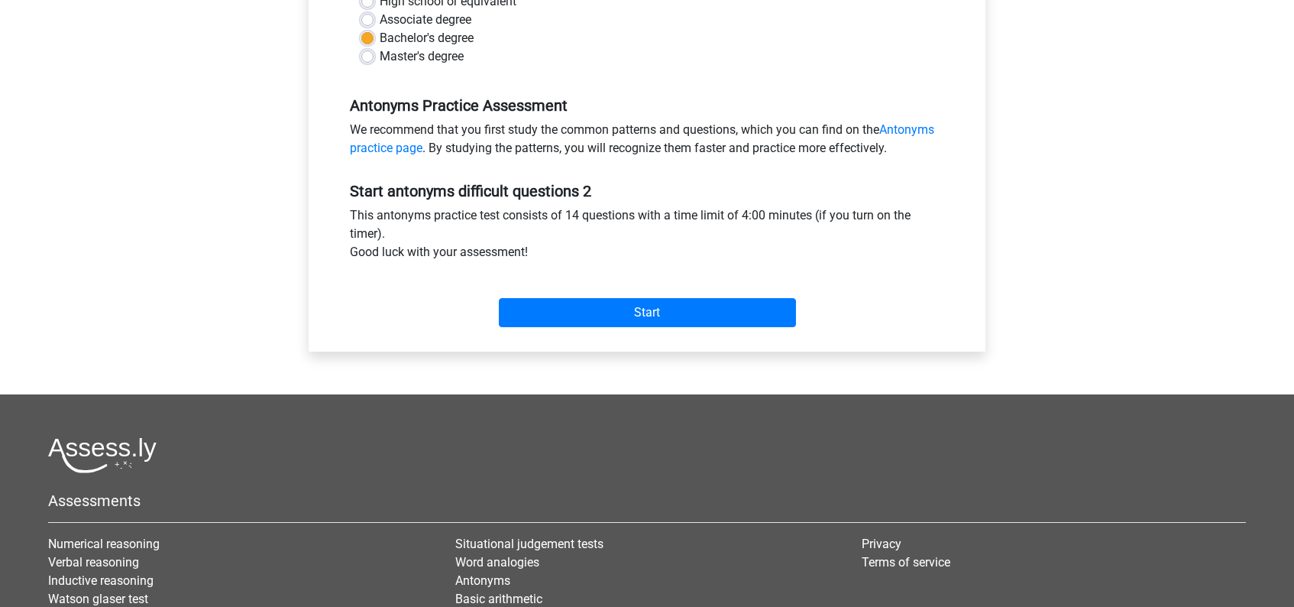
scroll to position [414, 0]
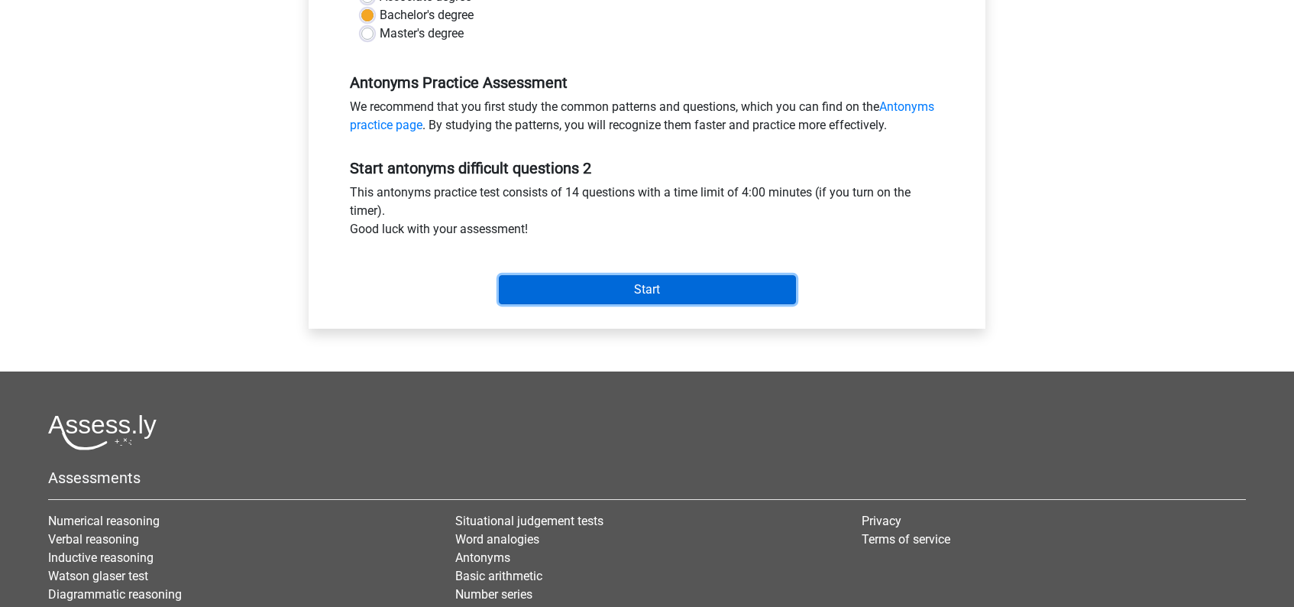
click at [692, 286] on input "Start" at bounding box center [647, 289] width 297 height 29
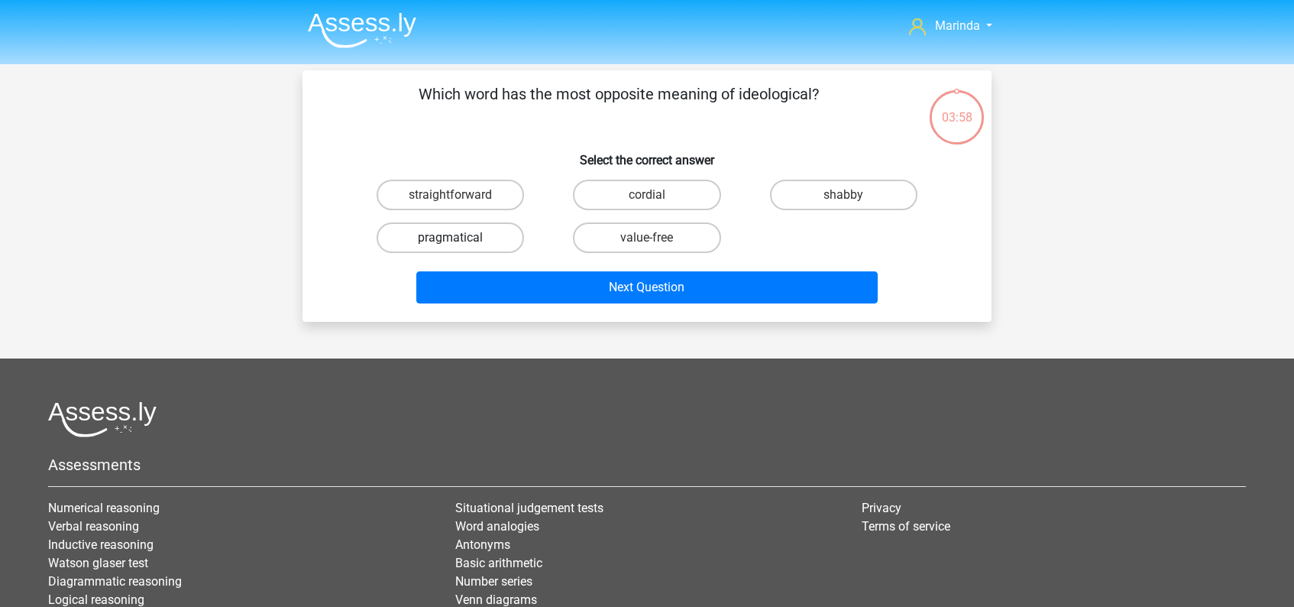
click at [448, 236] on label "pragmatical" at bounding box center [450, 237] width 147 height 31
click at [451, 238] on input "pragmatical" at bounding box center [456, 243] width 10 height 10
radio input "true"
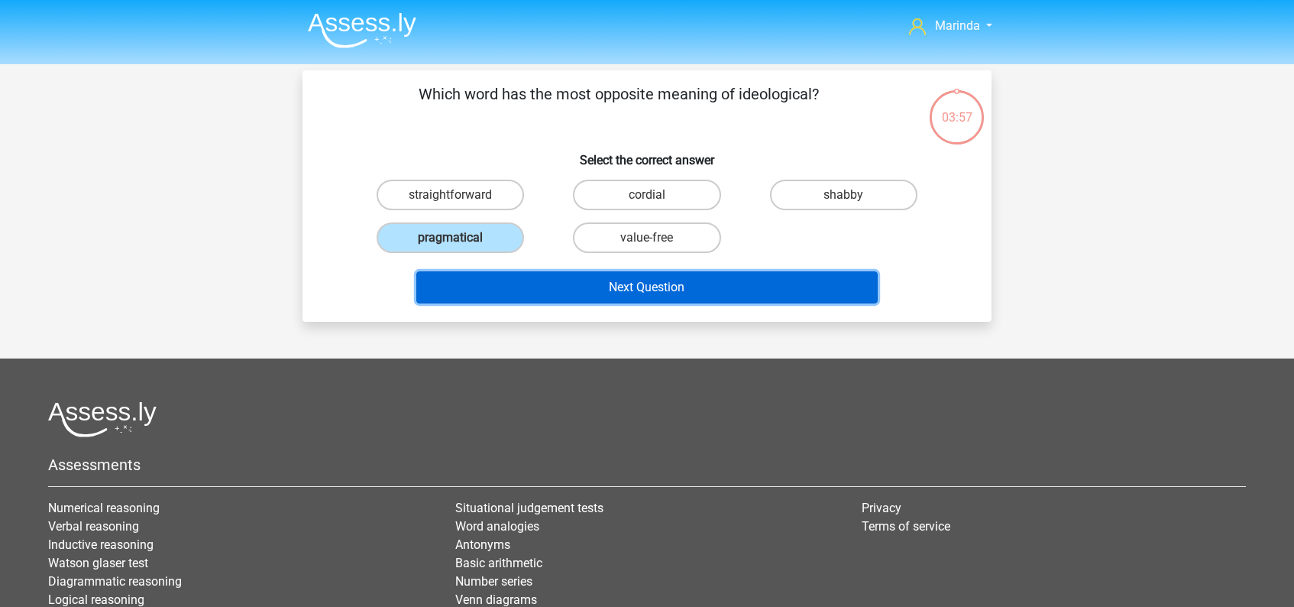
click at [624, 291] on button "Next Question" at bounding box center [647, 287] width 462 height 32
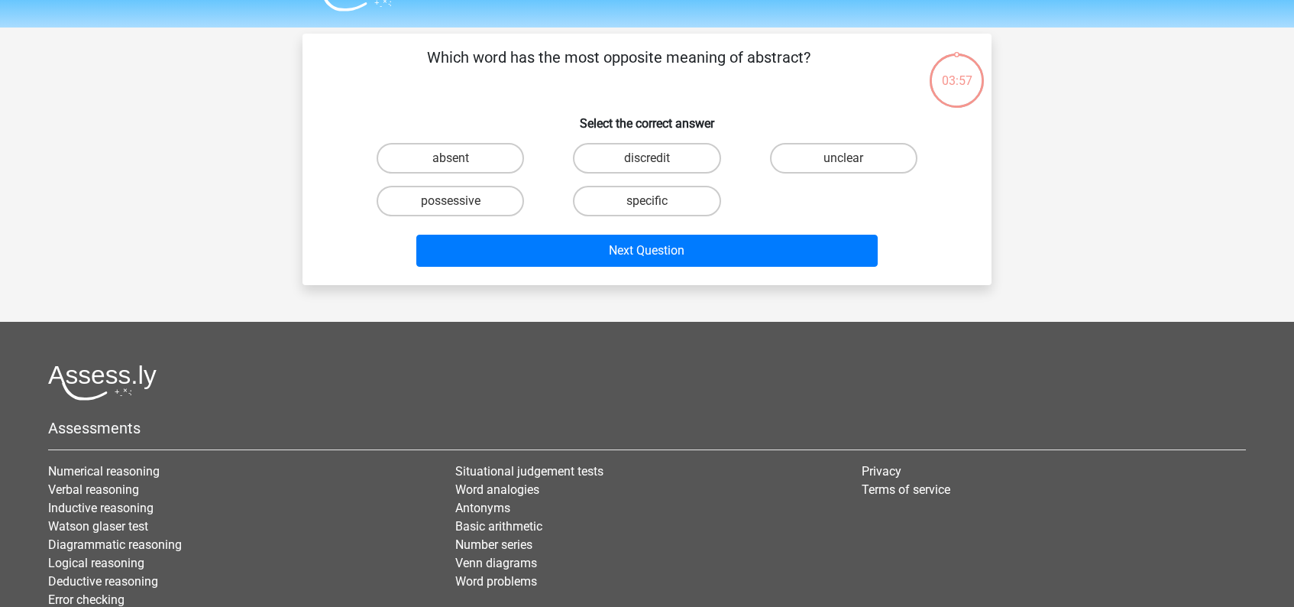
scroll to position [70, 0]
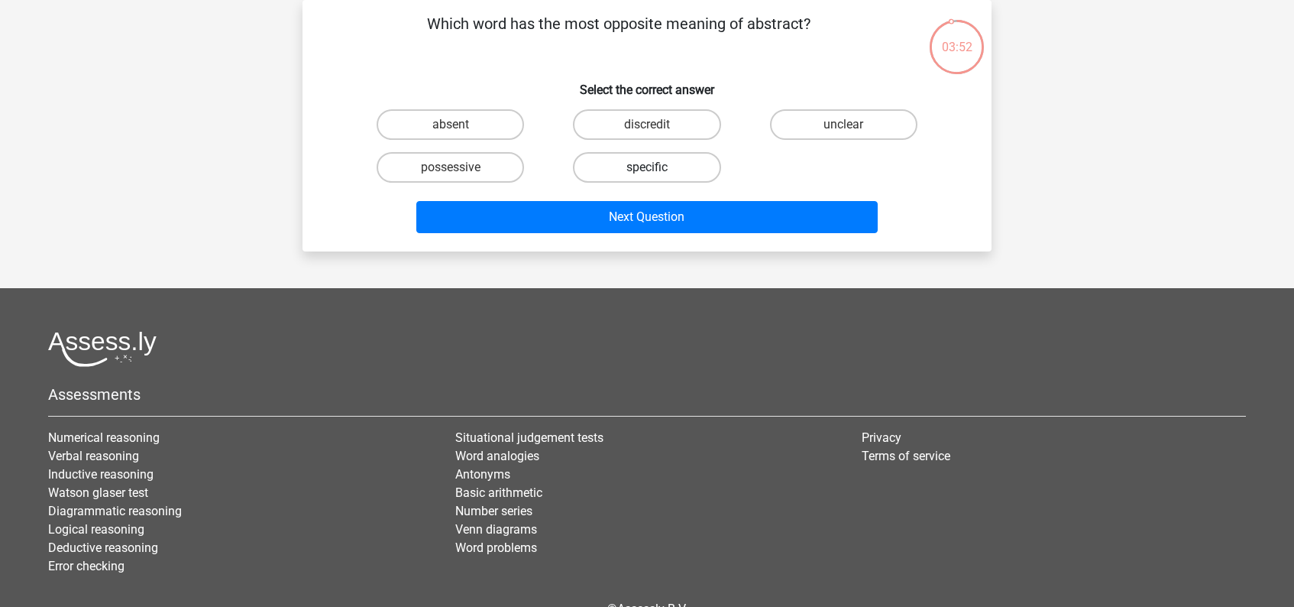
click at [658, 171] on label "specific" at bounding box center [646, 167] width 147 height 31
click at [657, 171] on input "specific" at bounding box center [652, 172] width 10 height 10
radio input "true"
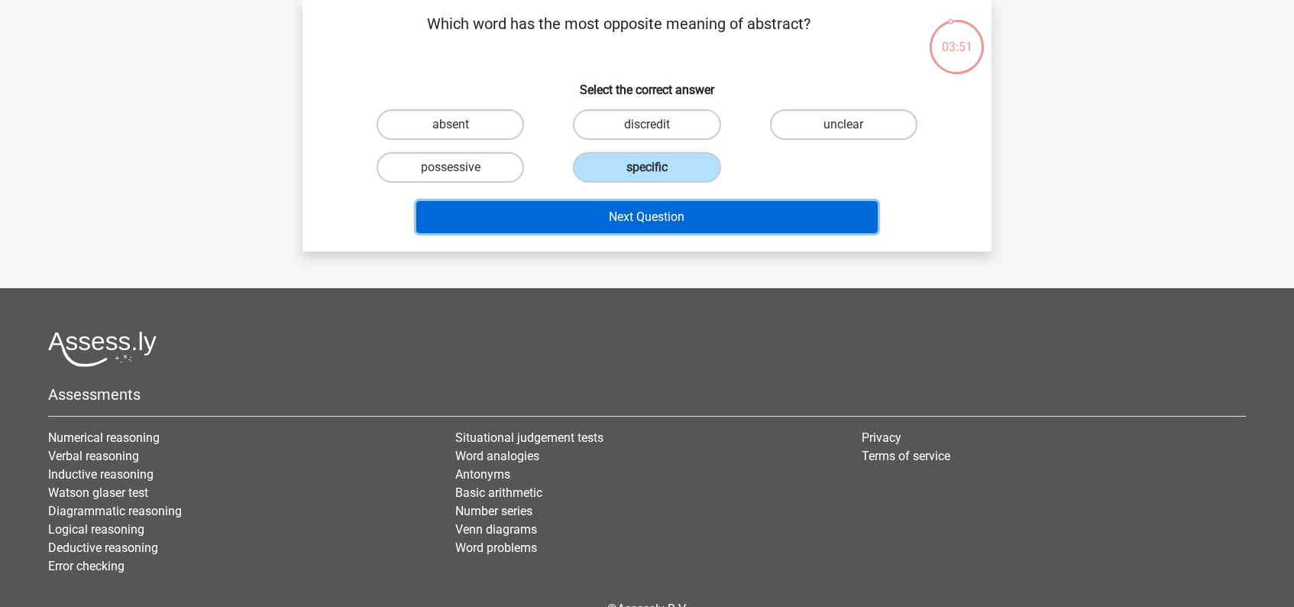
click at [655, 222] on button "Next Question" at bounding box center [647, 217] width 462 height 32
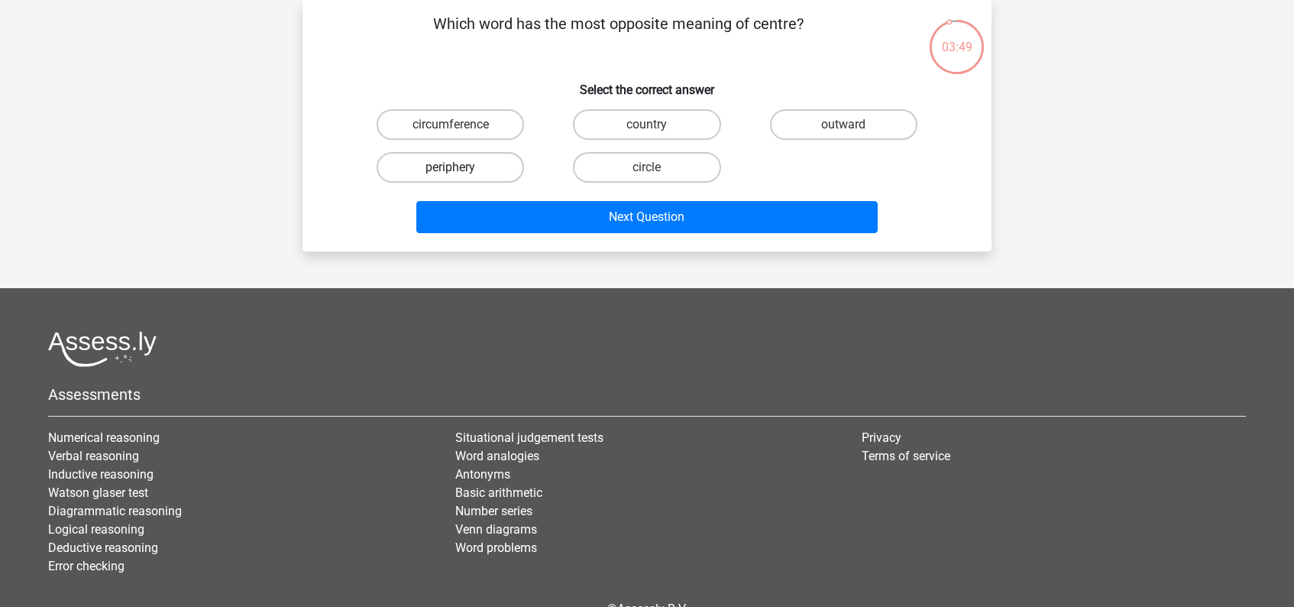
click at [491, 168] on label "periphery" at bounding box center [450, 167] width 147 height 31
click at [461, 168] on input "periphery" at bounding box center [456, 172] width 10 height 10
radio input "true"
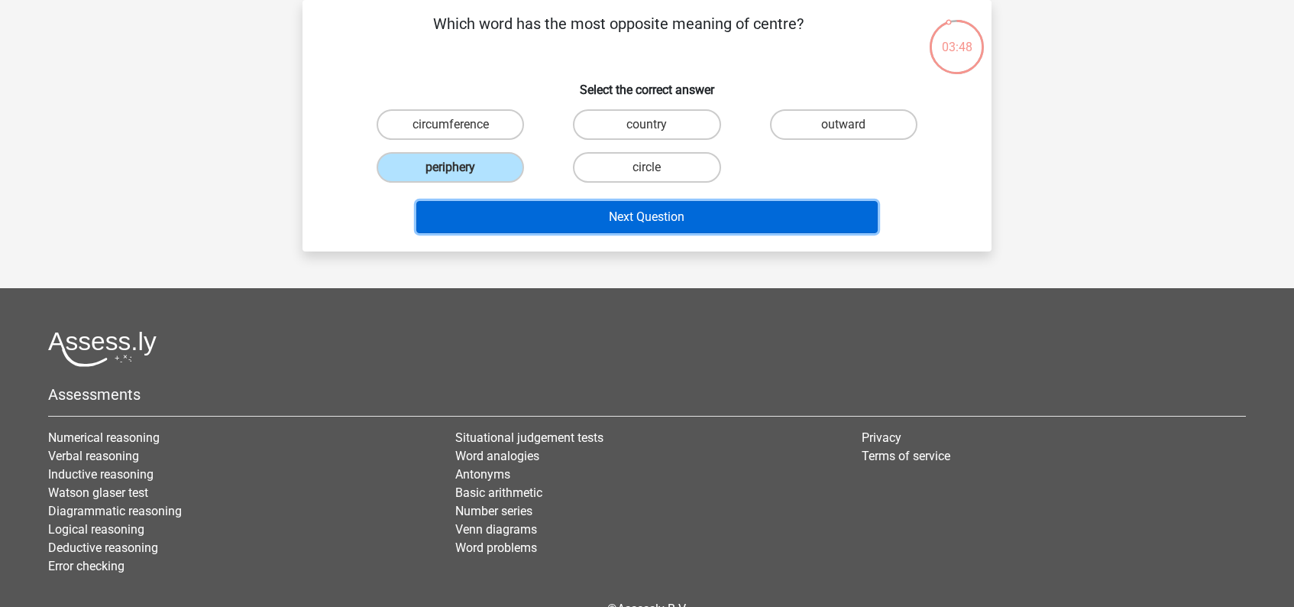
click at [633, 215] on button "Next Question" at bounding box center [647, 217] width 462 height 32
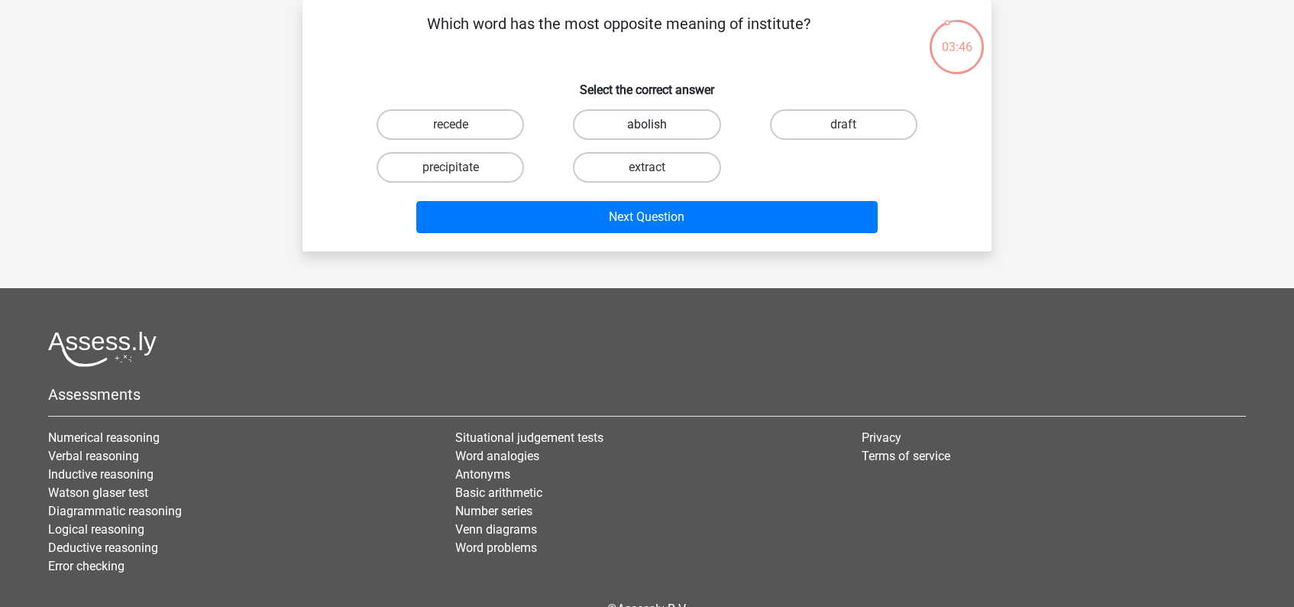
click at [658, 125] on label "abolish" at bounding box center [646, 124] width 147 height 31
click at [657, 125] on input "abolish" at bounding box center [652, 130] width 10 height 10
radio input "true"
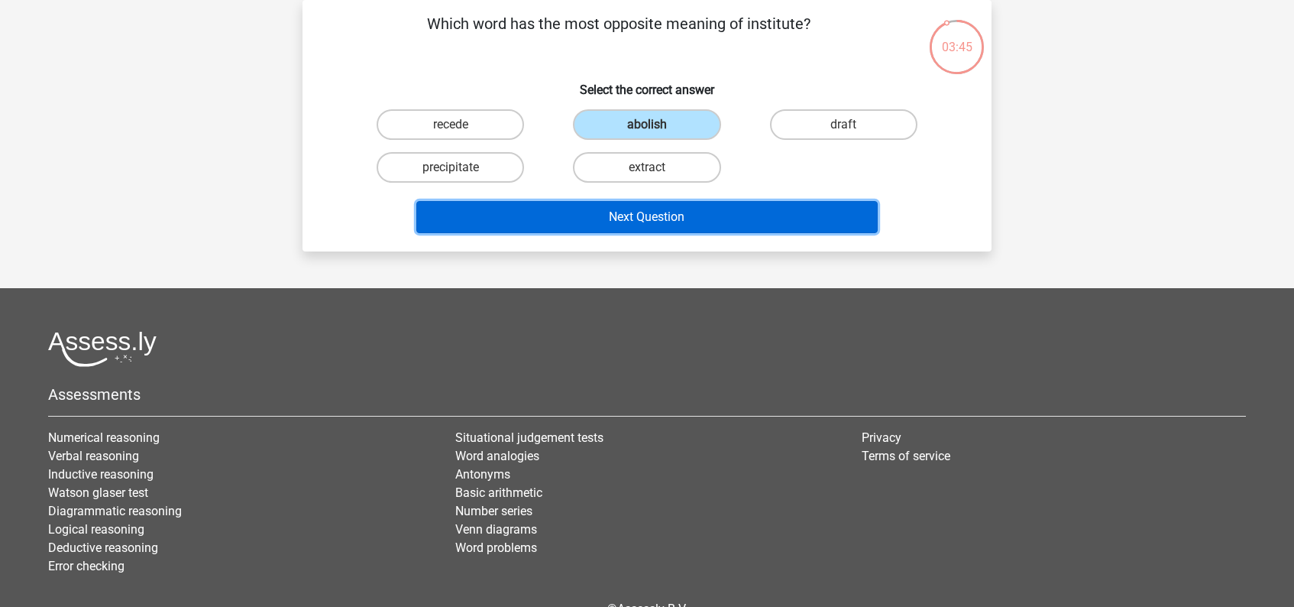
click at [655, 216] on button "Next Question" at bounding box center [647, 217] width 462 height 32
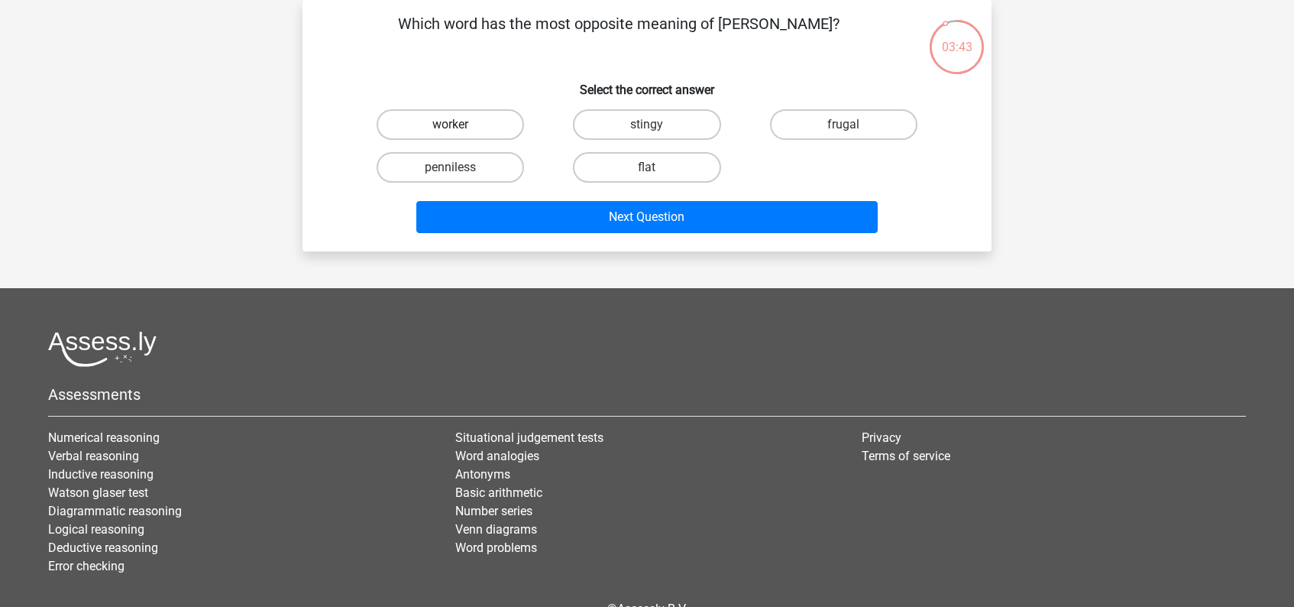
click at [482, 121] on label "worker" at bounding box center [450, 124] width 147 height 31
click at [461, 125] on input "worker" at bounding box center [456, 130] width 10 height 10
radio input "true"
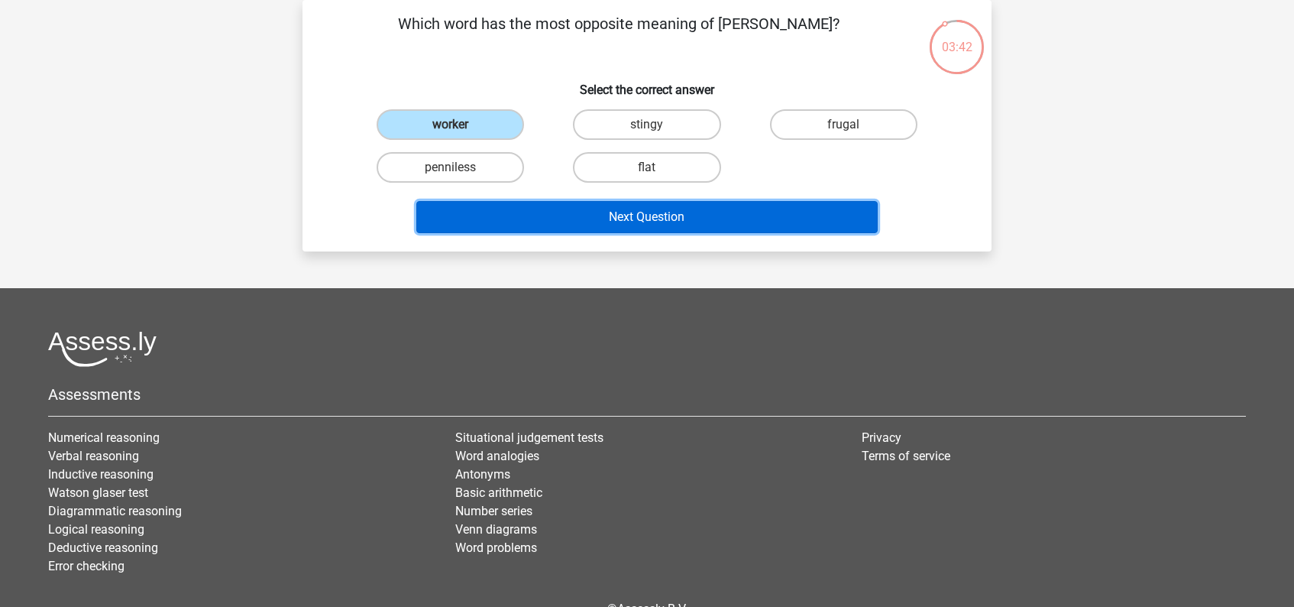
click at [679, 215] on button "Next Question" at bounding box center [647, 217] width 462 height 32
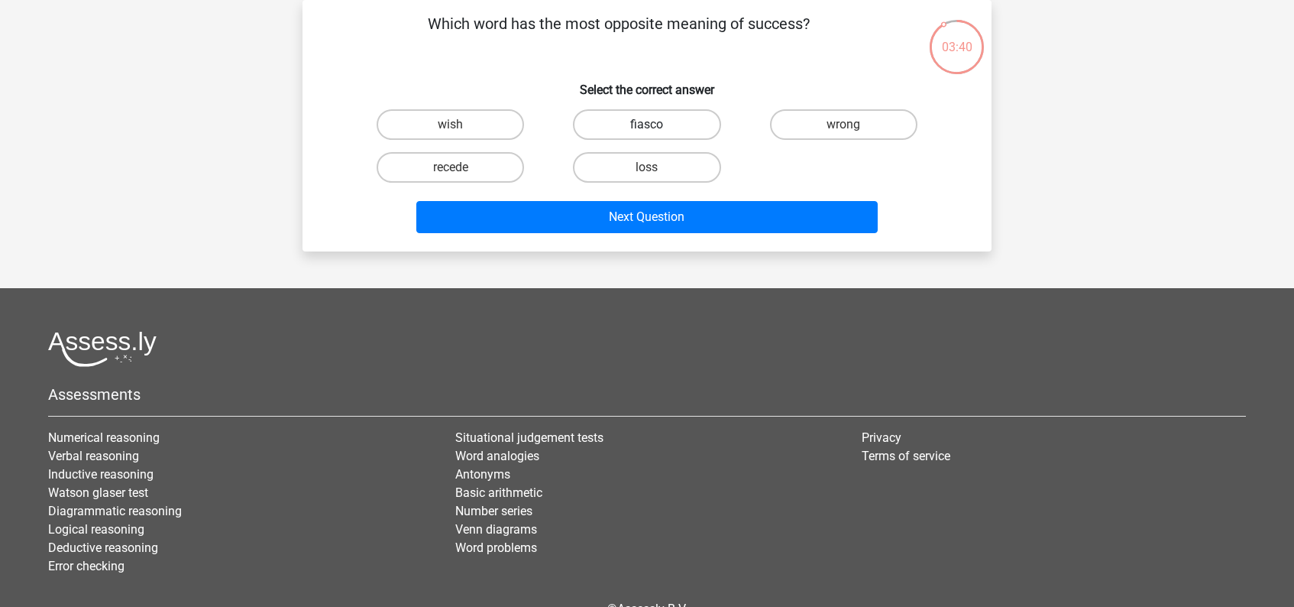
click at [662, 126] on label "fiasco" at bounding box center [646, 124] width 147 height 31
click at [657, 126] on input "fiasco" at bounding box center [652, 130] width 10 height 10
radio input "true"
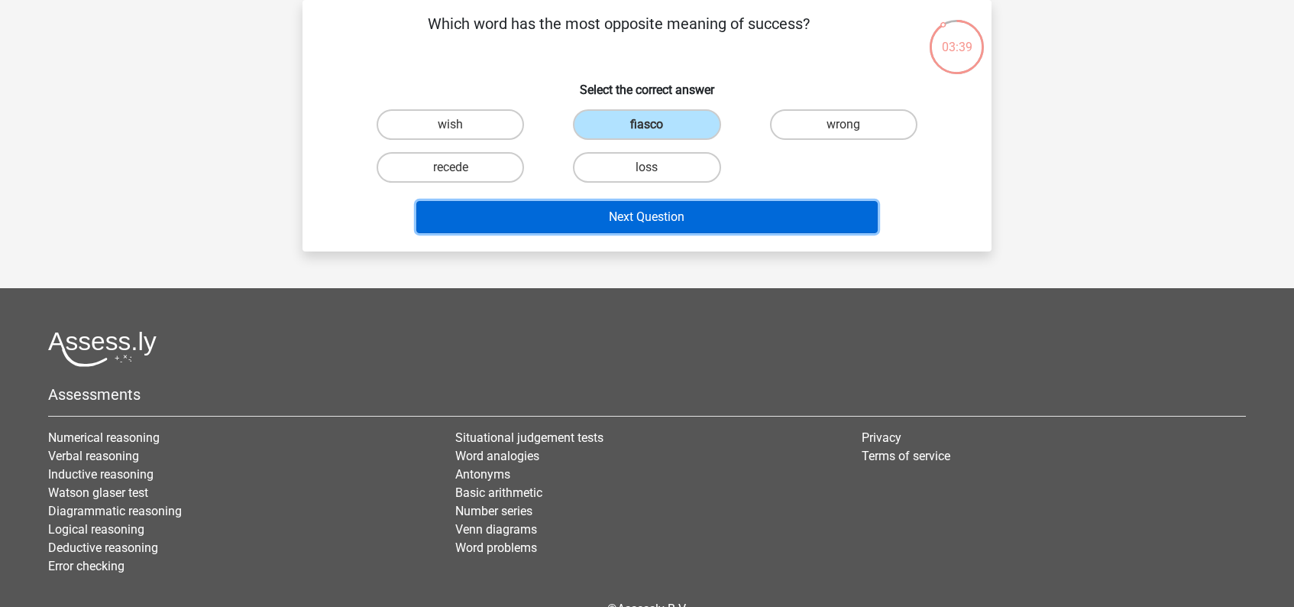
click at [660, 218] on button "Next Question" at bounding box center [647, 217] width 462 height 32
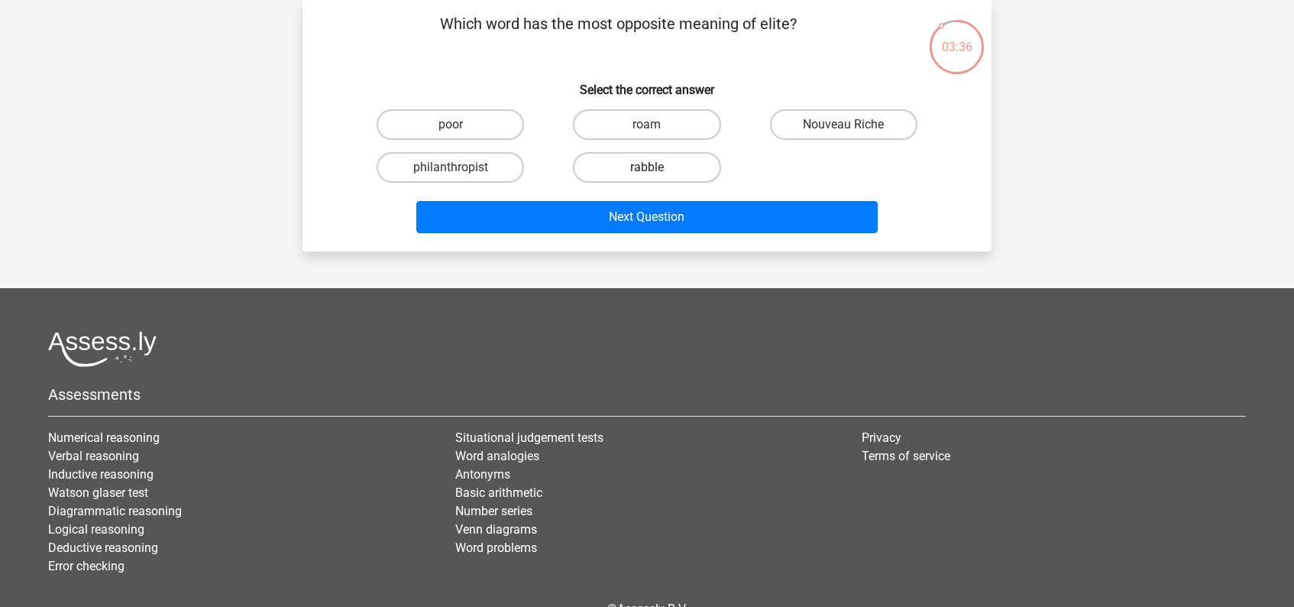
click at [660, 169] on label "rabble" at bounding box center [646, 167] width 147 height 31
click at [657, 169] on input "rabble" at bounding box center [652, 172] width 10 height 10
radio input "true"
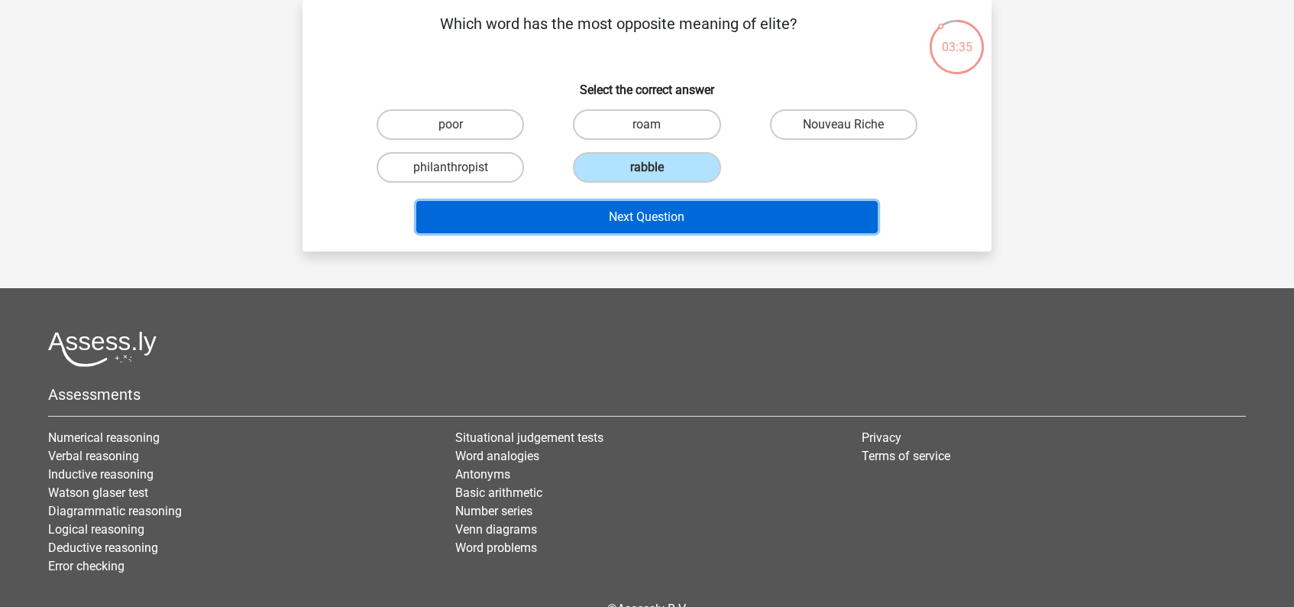
click at [665, 219] on button "Next Question" at bounding box center [647, 217] width 462 height 32
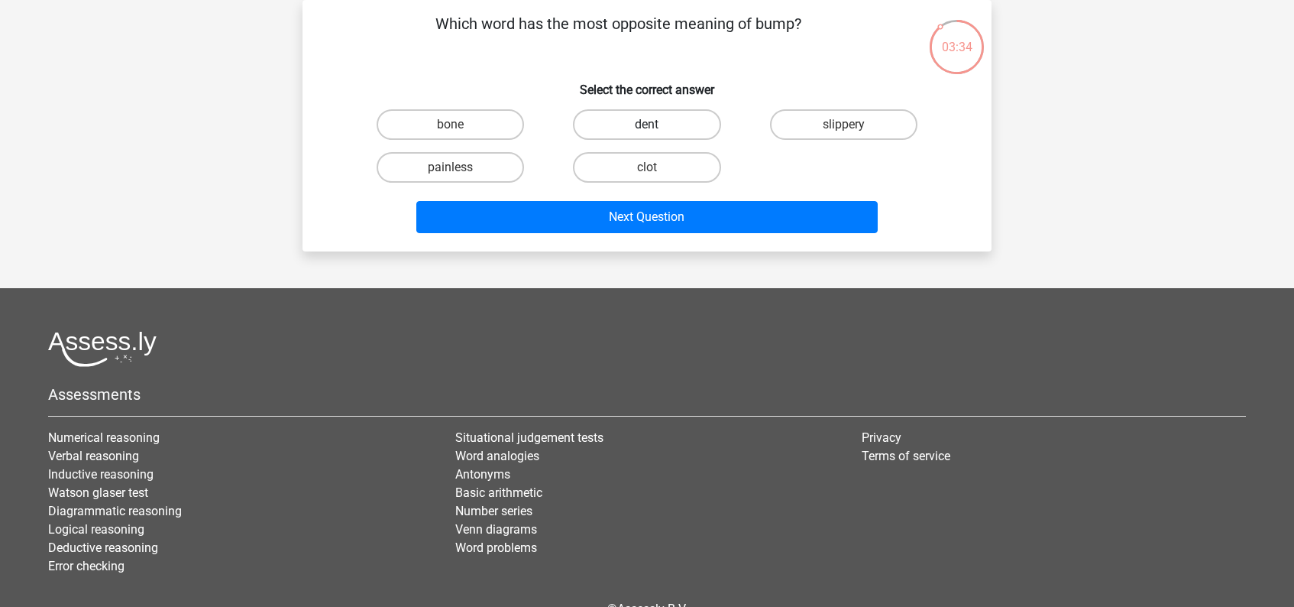
click at [661, 123] on label "dent" at bounding box center [646, 124] width 147 height 31
click at [657, 125] on input "dent" at bounding box center [652, 130] width 10 height 10
radio input "true"
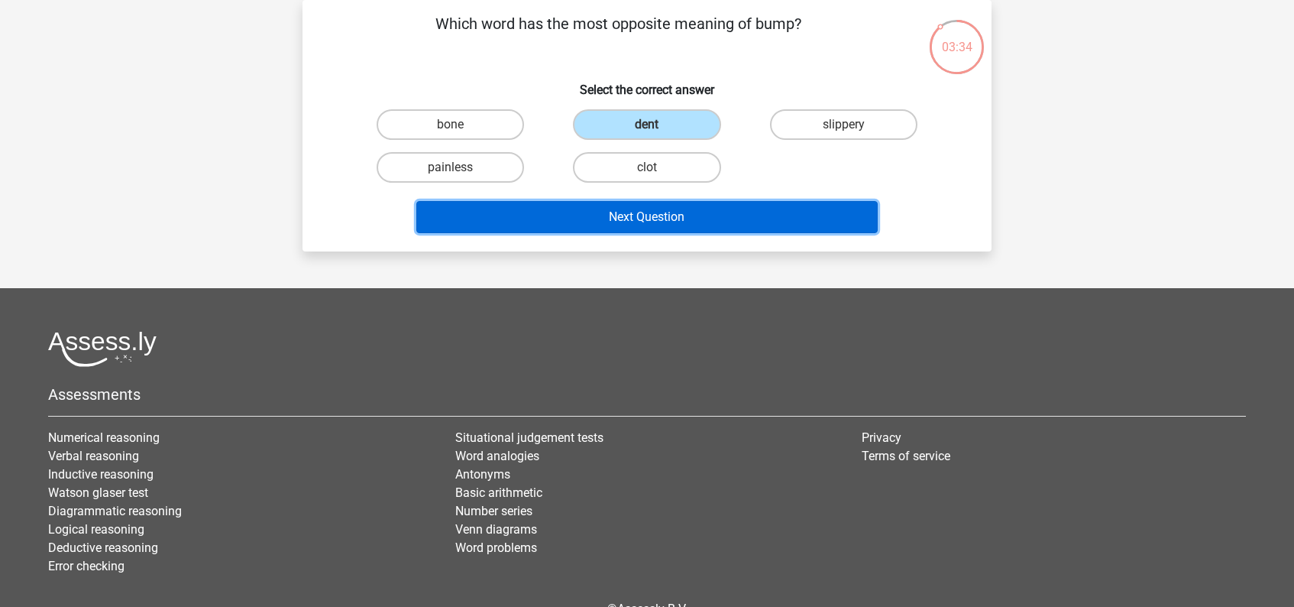
click at [660, 223] on button "Next Question" at bounding box center [647, 217] width 462 height 32
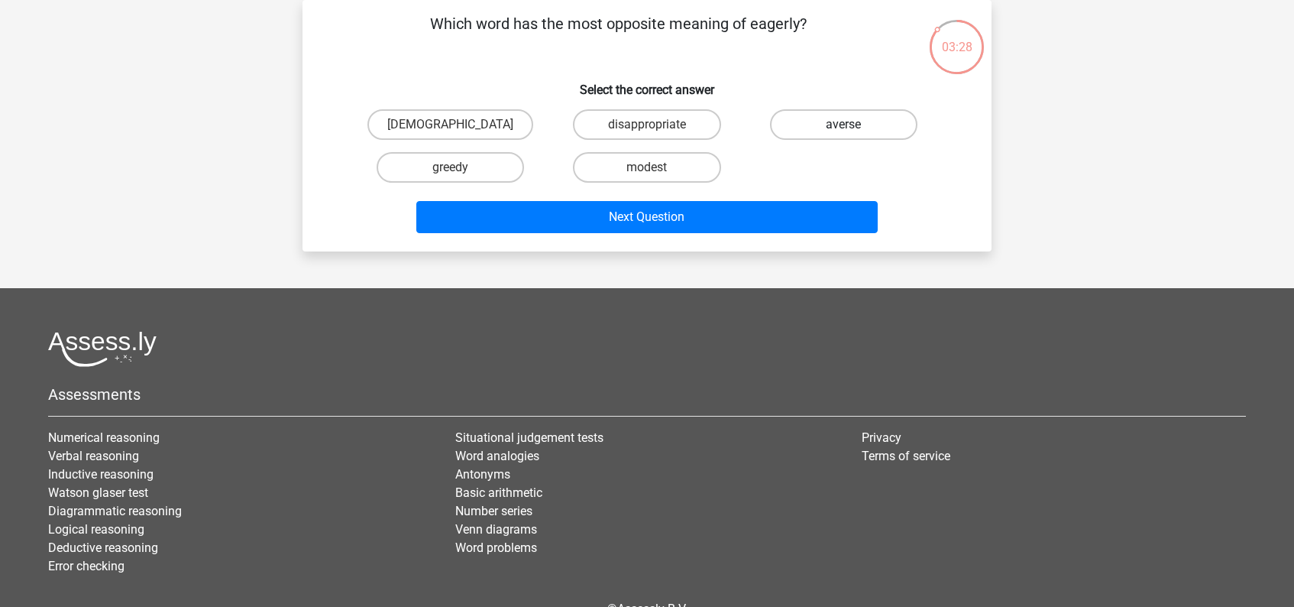
click at [831, 130] on label "averse" at bounding box center [843, 124] width 147 height 31
click at [843, 130] on input "averse" at bounding box center [848, 130] width 10 height 10
radio input "true"
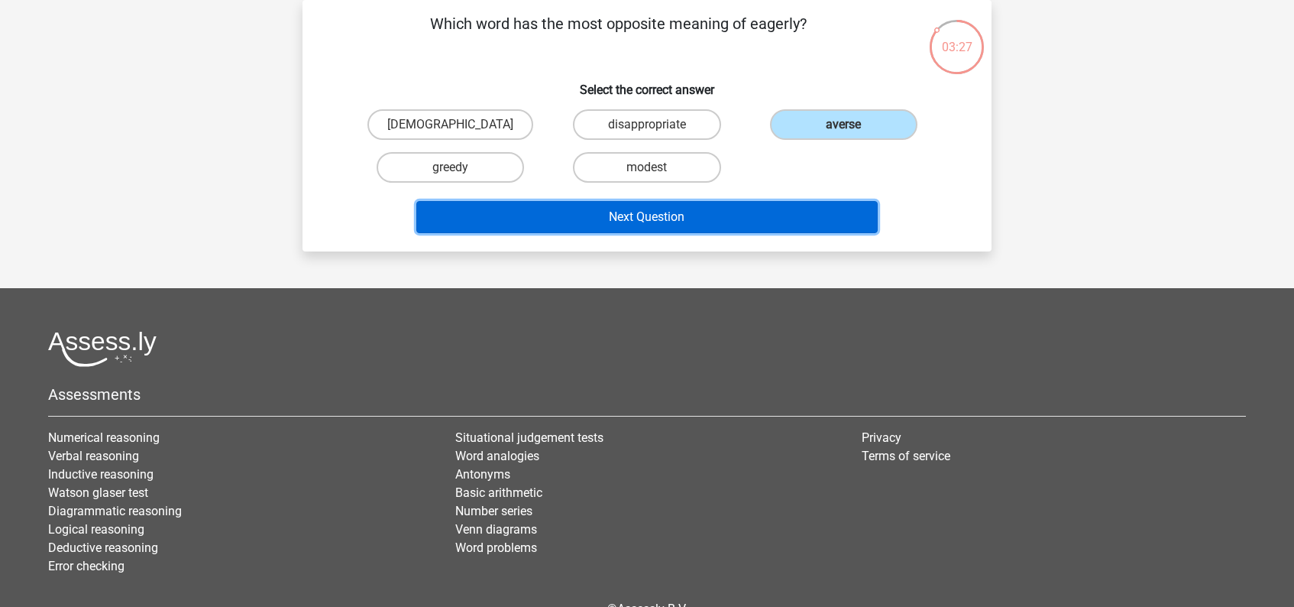
click at [640, 211] on button "Next Question" at bounding box center [647, 217] width 462 height 32
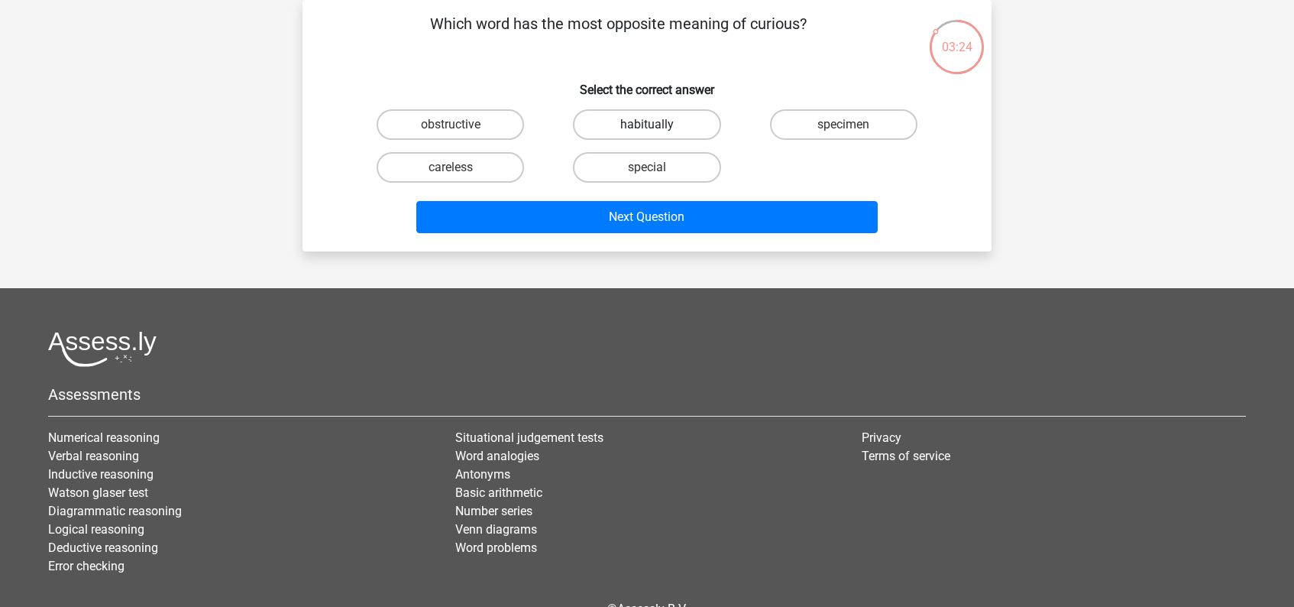
click at [678, 122] on label "habitually" at bounding box center [646, 124] width 147 height 31
click at [657, 125] on input "habitually" at bounding box center [652, 130] width 10 height 10
radio input "true"
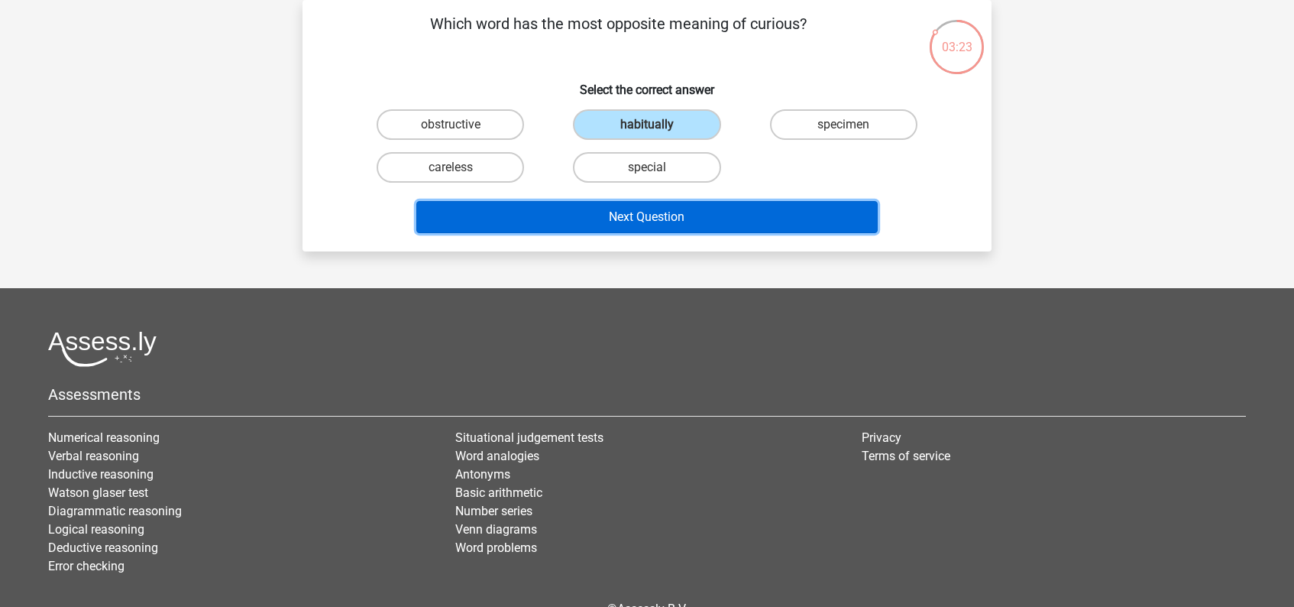
click at [674, 217] on button "Next Question" at bounding box center [647, 217] width 462 height 32
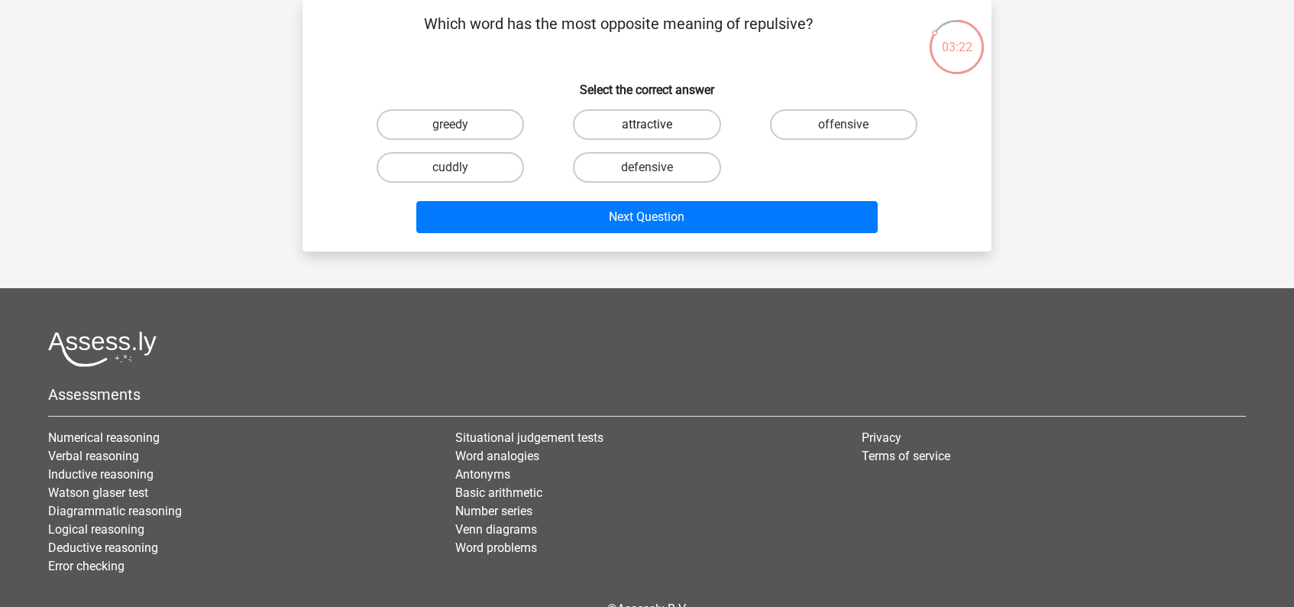
click at [676, 125] on label "attractive" at bounding box center [646, 124] width 147 height 31
click at [657, 125] on input "attractive" at bounding box center [652, 130] width 10 height 10
radio input "true"
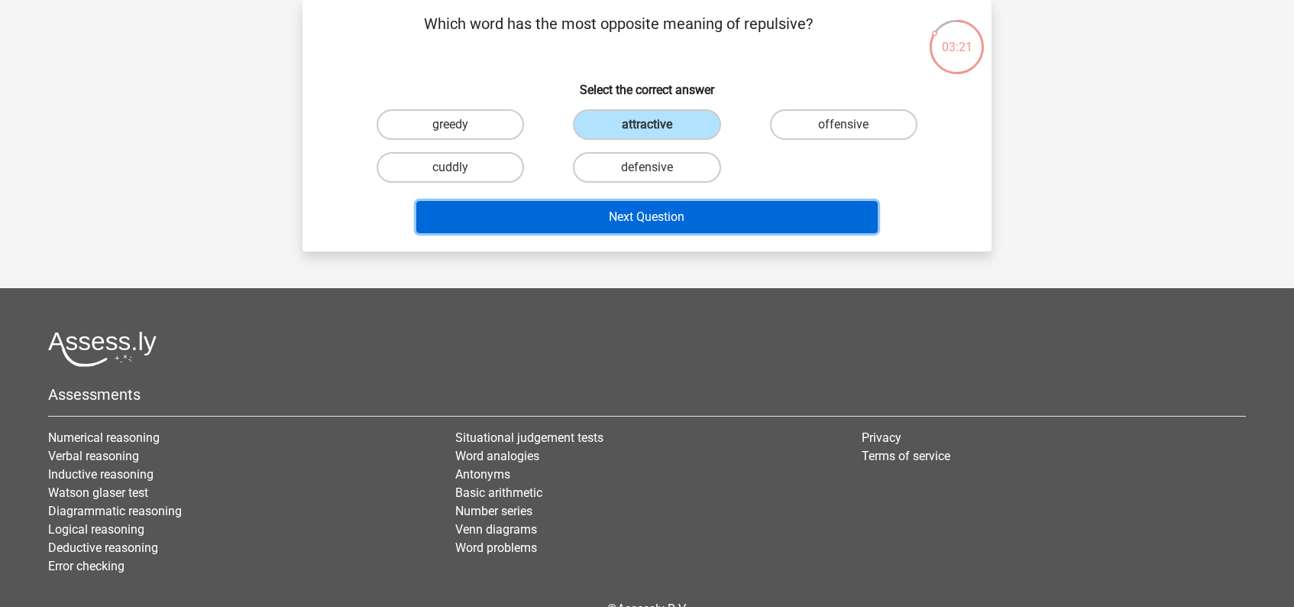
click at [678, 215] on button "Next Question" at bounding box center [647, 217] width 462 height 32
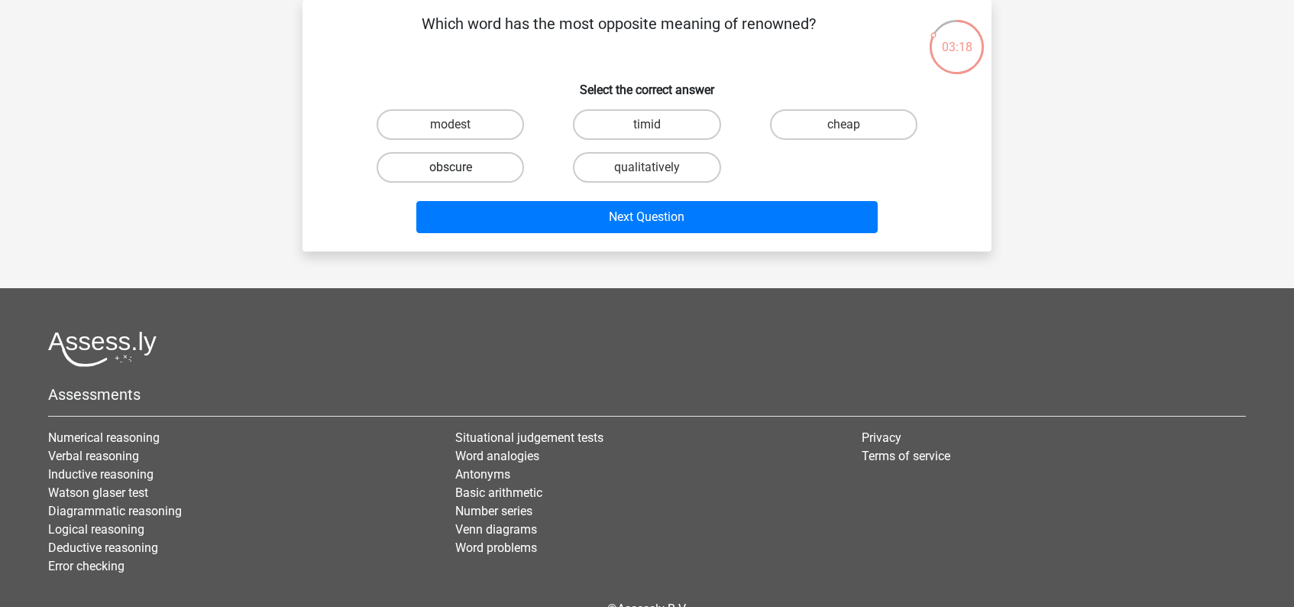
click at [471, 164] on label "obscure" at bounding box center [450, 167] width 147 height 31
click at [461, 167] on input "obscure" at bounding box center [456, 172] width 10 height 10
radio input "true"
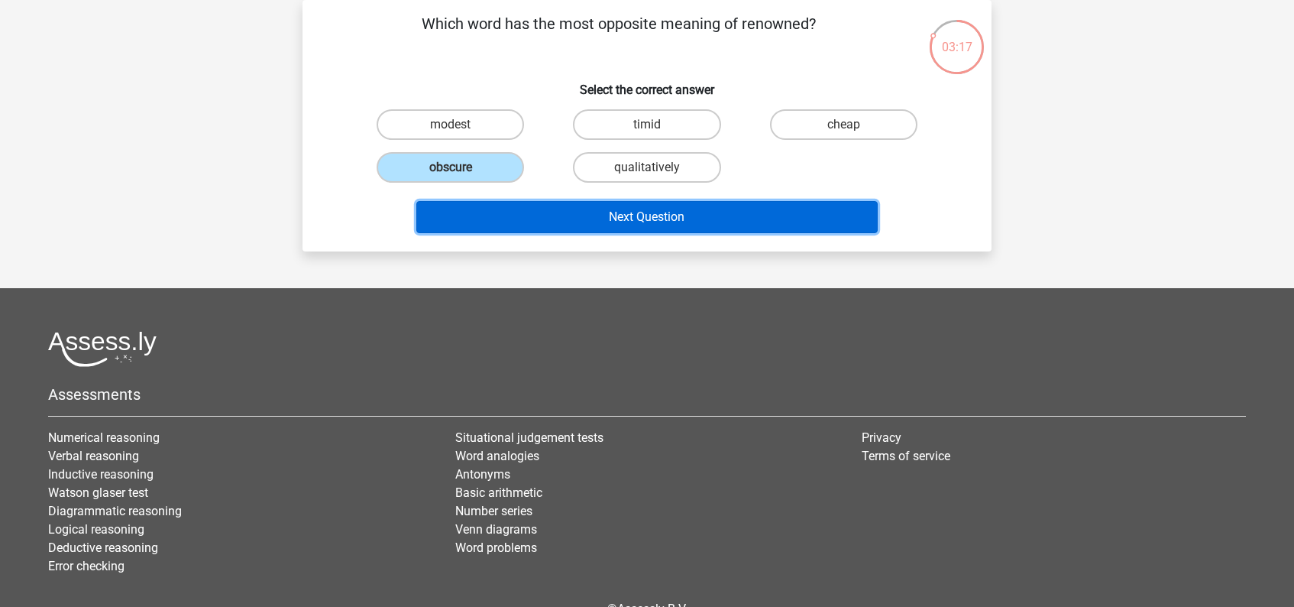
click at [640, 217] on button "Next Question" at bounding box center [647, 217] width 462 height 32
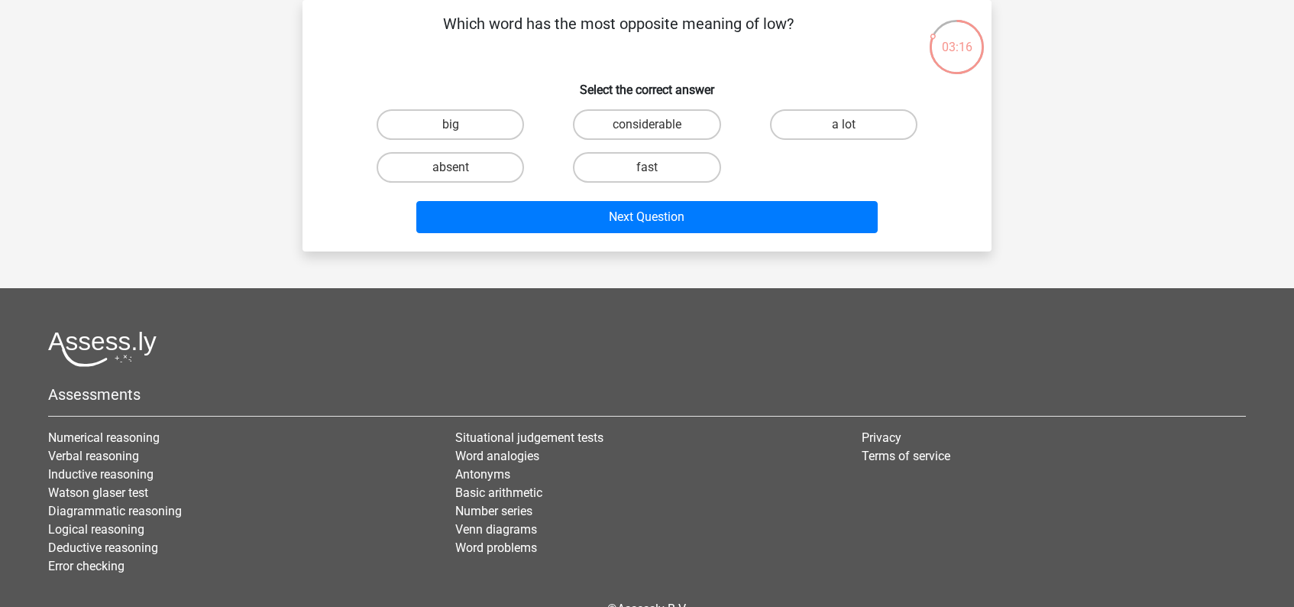
click at [649, 126] on input "considerable" at bounding box center [652, 130] width 10 height 10
radio input "true"
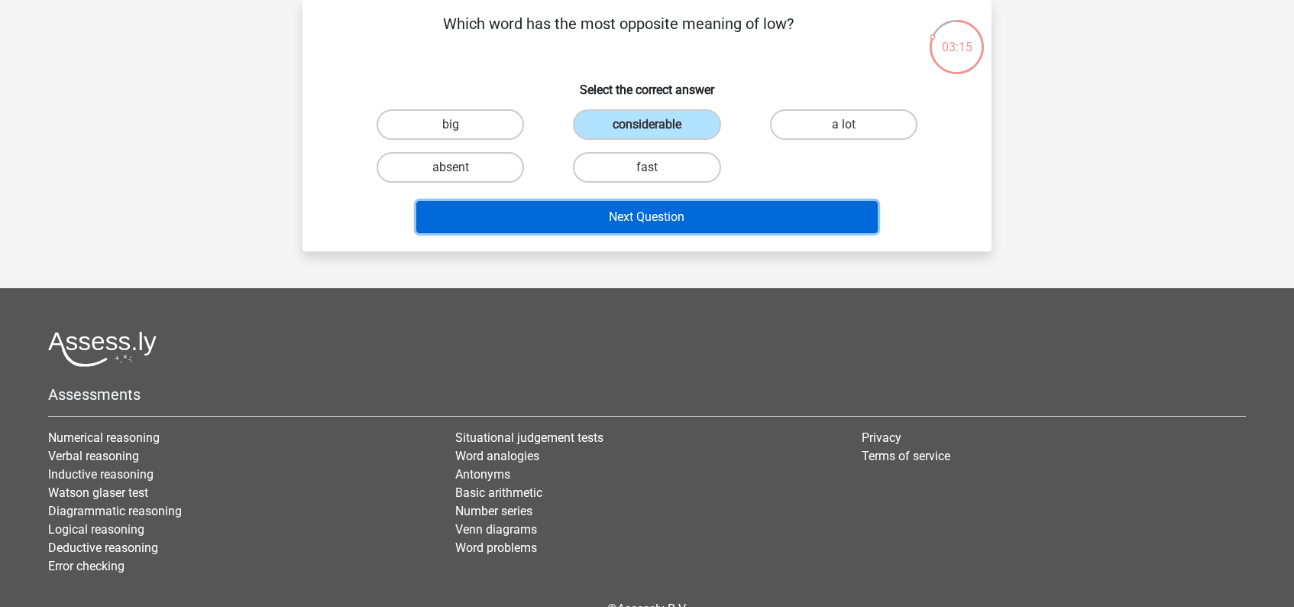
click at [646, 219] on button "Next Question" at bounding box center [647, 217] width 462 height 32
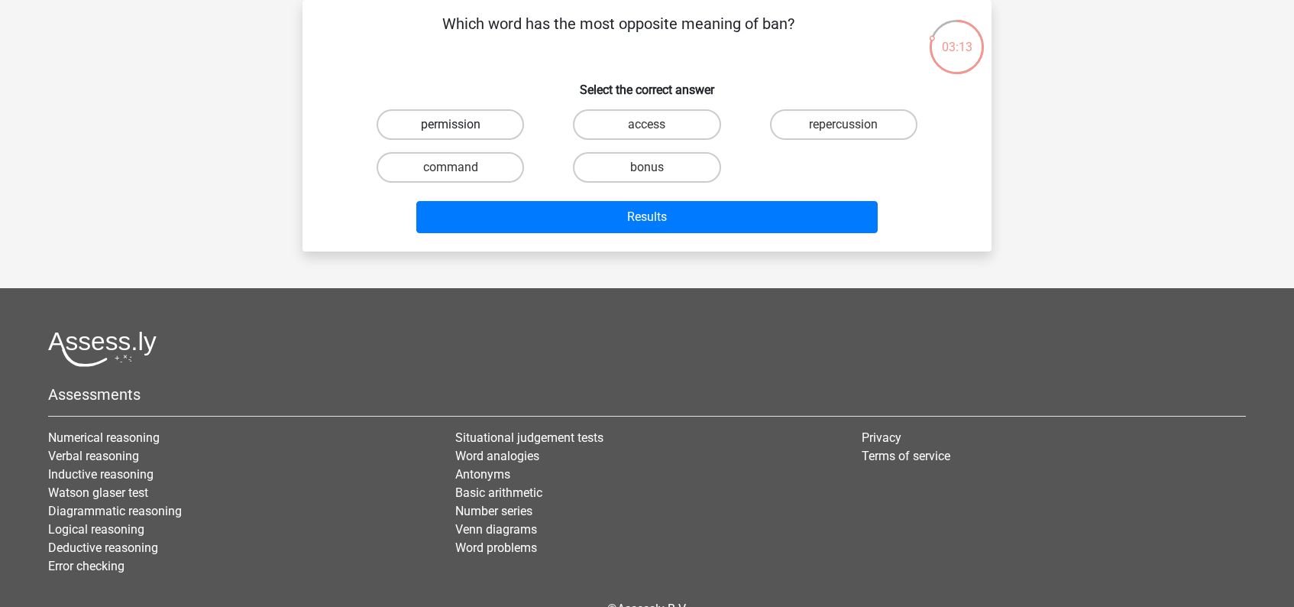
click at [484, 126] on label "permission" at bounding box center [450, 124] width 147 height 31
click at [461, 126] on input "permission" at bounding box center [456, 130] width 10 height 10
radio input "true"
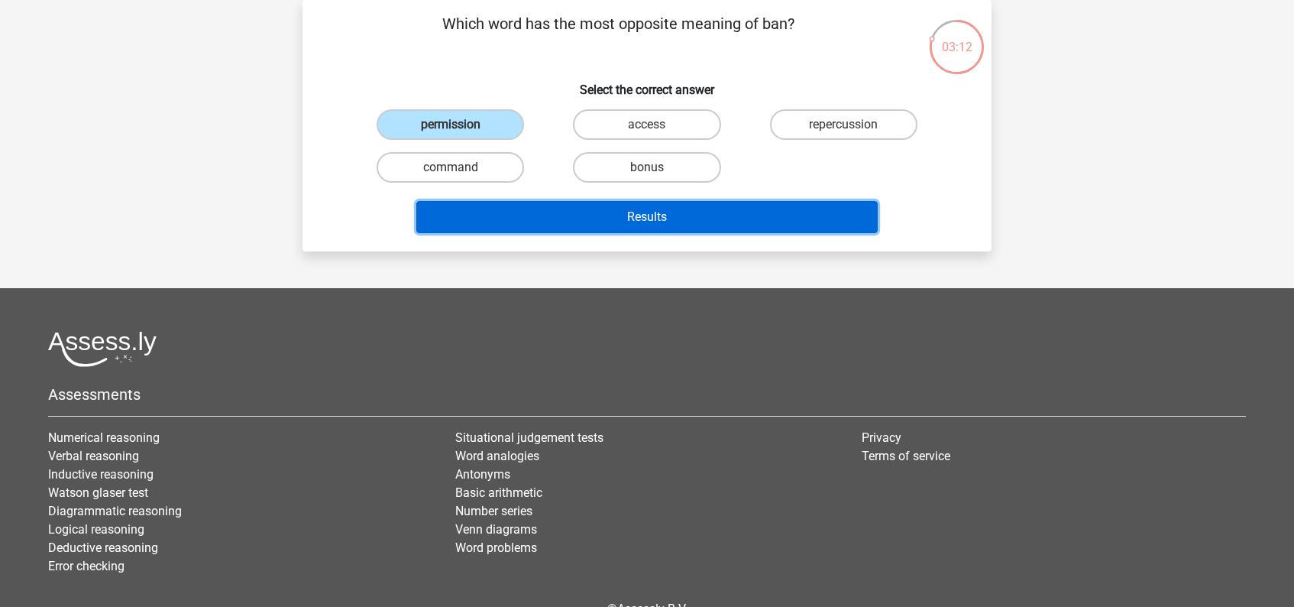
click at [651, 221] on button "Results" at bounding box center [647, 217] width 462 height 32
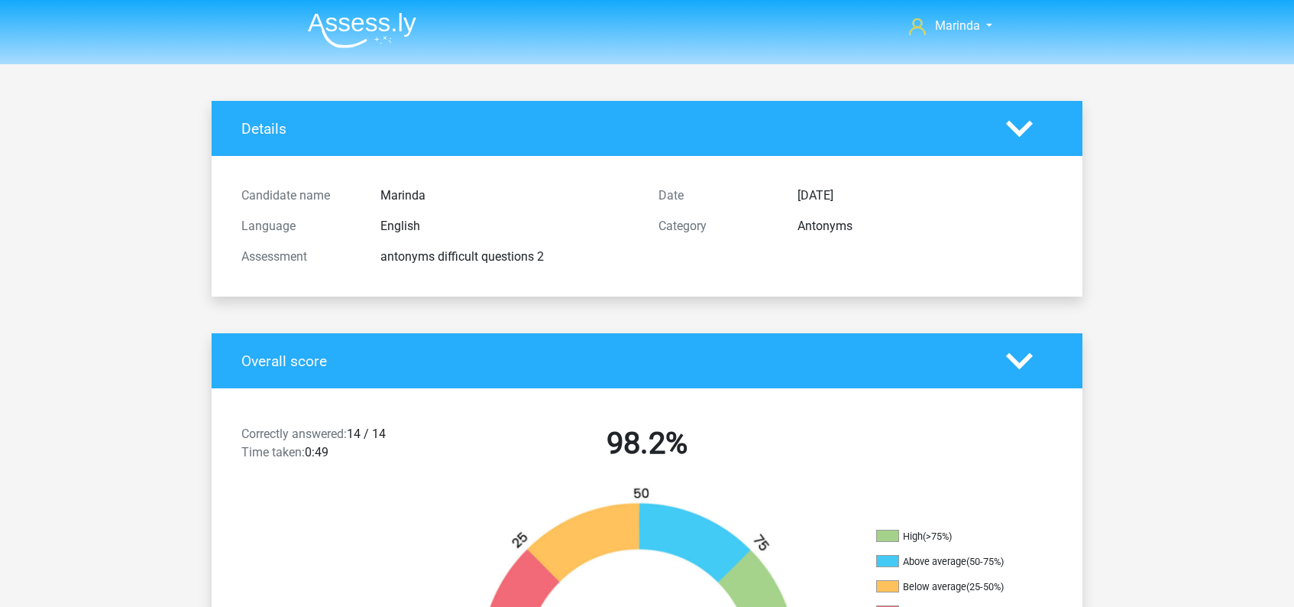
click at [364, 22] on img at bounding box center [362, 30] width 108 height 36
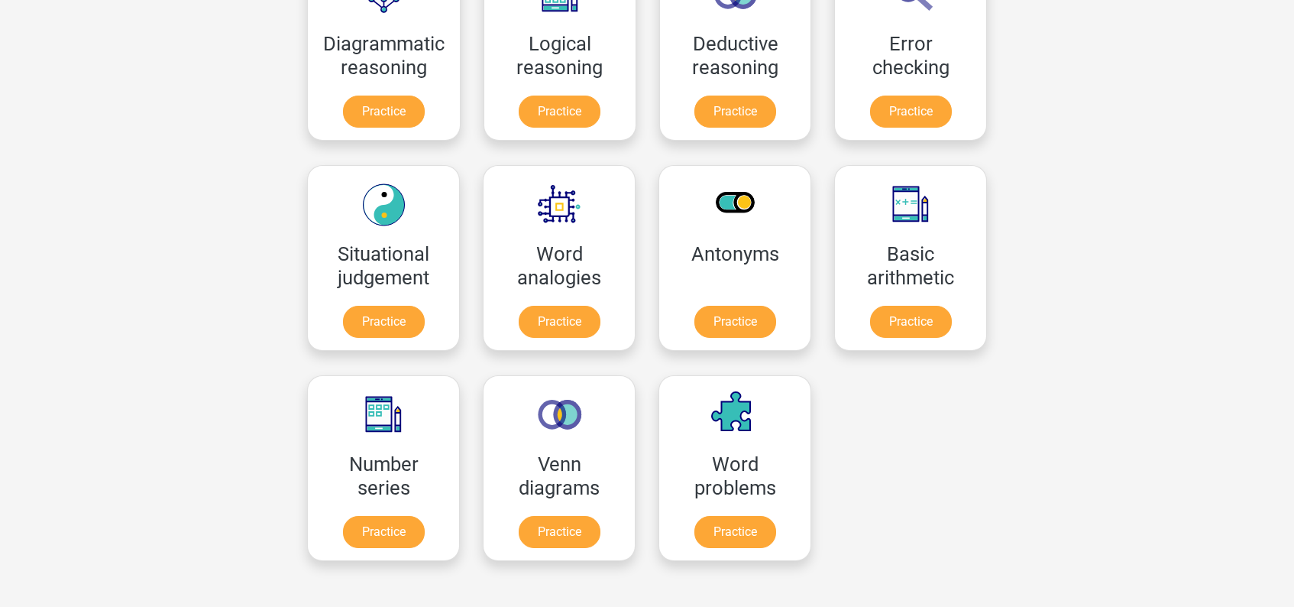
scroll to position [515, 0]
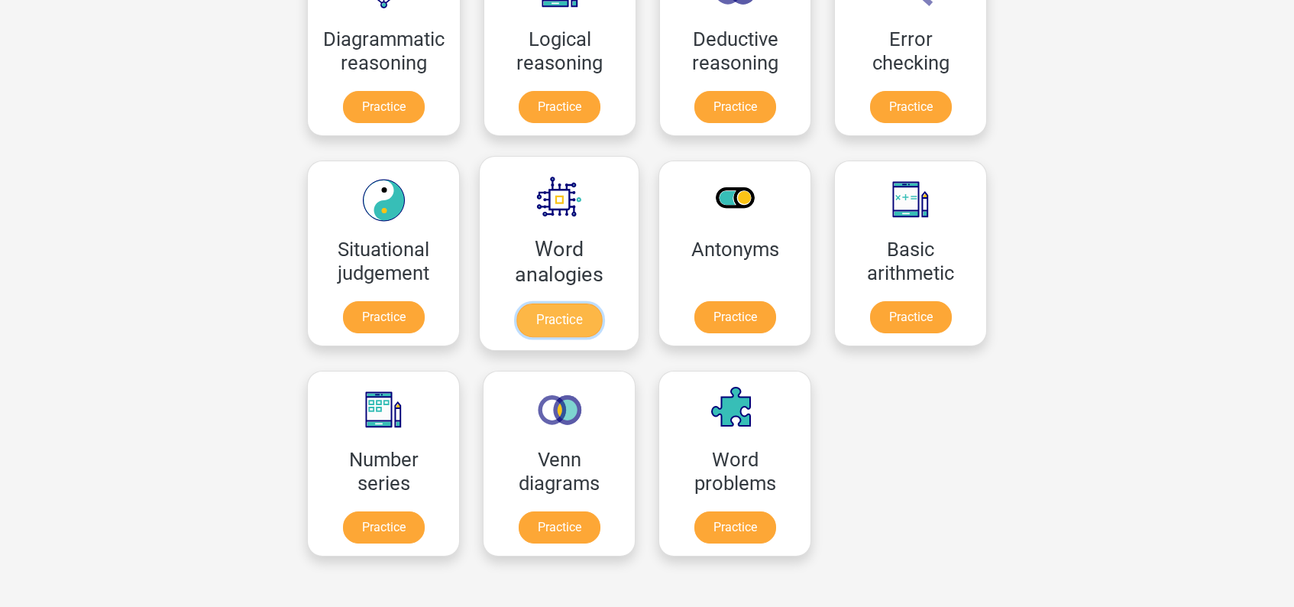
click at [563, 316] on link "Practice" at bounding box center [559, 320] width 86 height 34
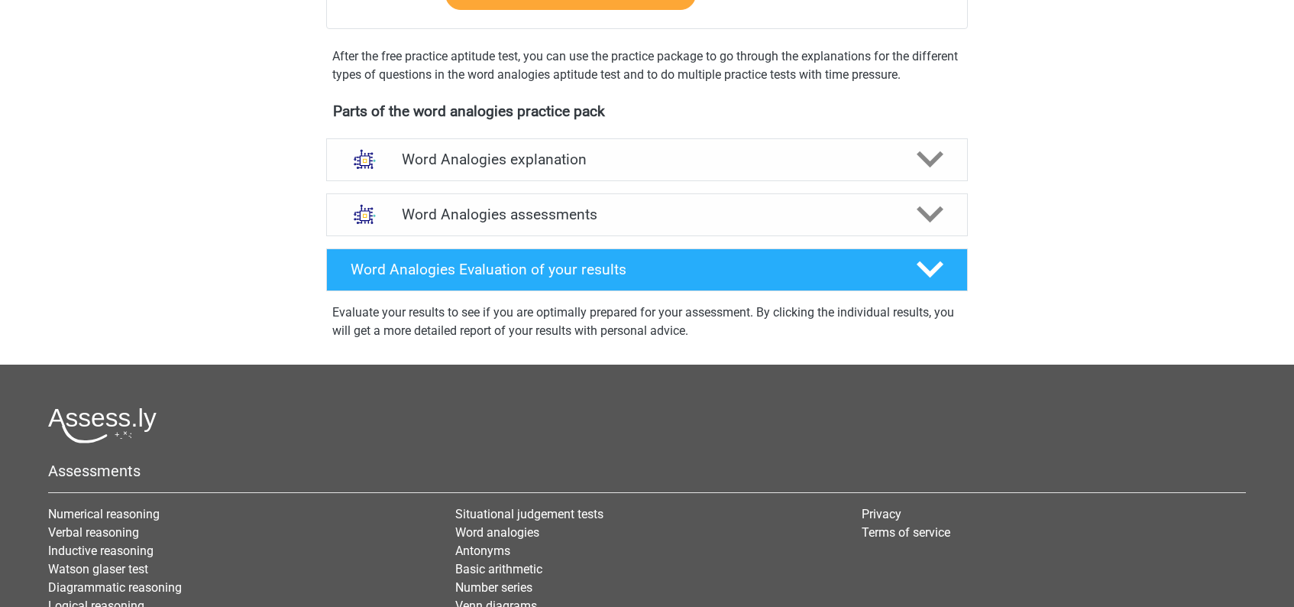
scroll to position [445, 0]
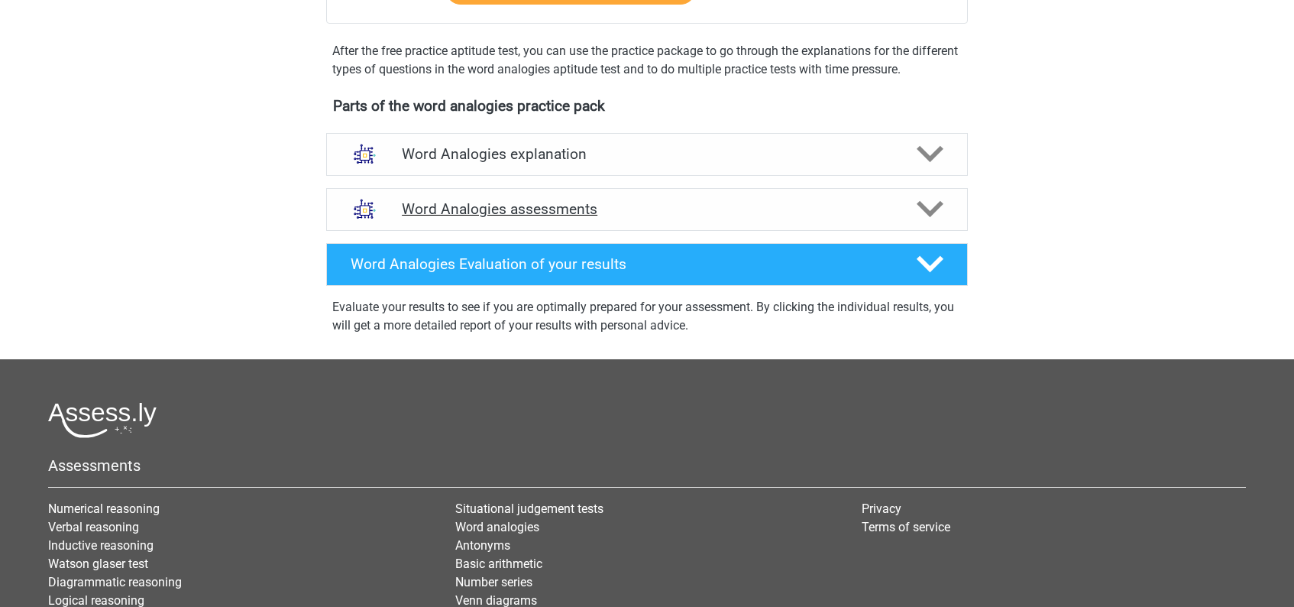
click at [925, 218] on icon at bounding box center [930, 209] width 27 height 27
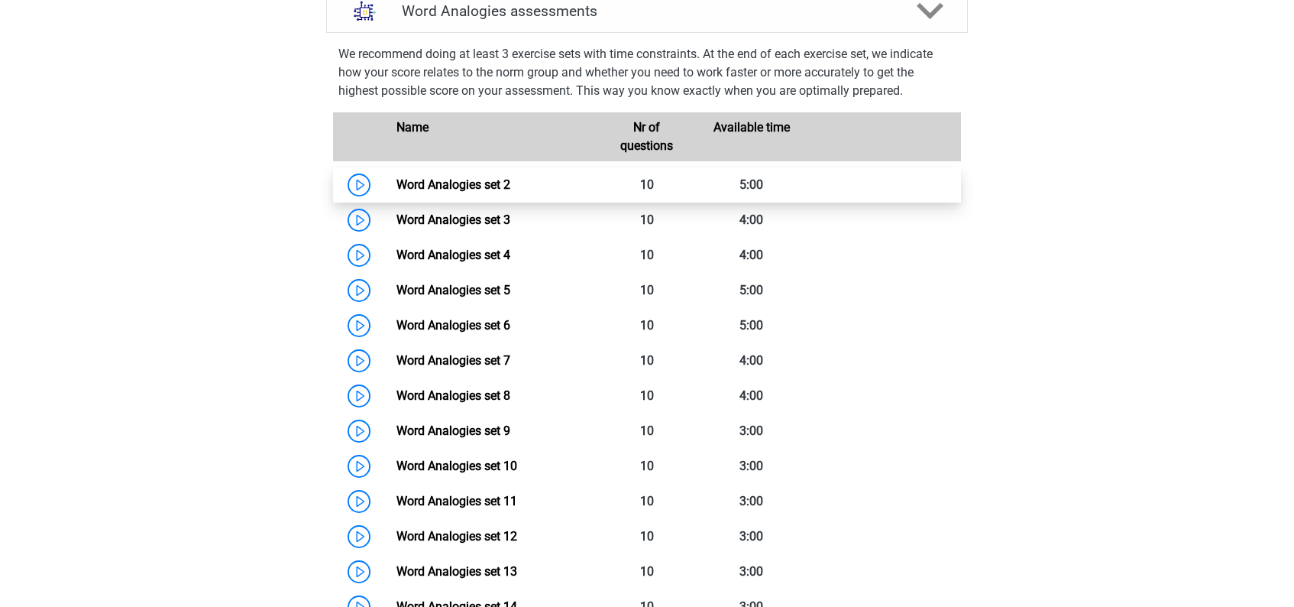
scroll to position [644, 0]
click at [491, 189] on link "Word Analogies set 2" at bounding box center [454, 183] width 114 height 15
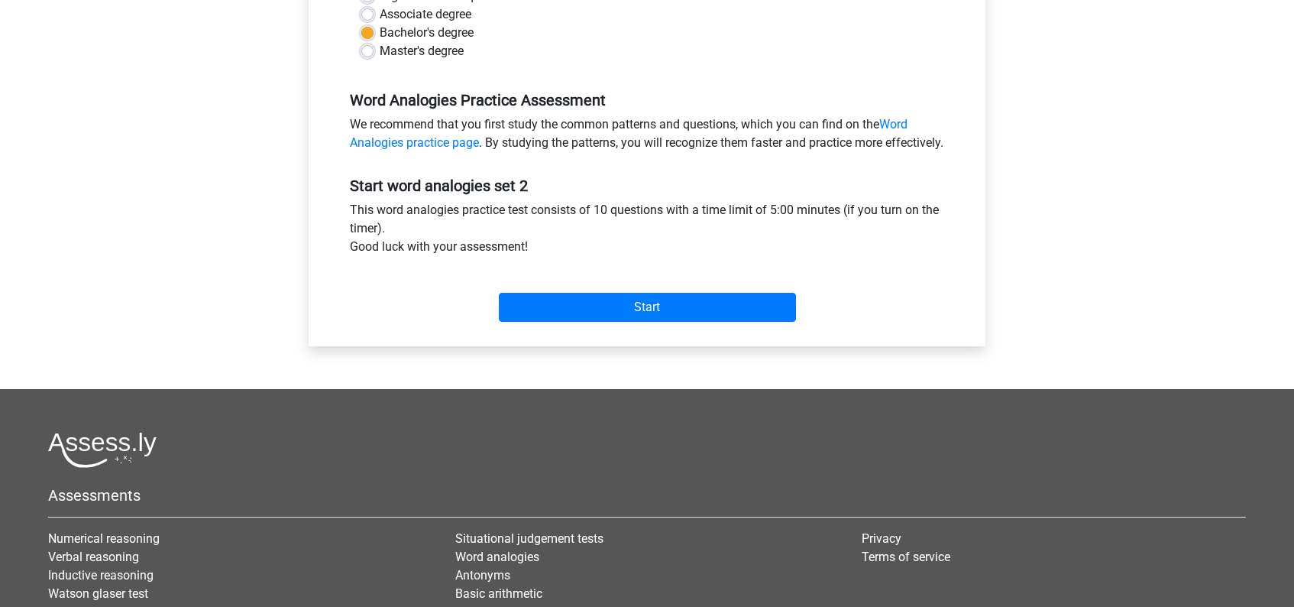
scroll to position [429, 0]
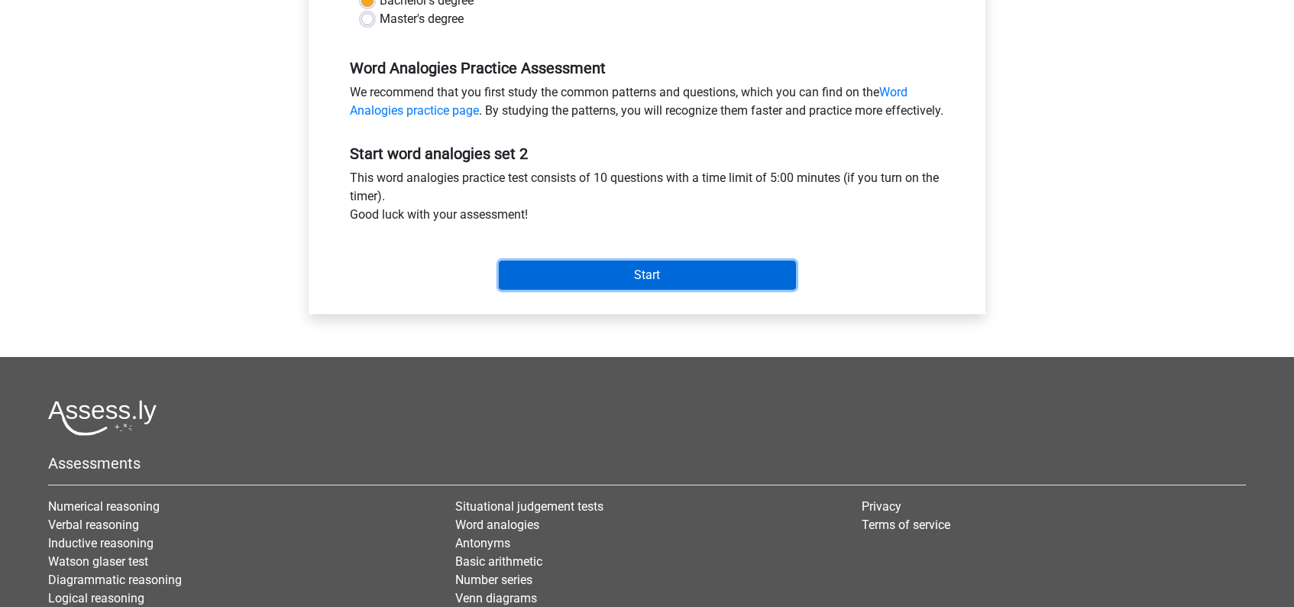
click at [640, 290] on input "Start" at bounding box center [647, 275] width 297 height 29
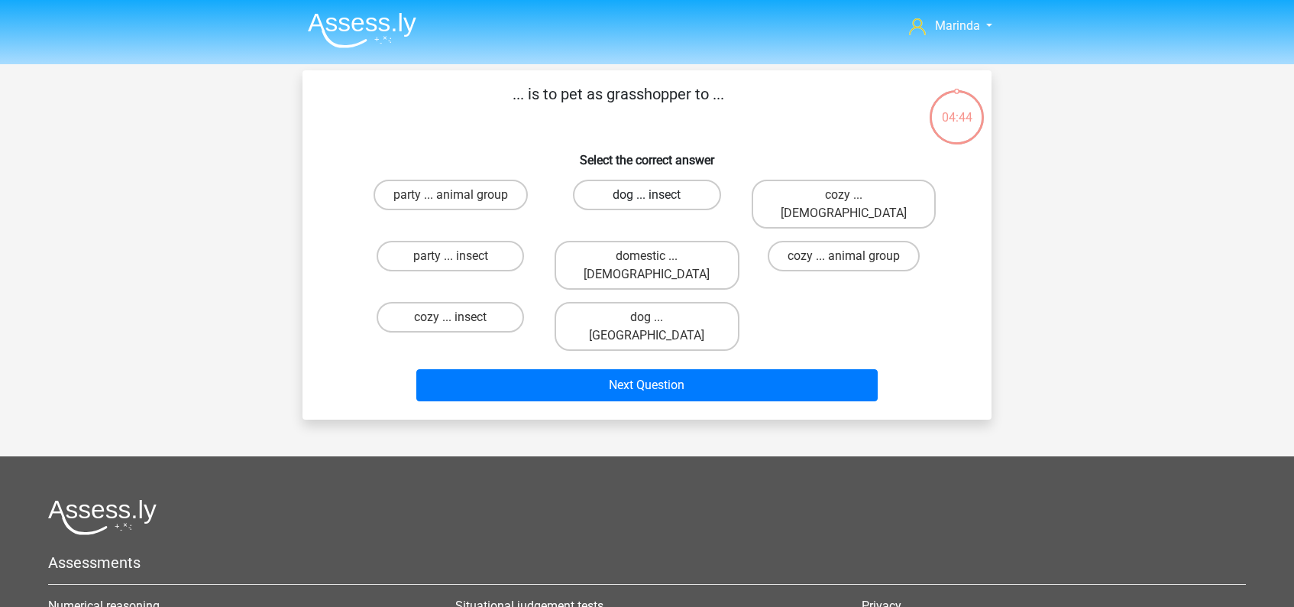
click at [664, 198] on label "dog ... insect" at bounding box center [646, 195] width 147 height 31
click at [657, 198] on input "dog ... insect" at bounding box center [652, 200] width 10 height 10
radio input "true"
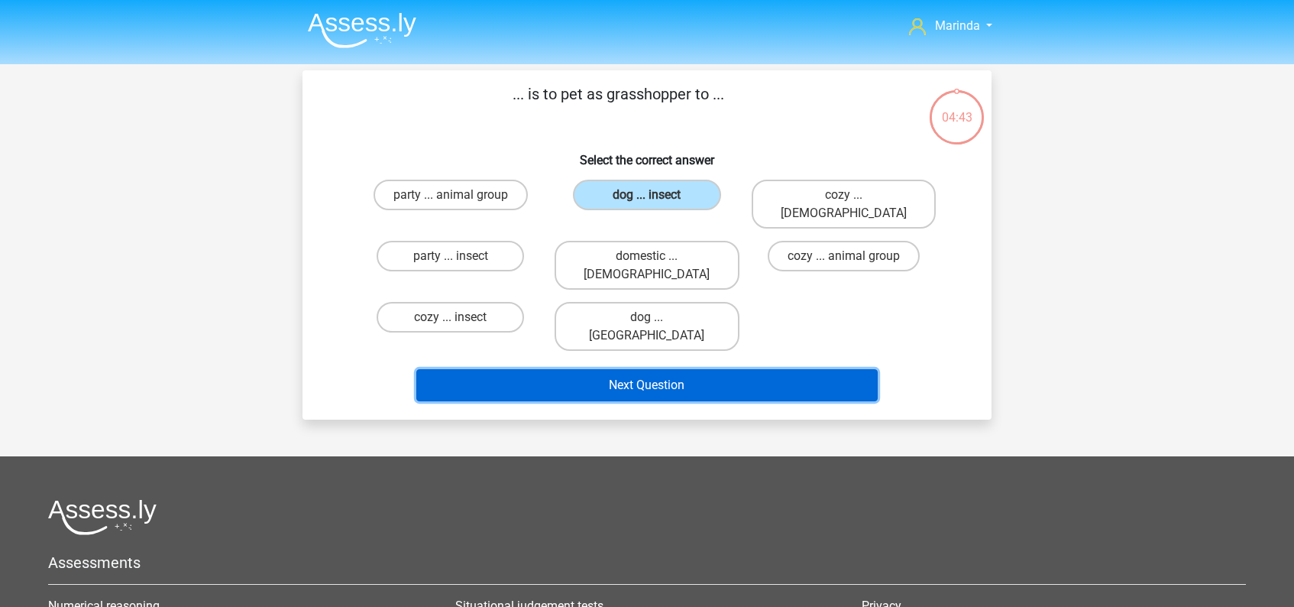
click at [652, 369] on button "Next Question" at bounding box center [647, 385] width 462 height 32
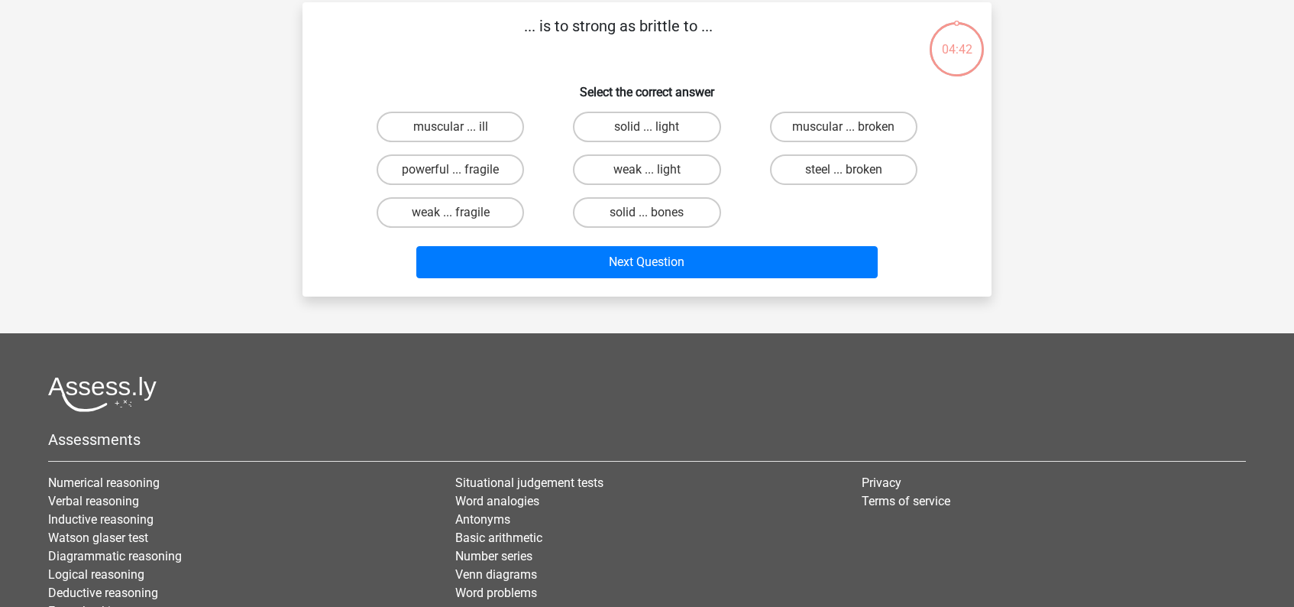
scroll to position [70, 0]
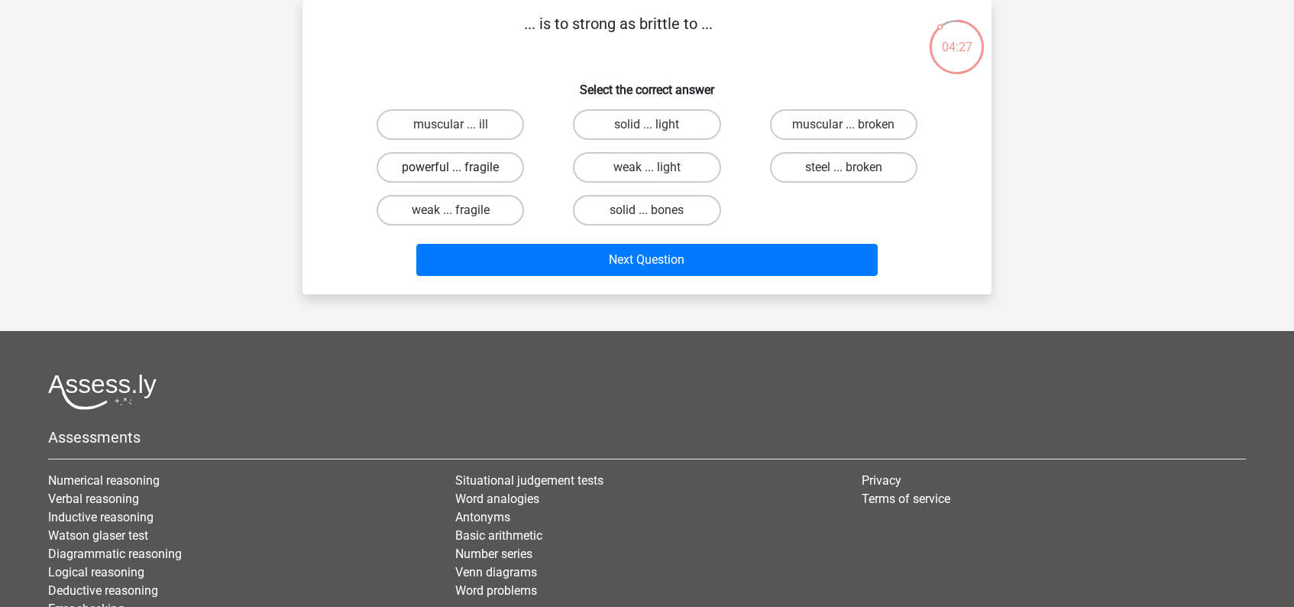
click at [503, 172] on label "powerful ... fragile" at bounding box center [450, 167] width 147 height 31
click at [461, 172] on input "powerful ... fragile" at bounding box center [456, 172] width 10 height 10
radio input "true"
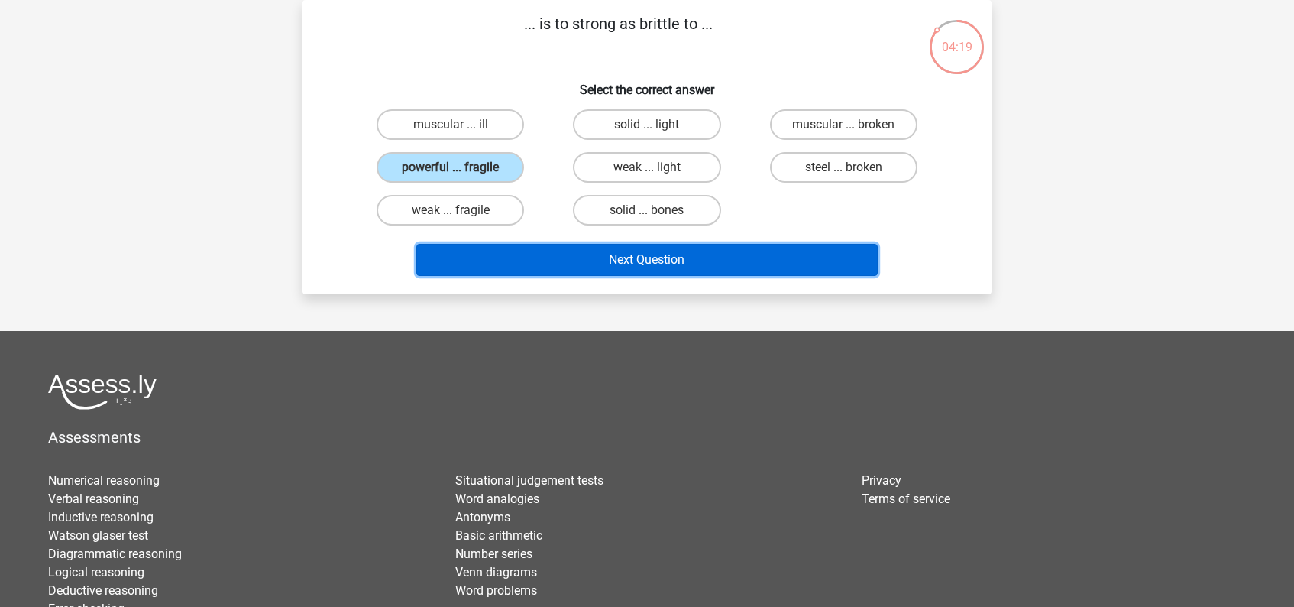
click at [649, 264] on button "Next Question" at bounding box center [647, 260] width 462 height 32
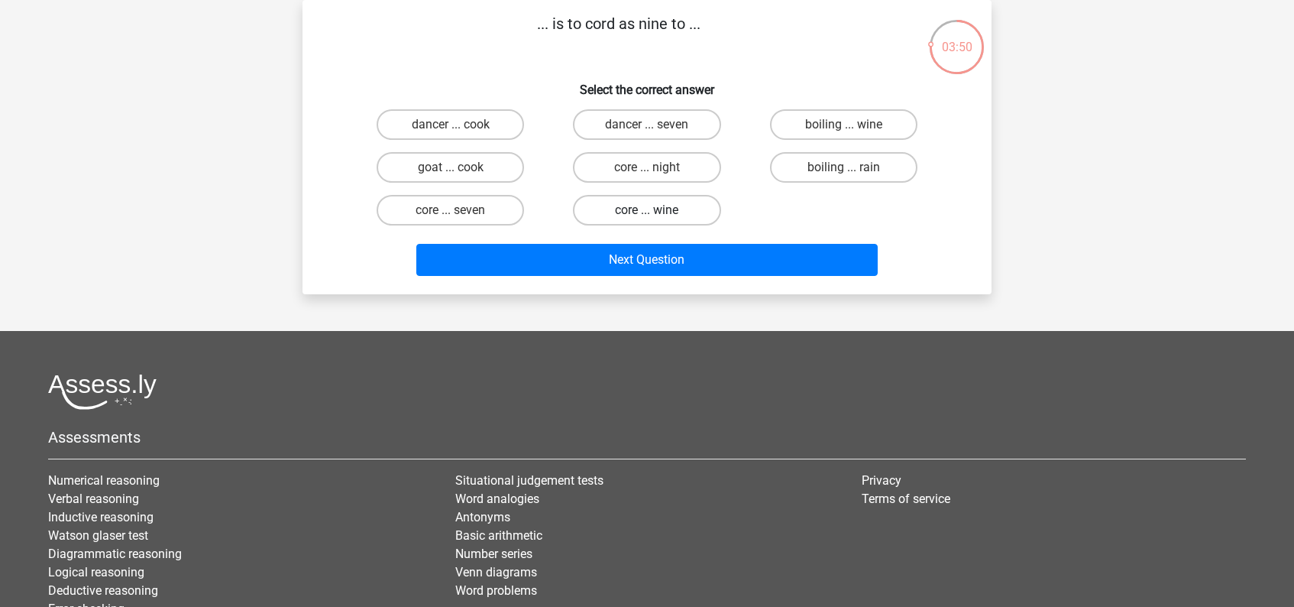
click at [646, 212] on label "core ... wine" at bounding box center [646, 210] width 147 height 31
click at [647, 212] on input "core ... wine" at bounding box center [652, 215] width 10 height 10
radio input "true"
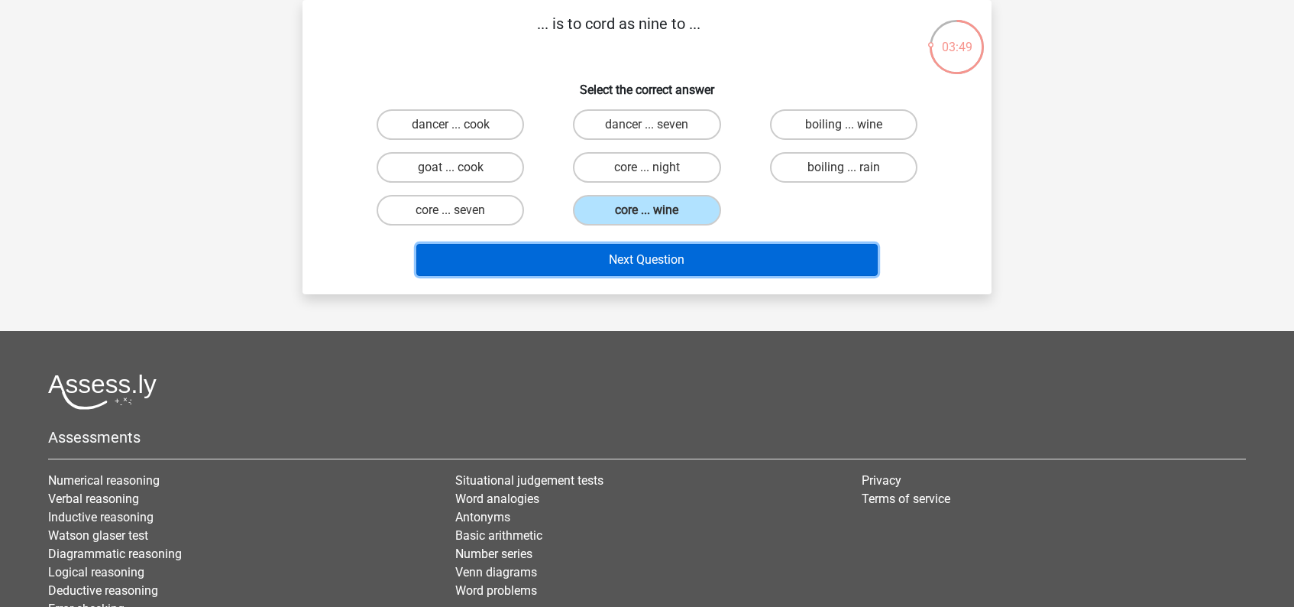
click at [655, 267] on button "Next Question" at bounding box center [647, 260] width 462 height 32
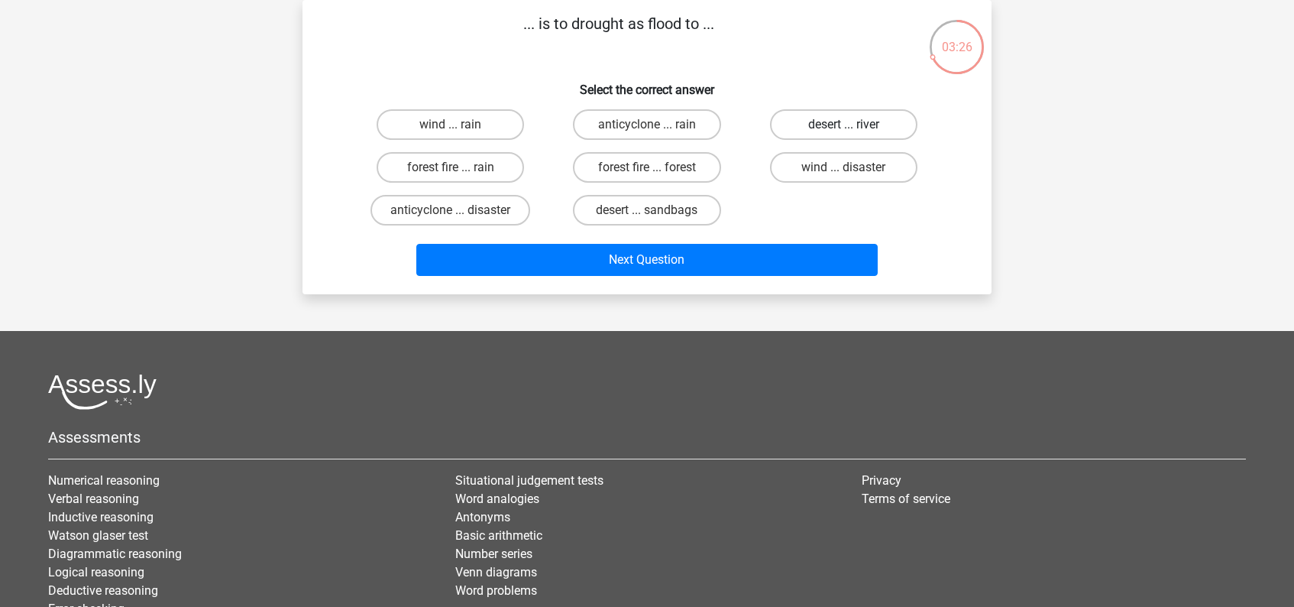
click at [837, 125] on label "desert ... river" at bounding box center [843, 124] width 147 height 31
click at [843, 125] on input "desert ... river" at bounding box center [848, 130] width 10 height 10
radio input "true"
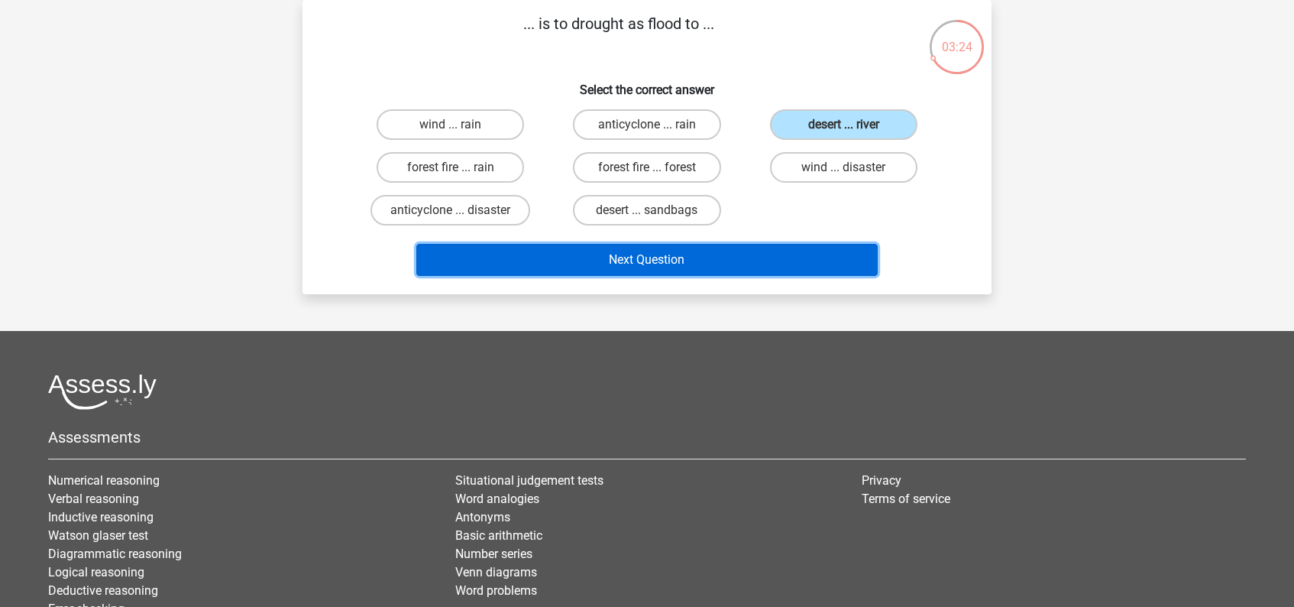
click at [628, 260] on button "Next Question" at bounding box center [647, 260] width 462 height 32
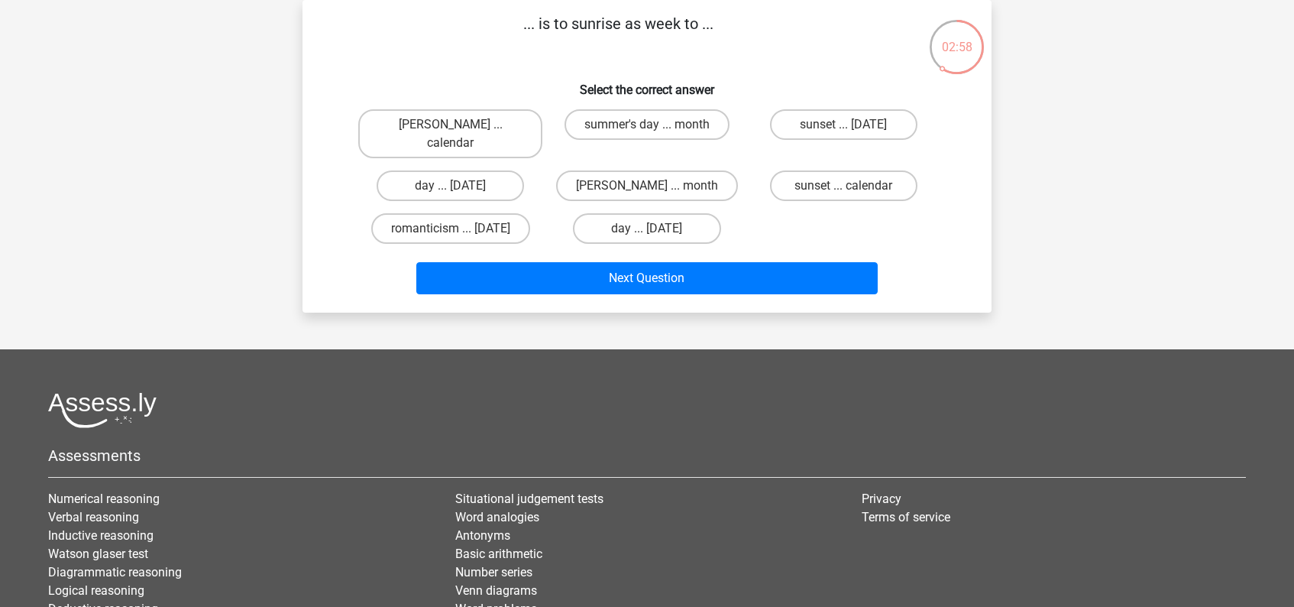
click at [654, 186] on input "dawn ... month" at bounding box center [652, 191] width 10 height 10
radio input "true"
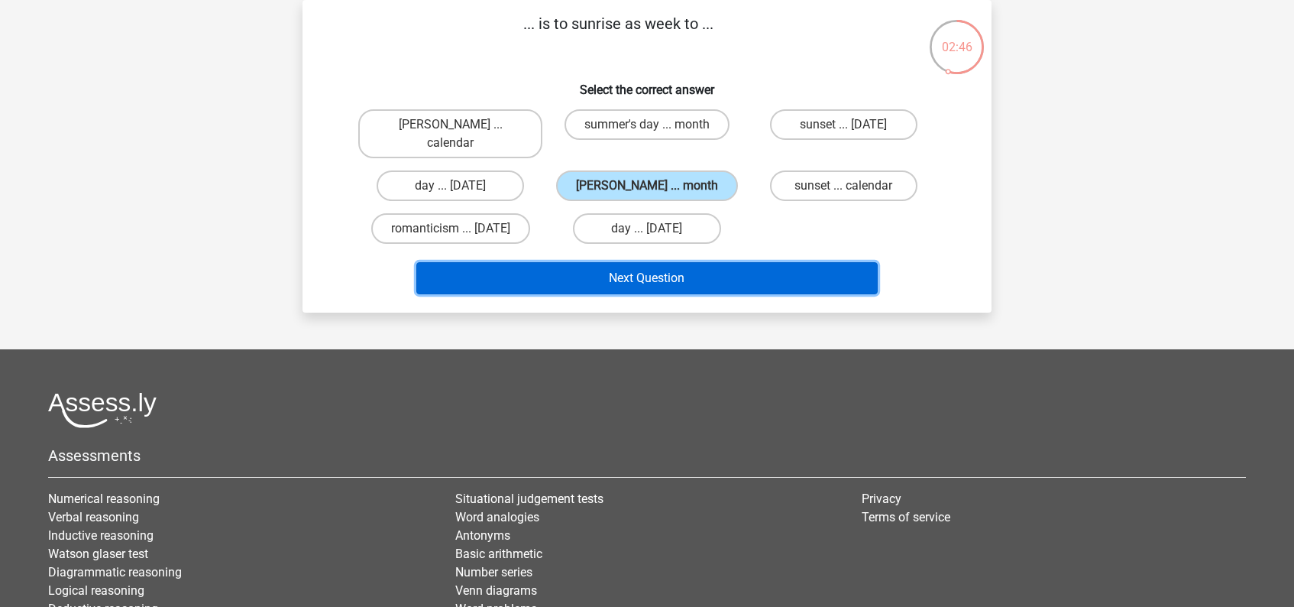
click at [635, 264] on button "Next Question" at bounding box center [647, 278] width 462 height 32
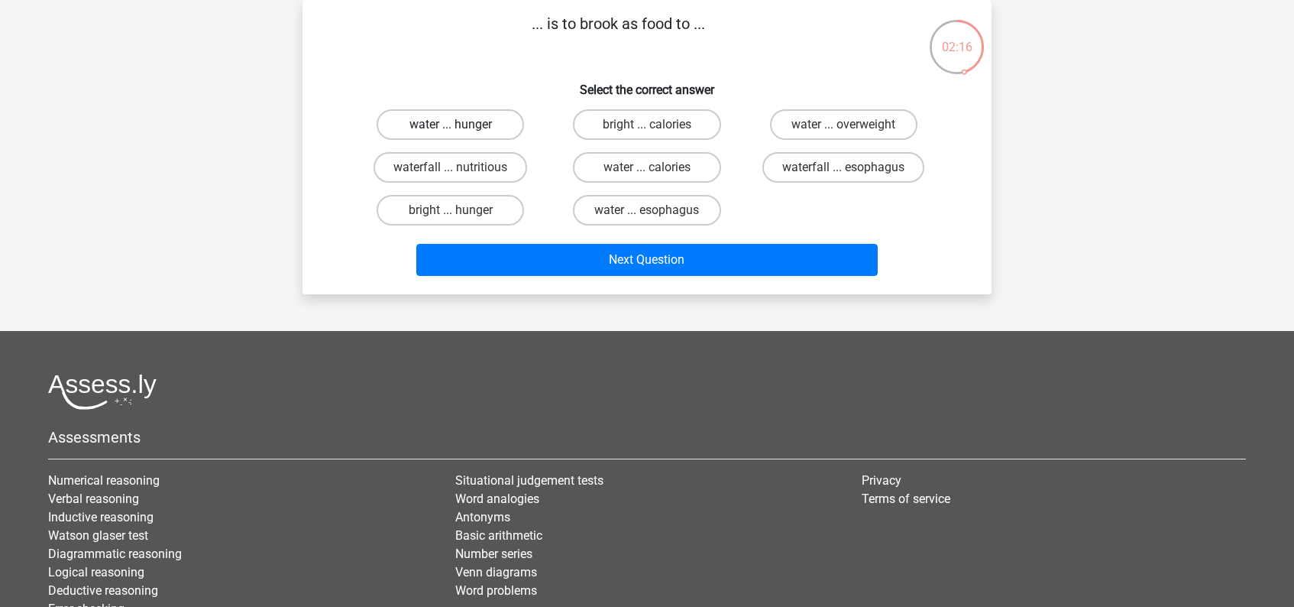
click at [473, 122] on label "water ... hunger" at bounding box center [450, 124] width 147 height 31
click at [461, 125] on input "water ... hunger" at bounding box center [456, 130] width 10 height 10
radio input "true"
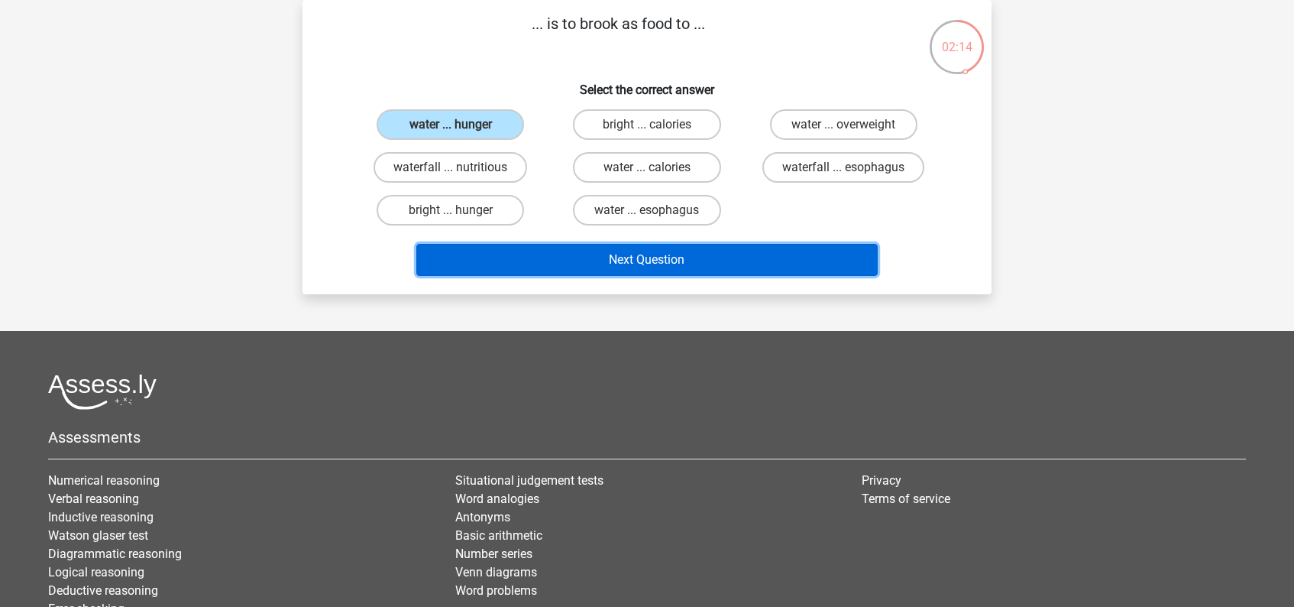
click at [659, 258] on button "Next Question" at bounding box center [647, 260] width 462 height 32
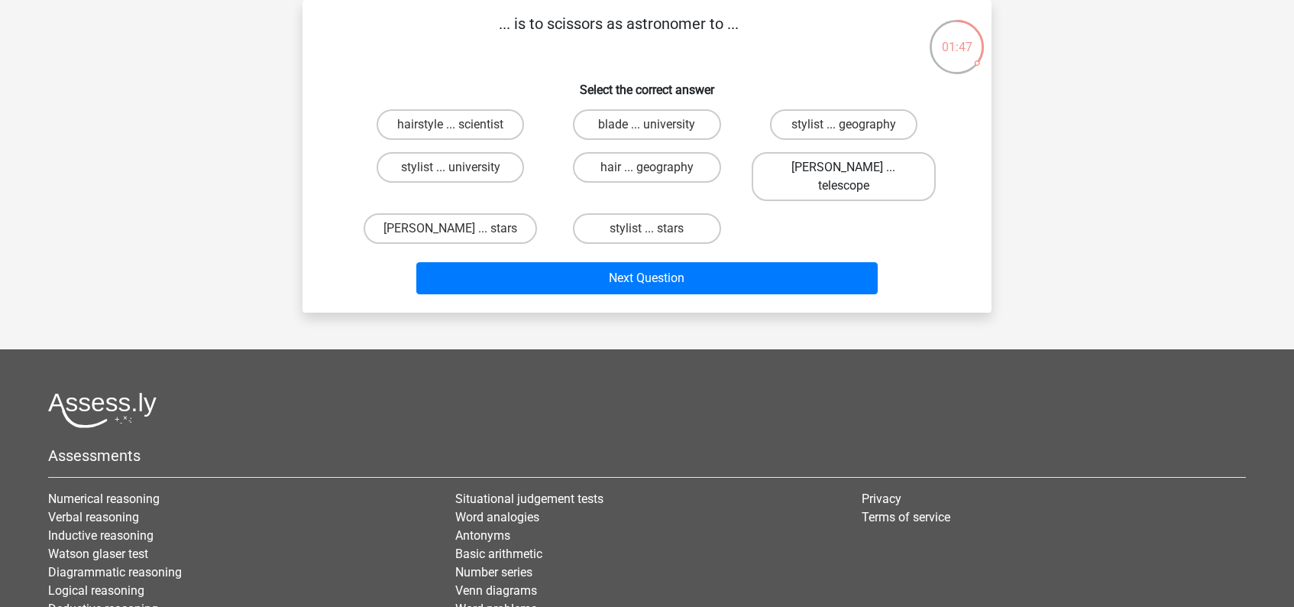
click at [854, 169] on label "barber ... telescope" at bounding box center [844, 176] width 184 height 49
click at [853, 169] on input "barber ... telescope" at bounding box center [848, 172] width 10 height 10
radio input "true"
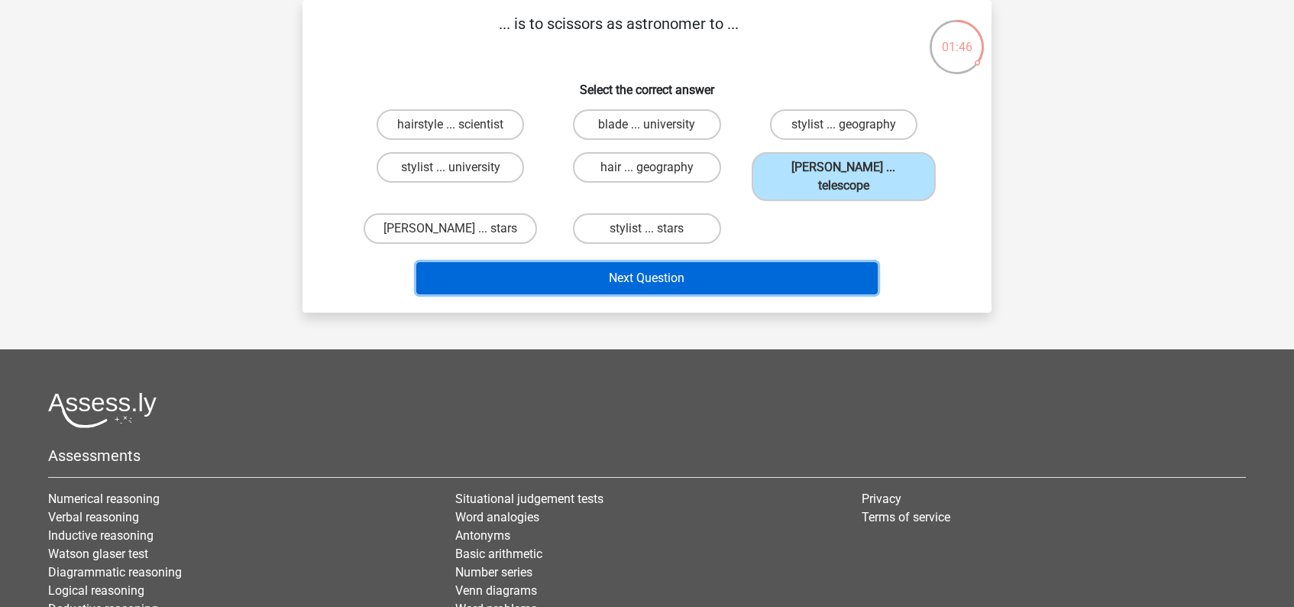
click at [702, 262] on button "Next Question" at bounding box center [647, 278] width 462 height 32
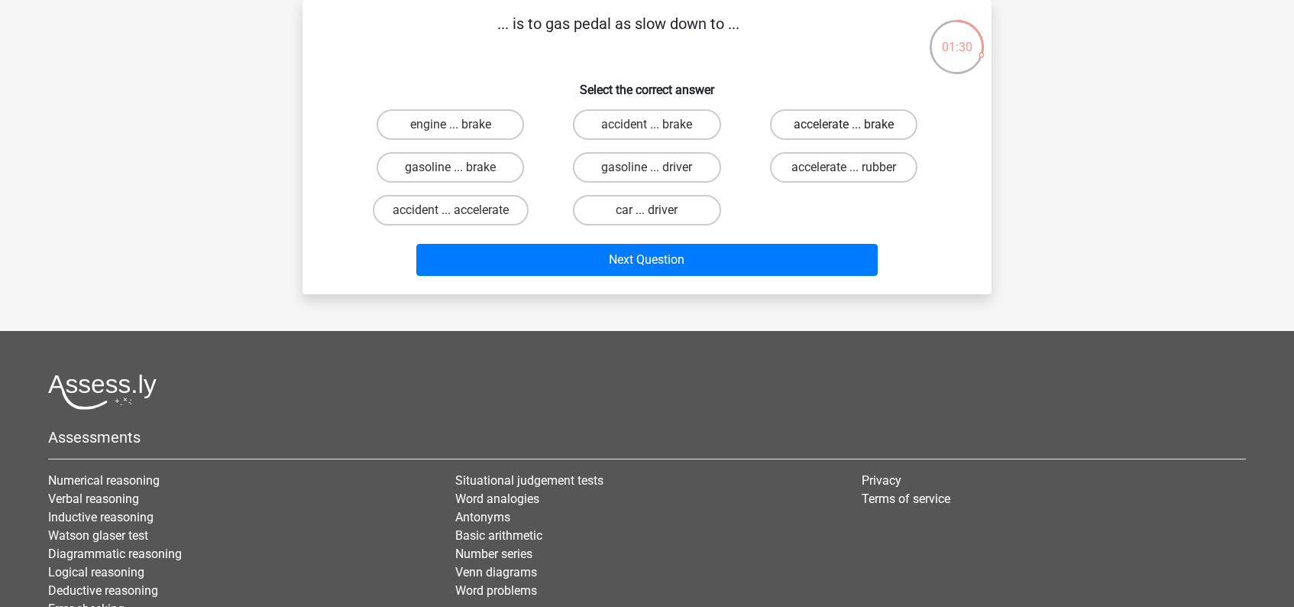
click at [843, 131] on label "accelerate ... brake" at bounding box center [843, 124] width 147 height 31
click at [843, 131] on input "accelerate ... brake" at bounding box center [848, 130] width 10 height 10
radio input "true"
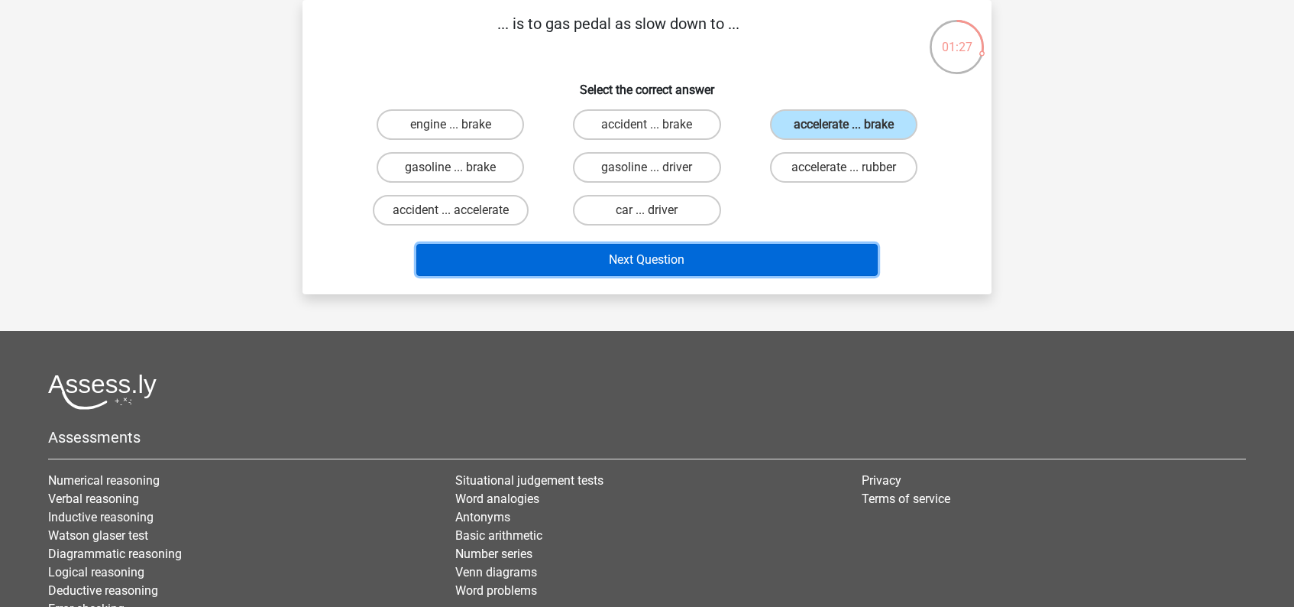
click at [684, 259] on button "Next Question" at bounding box center [647, 260] width 462 height 32
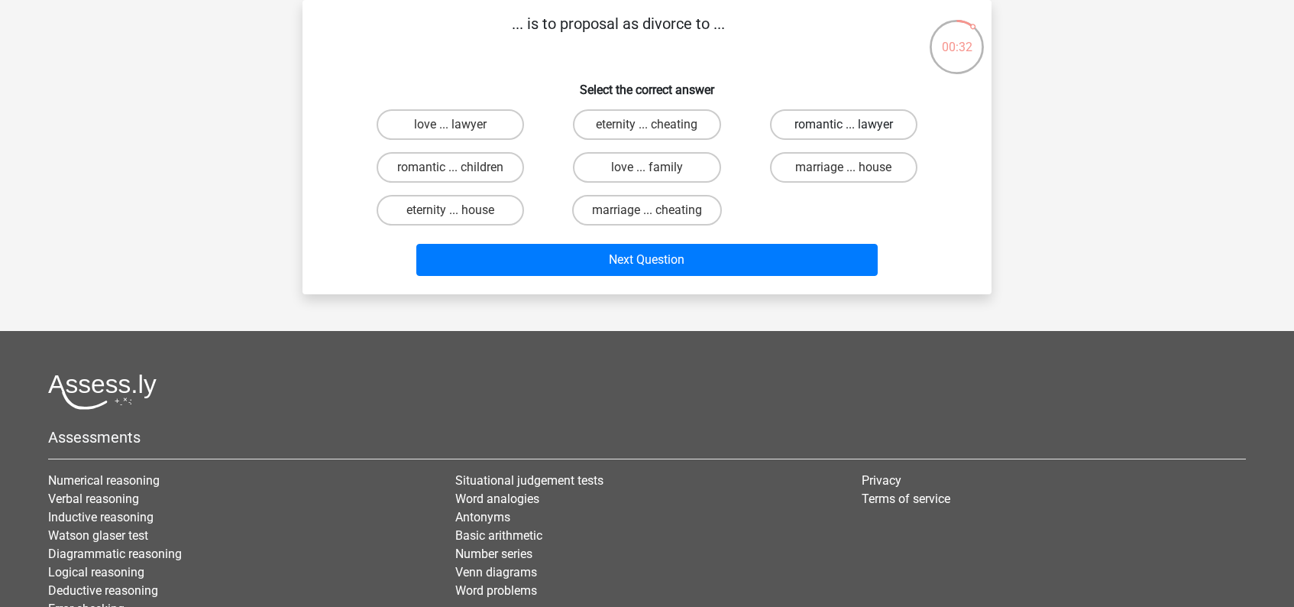
click at [813, 125] on label "romantic ... lawyer" at bounding box center [843, 124] width 147 height 31
click at [843, 125] on input "romantic ... lawyer" at bounding box center [848, 130] width 10 height 10
radio input "true"
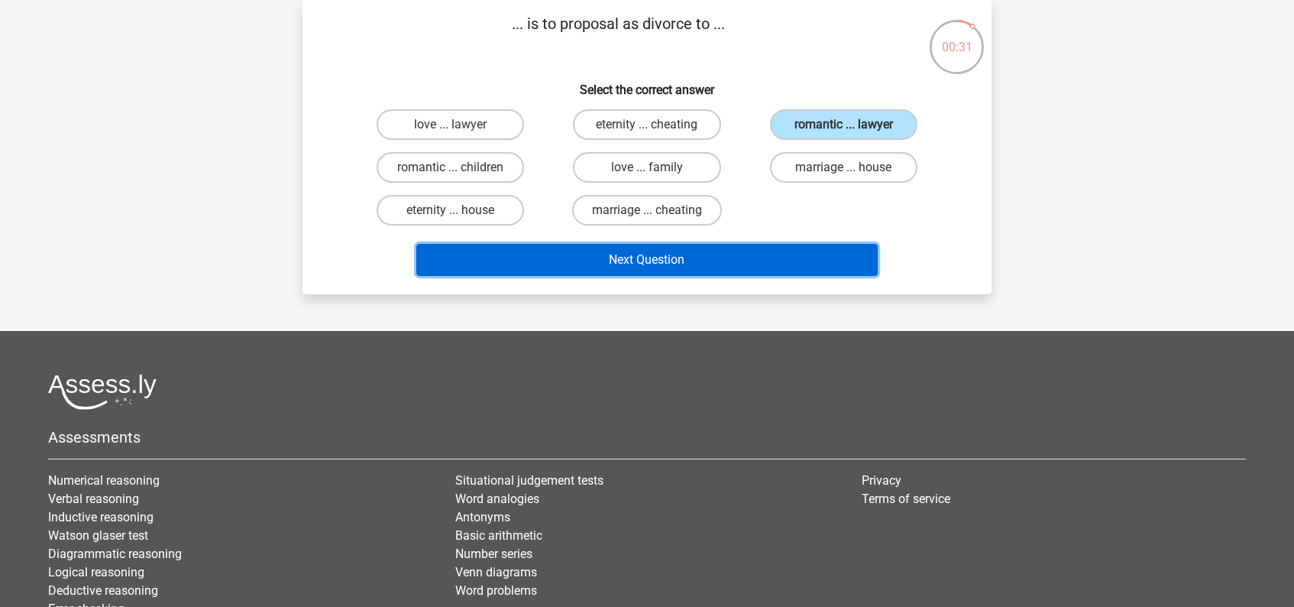
click at [615, 265] on button "Next Question" at bounding box center [647, 260] width 462 height 32
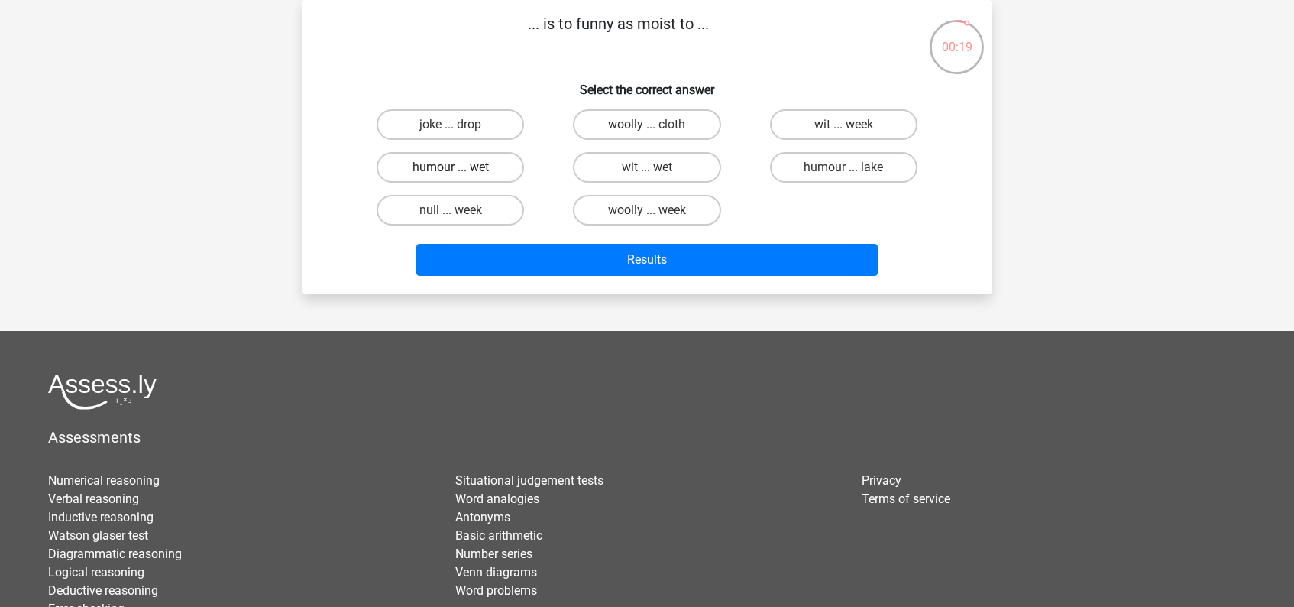
click at [494, 167] on label "humour ... wet" at bounding box center [450, 167] width 147 height 31
click at [461, 167] on input "humour ... wet" at bounding box center [456, 172] width 10 height 10
radio input "true"
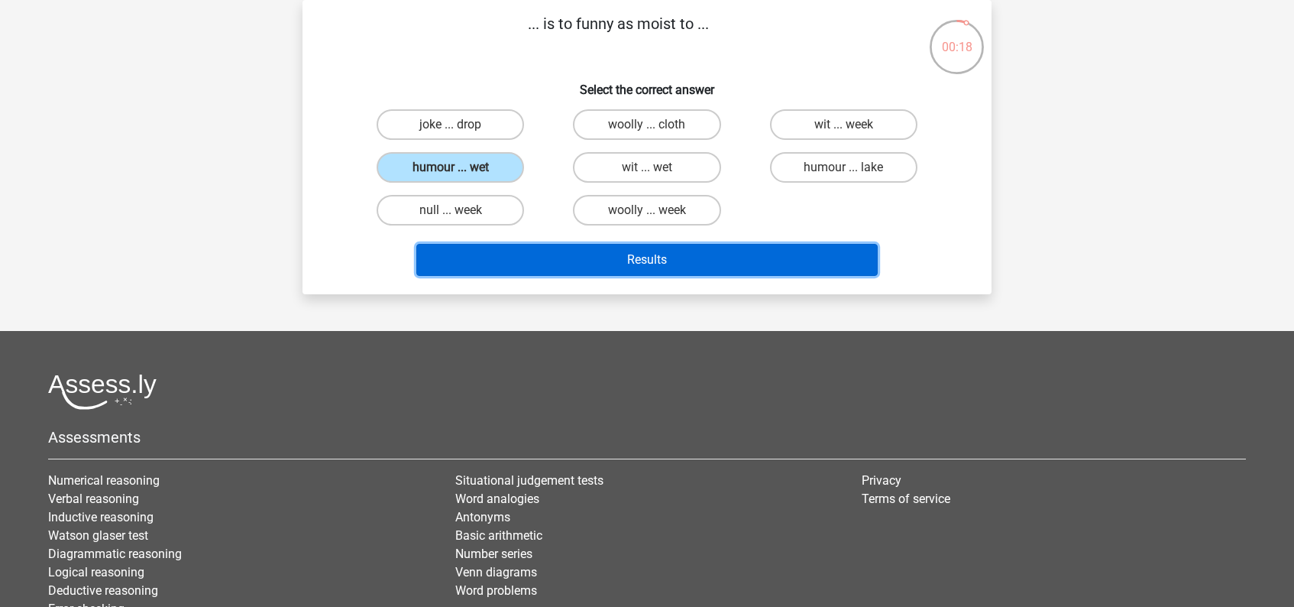
click at [663, 251] on button "Results" at bounding box center [647, 260] width 462 height 32
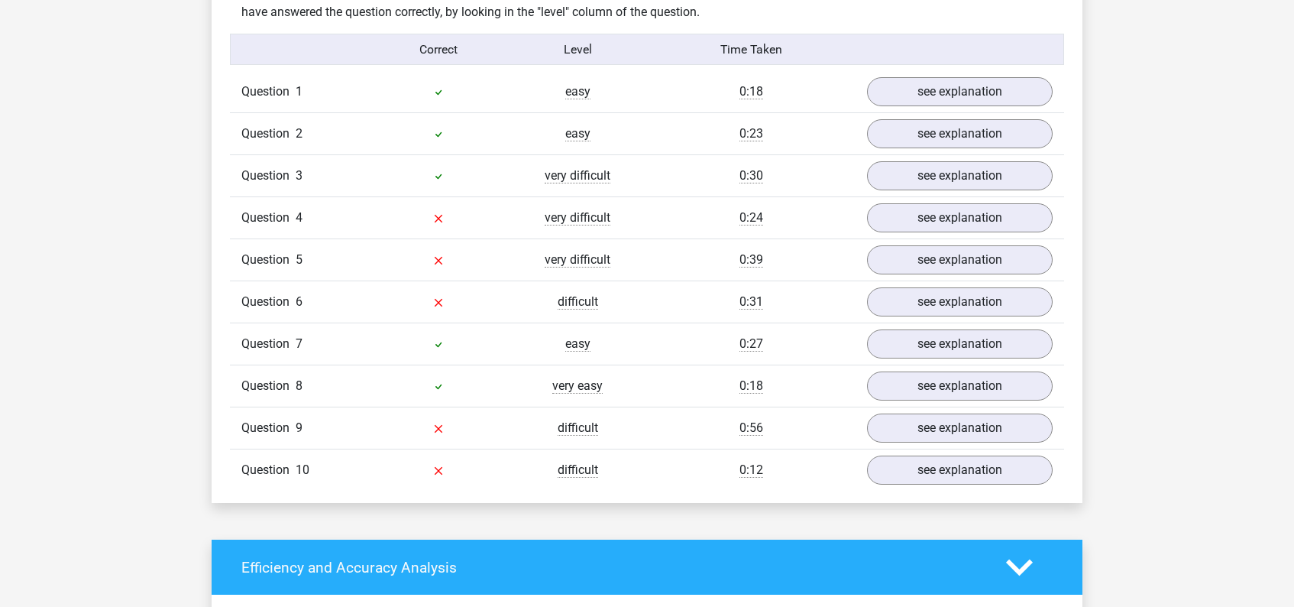
scroll to position [990, 0]
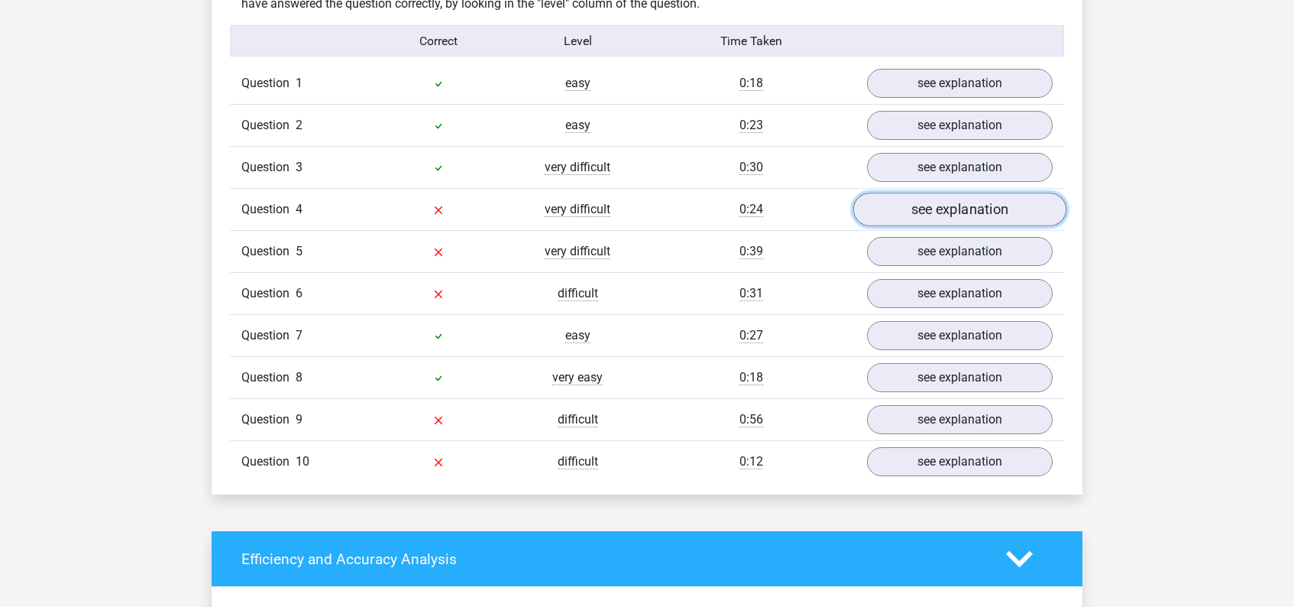
click at [960, 214] on link "see explanation" at bounding box center [959, 210] width 213 height 34
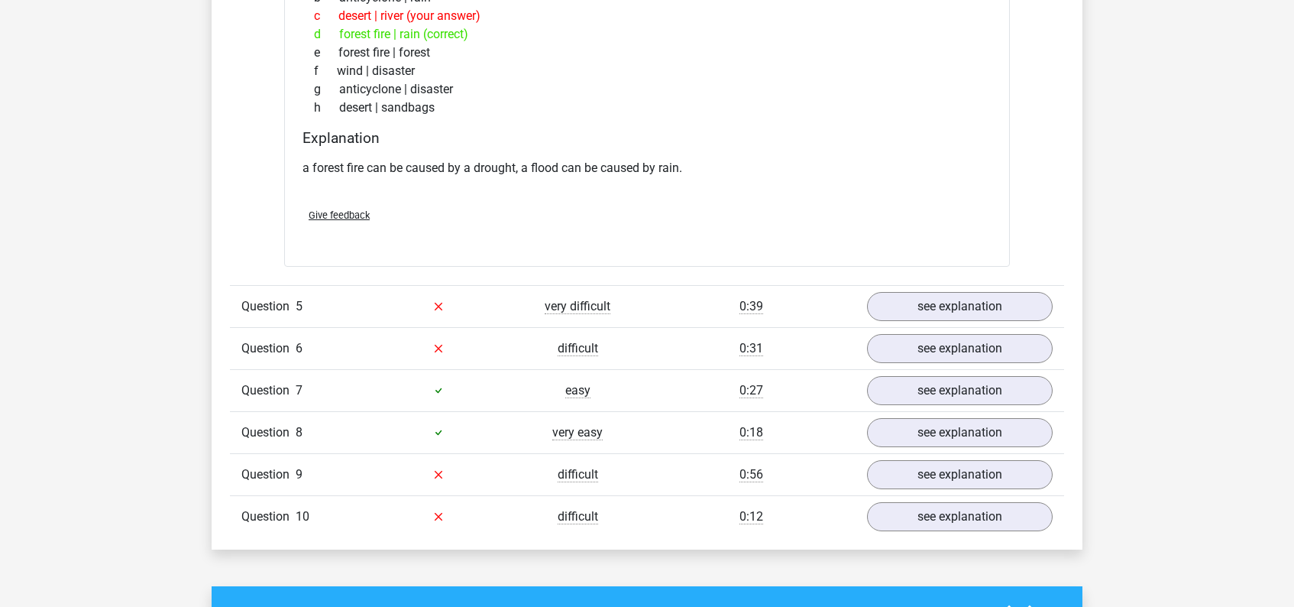
scroll to position [1362, 0]
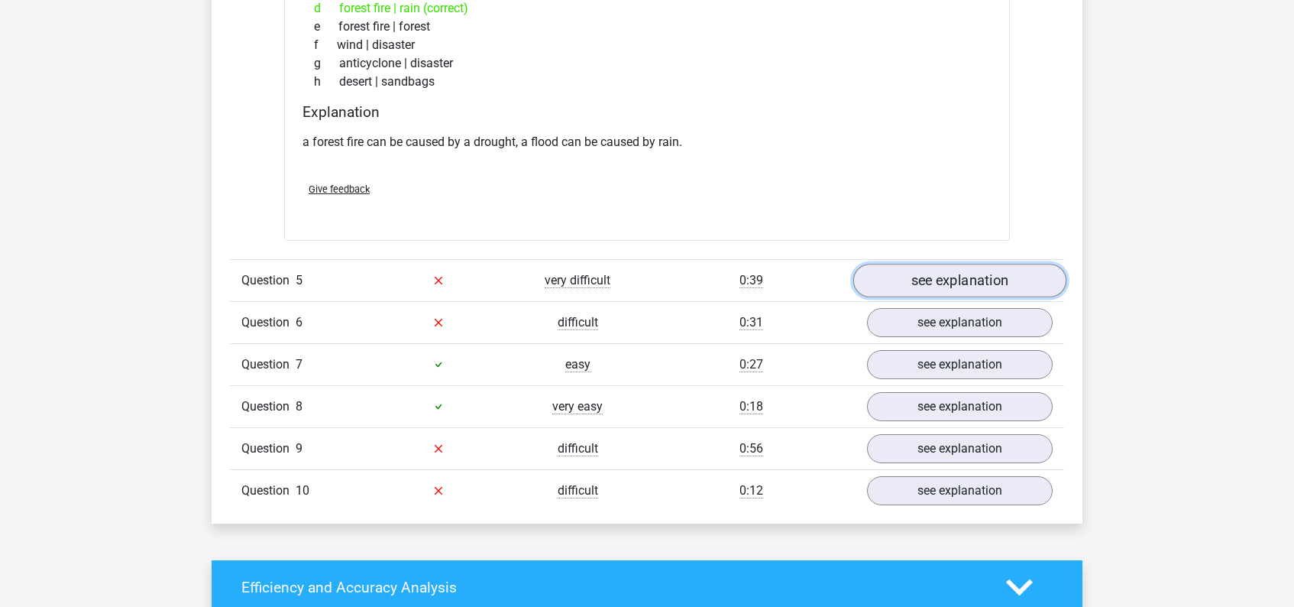
click at [971, 279] on link "see explanation" at bounding box center [959, 281] width 213 height 34
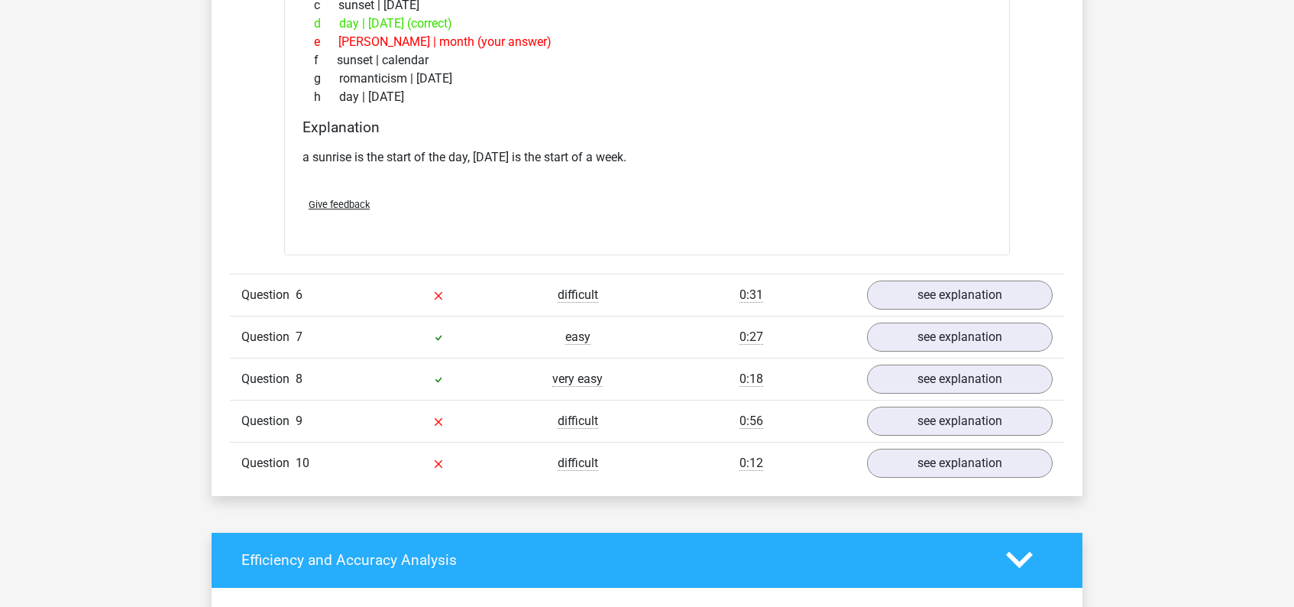
scroll to position [1774, 0]
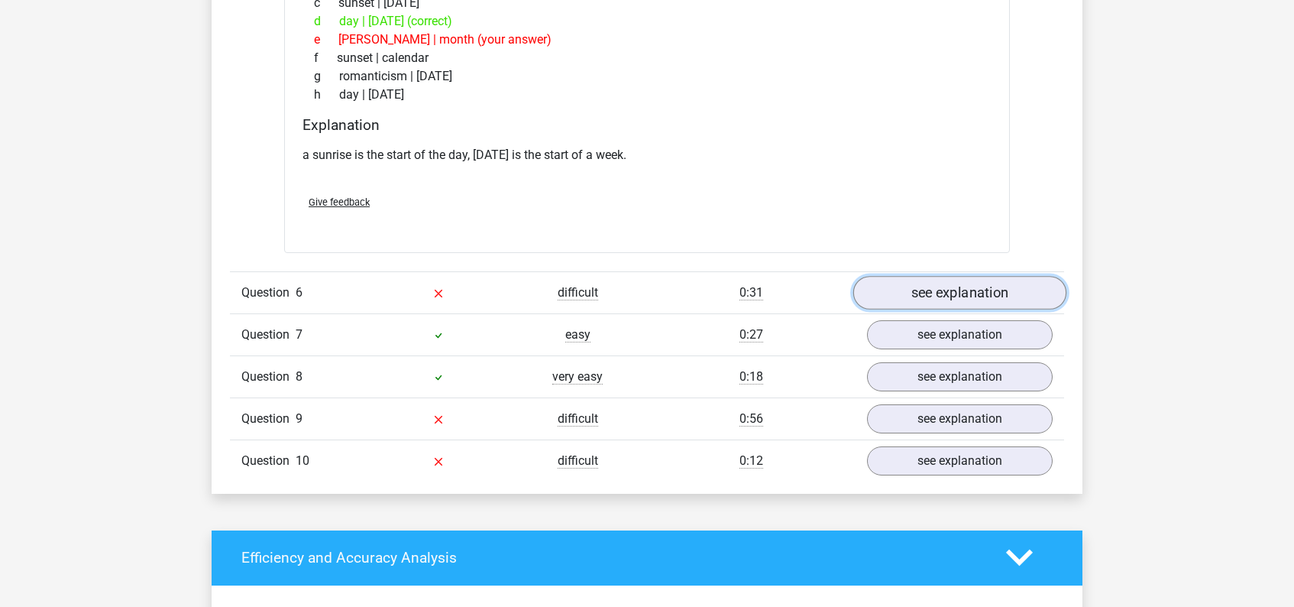
click at [944, 294] on link "see explanation" at bounding box center [959, 293] width 213 height 34
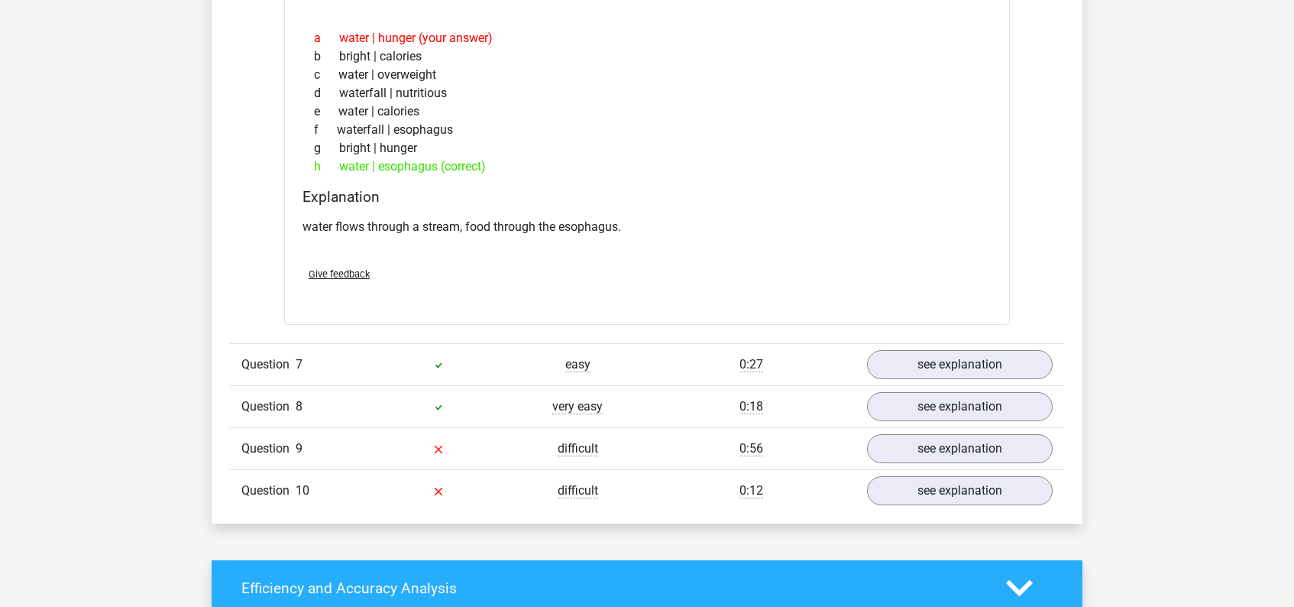
scroll to position [2128, 0]
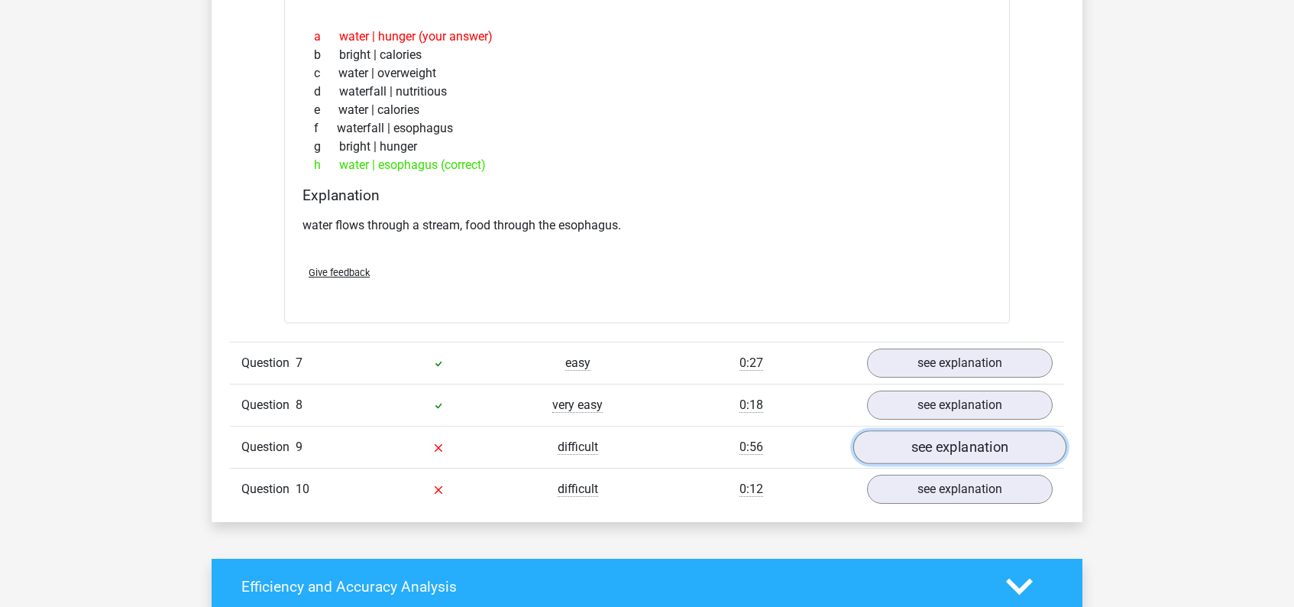
click at [931, 448] on link "see explanation" at bounding box center [959, 447] width 213 height 34
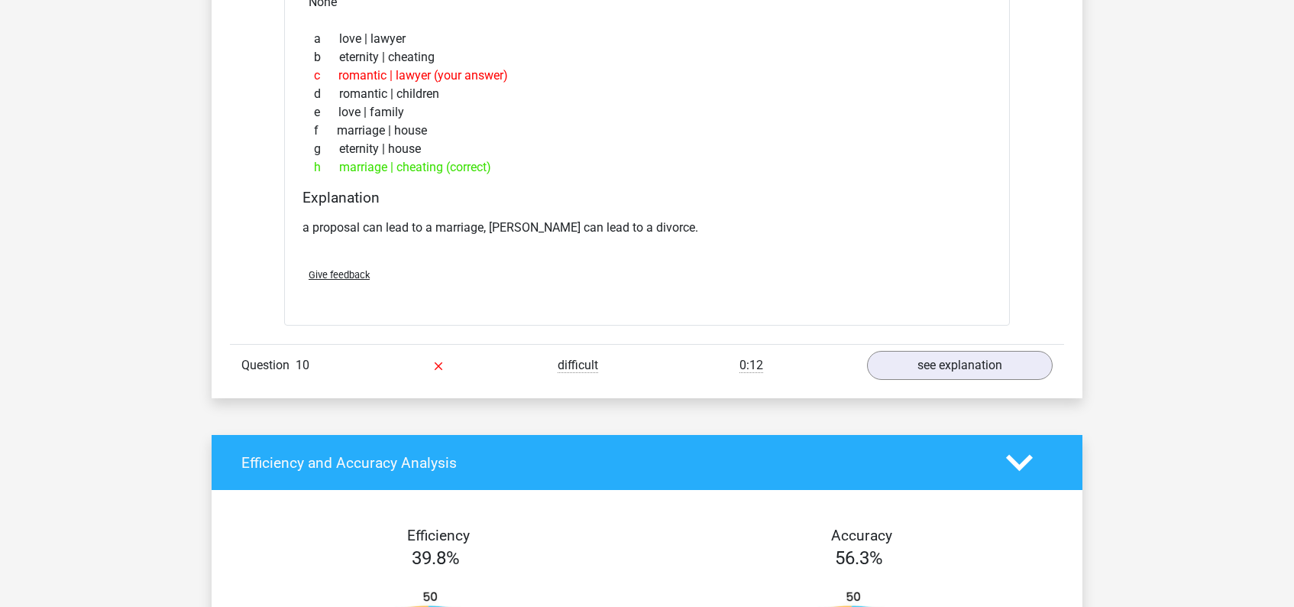
scroll to position [2653, 0]
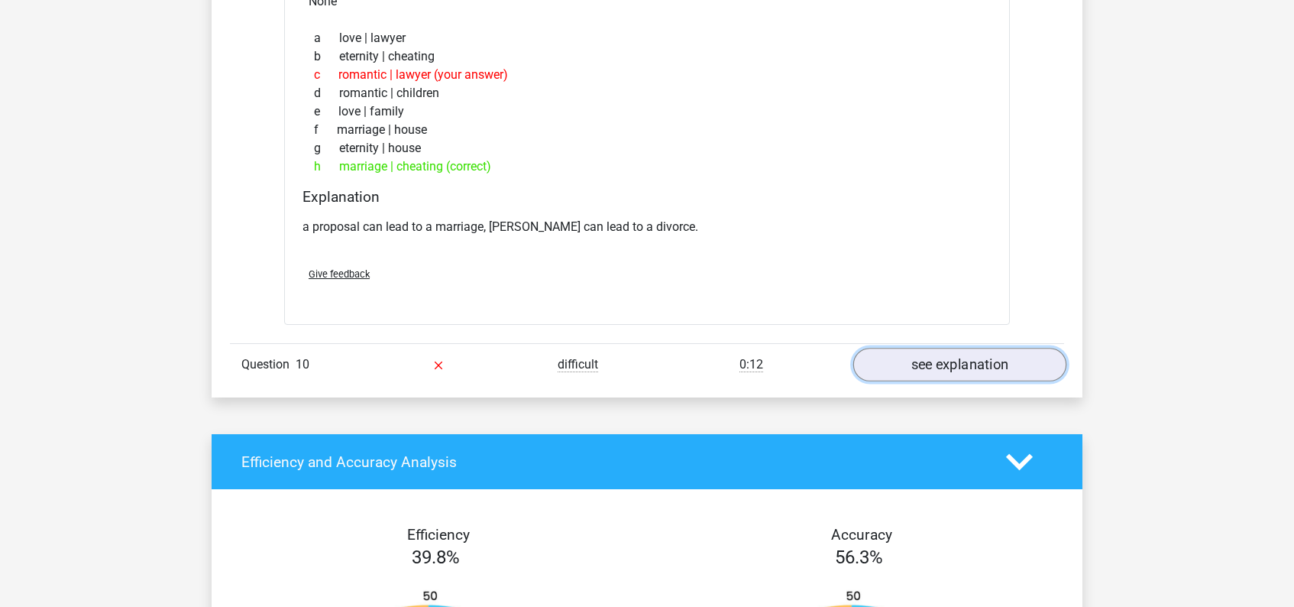
click at [962, 371] on link "see explanation" at bounding box center [959, 365] width 213 height 34
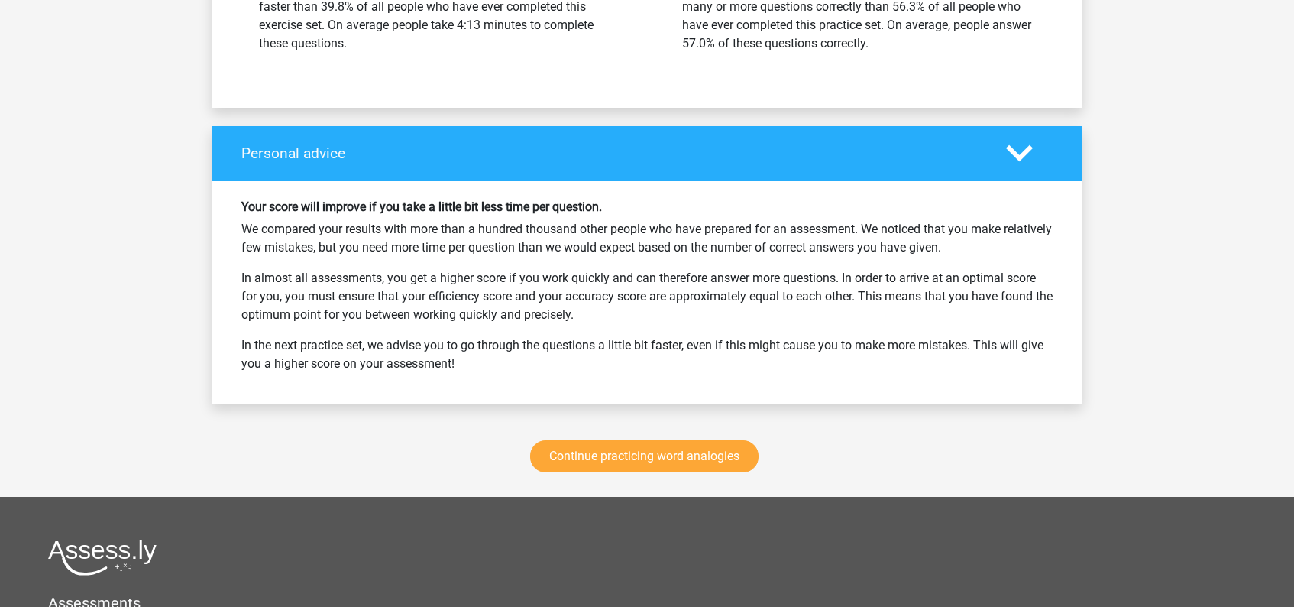
scroll to position [3858, 0]
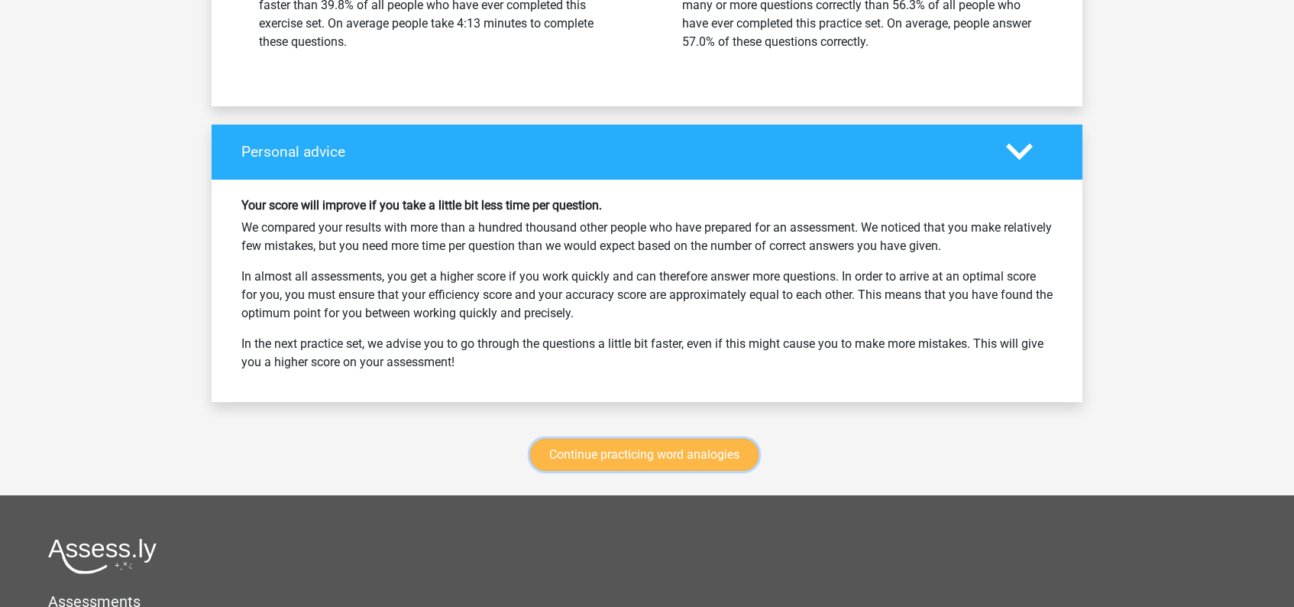
click at [694, 449] on link "Continue practicing word analogies" at bounding box center [644, 455] width 228 height 32
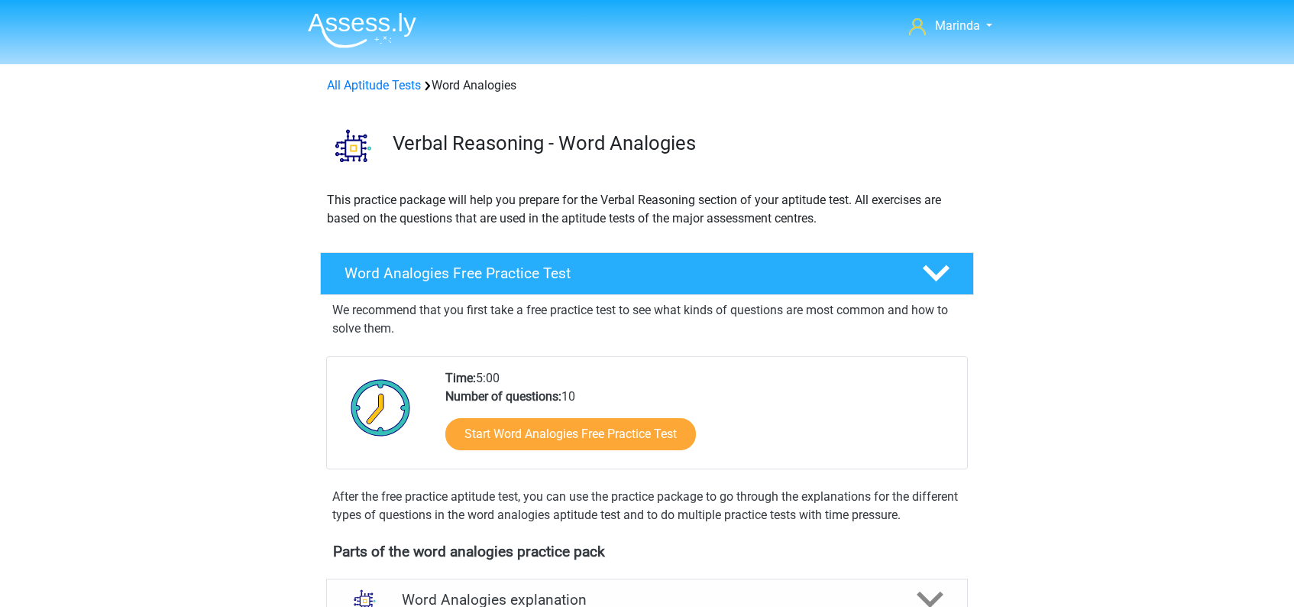
scroll to position [627, 0]
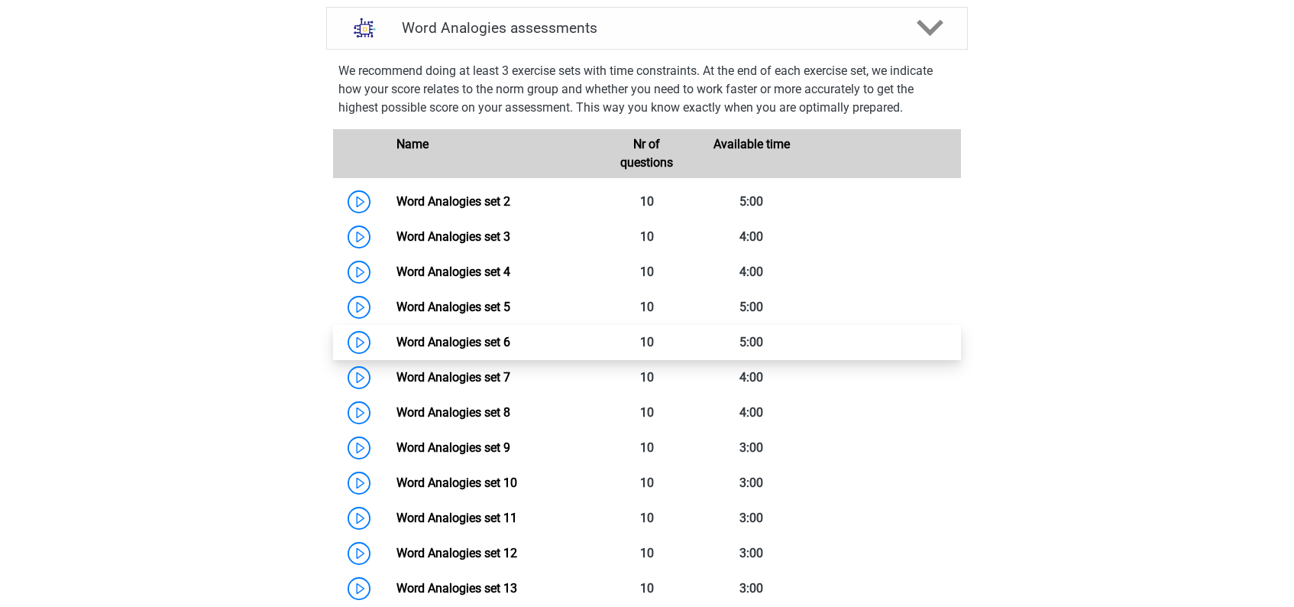
click at [510, 344] on link "Word Analogies set 6" at bounding box center [454, 342] width 114 height 15
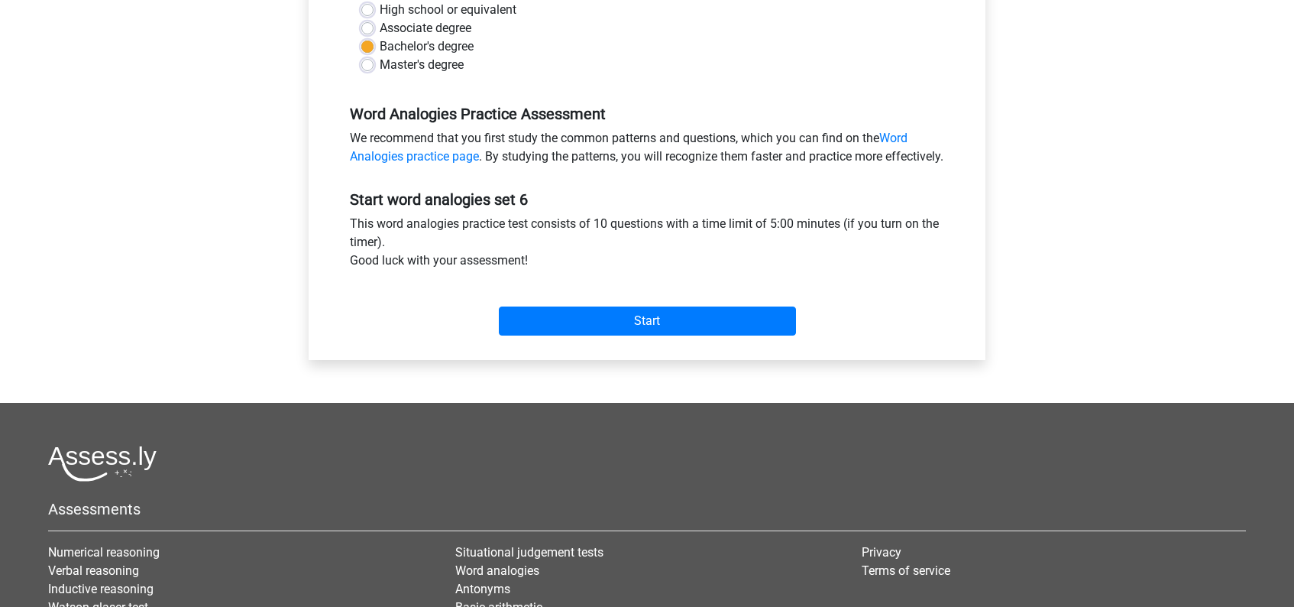
scroll to position [398, 0]
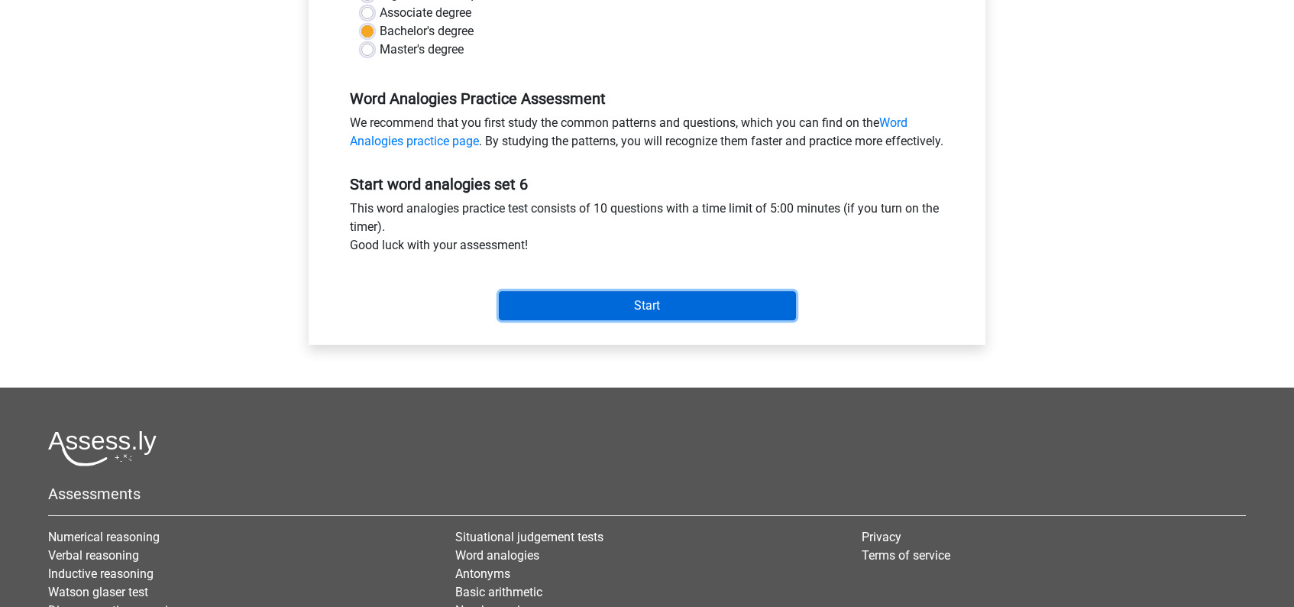
click at [666, 320] on input "Start" at bounding box center [647, 305] width 297 height 29
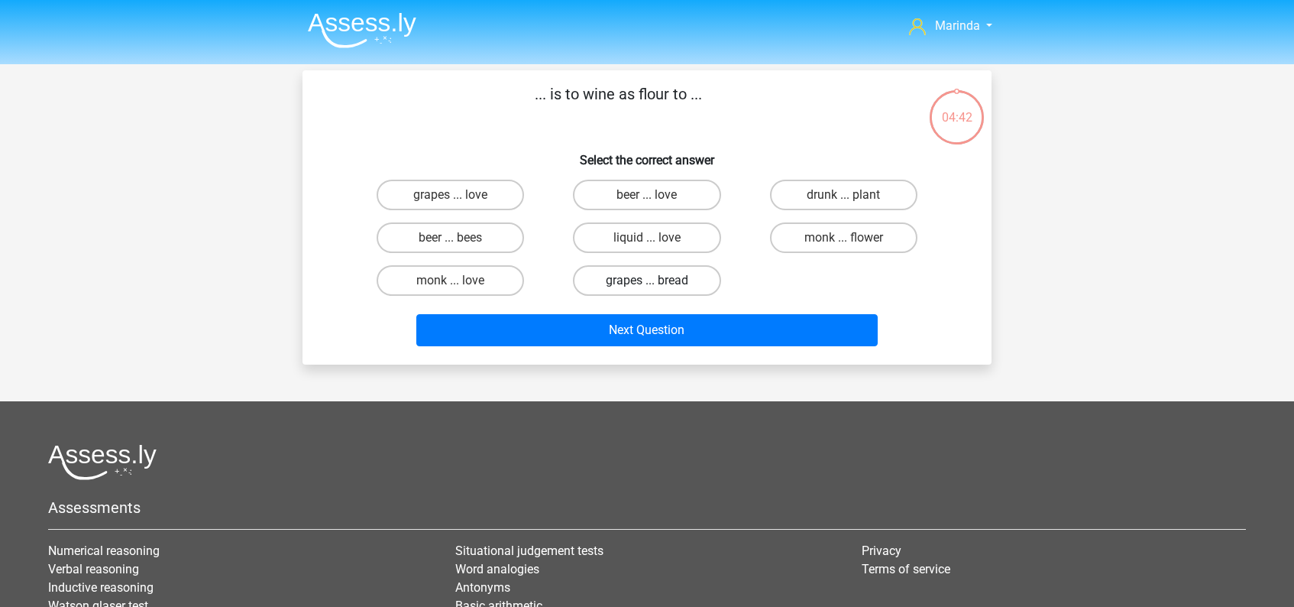
click at [688, 278] on label "grapes ... bread" at bounding box center [646, 280] width 147 height 31
click at [657, 280] on input "grapes ... bread" at bounding box center [652, 285] width 10 height 10
radio input "true"
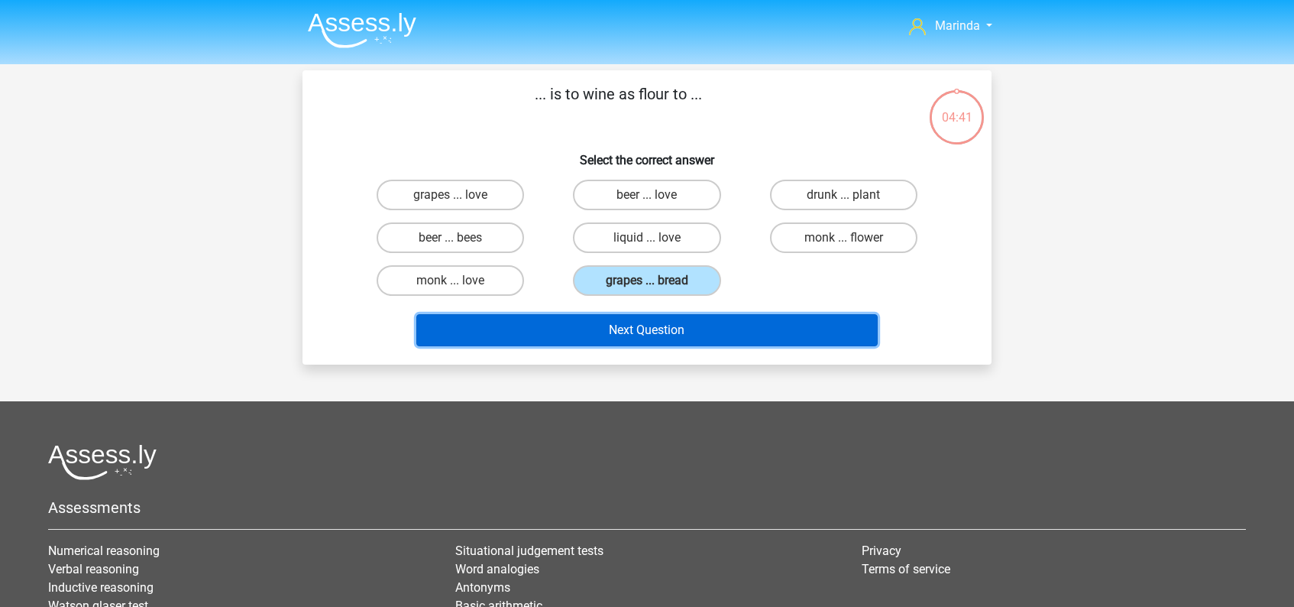
click at [659, 326] on button "Next Question" at bounding box center [647, 330] width 462 height 32
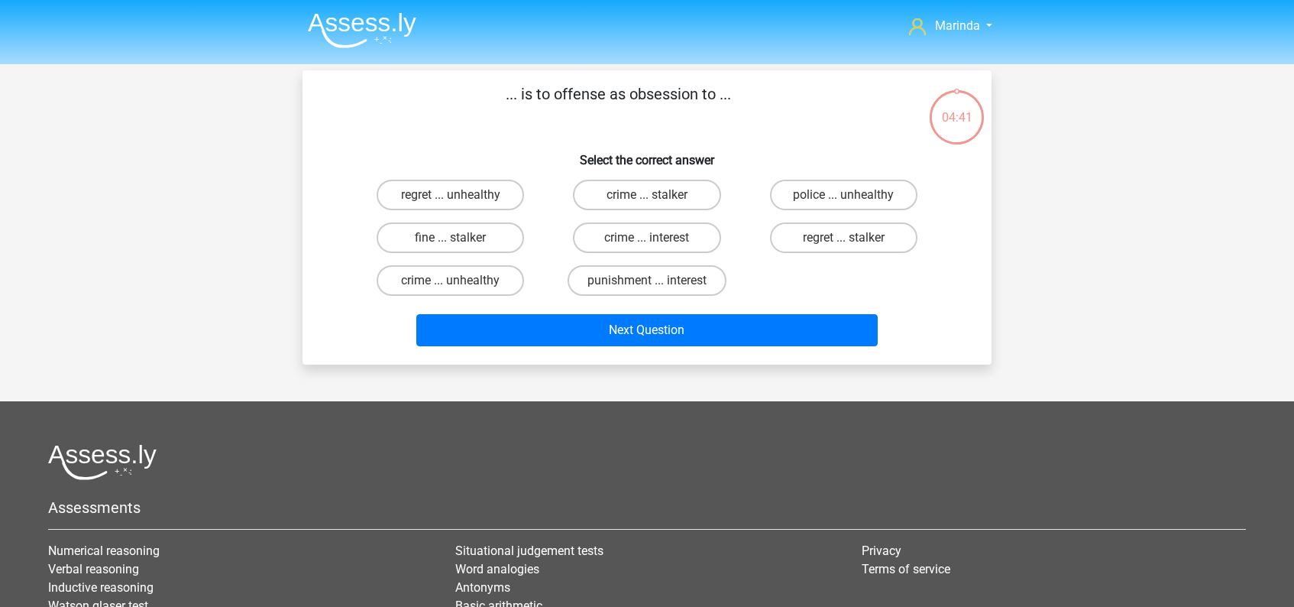
scroll to position [70, 0]
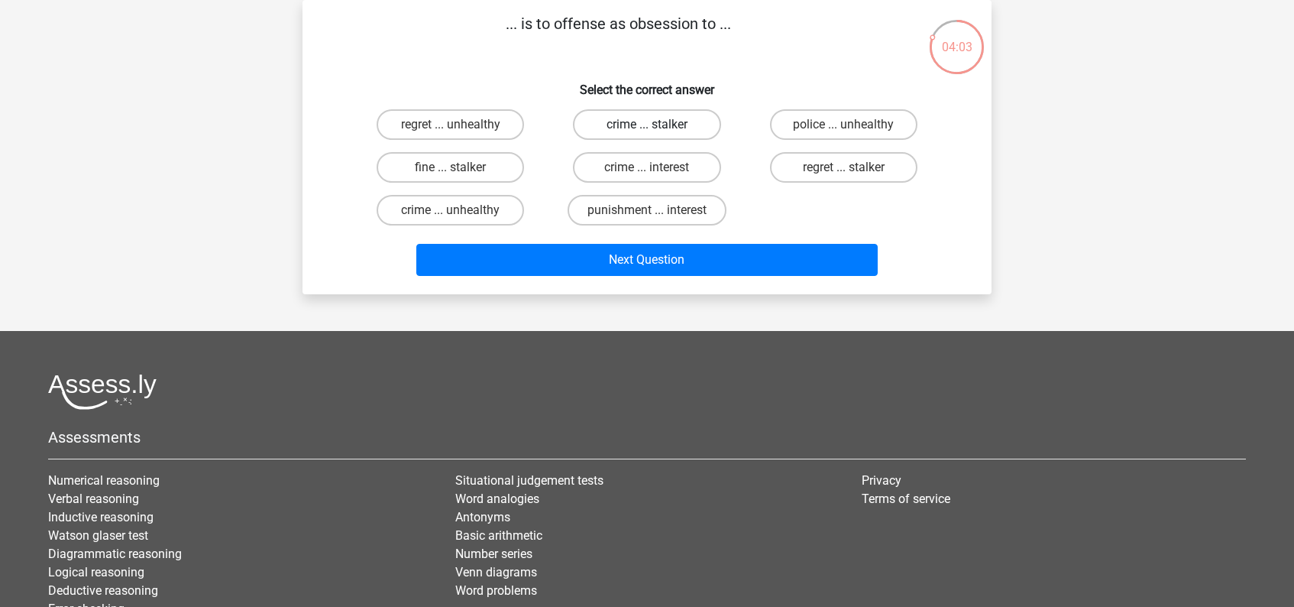
click at [678, 125] on label "crime ... stalker" at bounding box center [646, 124] width 147 height 31
click at [657, 125] on input "crime ... stalker" at bounding box center [652, 130] width 10 height 10
radio input "true"
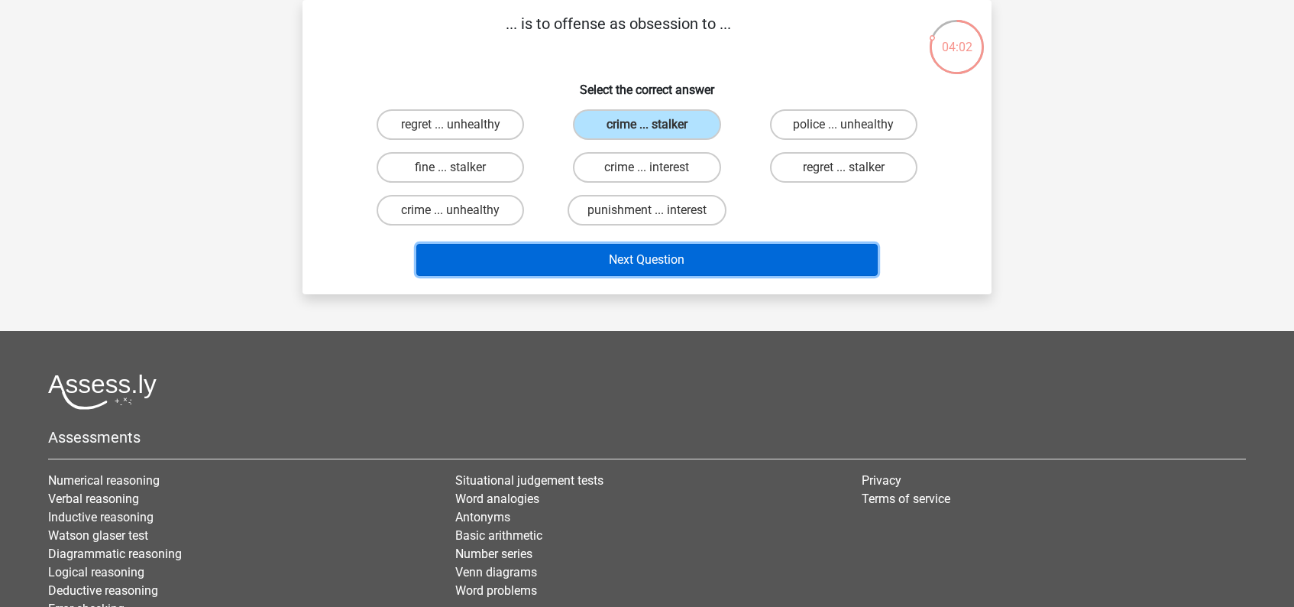
click at [652, 259] on button "Next Question" at bounding box center [647, 260] width 462 height 32
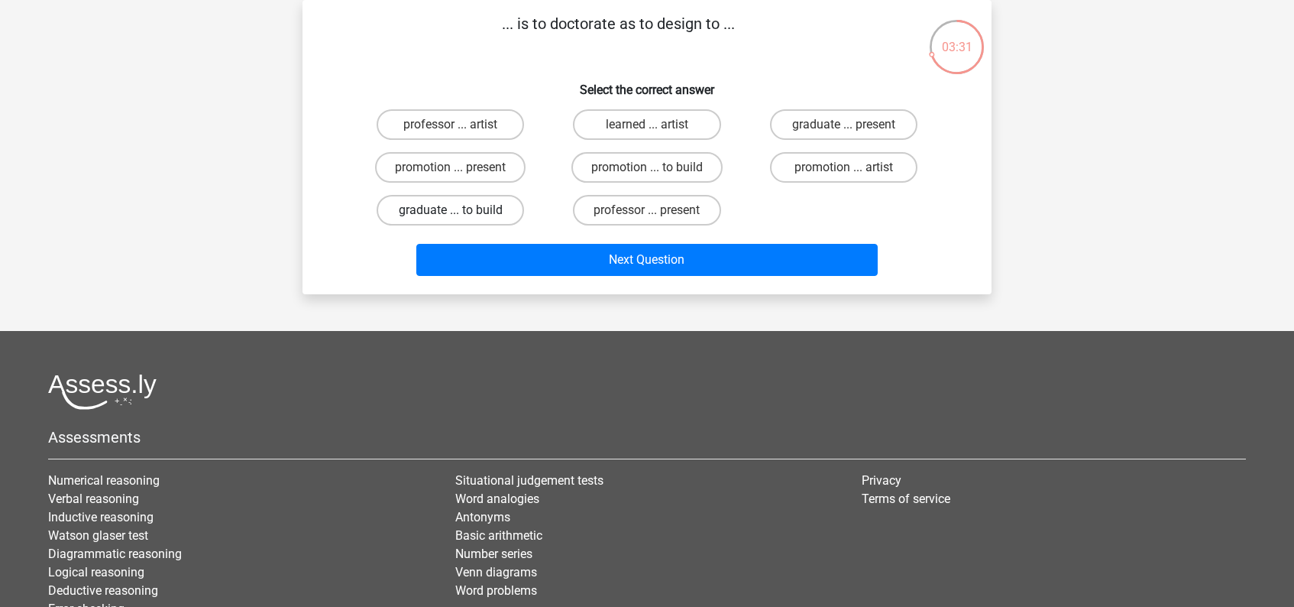
click at [471, 209] on label "graduate ... to build" at bounding box center [450, 210] width 147 height 31
click at [461, 210] on input "graduate ... to build" at bounding box center [456, 215] width 10 height 10
radio input "true"
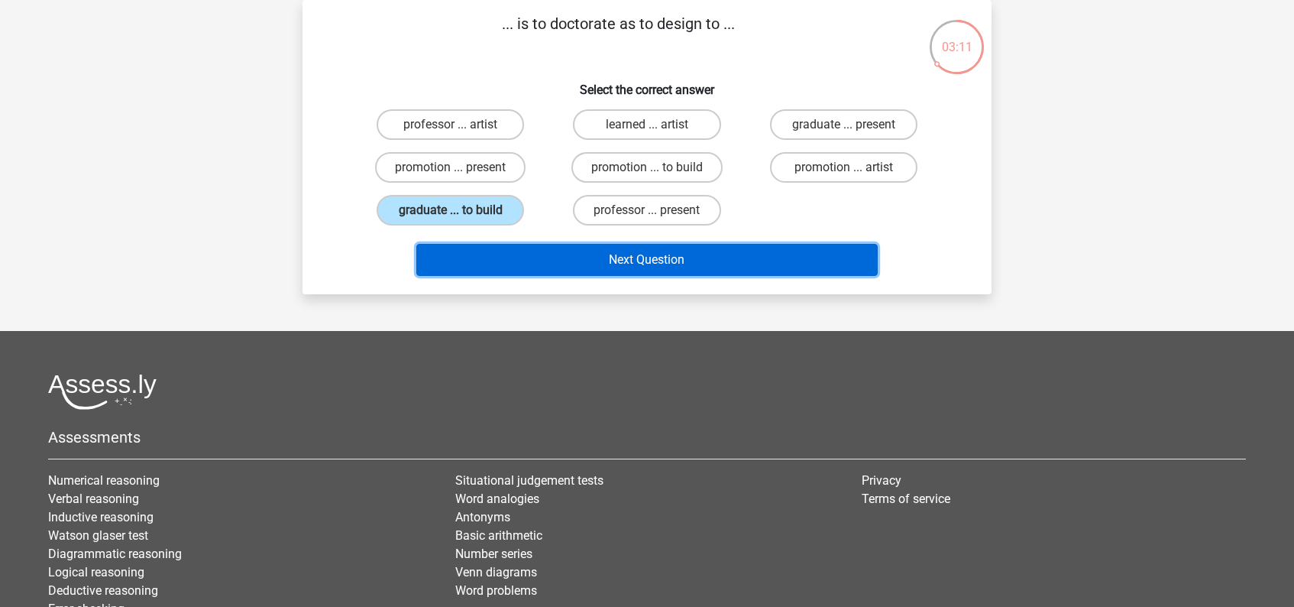
click at [641, 261] on button "Next Question" at bounding box center [647, 260] width 462 height 32
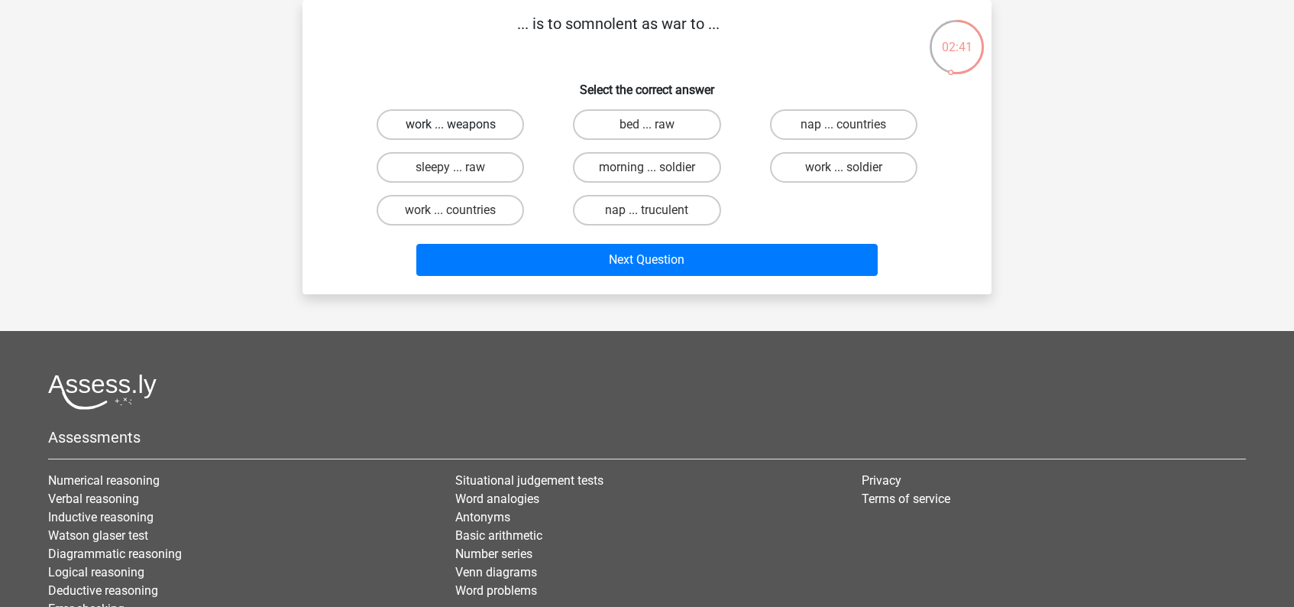
click at [484, 126] on label "work ... weapons" at bounding box center [450, 124] width 147 height 31
click at [461, 126] on input "work ... weapons" at bounding box center [456, 130] width 10 height 10
radio input "true"
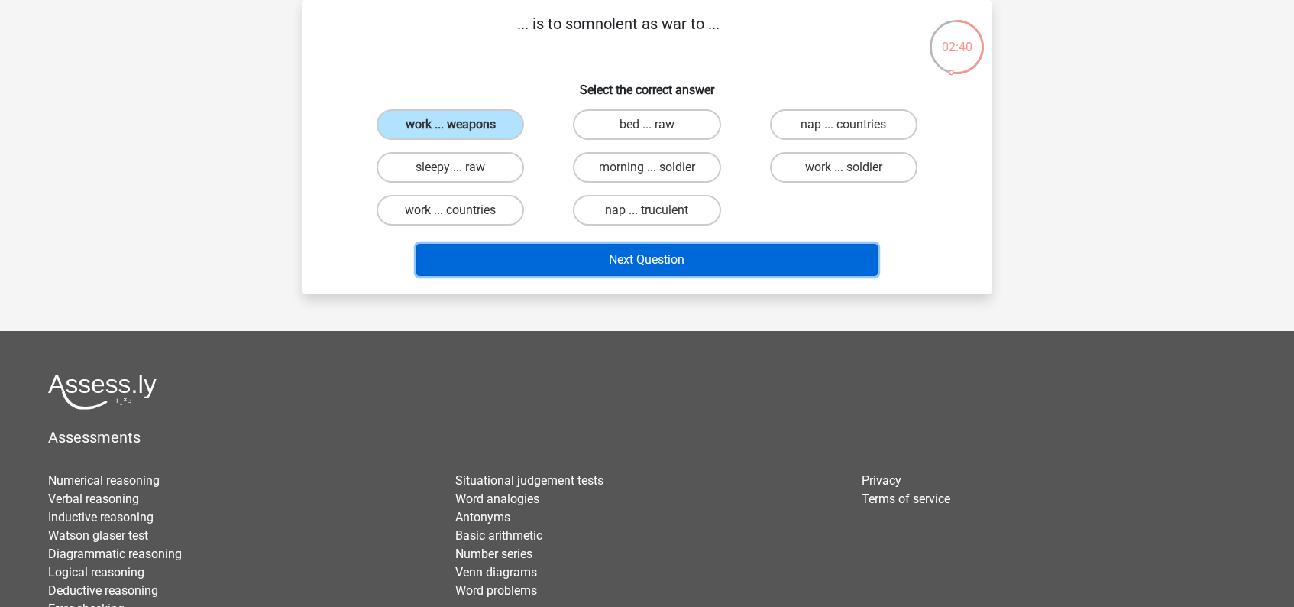
click at [657, 257] on button "Next Question" at bounding box center [647, 260] width 462 height 32
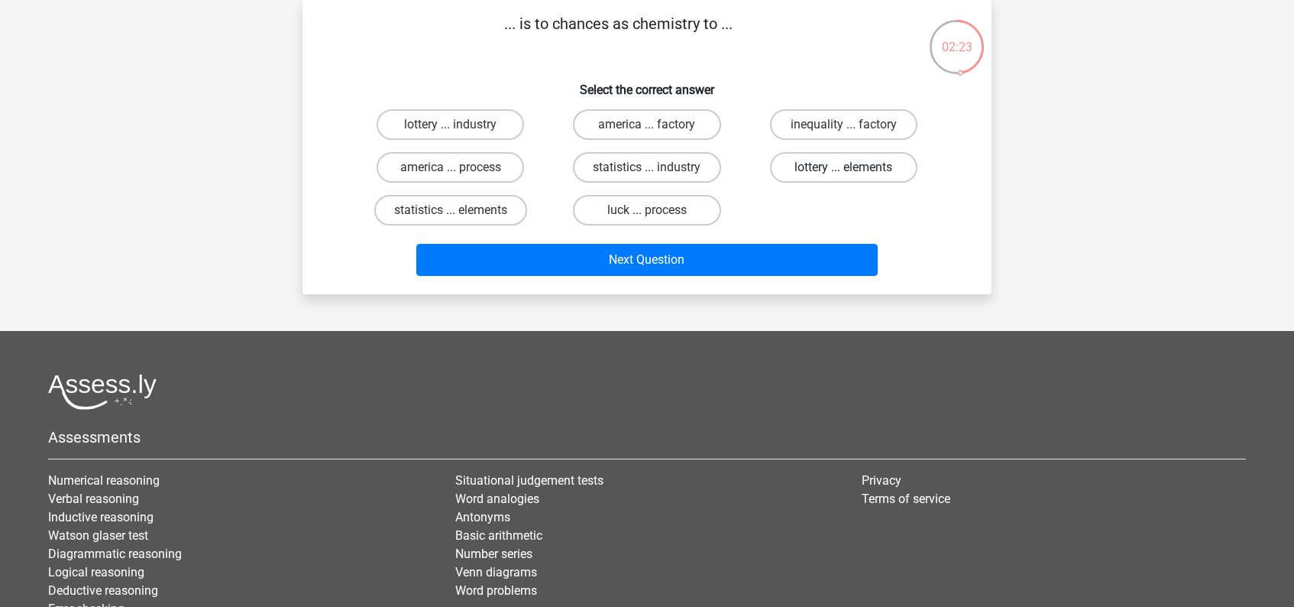
click at [856, 169] on label "lottery ... elements" at bounding box center [843, 167] width 147 height 31
click at [853, 169] on input "lottery ... elements" at bounding box center [848, 172] width 10 height 10
radio input "true"
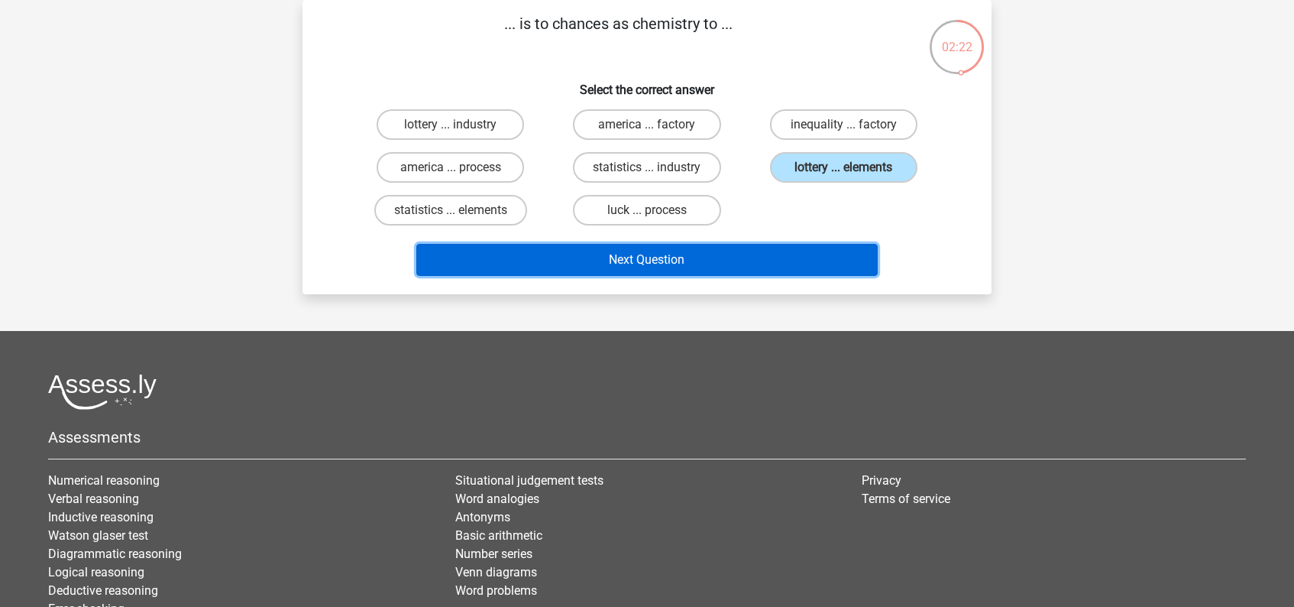
click at [662, 259] on button "Next Question" at bounding box center [647, 260] width 462 height 32
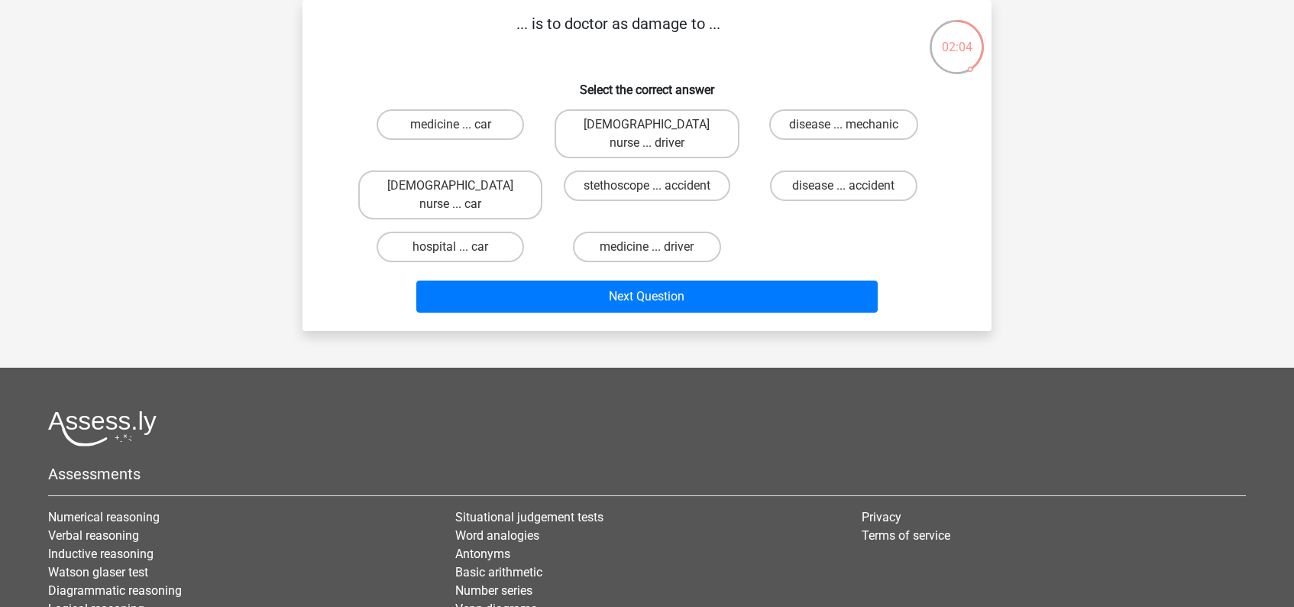
click at [852, 125] on input "disease ... mechanic" at bounding box center [848, 130] width 10 height 10
radio input "true"
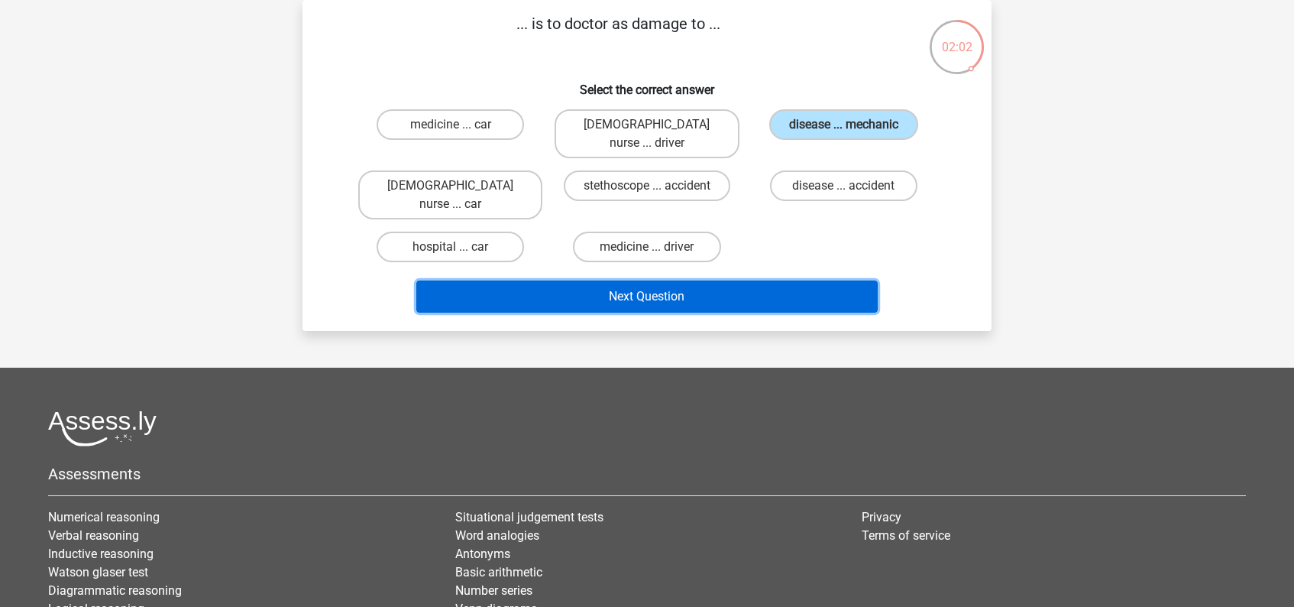
click at [691, 280] on button "Next Question" at bounding box center [647, 296] width 462 height 32
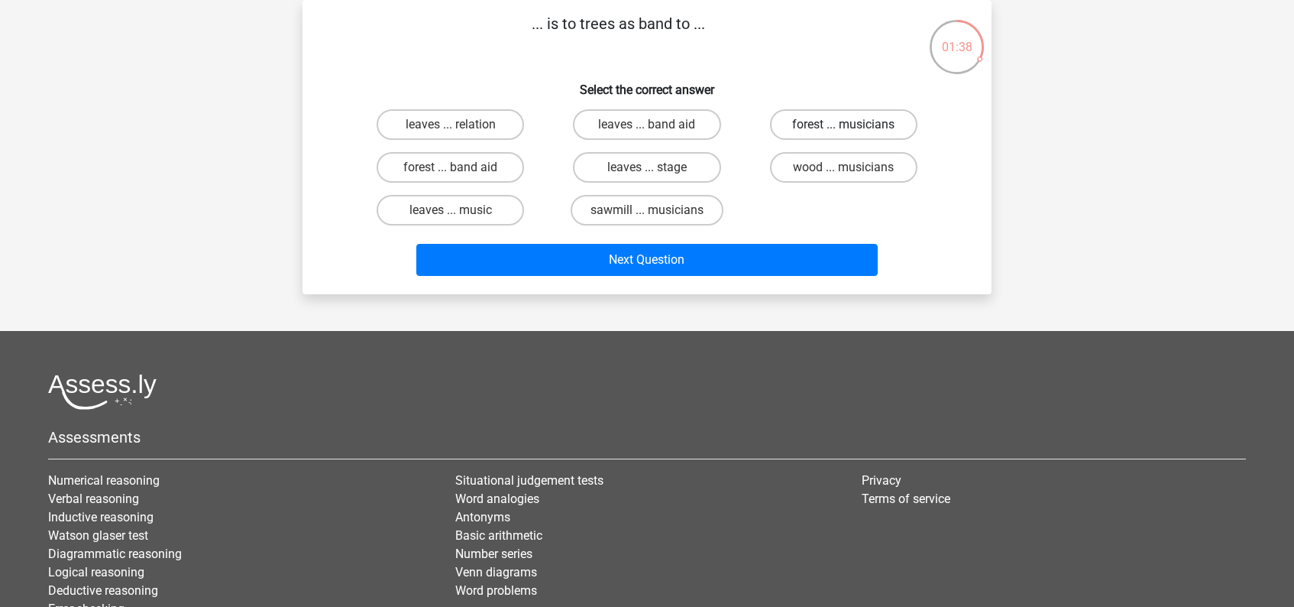
click at [837, 125] on label "forest ... musicians" at bounding box center [843, 124] width 147 height 31
click at [843, 125] on input "forest ... musicians" at bounding box center [848, 130] width 10 height 10
radio input "true"
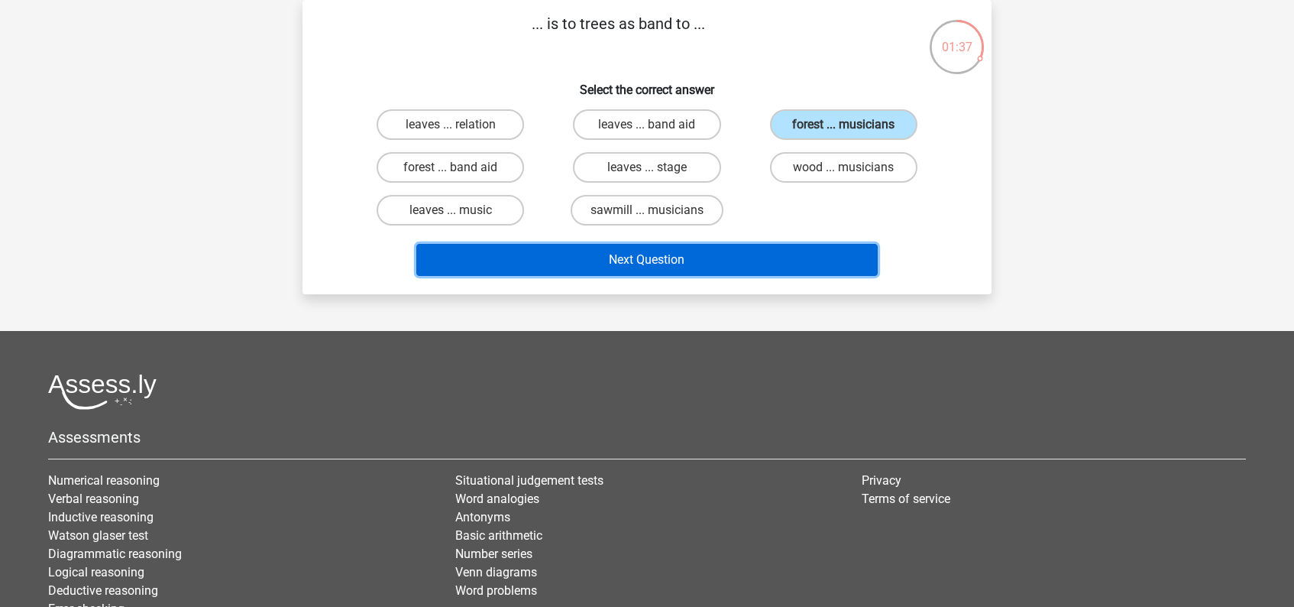
click at [675, 258] on button "Next Question" at bounding box center [647, 260] width 462 height 32
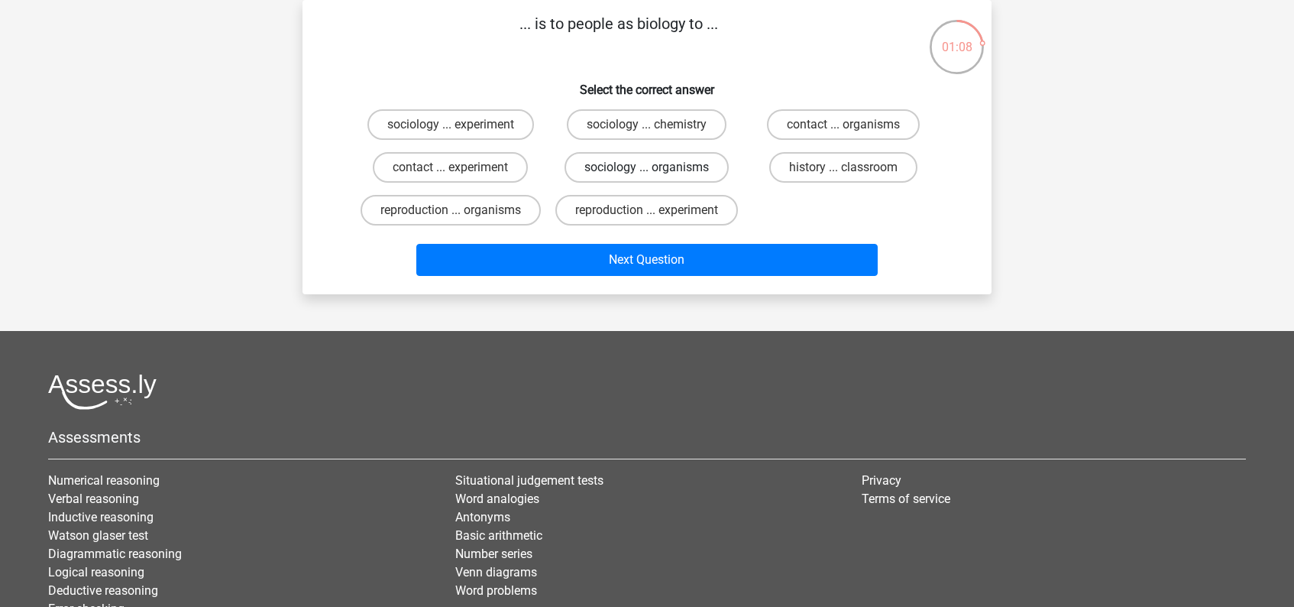
click at [673, 173] on label "sociology ... organisms" at bounding box center [647, 167] width 164 height 31
click at [657, 173] on input "sociology ... organisms" at bounding box center [652, 172] width 10 height 10
radio input "true"
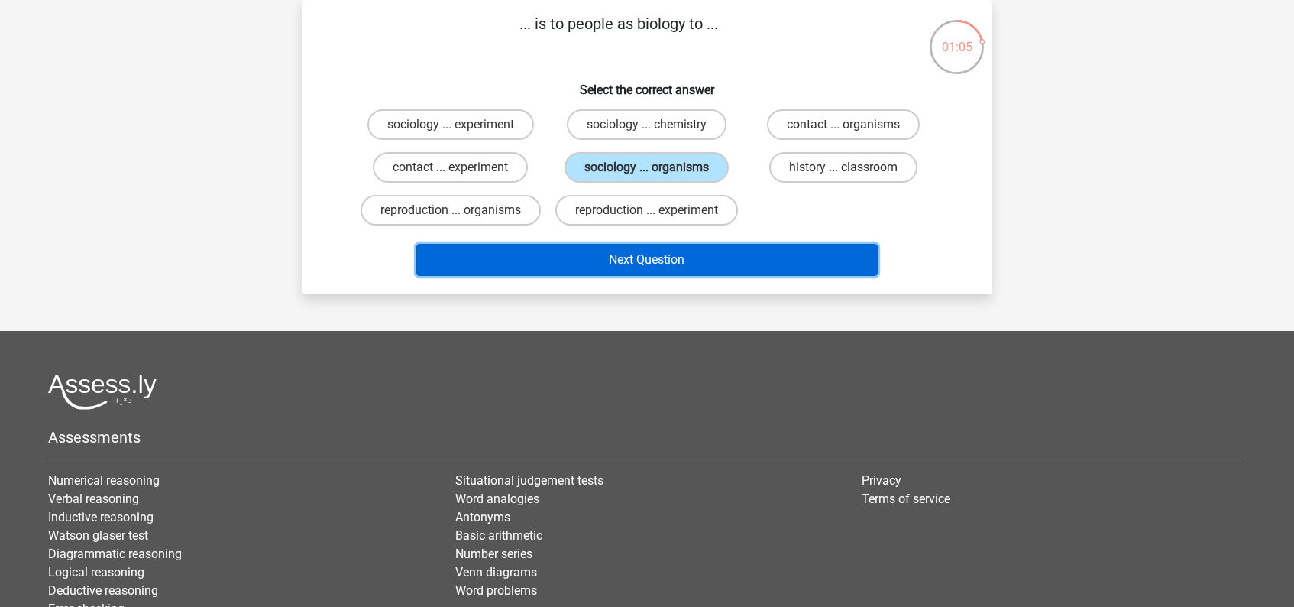
click at [668, 276] on button "Next Question" at bounding box center [647, 260] width 462 height 32
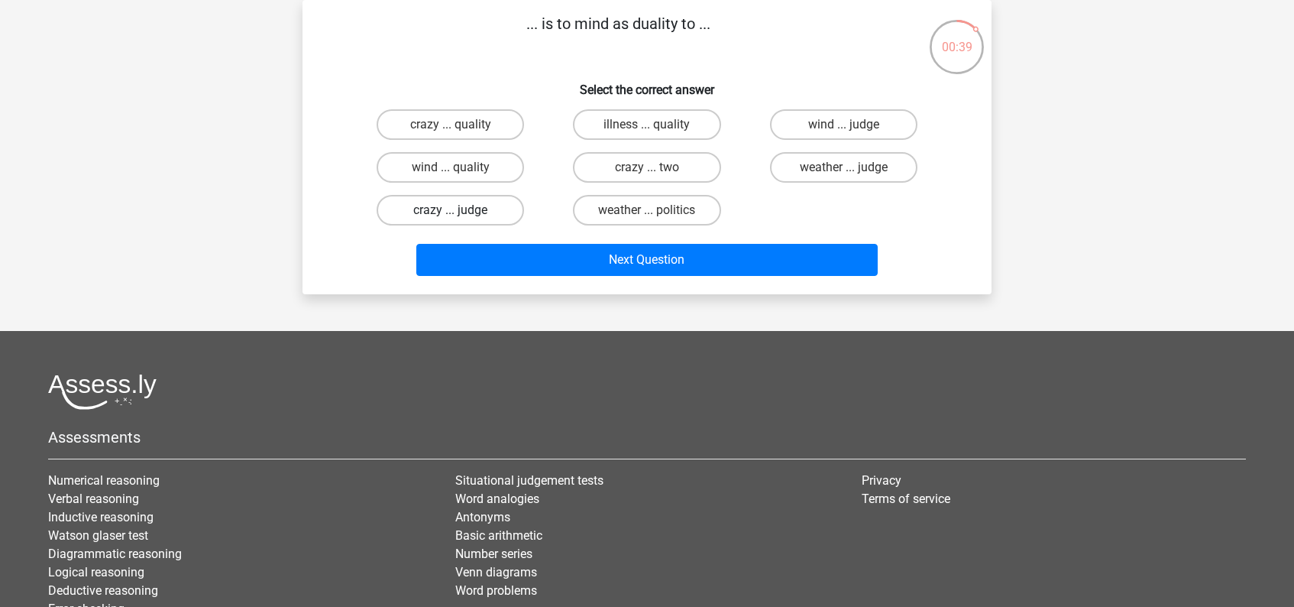
click at [457, 209] on label "crazy ... judge" at bounding box center [450, 210] width 147 height 31
click at [457, 210] on input "crazy ... judge" at bounding box center [456, 215] width 10 height 10
radio input "true"
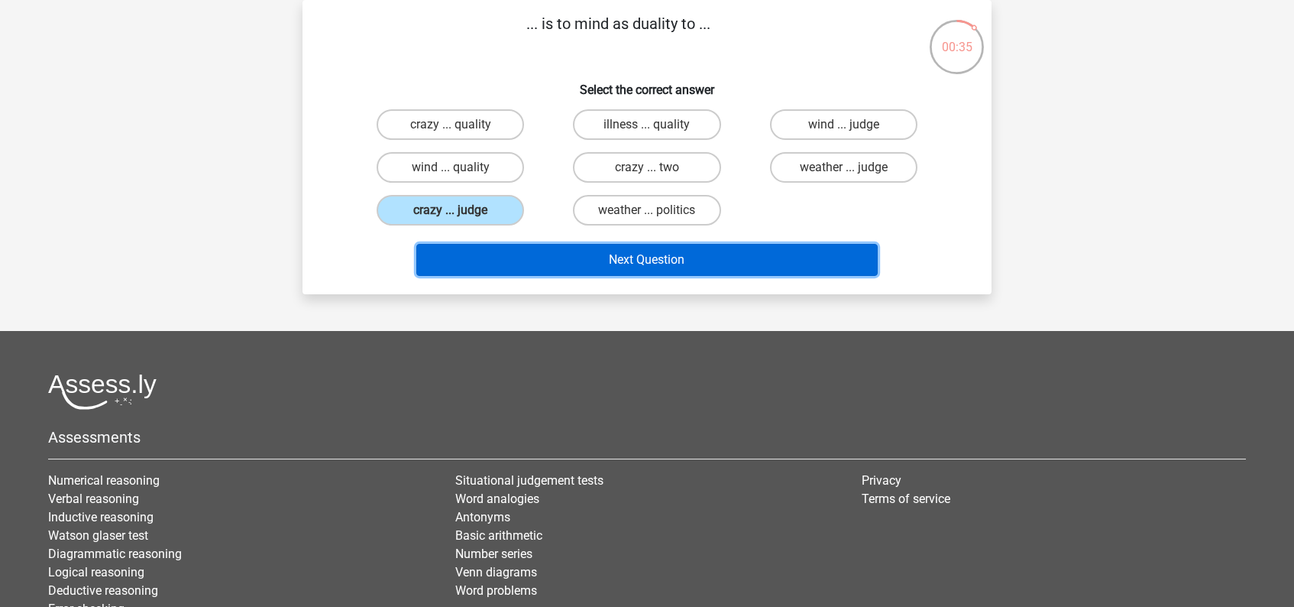
click at [633, 262] on button "Next Question" at bounding box center [647, 260] width 462 height 32
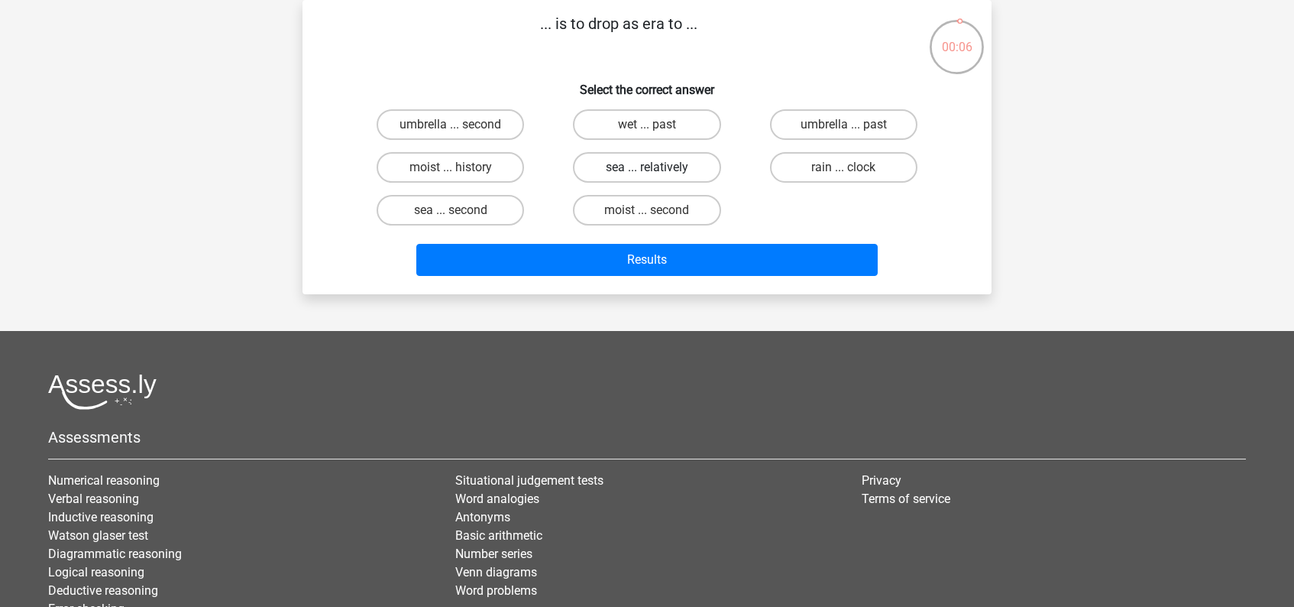
click at [669, 169] on label "sea ... relatively" at bounding box center [646, 167] width 147 height 31
click at [657, 169] on input "sea ... relatively" at bounding box center [652, 172] width 10 height 10
radio input "true"
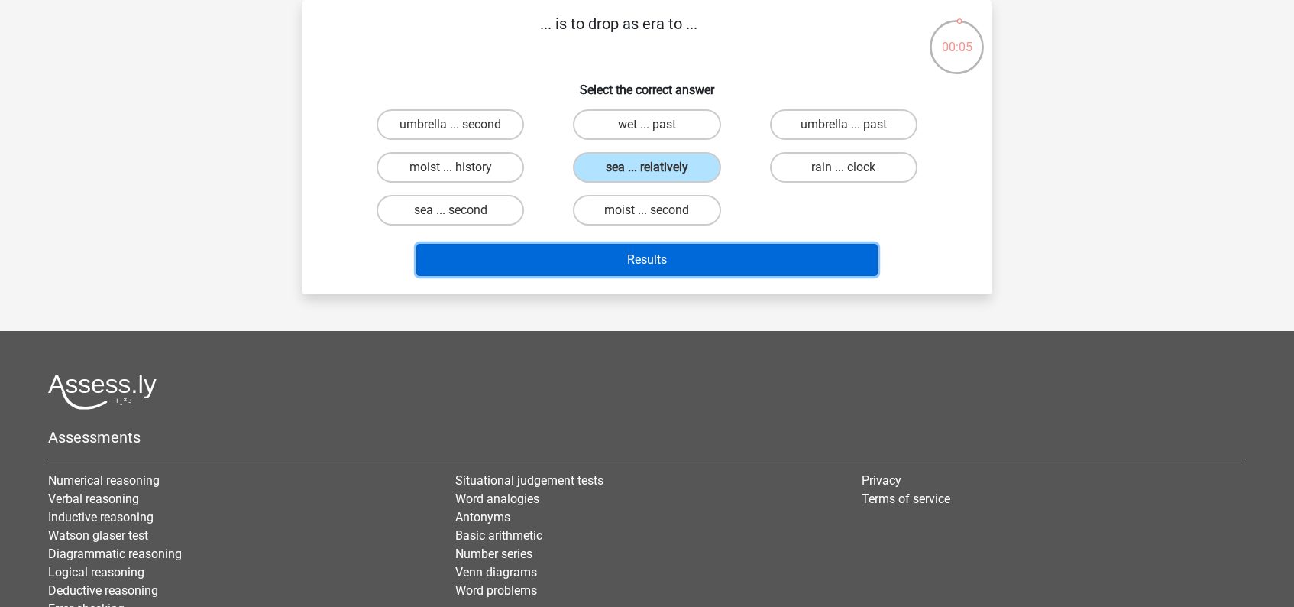
click at [656, 253] on button "Results" at bounding box center [647, 260] width 462 height 32
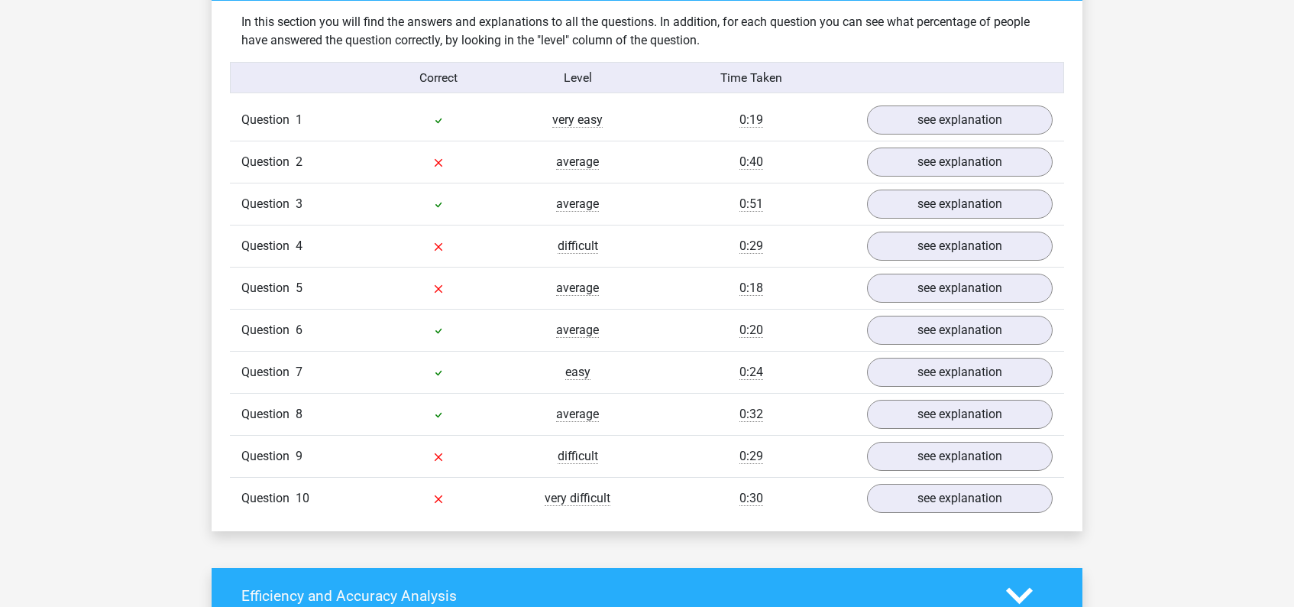
scroll to position [956, 0]
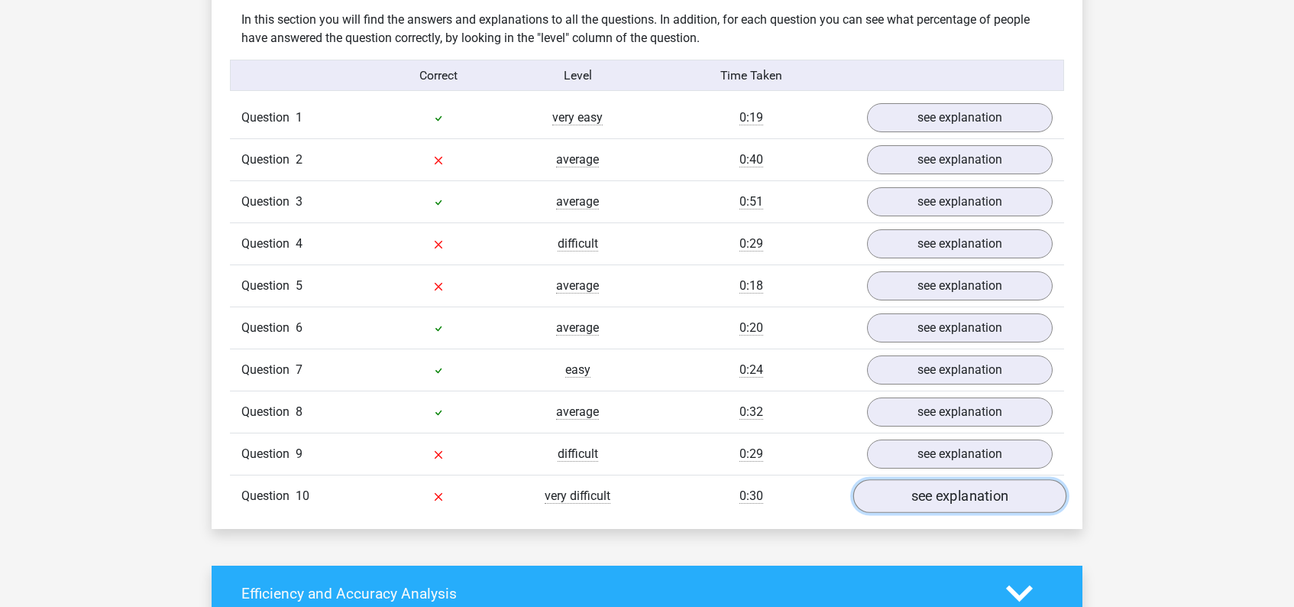
click at [963, 498] on link "see explanation" at bounding box center [959, 497] width 213 height 34
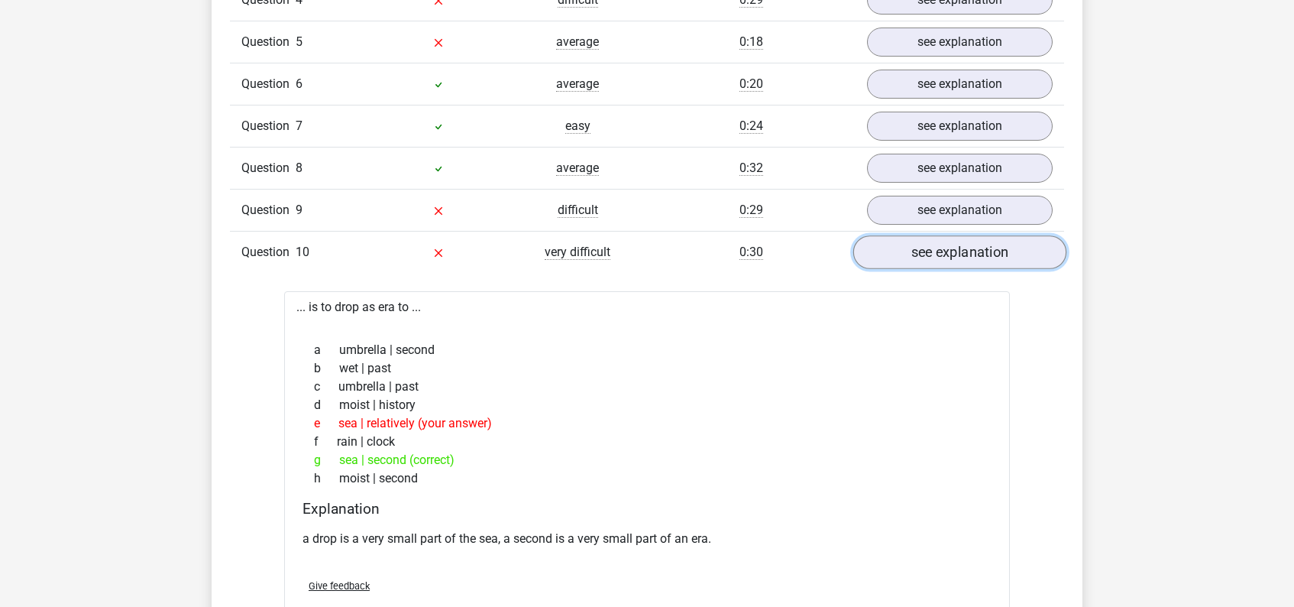
scroll to position [1203, 0]
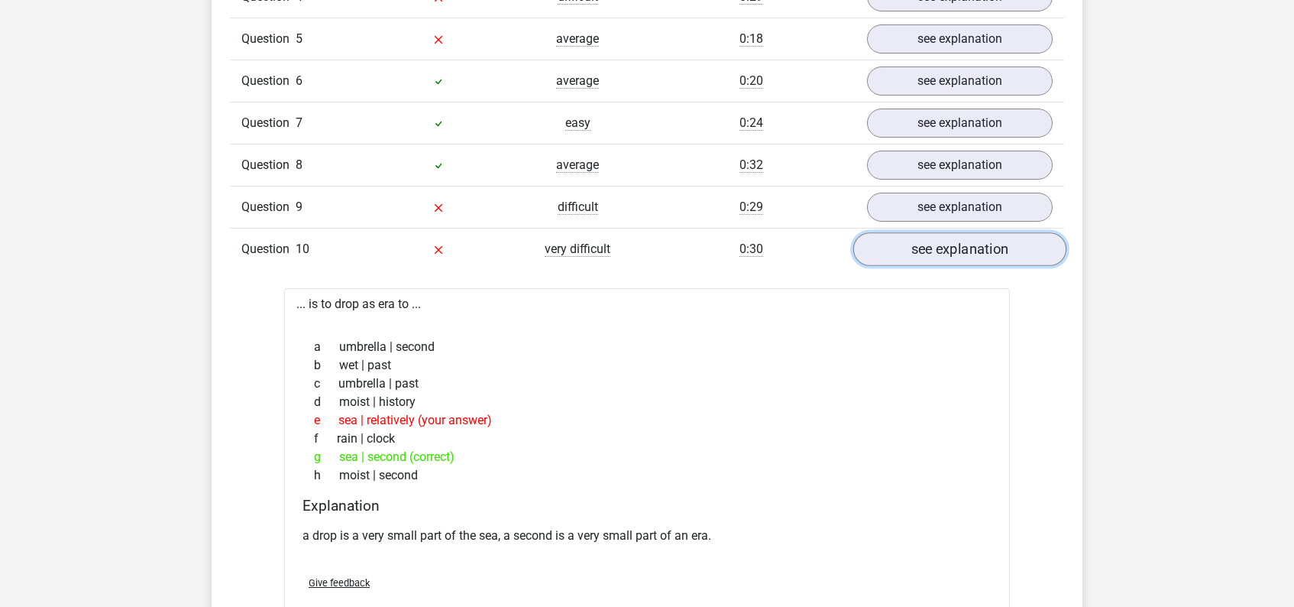
click at [964, 245] on link "see explanation" at bounding box center [959, 250] width 213 height 34
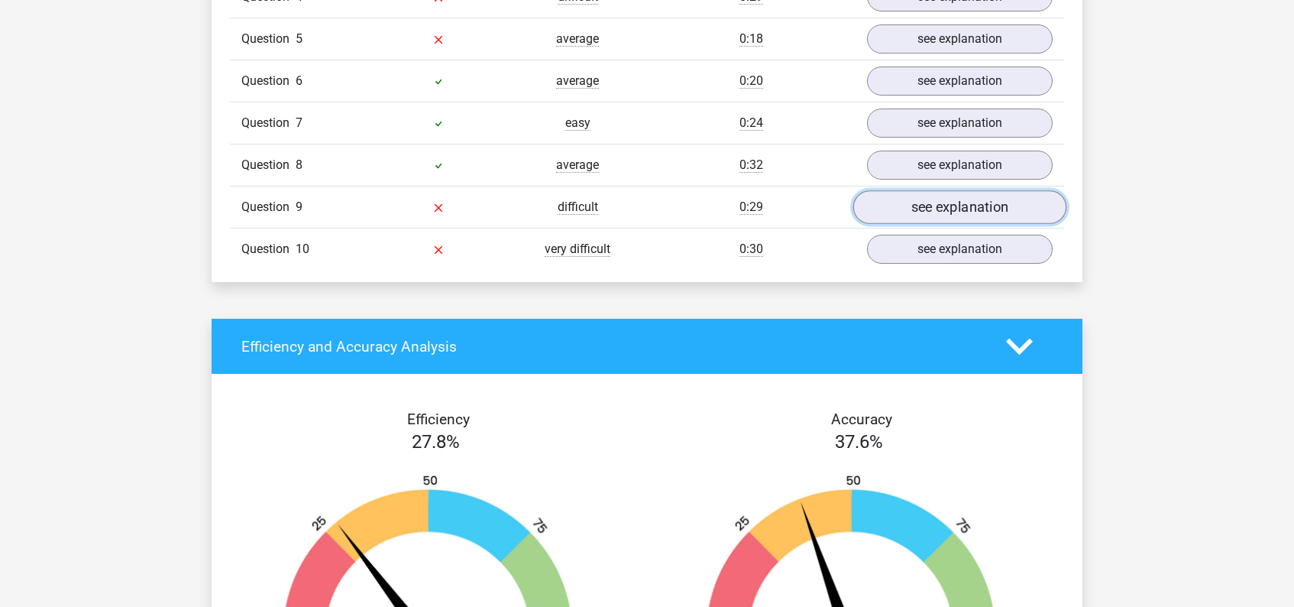
click at [960, 207] on link "see explanation" at bounding box center [959, 208] width 213 height 34
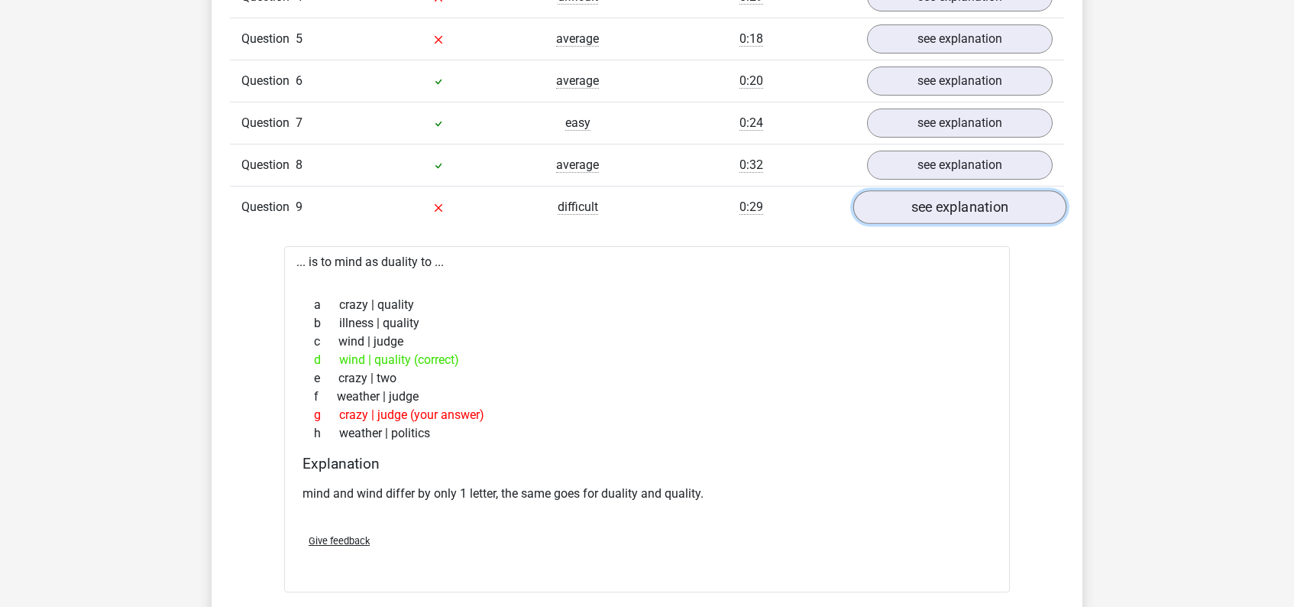
click at [960, 207] on link "see explanation" at bounding box center [959, 208] width 213 height 34
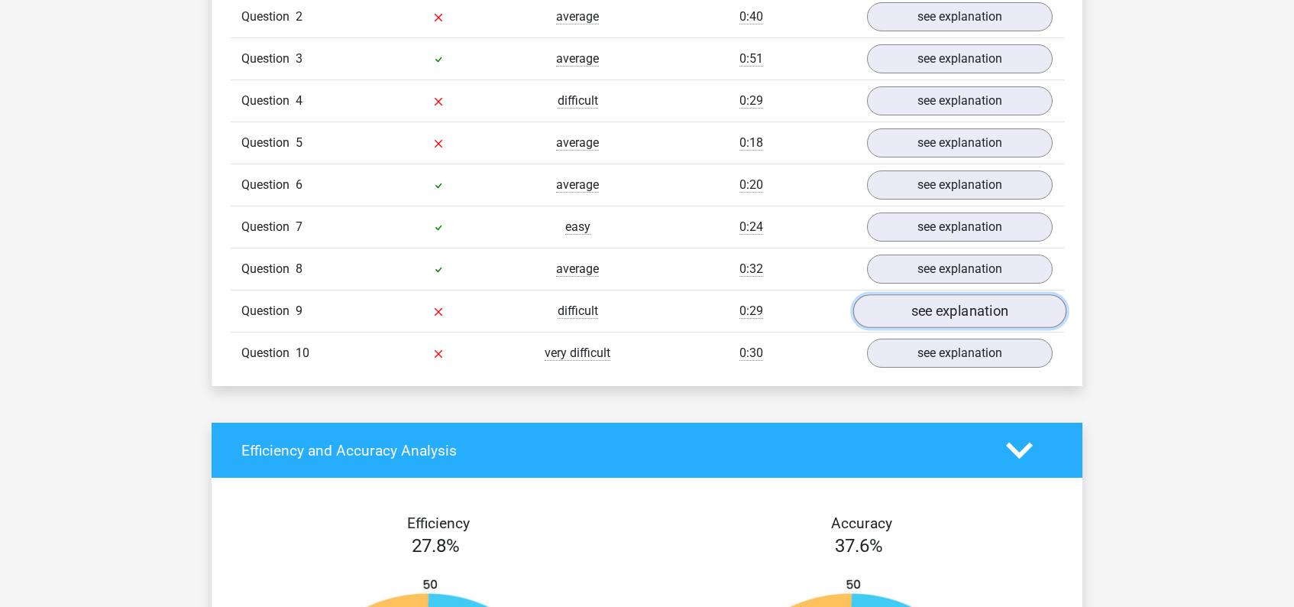
scroll to position [1096, 0]
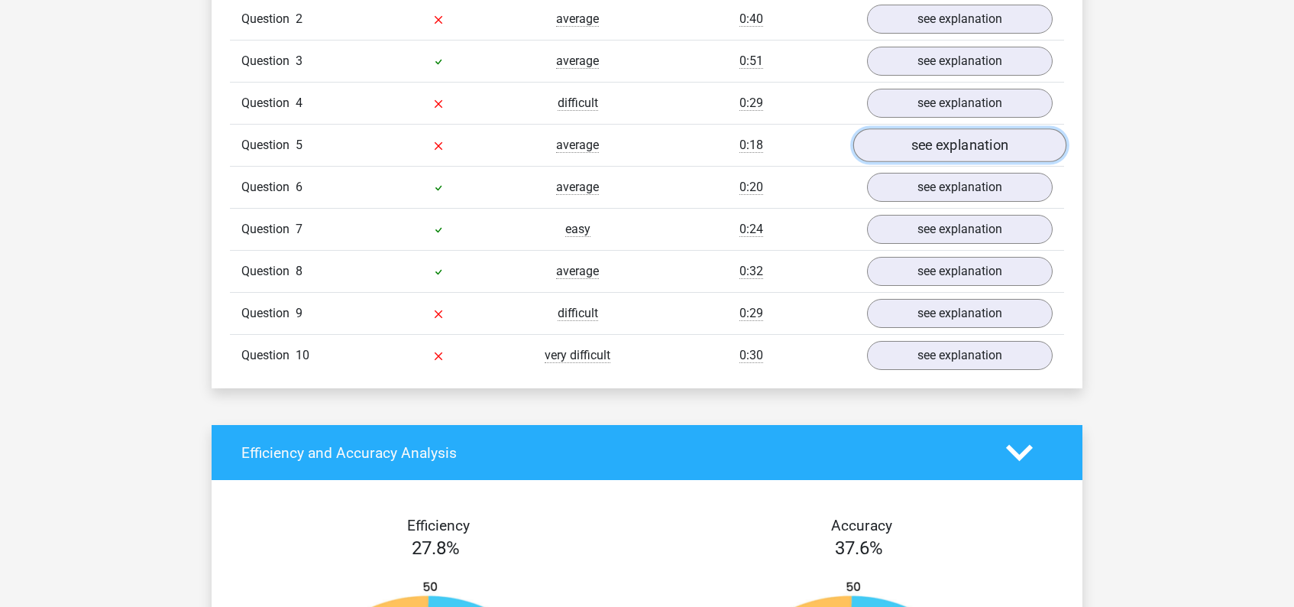
click at [969, 144] on link "see explanation" at bounding box center [959, 146] width 213 height 34
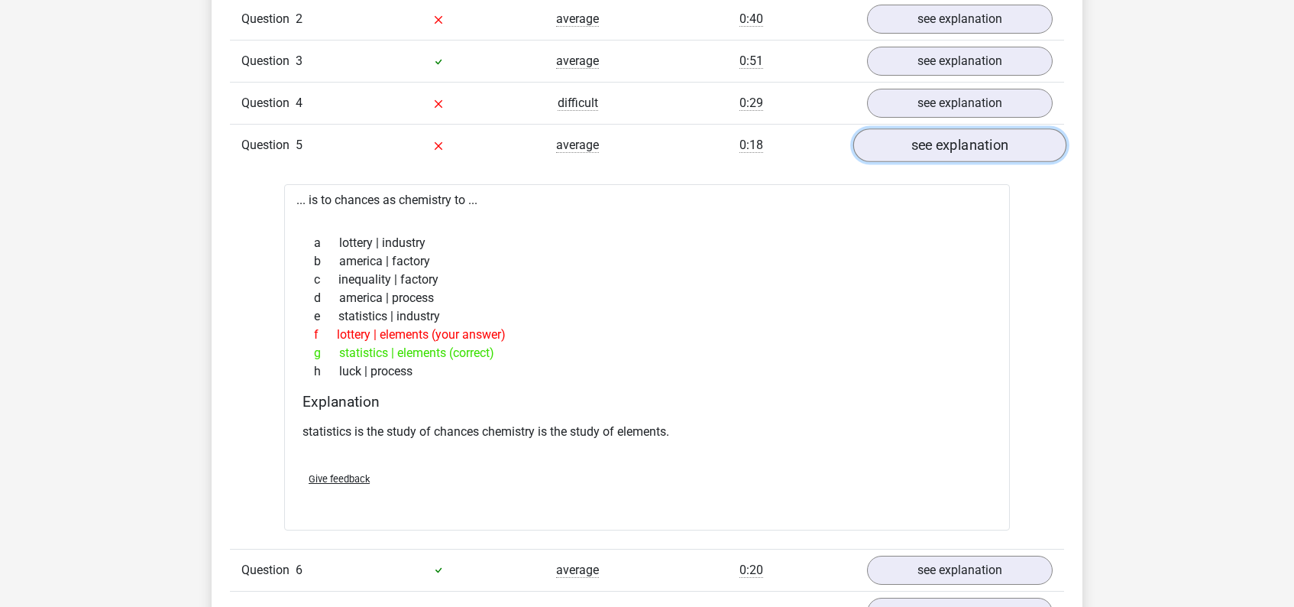
click at [969, 144] on link "see explanation" at bounding box center [959, 146] width 213 height 34
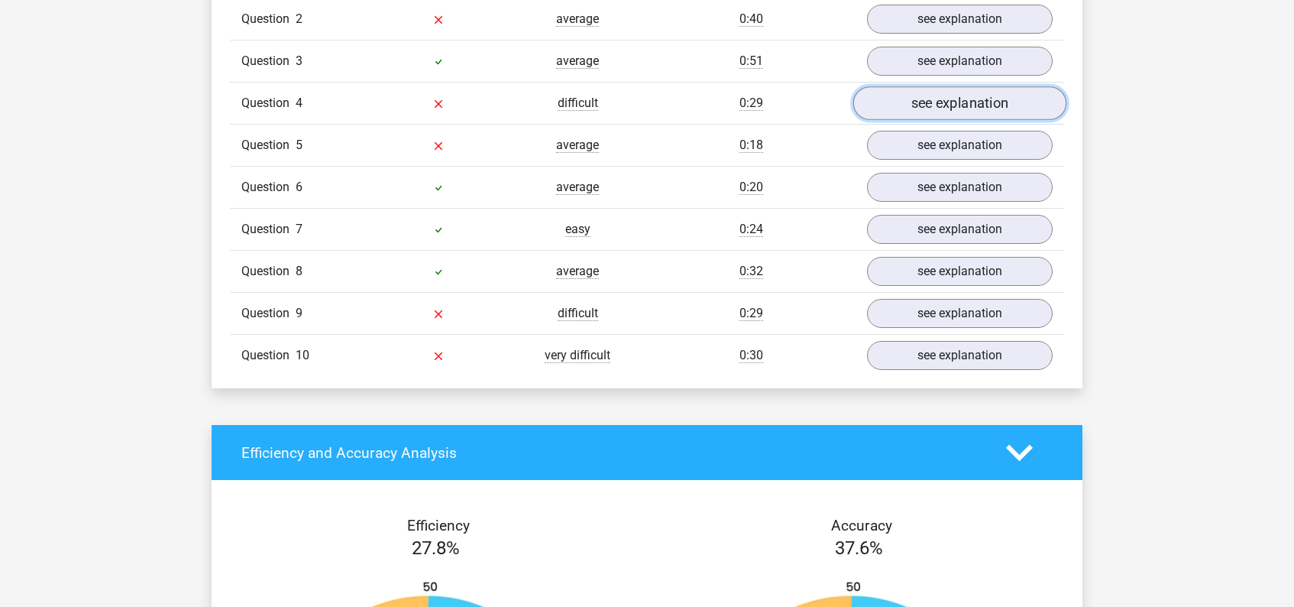
click at [961, 104] on link "see explanation" at bounding box center [959, 104] width 213 height 34
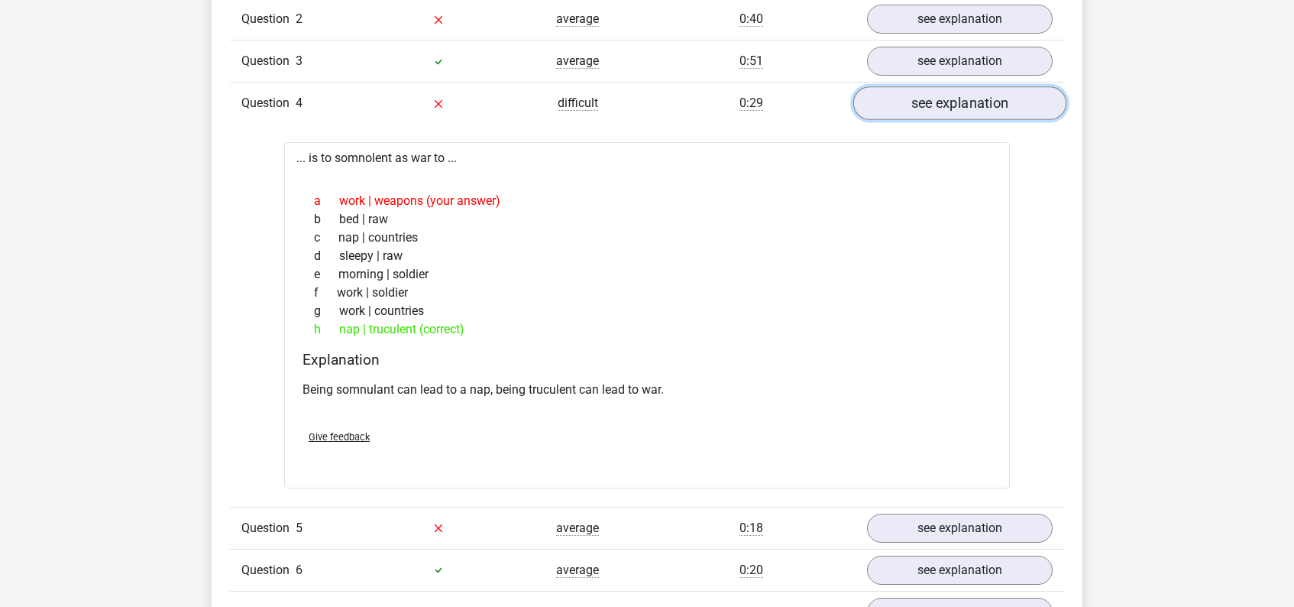
click at [959, 110] on link "see explanation" at bounding box center [959, 104] width 213 height 34
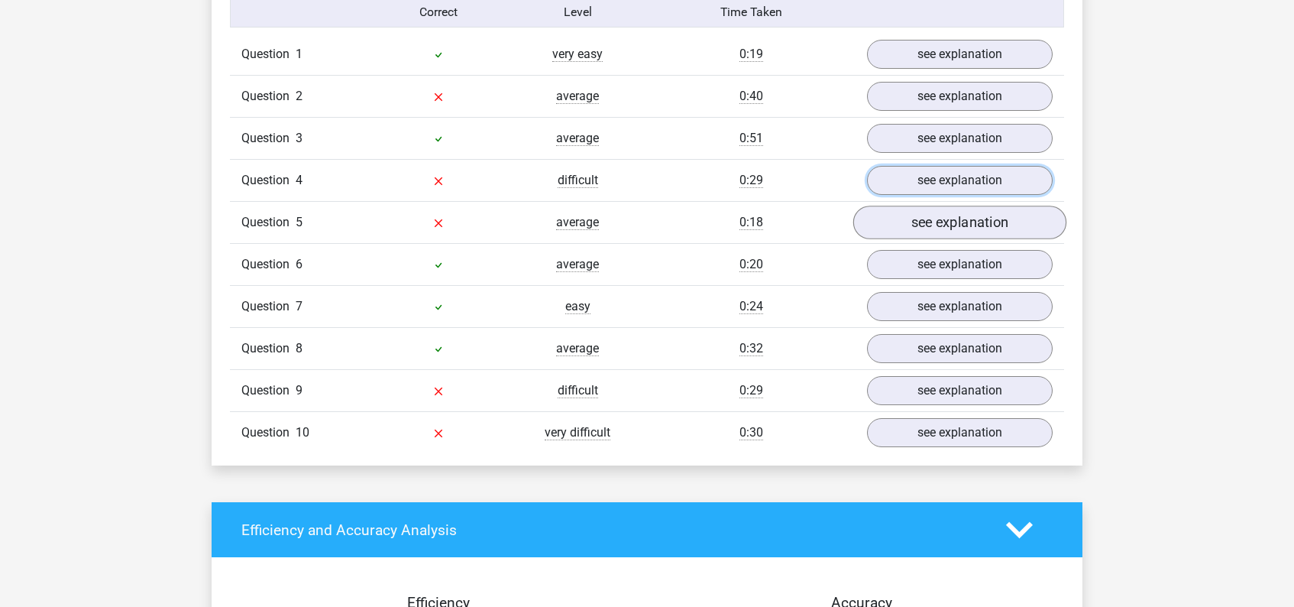
scroll to position [1012, 0]
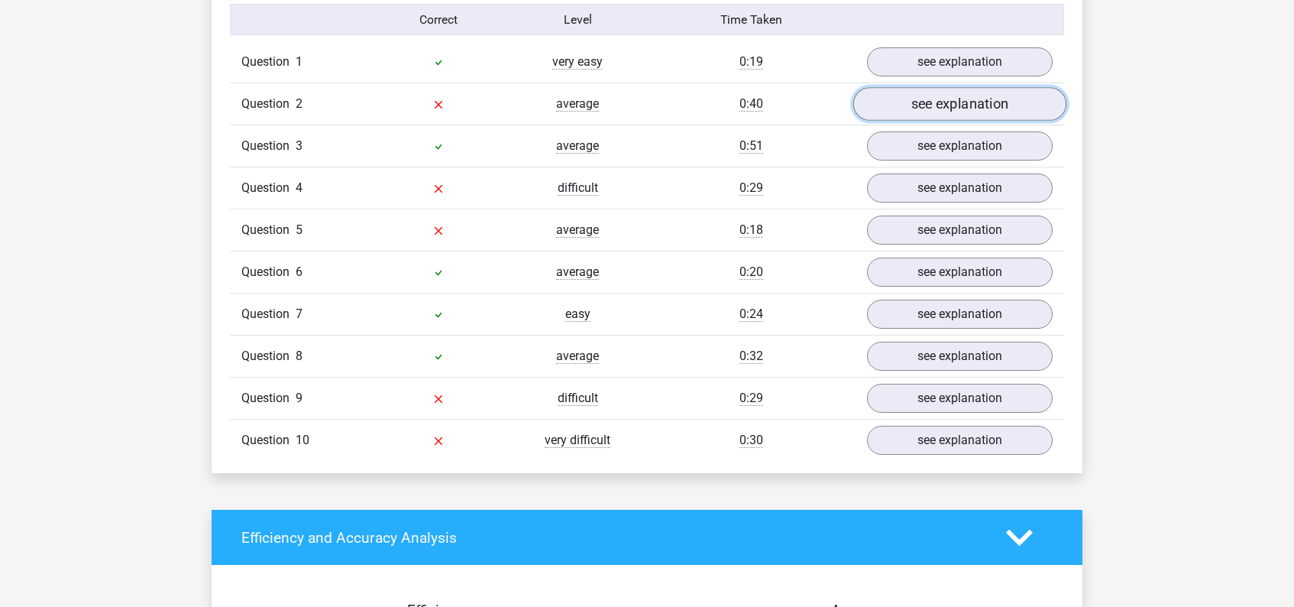
click at [944, 109] on link "see explanation" at bounding box center [959, 105] width 213 height 34
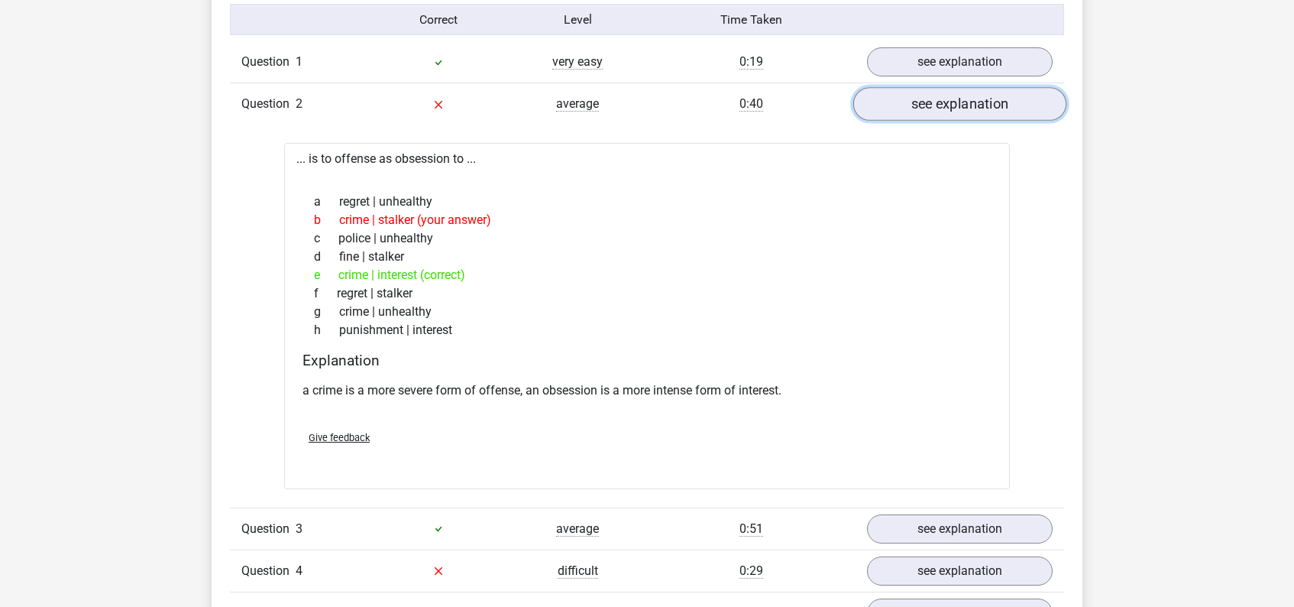
click at [964, 104] on link "see explanation" at bounding box center [959, 105] width 213 height 34
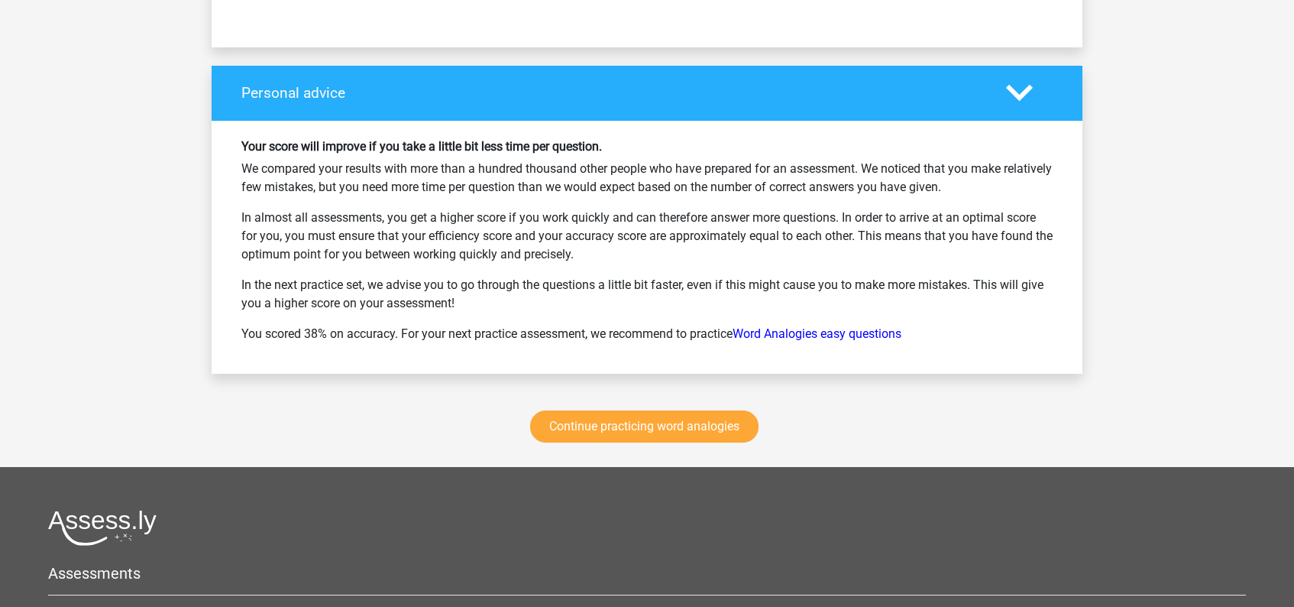
scroll to position [1973, 0]
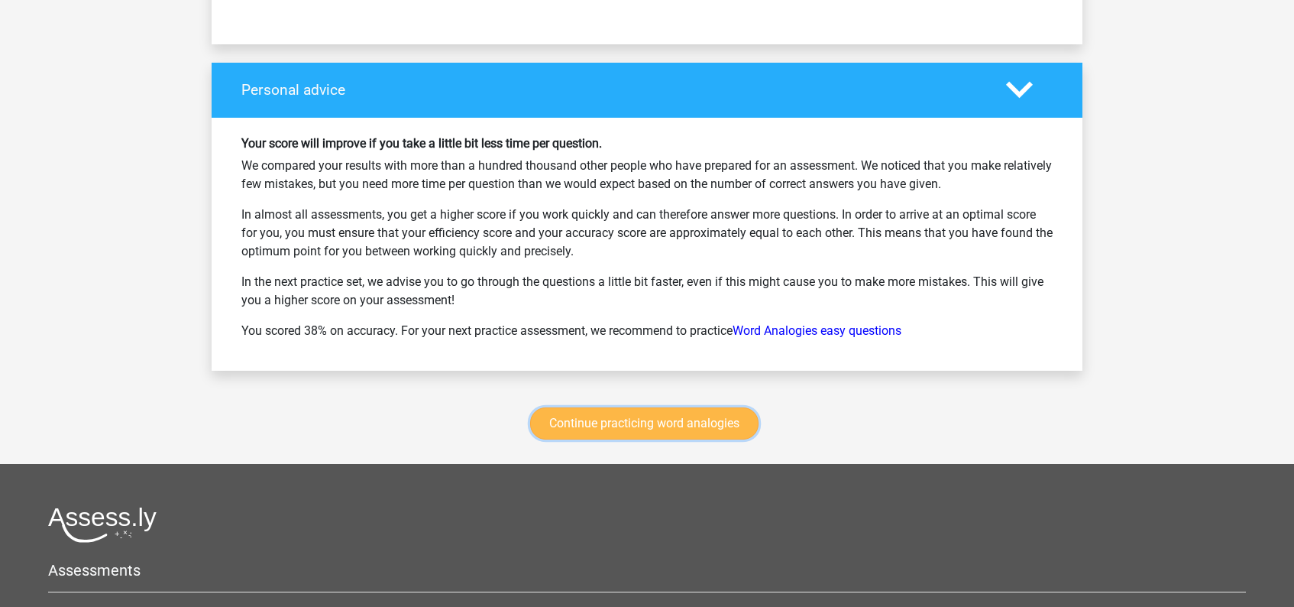
click at [659, 424] on link "Continue practicing word analogies" at bounding box center [644, 423] width 228 height 32
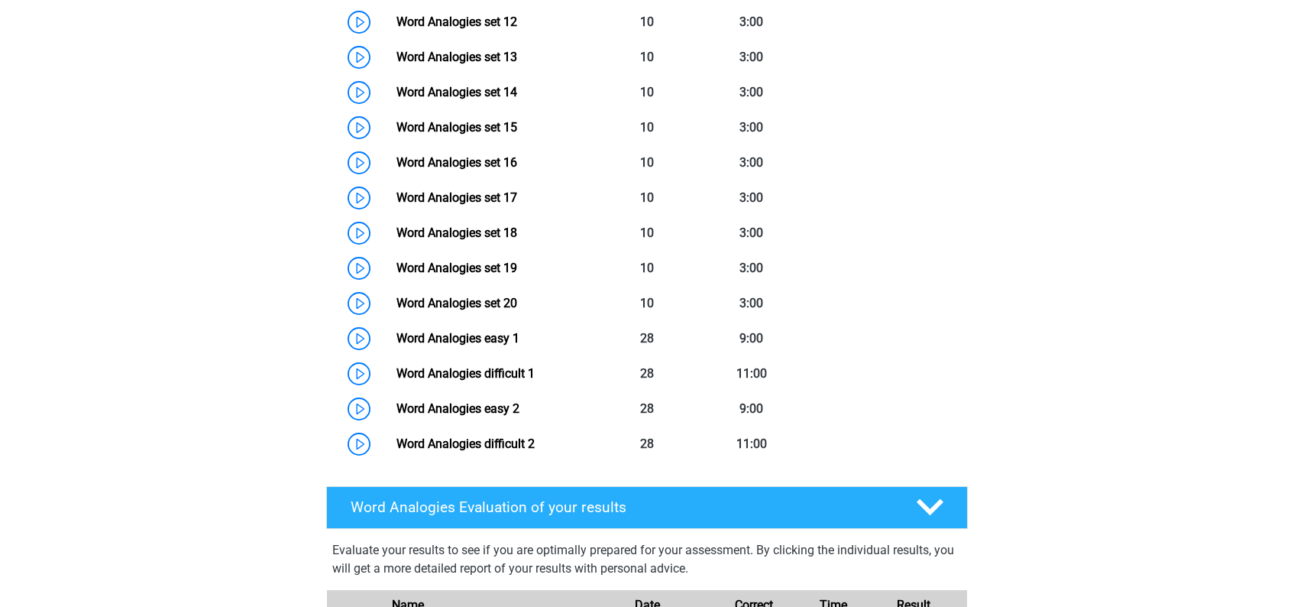
scroll to position [1163, 0]
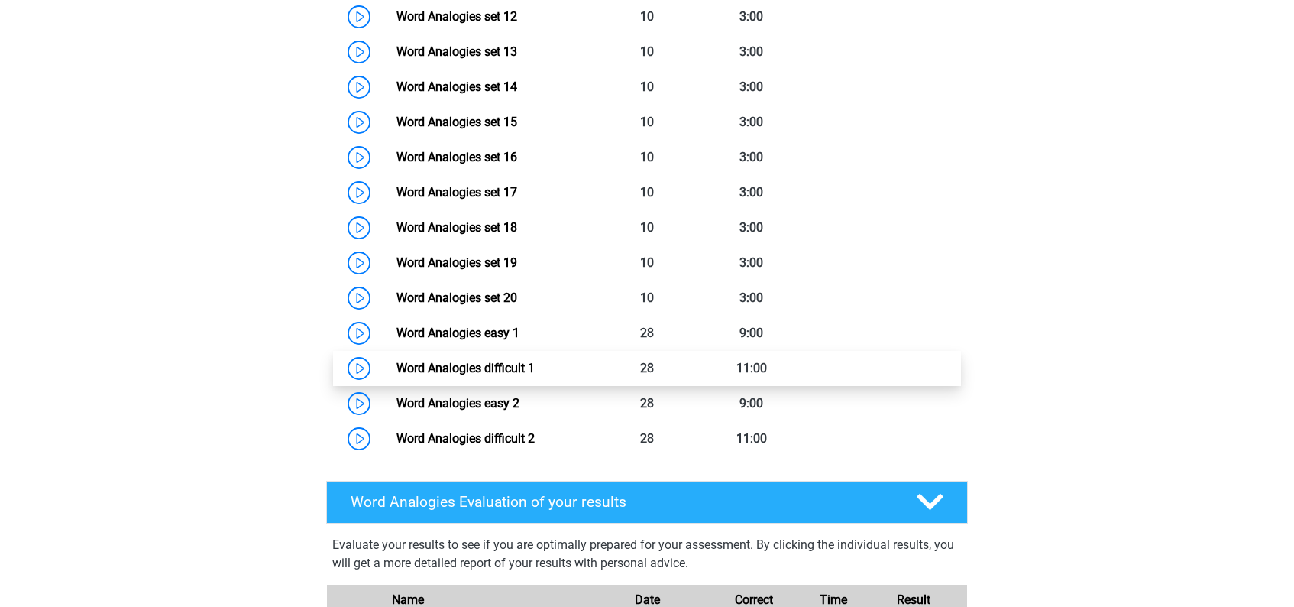
click at [531, 369] on link "Word Analogies difficult 1" at bounding box center [466, 368] width 138 height 15
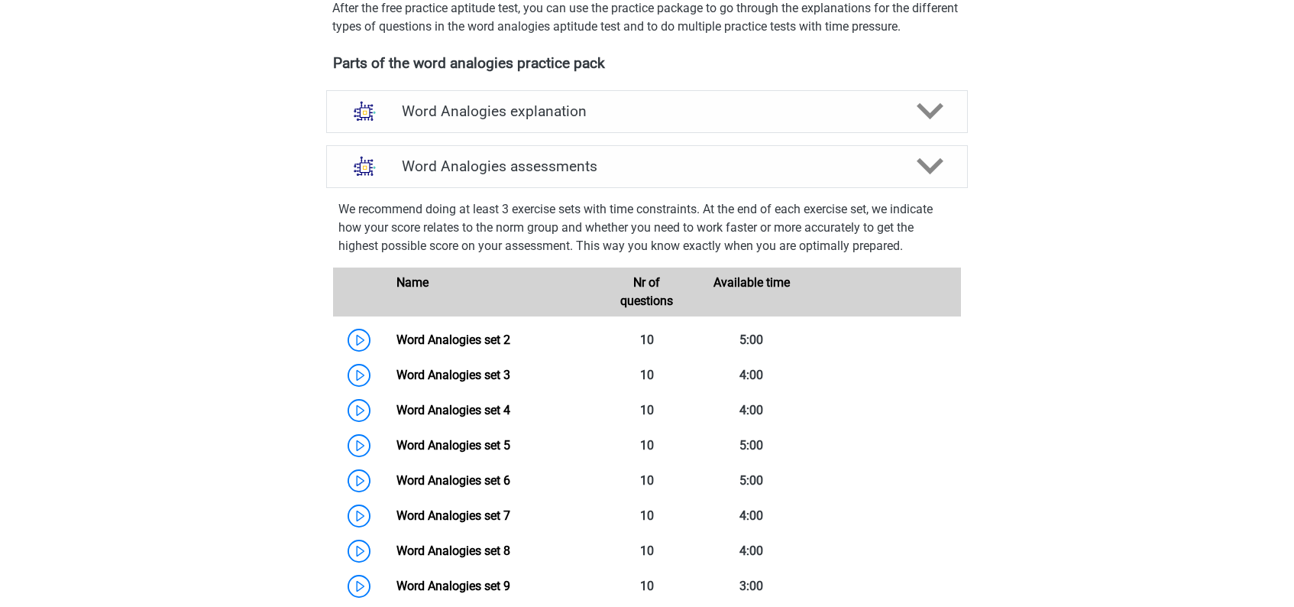
scroll to position [484, 0]
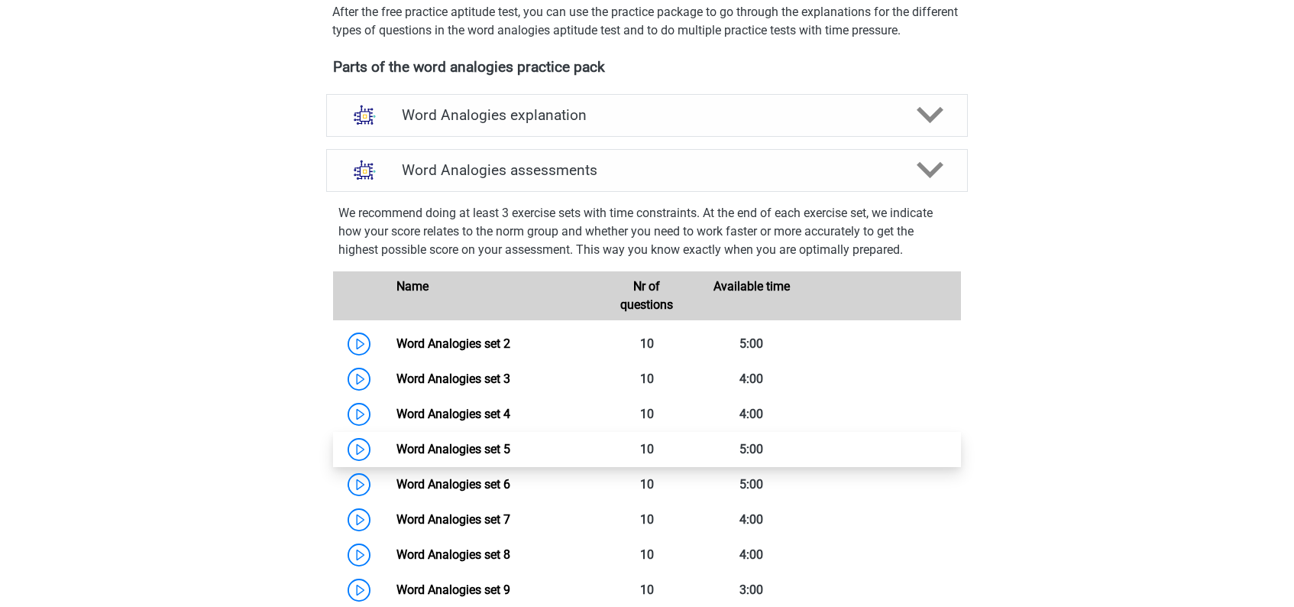
click at [491, 447] on link "Word Analogies set 5" at bounding box center [454, 449] width 114 height 15
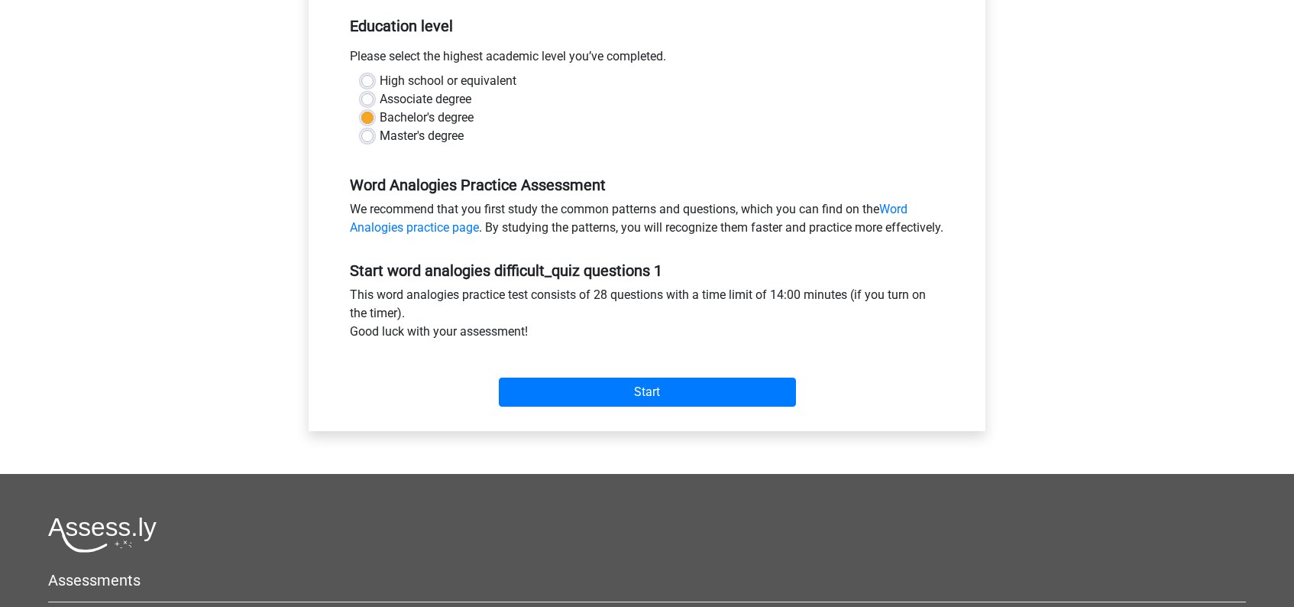
scroll to position [507, 0]
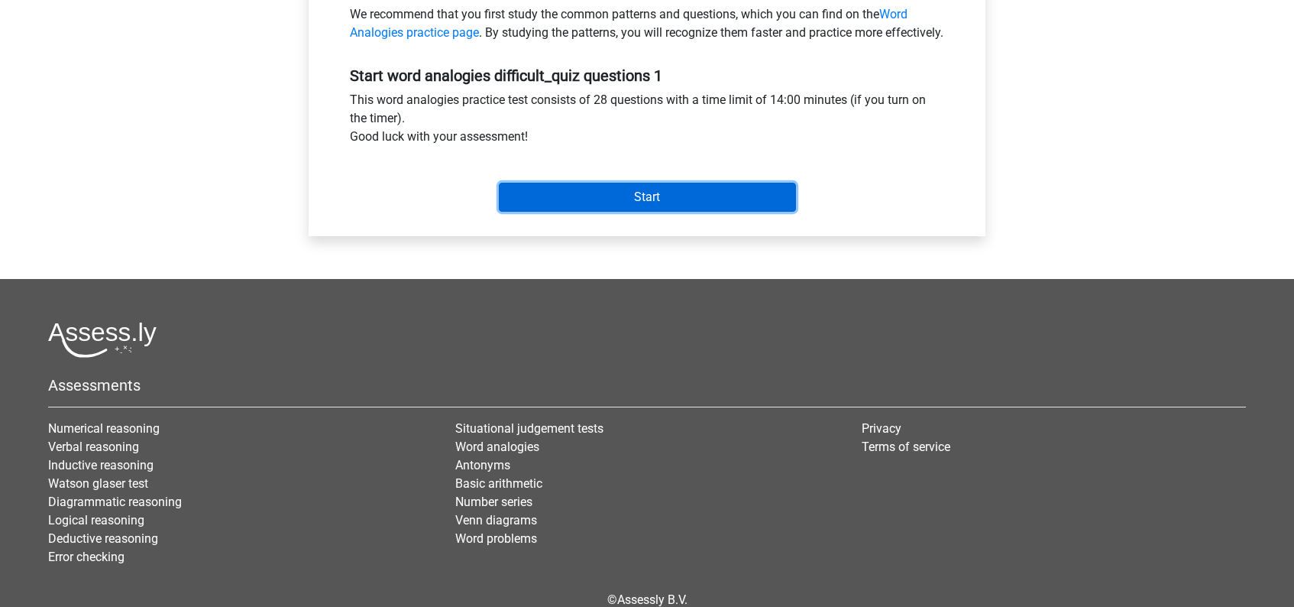
click at [650, 205] on input "Start" at bounding box center [647, 197] width 297 height 29
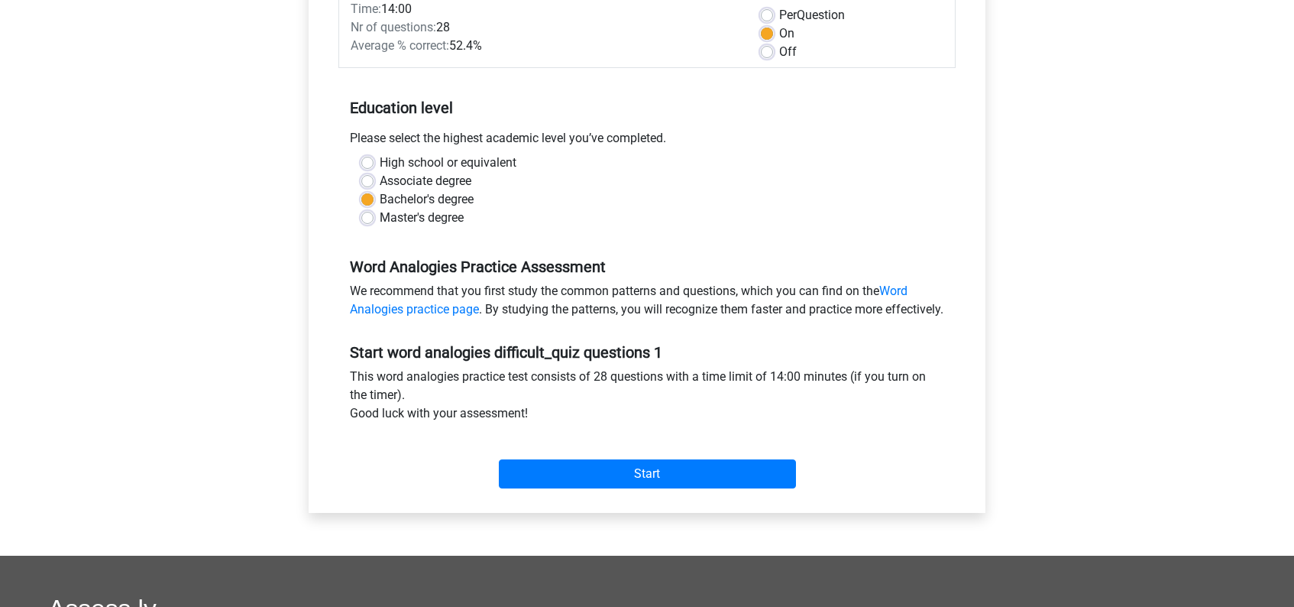
scroll to position [0, 0]
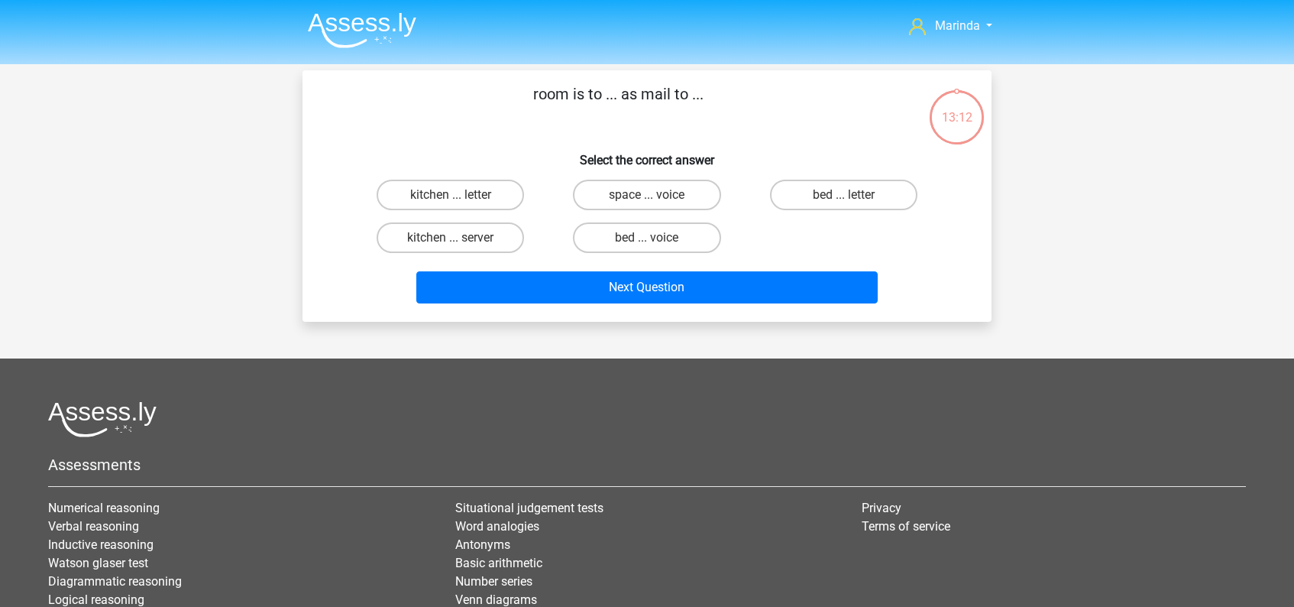
click at [853, 197] on input "bed ... letter" at bounding box center [848, 200] width 10 height 10
radio input "true"
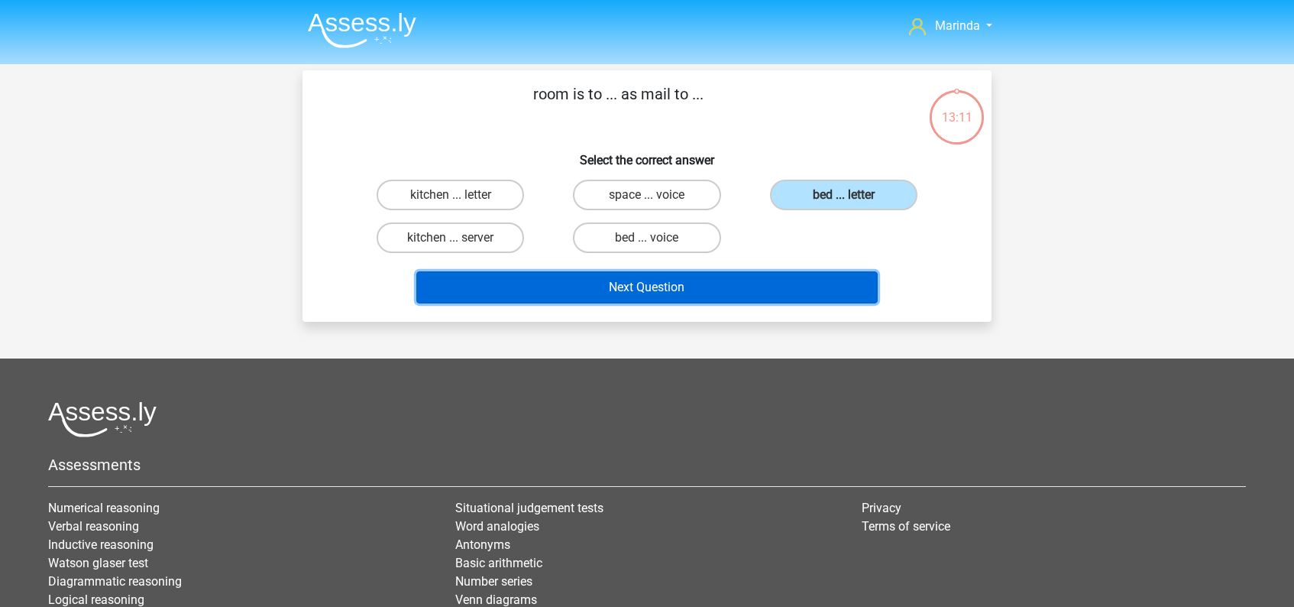
click at [685, 293] on button "Next Question" at bounding box center [647, 287] width 462 height 32
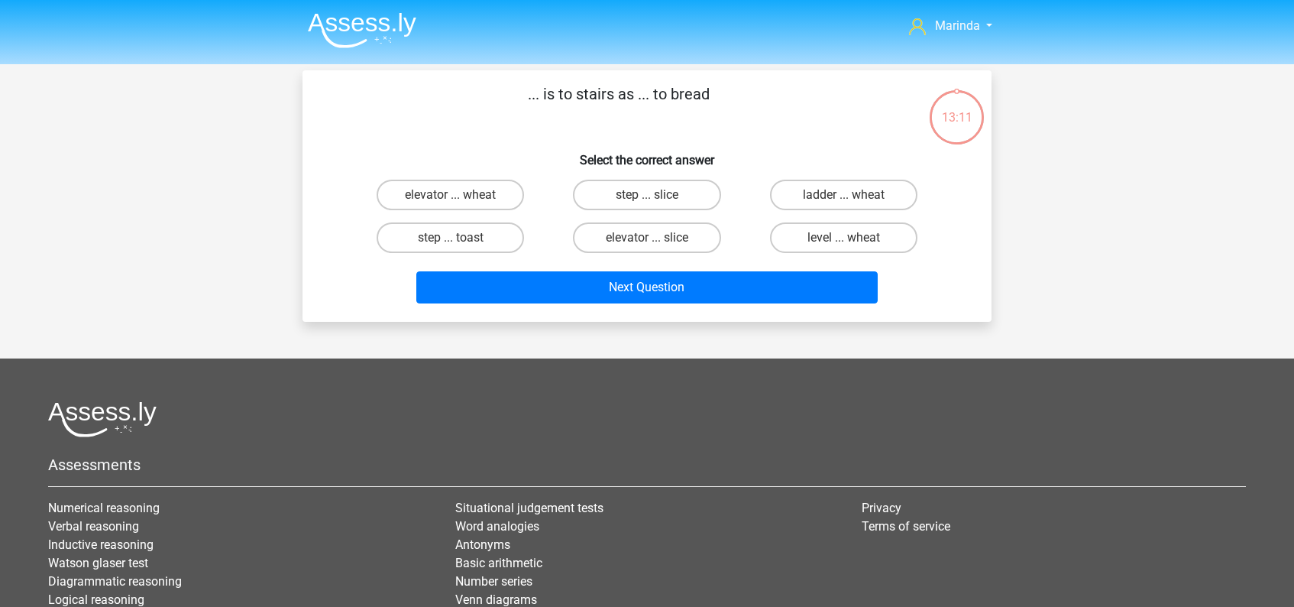
scroll to position [70, 0]
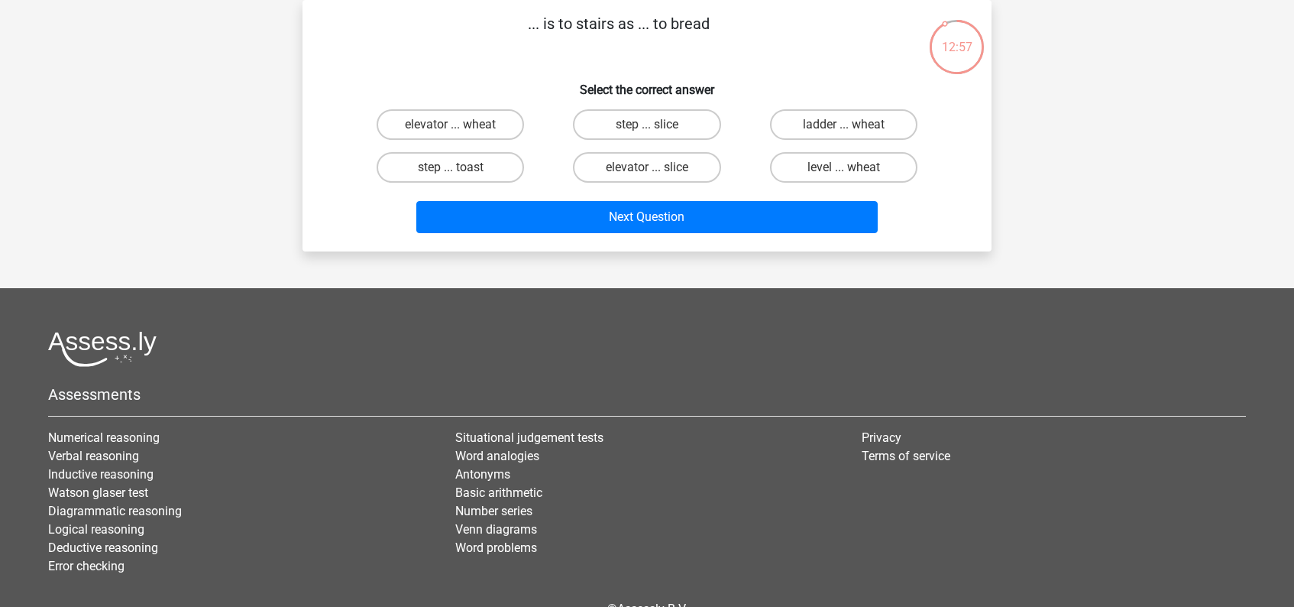
click at [653, 128] on input "step ... slice" at bounding box center [652, 130] width 10 height 10
radio input "true"
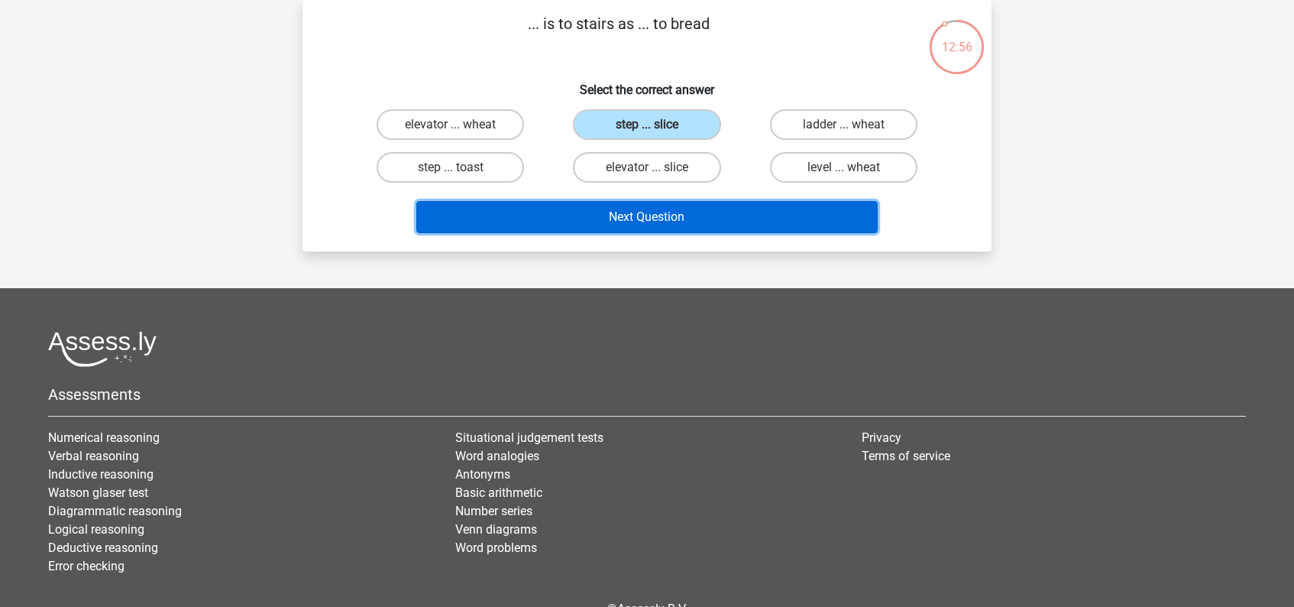
click at [650, 222] on button "Next Question" at bounding box center [647, 217] width 462 height 32
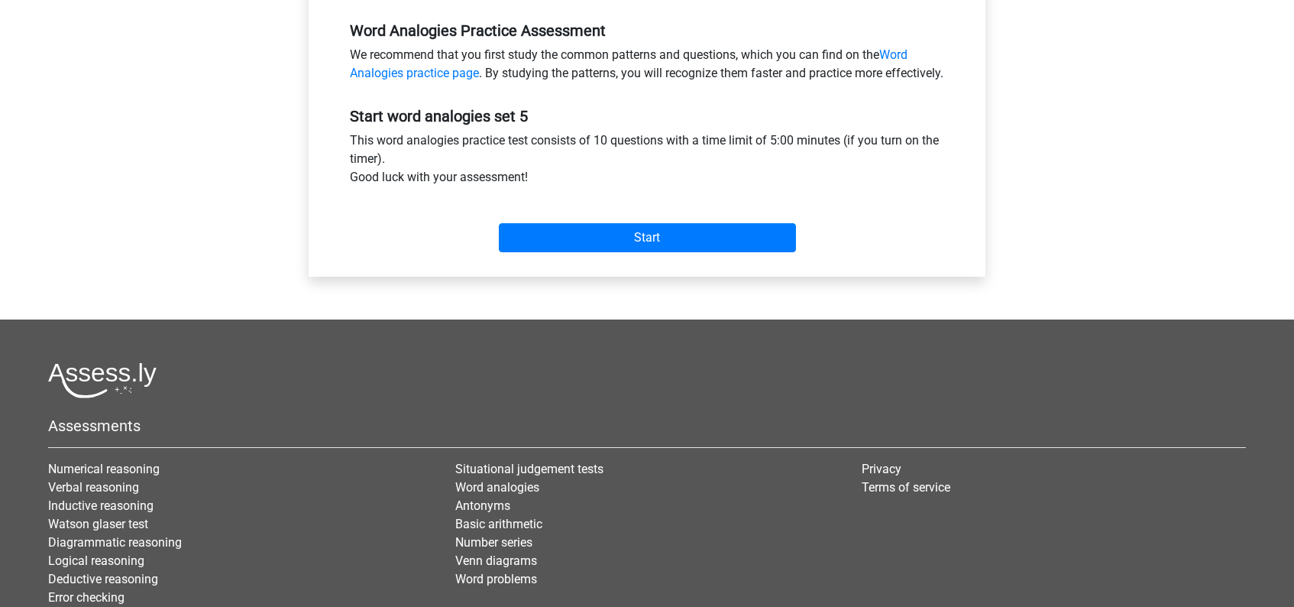
scroll to position [507, 0]
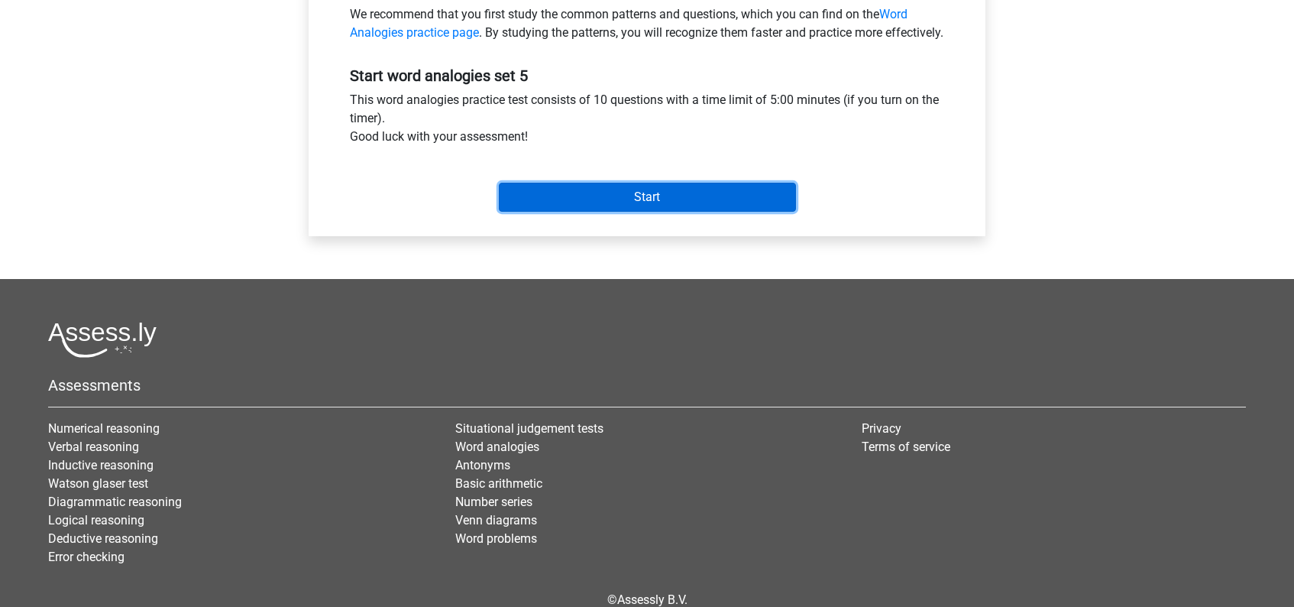
click at [644, 212] on input "Start" at bounding box center [647, 197] width 297 height 29
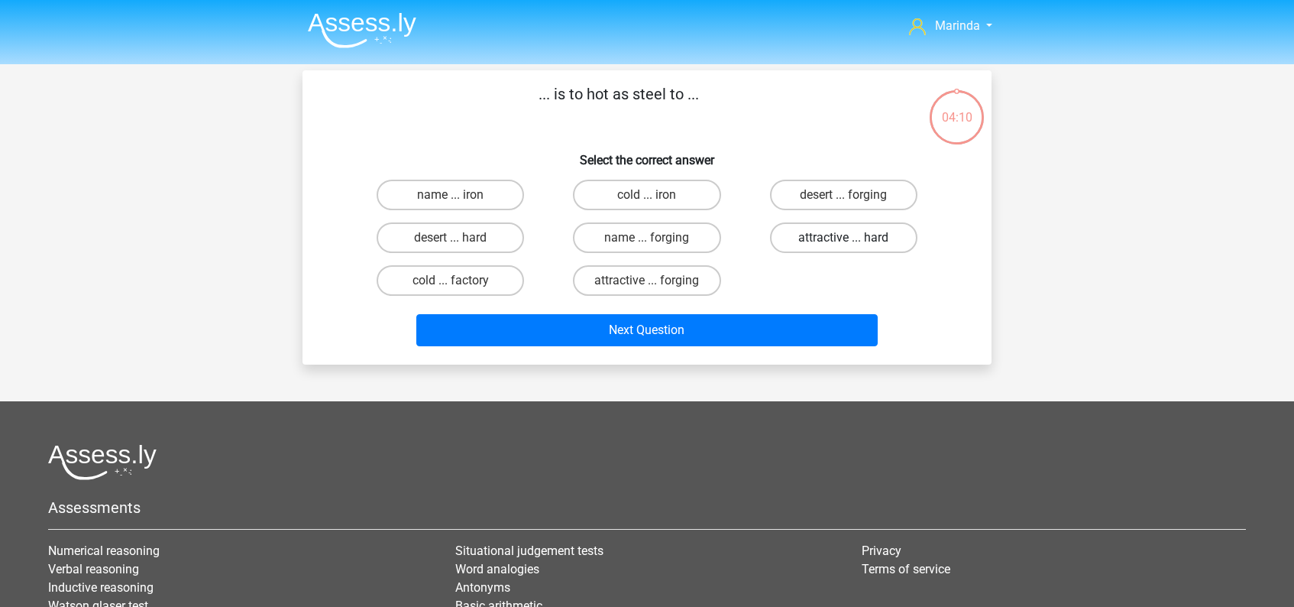
click at [841, 241] on label "attractive ... hard" at bounding box center [843, 237] width 147 height 31
click at [843, 241] on input "attractive ... hard" at bounding box center [848, 243] width 10 height 10
radio input "true"
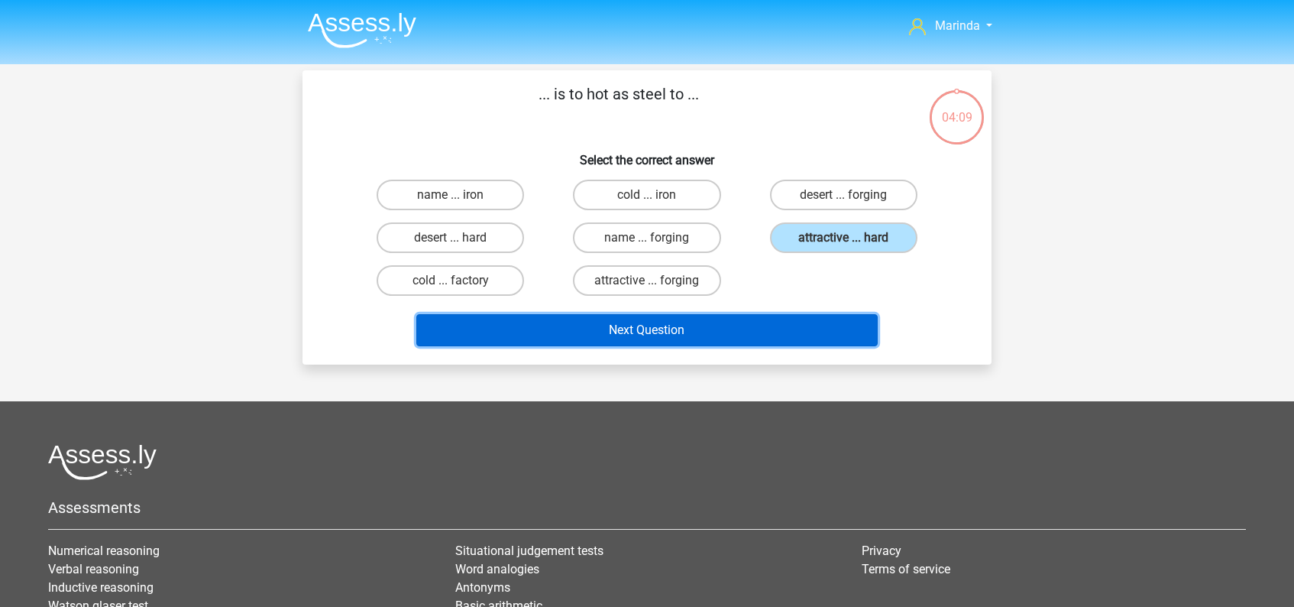
click at [659, 328] on button "Next Question" at bounding box center [647, 330] width 462 height 32
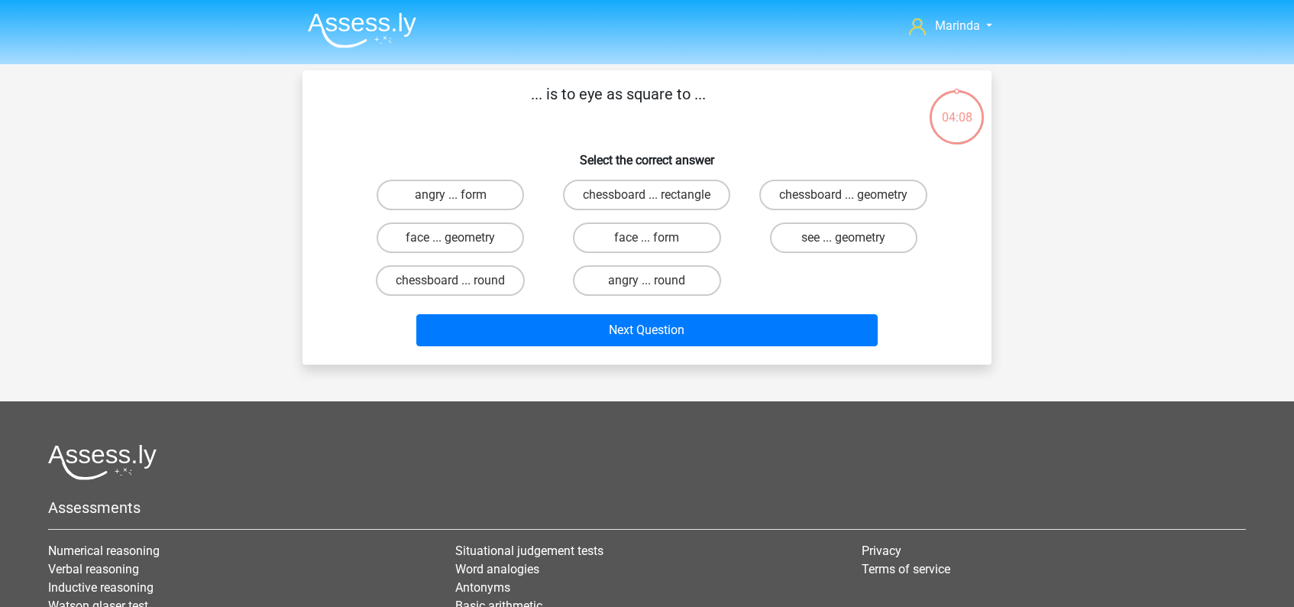
scroll to position [70, 0]
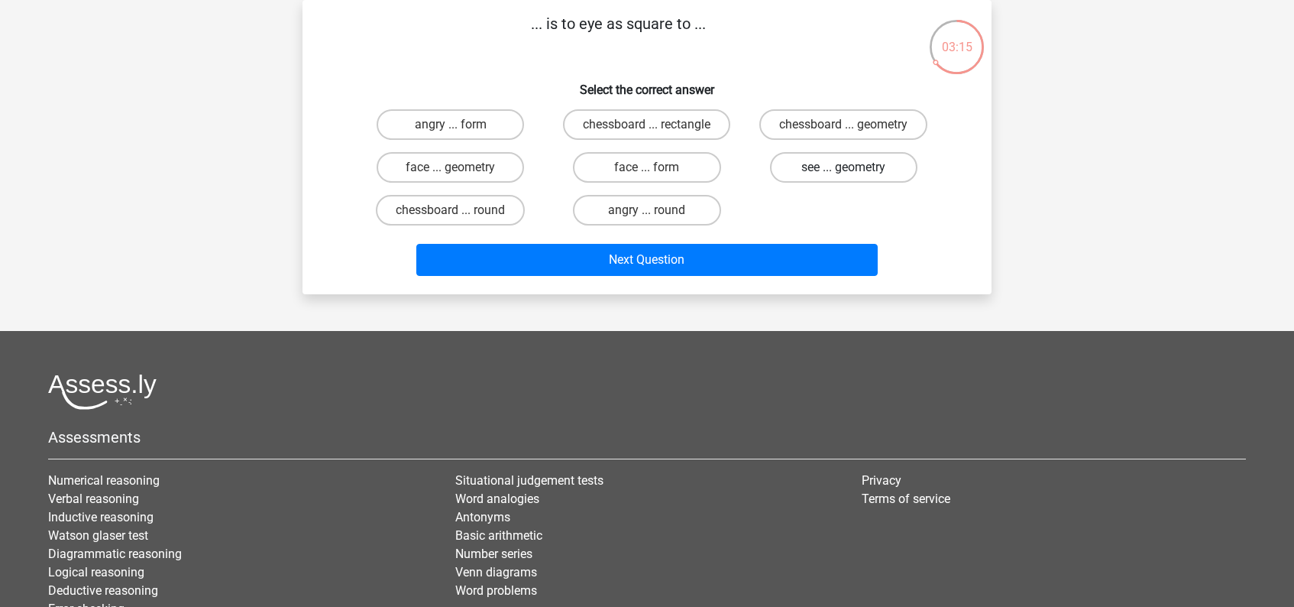
click at [856, 168] on label "see ... geometry" at bounding box center [843, 167] width 147 height 31
click at [853, 168] on input "see ... geometry" at bounding box center [848, 172] width 10 height 10
radio input "true"
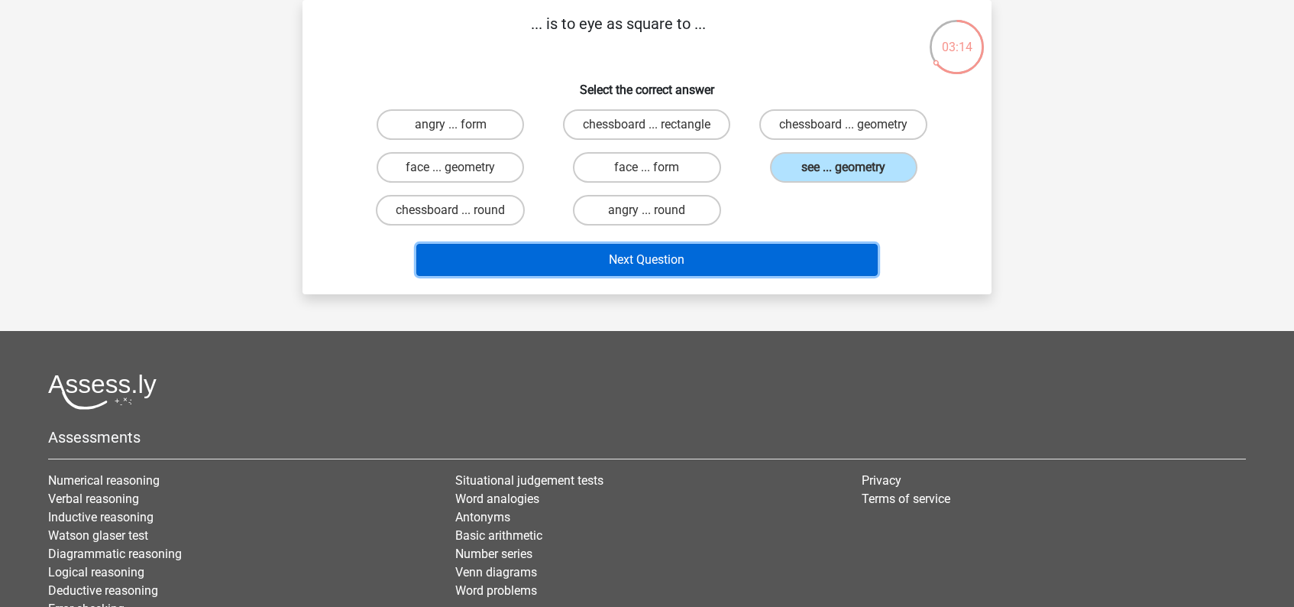
click at [708, 262] on button "Next Question" at bounding box center [647, 260] width 462 height 32
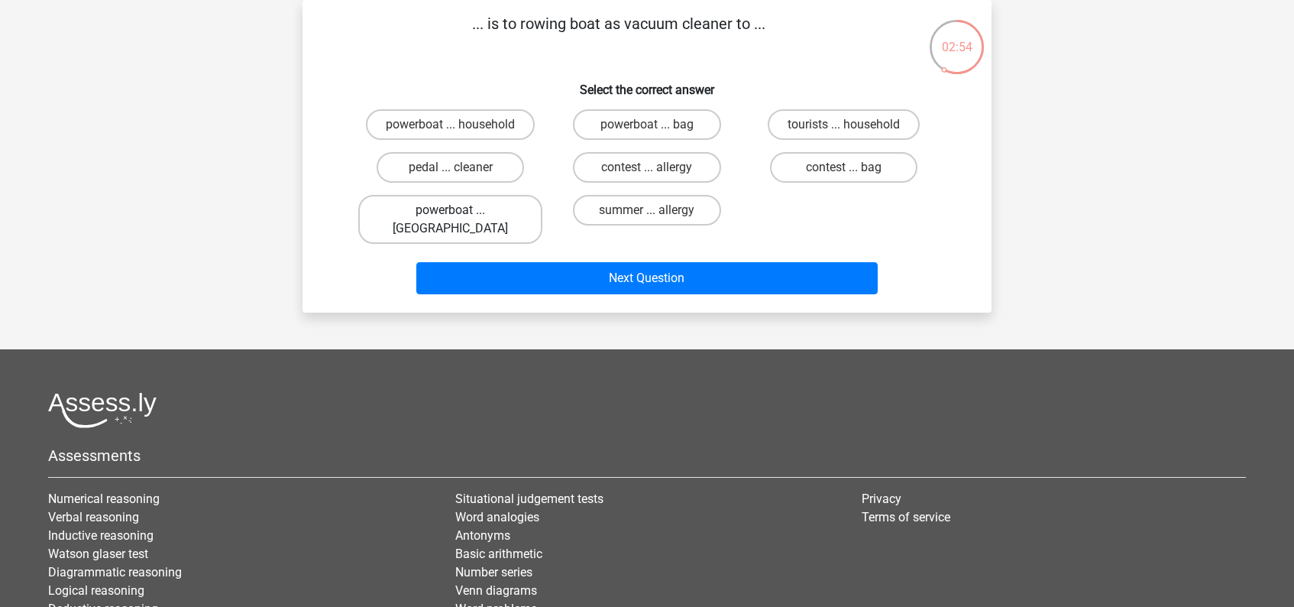
click at [483, 211] on label "powerboat ... broom" at bounding box center [450, 219] width 184 height 49
click at [461, 211] on input "powerboat ... broom" at bounding box center [456, 215] width 10 height 10
radio input "true"
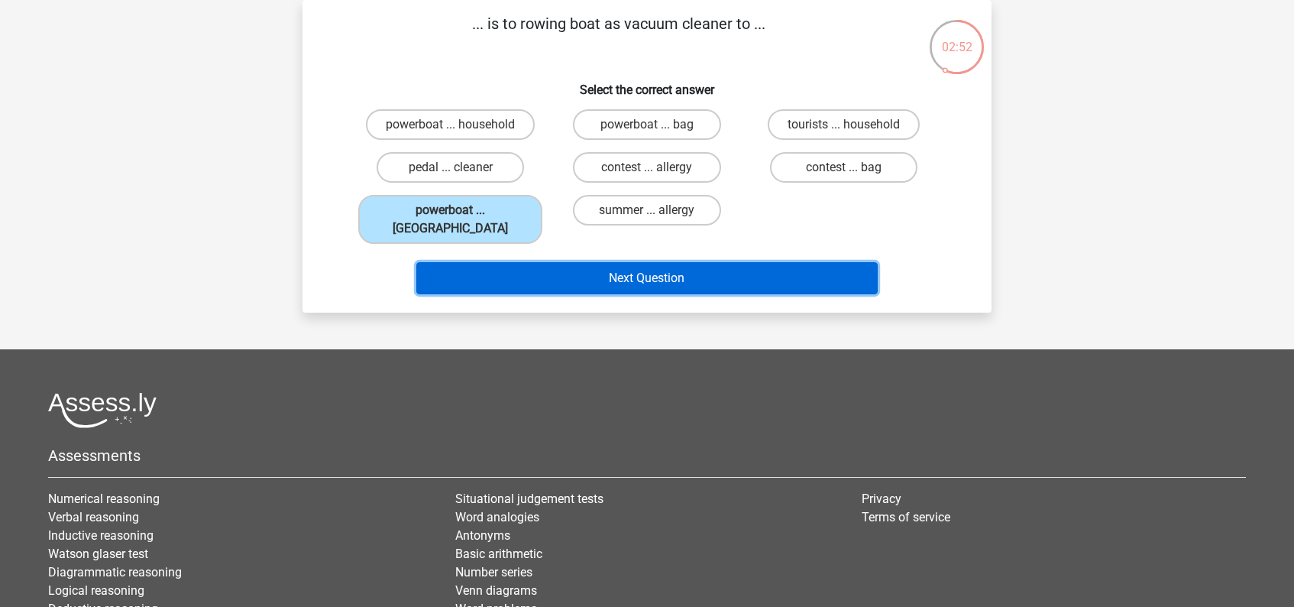
click at [670, 262] on button "Next Question" at bounding box center [647, 278] width 462 height 32
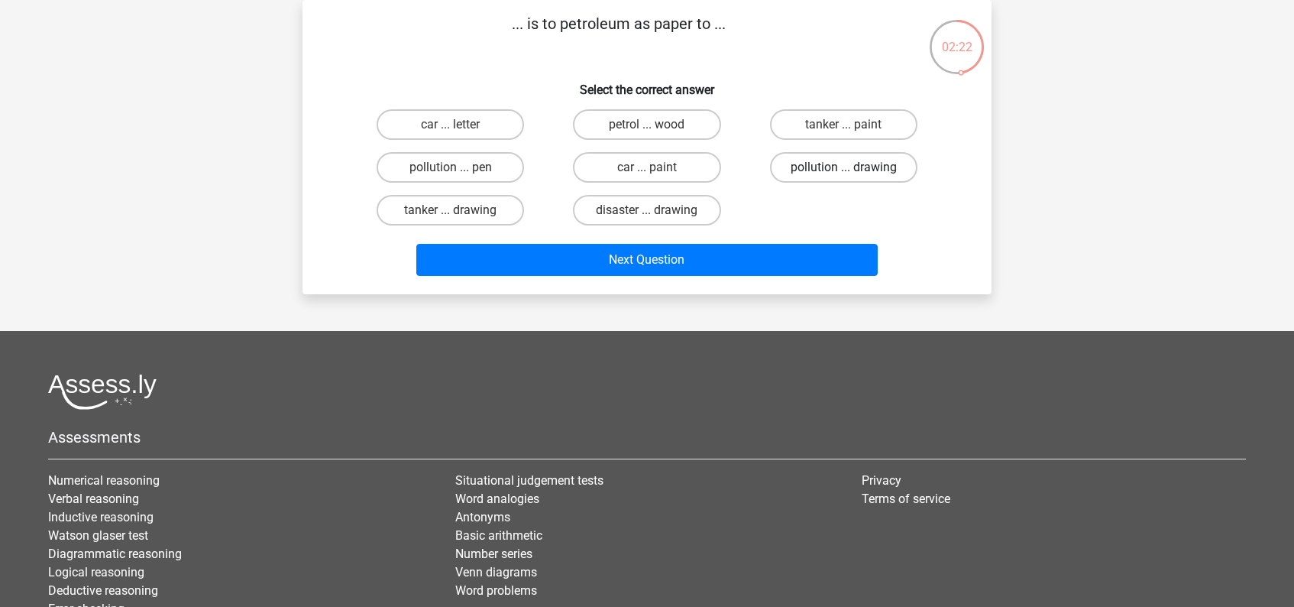
click at [842, 172] on label "pollution ... drawing" at bounding box center [843, 167] width 147 height 31
click at [843, 172] on input "pollution ... drawing" at bounding box center [848, 172] width 10 height 10
radio input "true"
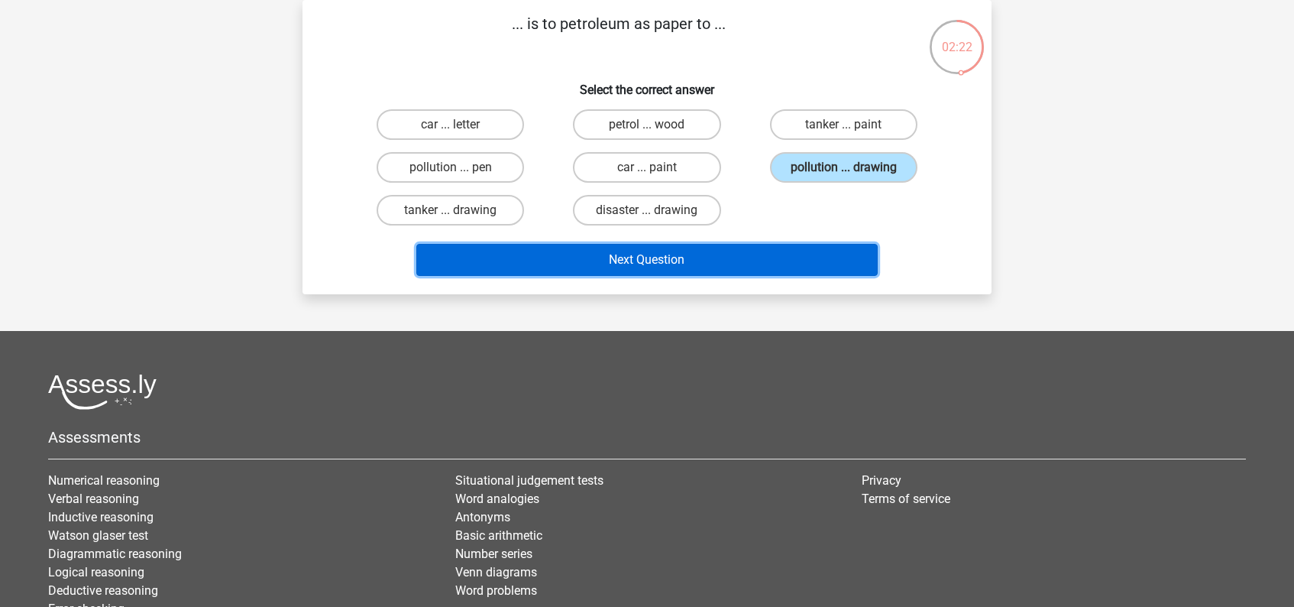
click at [679, 256] on button "Next Question" at bounding box center [647, 260] width 462 height 32
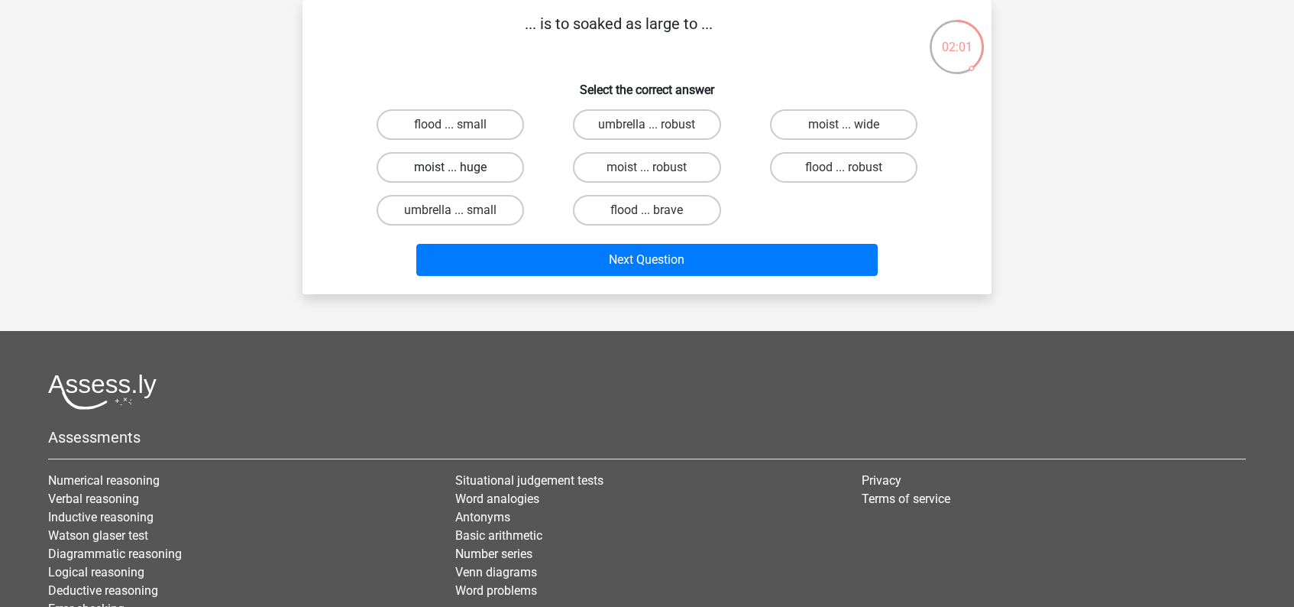
click at [470, 167] on label "moist ... huge" at bounding box center [450, 167] width 147 height 31
click at [461, 167] on input "moist ... huge" at bounding box center [456, 172] width 10 height 10
radio input "true"
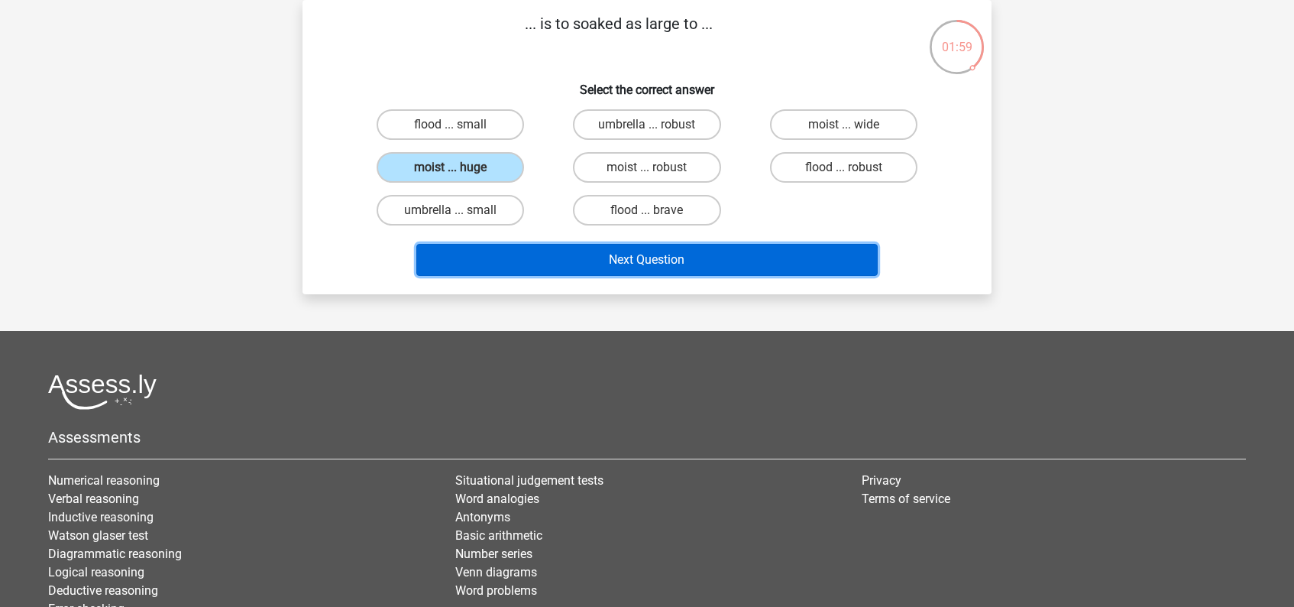
click at [623, 255] on button "Next Question" at bounding box center [647, 260] width 462 height 32
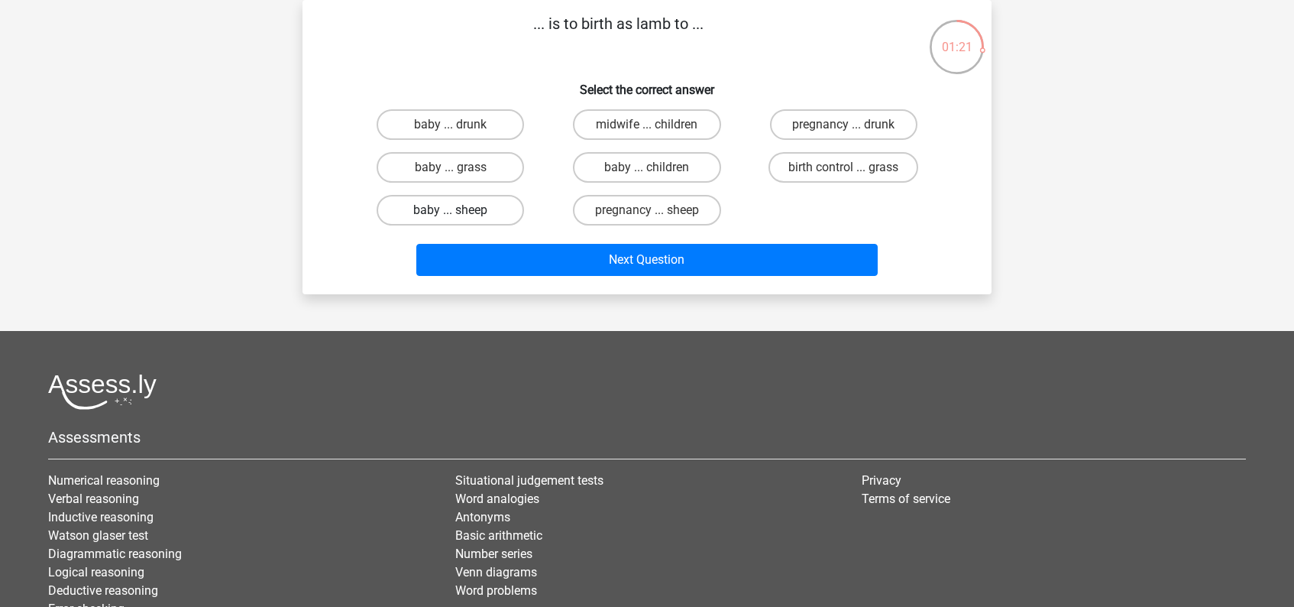
click at [486, 212] on label "baby ... sheep" at bounding box center [450, 210] width 147 height 31
click at [461, 212] on input "baby ... sheep" at bounding box center [456, 215] width 10 height 10
radio input "true"
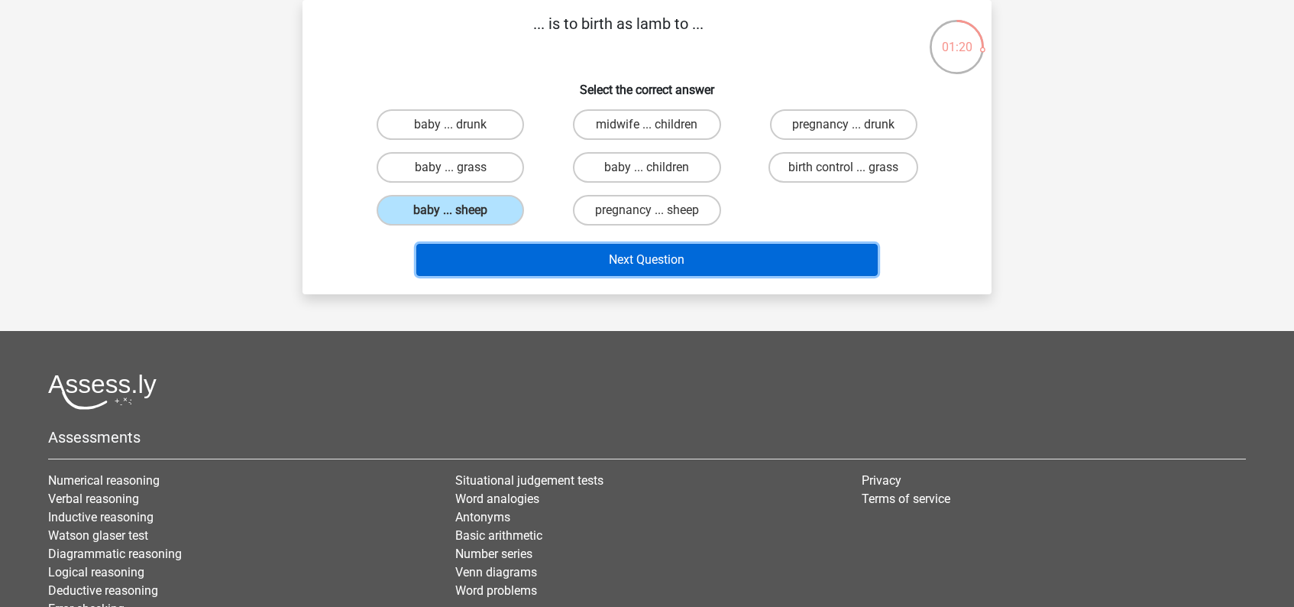
click at [651, 261] on button "Next Question" at bounding box center [647, 260] width 462 height 32
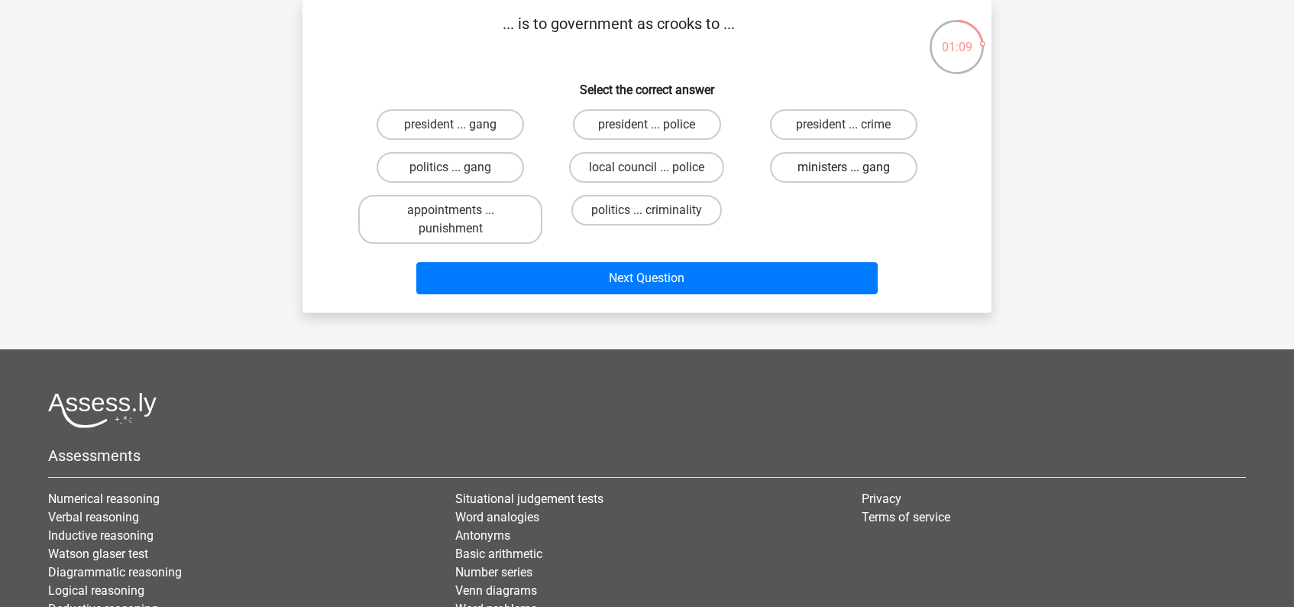
click at [808, 173] on label "ministers ... gang" at bounding box center [843, 167] width 147 height 31
click at [843, 173] on input "ministers ... gang" at bounding box center [848, 172] width 10 height 10
radio input "true"
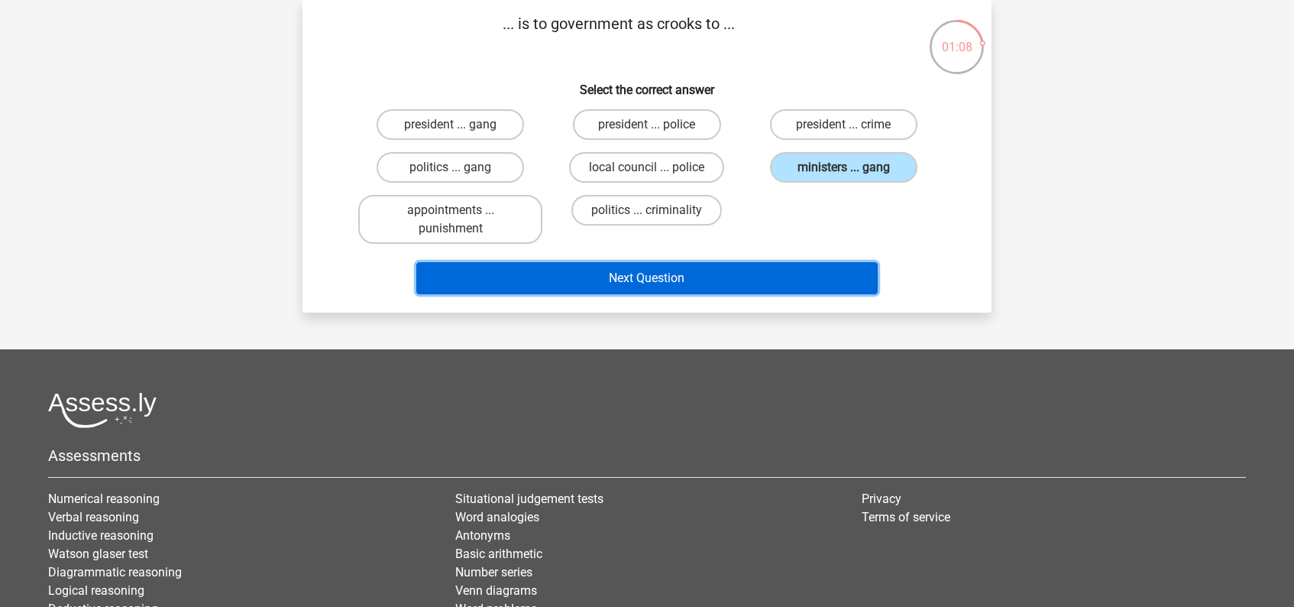
click at [691, 279] on button "Next Question" at bounding box center [647, 278] width 462 height 32
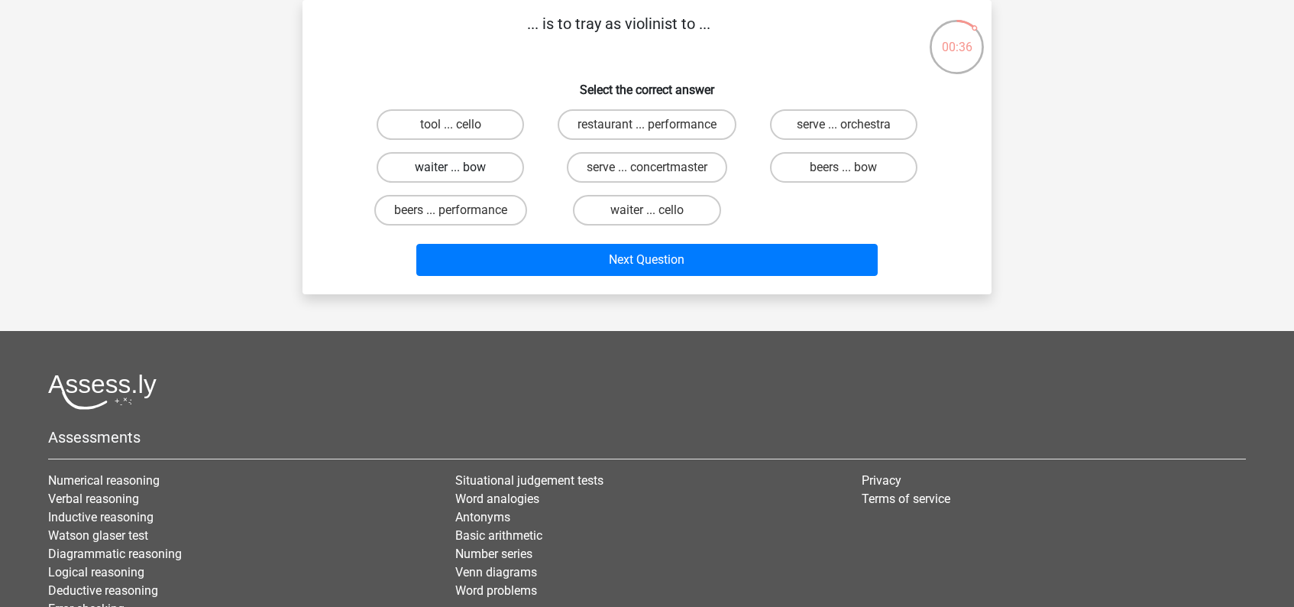
click at [490, 171] on label "waiter ... bow" at bounding box center [450, 167] width 147 height 31
click at [461, 171] on input "waiter ... bow" at bounding box center [456, 172] width 10 height 10
radio input "true"
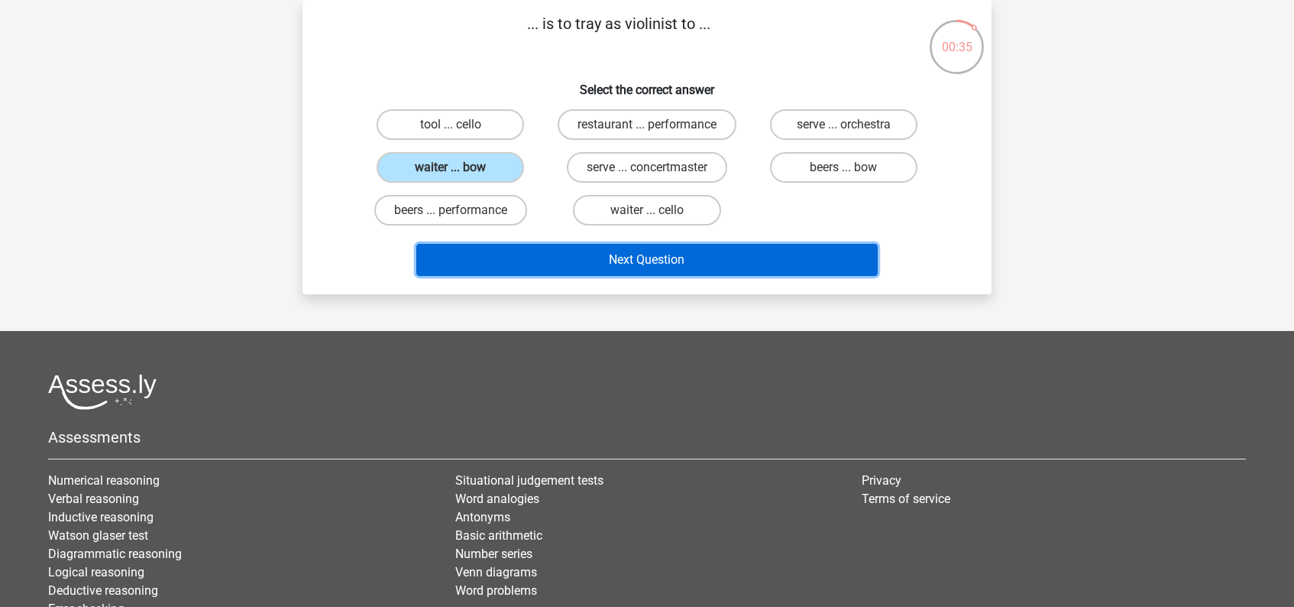
click at [706, 260] on button "Next Question" at bounding box center [647, 260] width 462 height 32
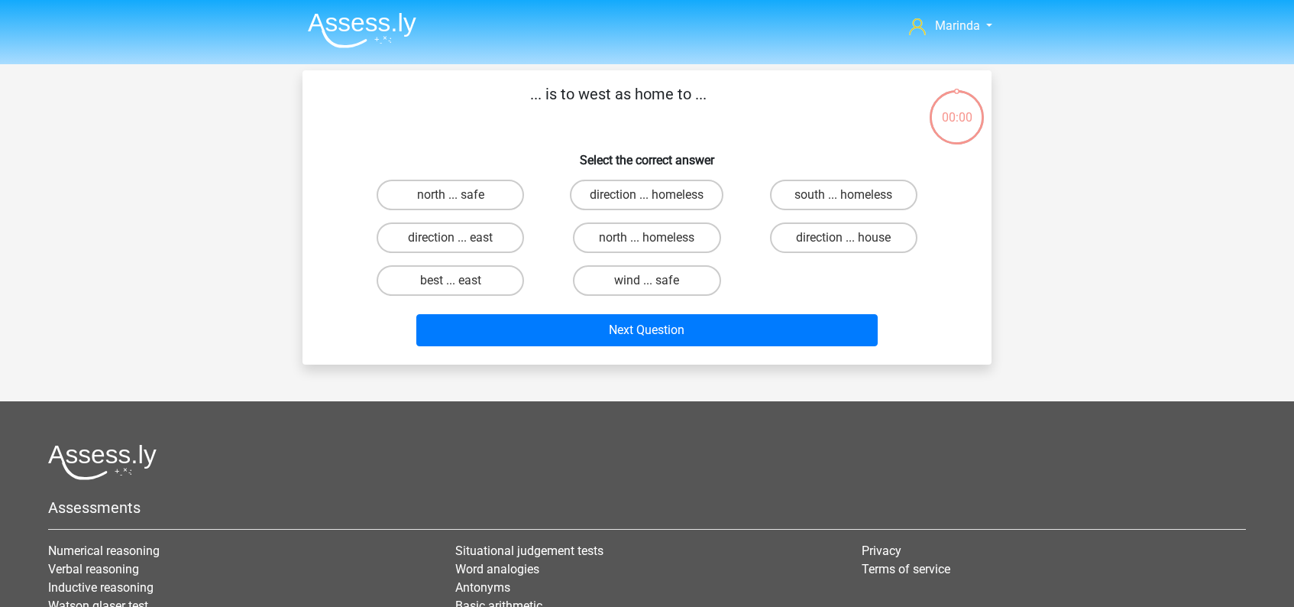
scroll to position [70, 0]
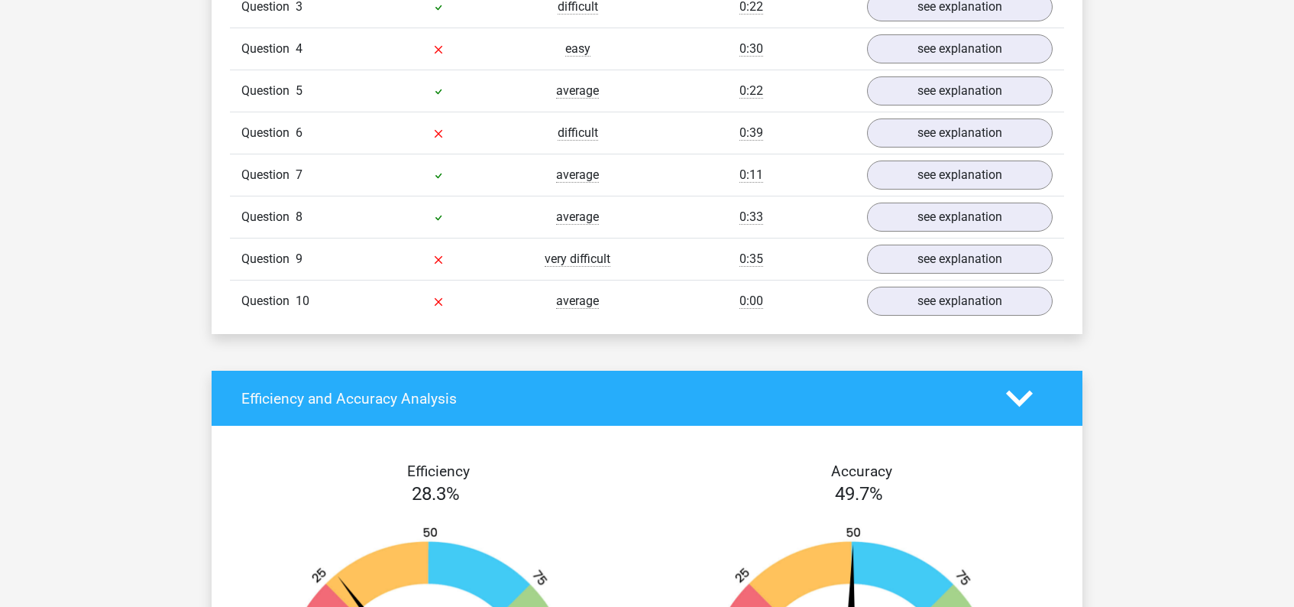
scroll to position [1151, 0]
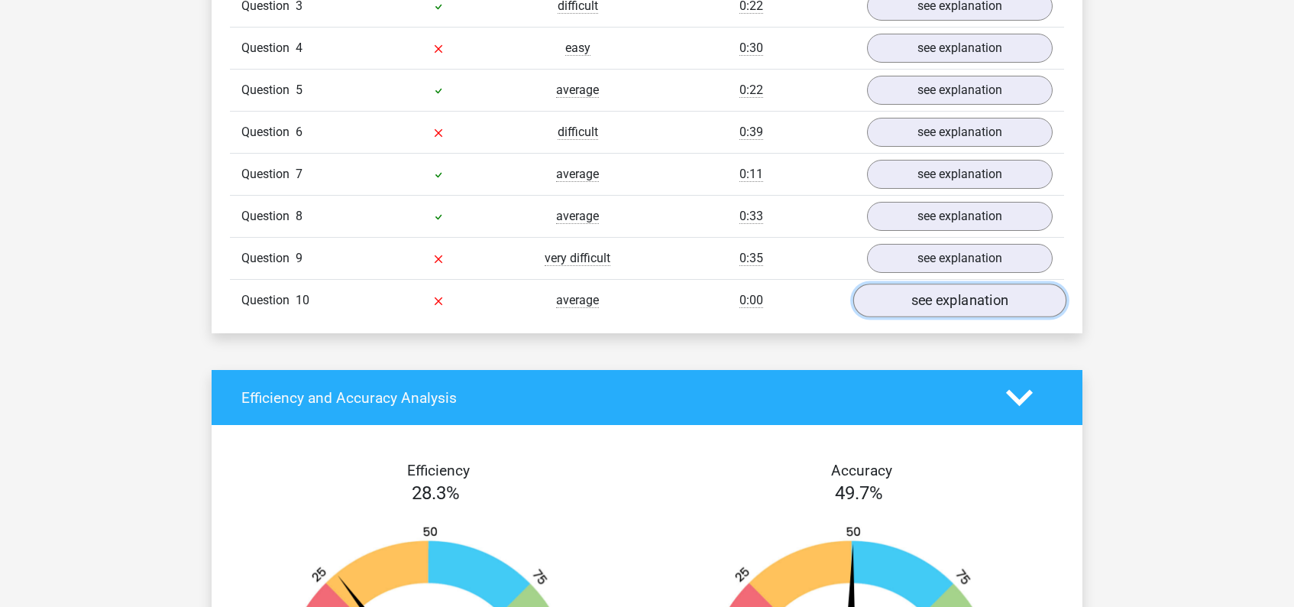
click at [963, 306] on link "see explanation" at bounding box center [959, 301] width 213 height 34
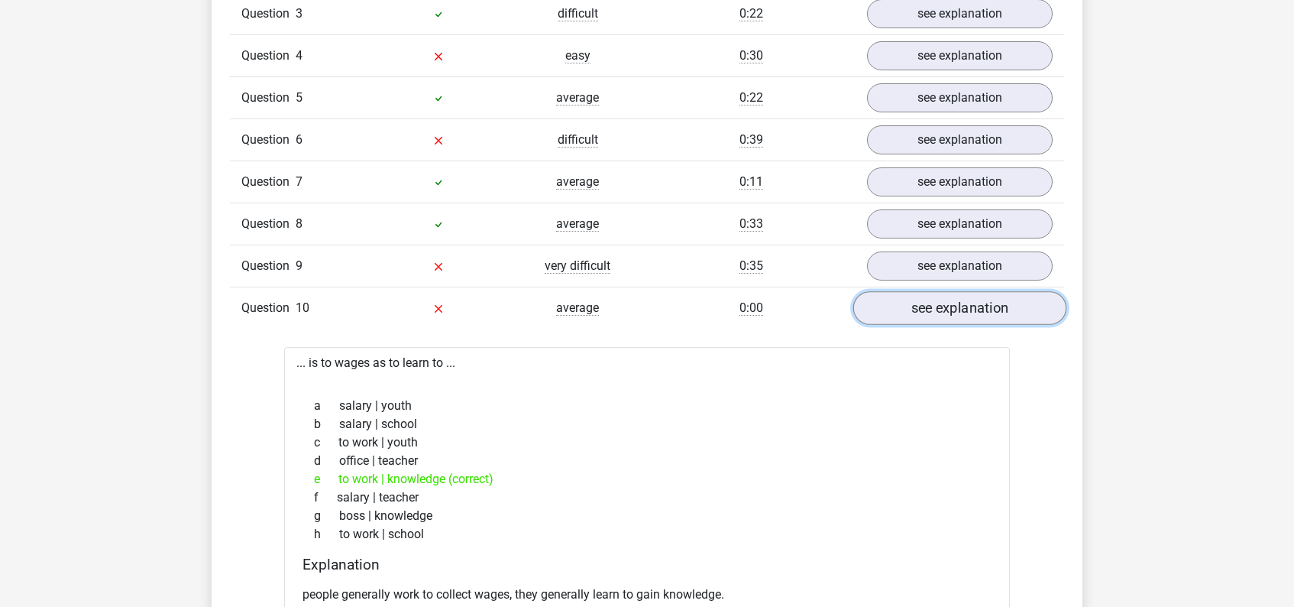
scroll to position [1137, 0]
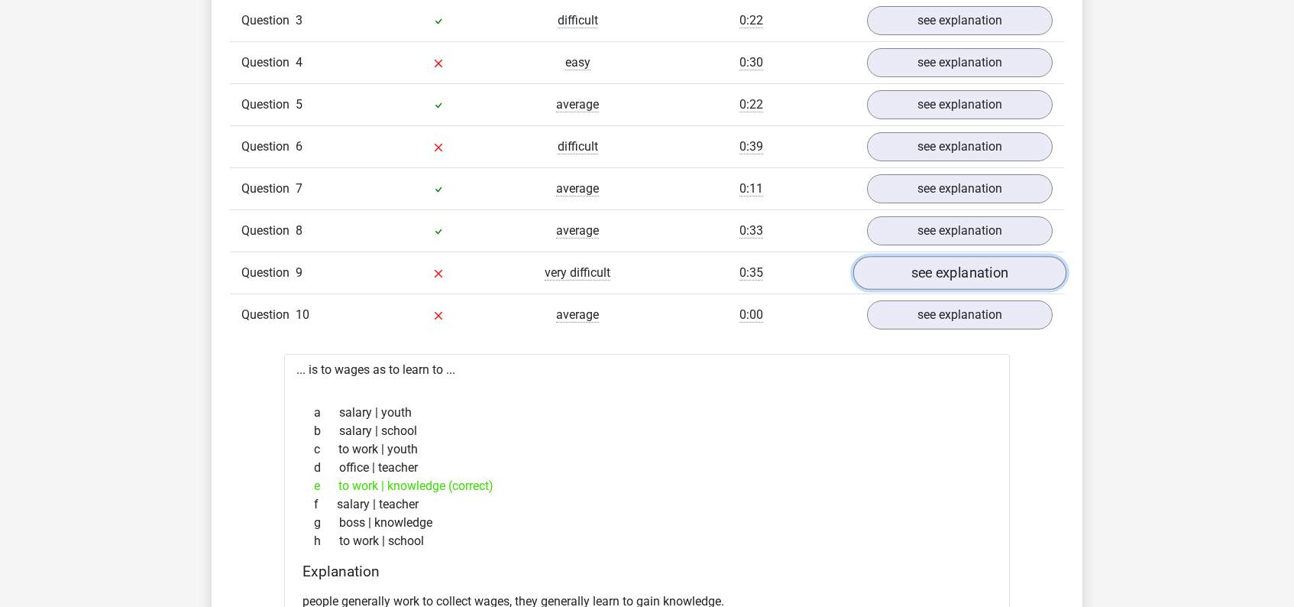
click at [965, 270] on link "see explanation" at bounding box center [959, 274] width 213 height 34
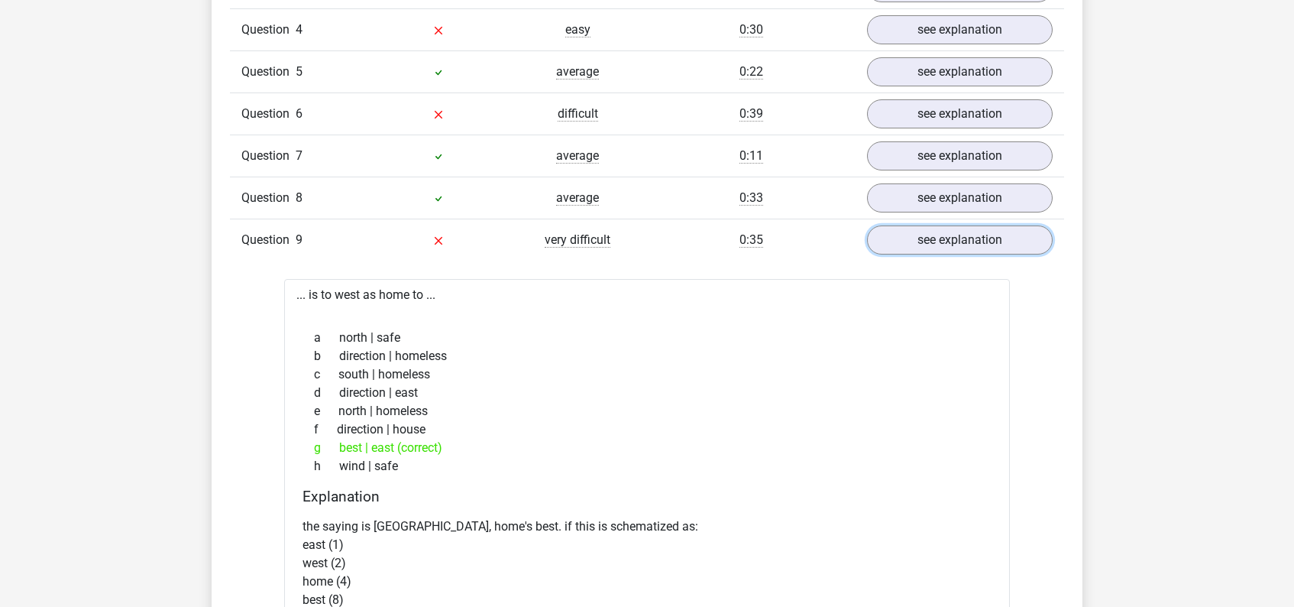
scroll to position [1175, 0]
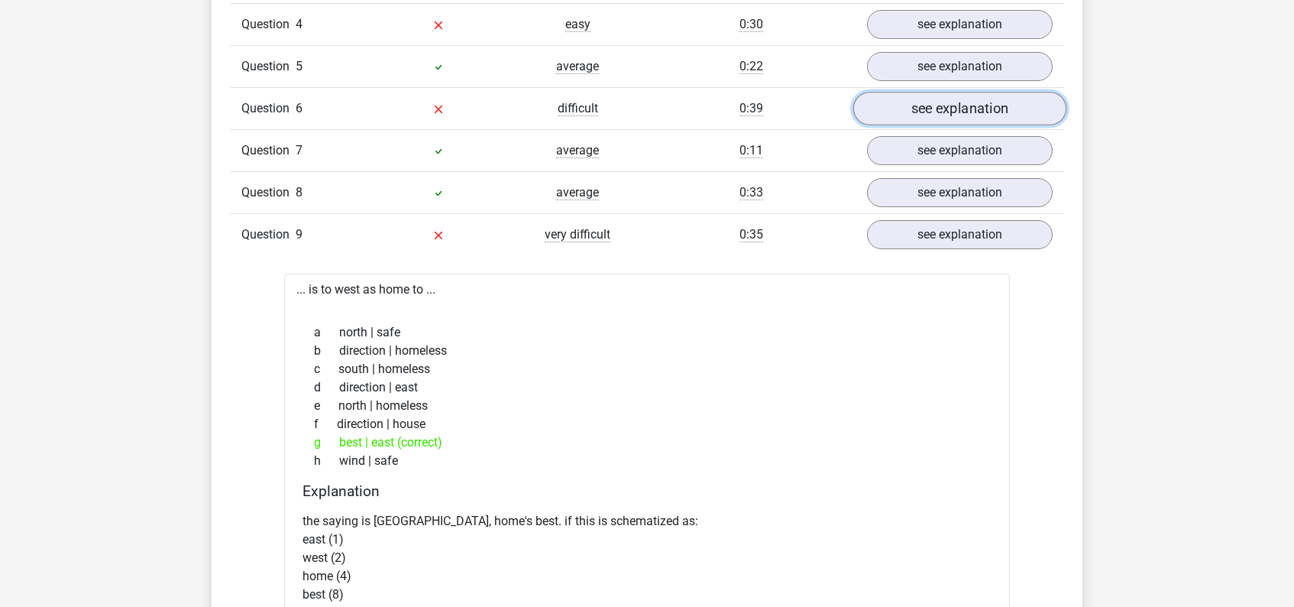
click at [945, 112] on link "see explanation" at bounding box center [959, 109] width 213 height 34
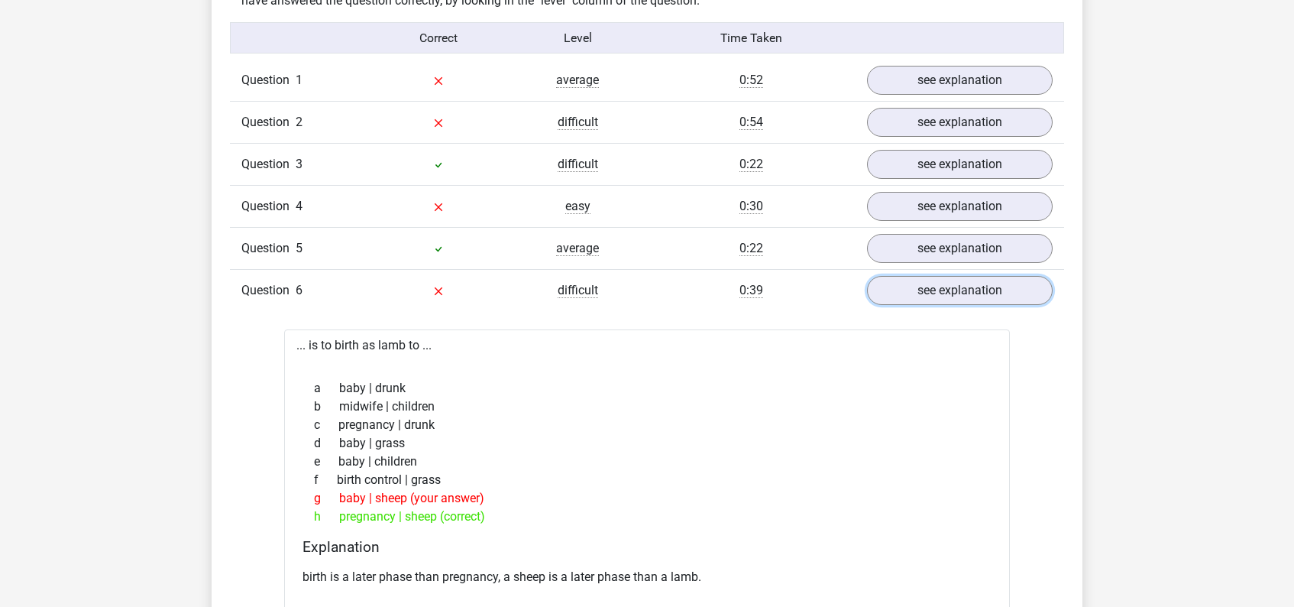
scroll to position [989, 0]
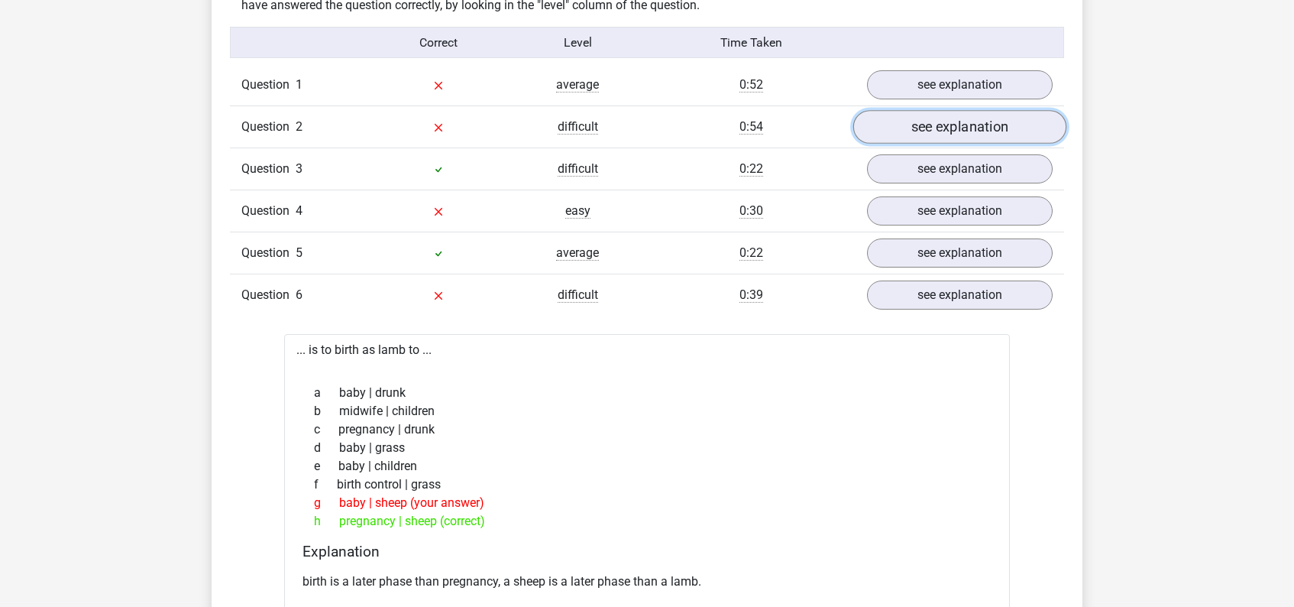
click at [965, 128] on link "see explanation" at bounding box center [959, 128] width 213 height 34
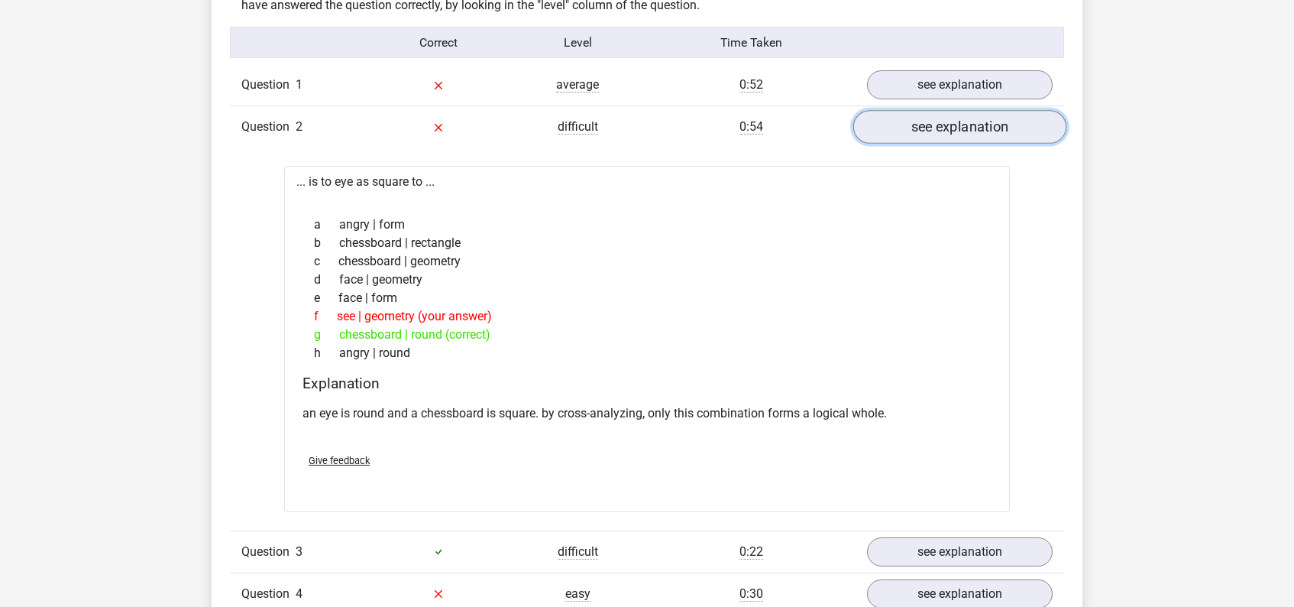
click at [941, 134] on link "see explanation" at bounding box center [959, 128] width 213 height 34
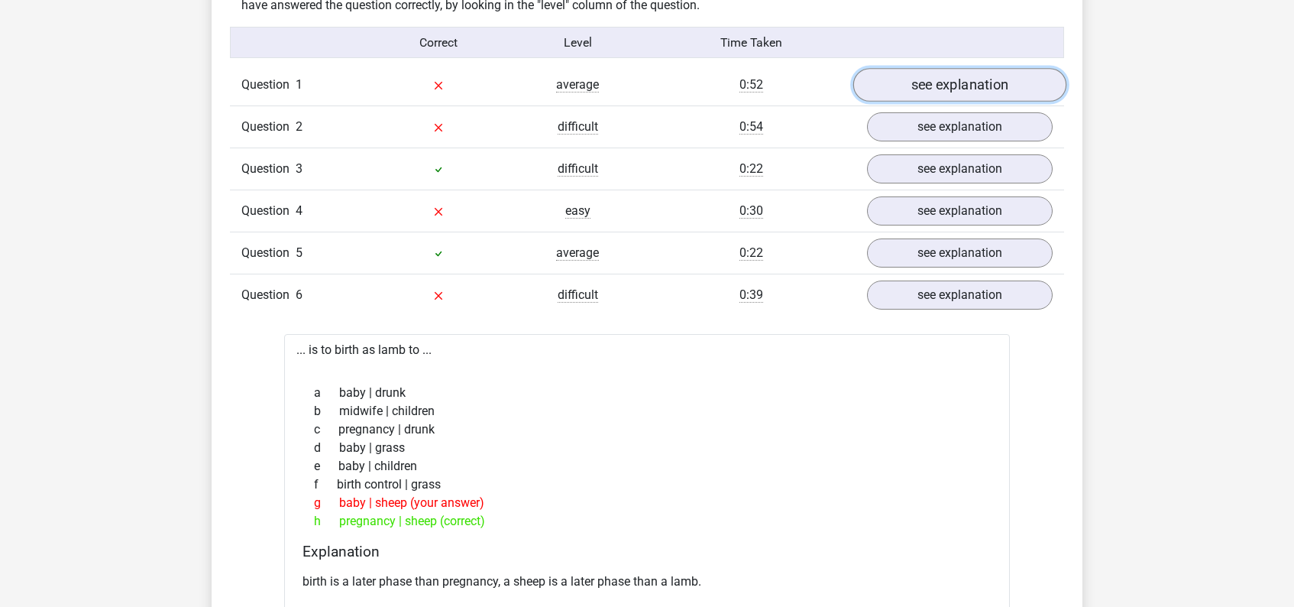
click at [949, 79] on link "see explanation" at bounding box center [959, 86] width 213 height 34
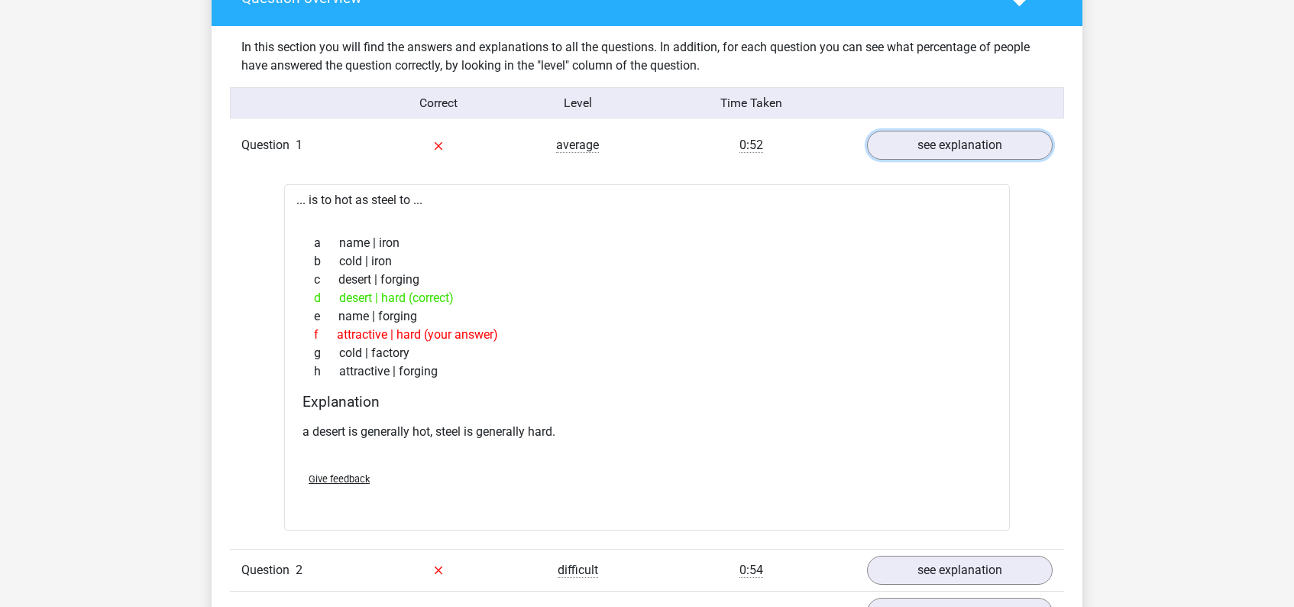
scroll to position [893, 0]
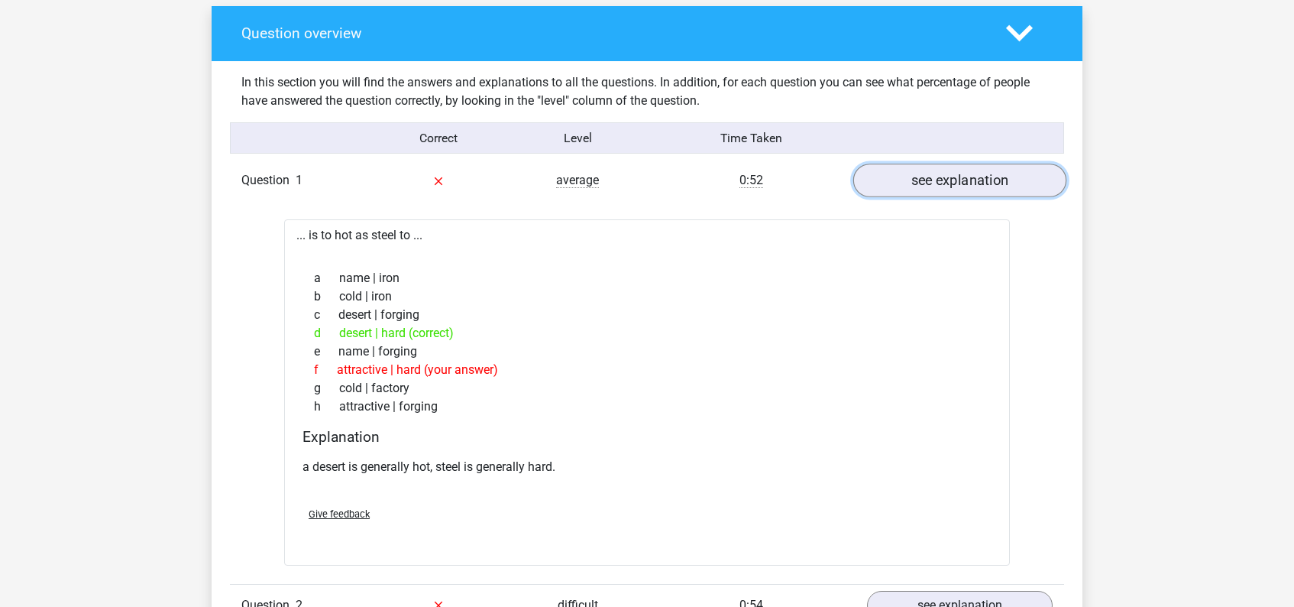
click at [934, 183] on link "see explanation" at bounding box center [959, 181] width 213 height 34
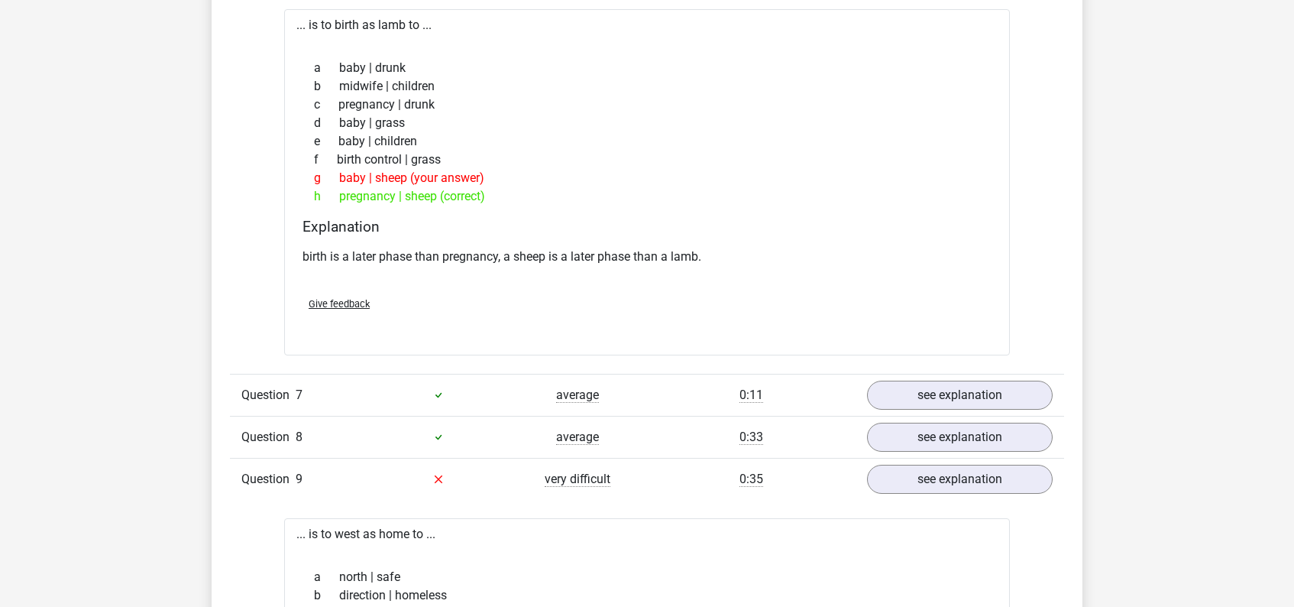
scroll to position [1316, 0]
